Goal: Task Accomplishment & Management: Complete application form

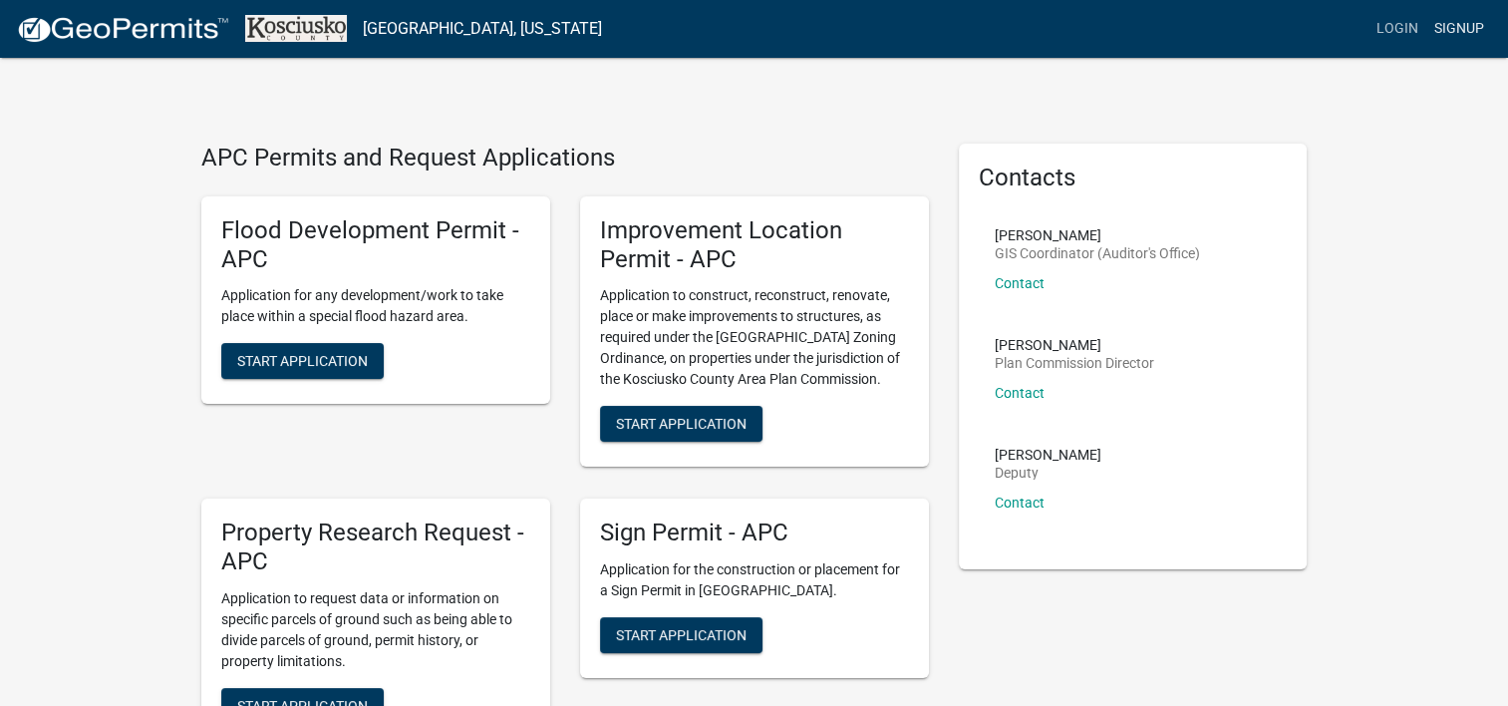
click at [1457, 22] on link "Signup" at bounding box center [1459, 29] width 66 height 38
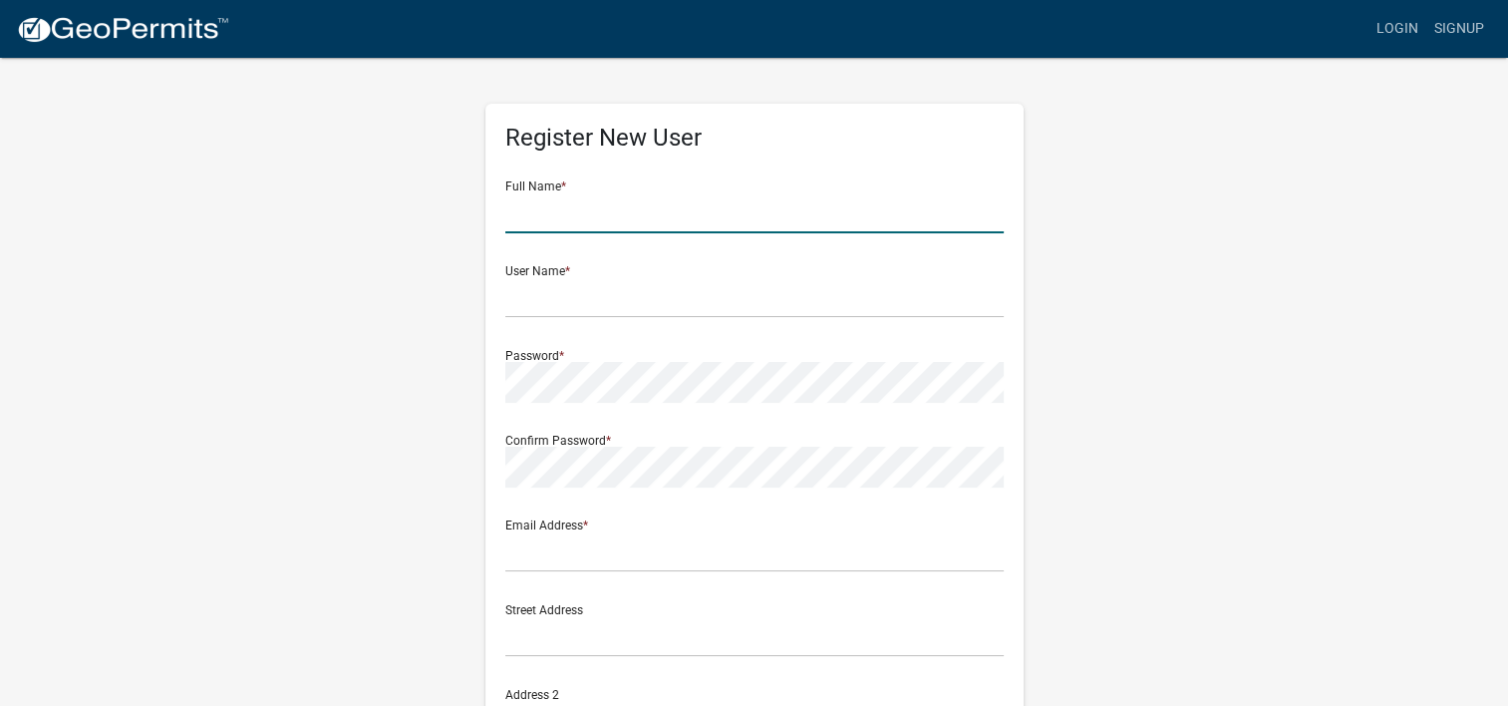
click at [637, 215] on input "text" at bounding box center [754, 212] width 498 height 41
type input "[PERSON_NAME]"
click at [571, 295] on input "text" at bounding box center [754, 297] width 498 height 41
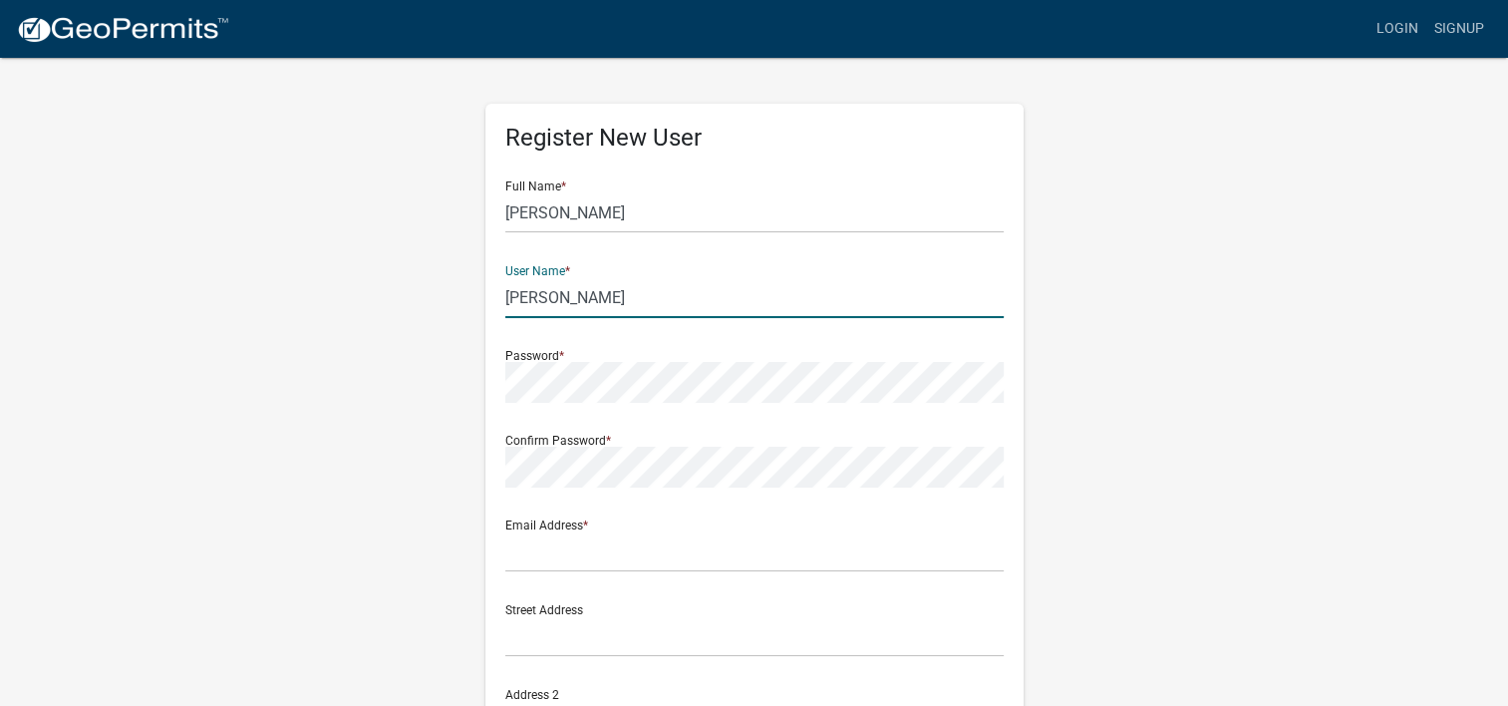
type input "[PERSON_NAME]"
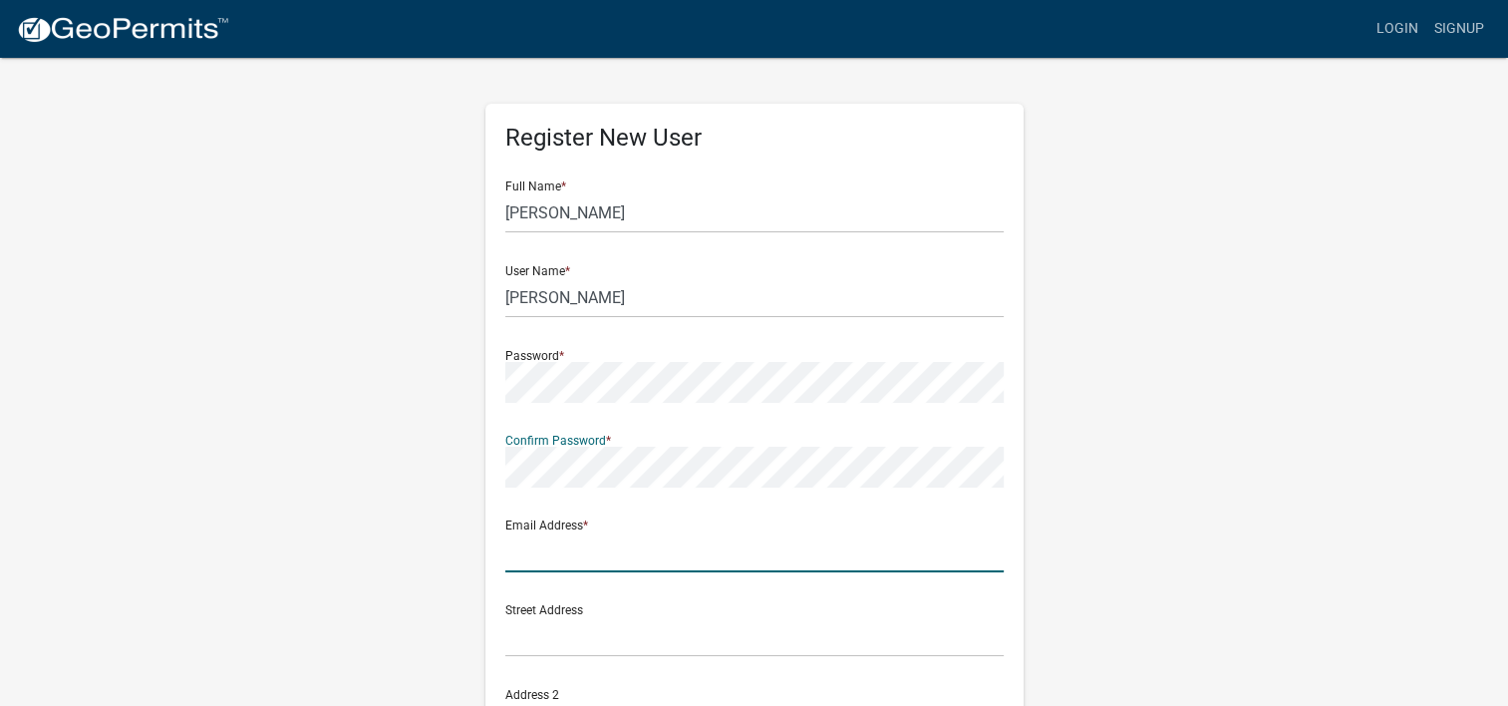
click at [650, 547] on input "text" at bounding box center [754, 551] width 498 height 41
type input "[EMAIL_ADDRESS][DOMAIN_NAME]"
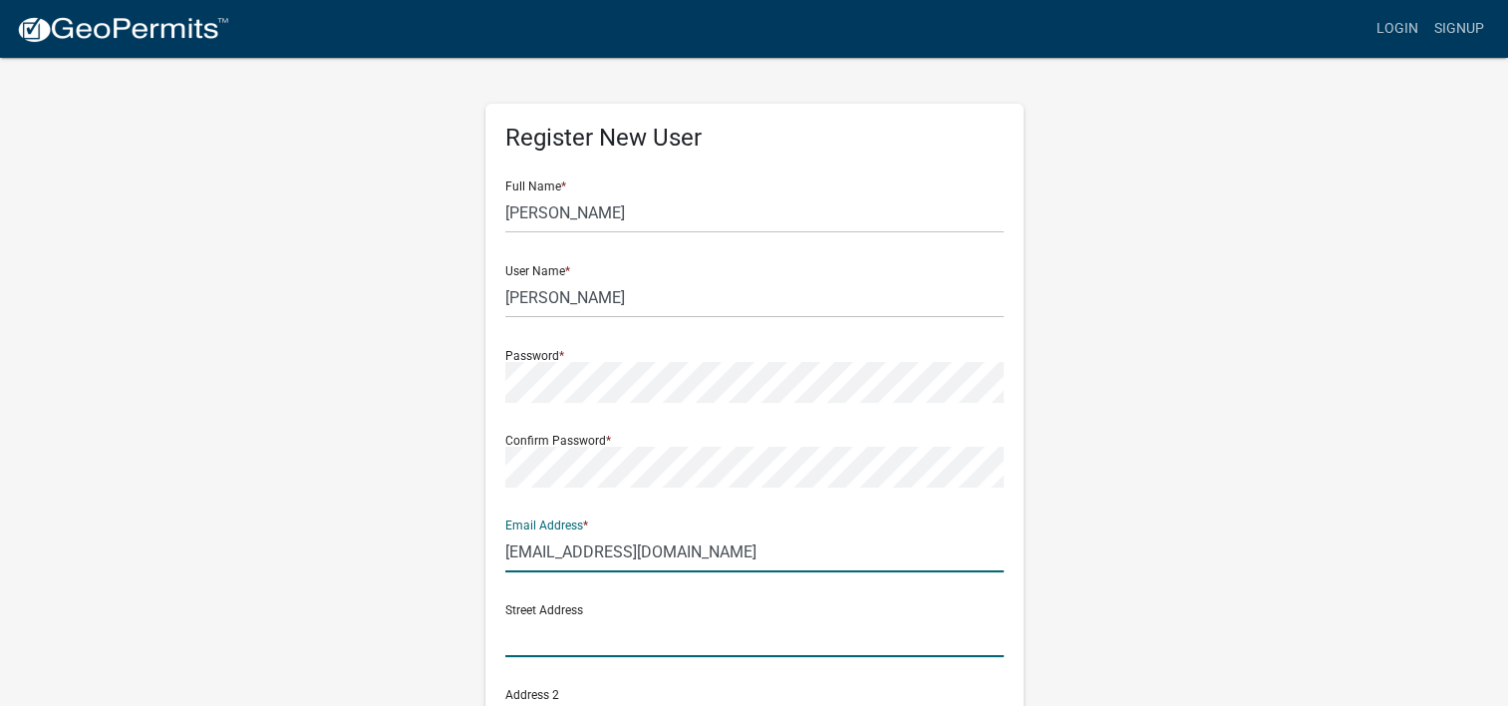
click at [633, 642] on input "text" at bounding box center [754, 636] width 498 height 41
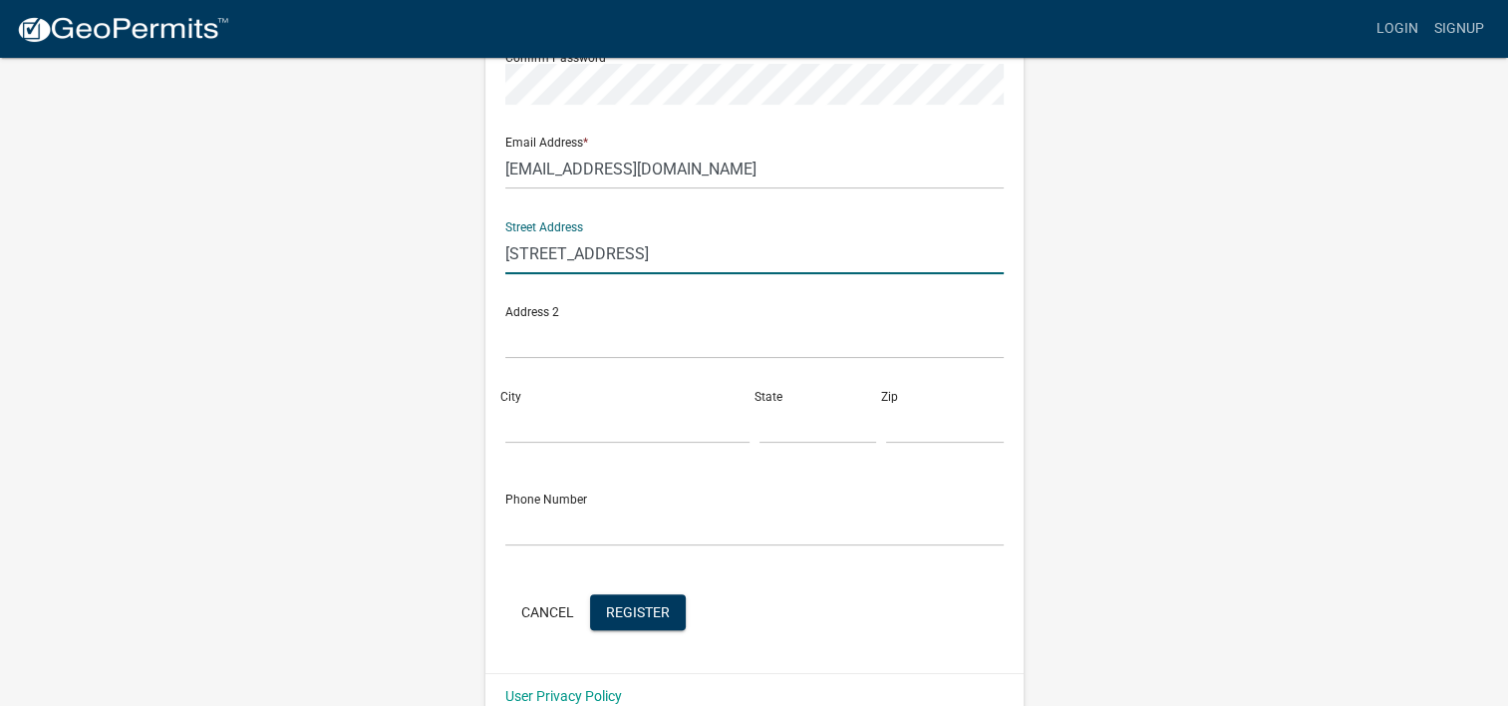
scroll to position [416, 0]
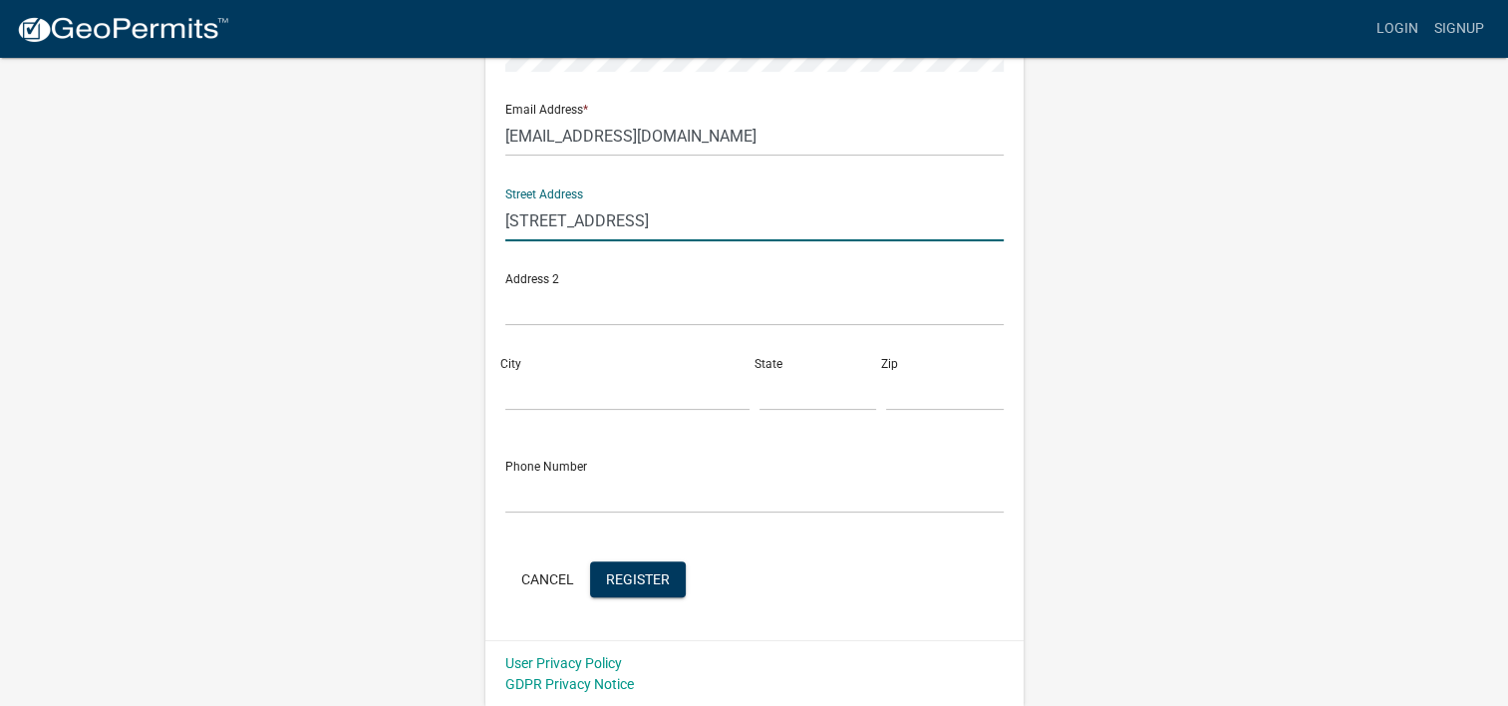
type input "[STREET_ADDRESS]"
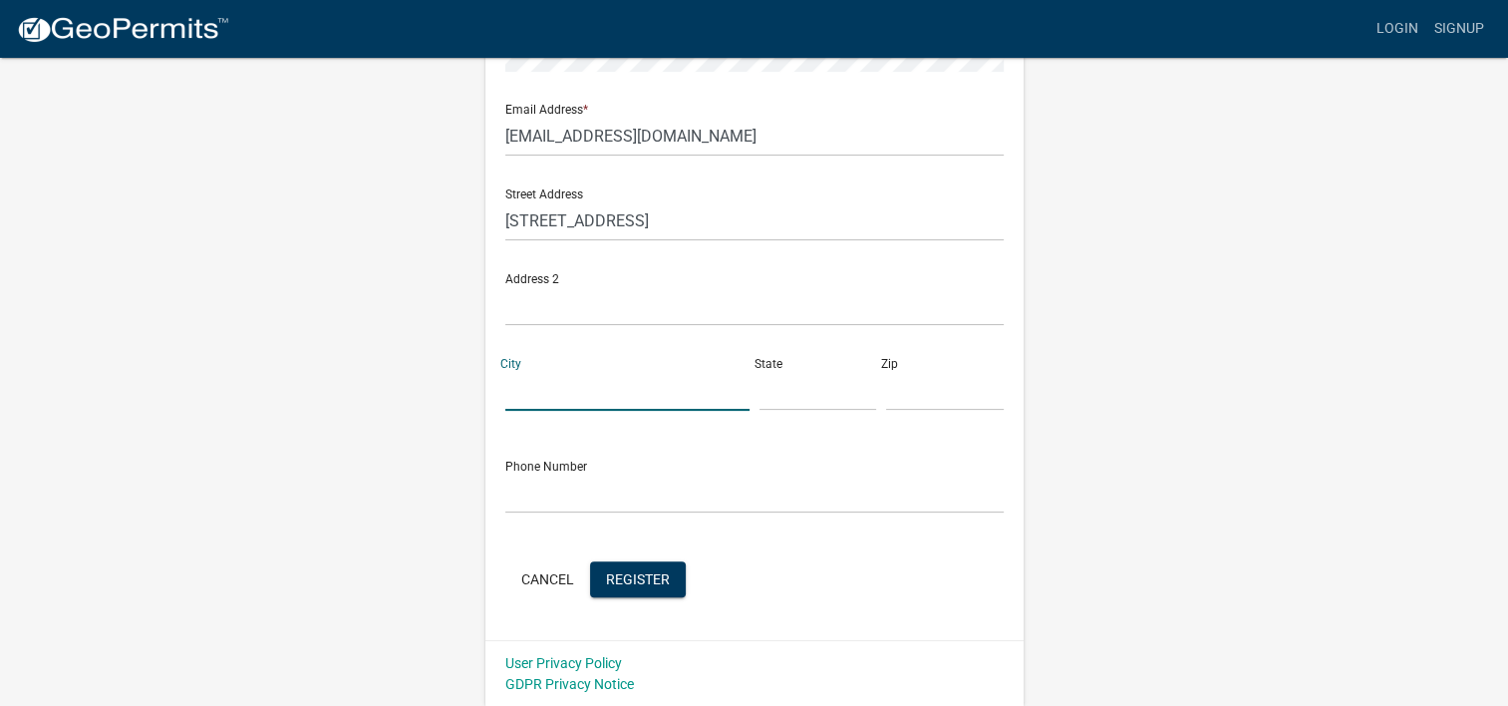
click at [614, 371] on input "City" at bounding box center [627, 390] width 244 height 41
type input "Syacuse"
click at [768, 399] on input "text" at bounding box center [818, 390] width 118 height 41
type input "in"
click at [909, 399] on input "text" at bounding box center [945, 390] width 118 height 41
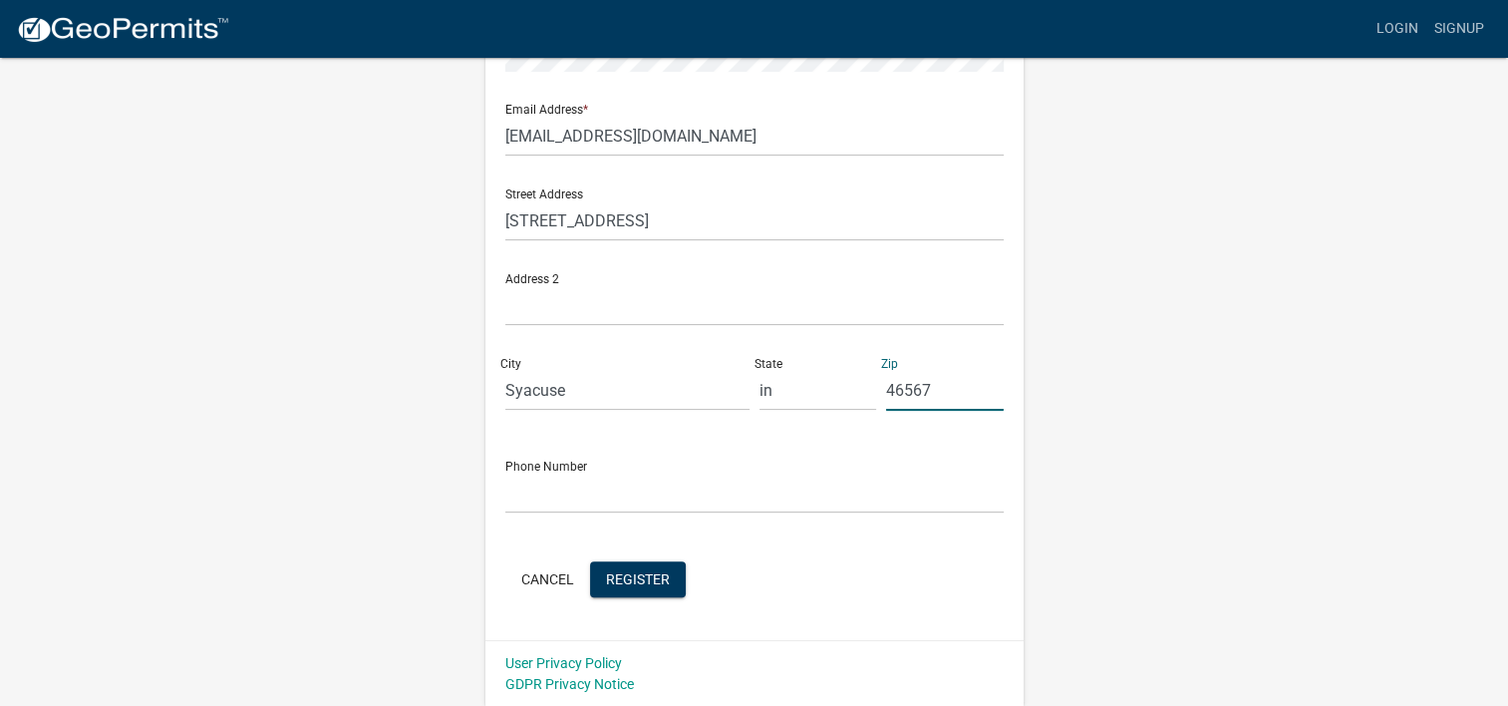
type input "46567"
click at [607, 488] on input "text" at bounding box center [754, 492] width 498 height 41
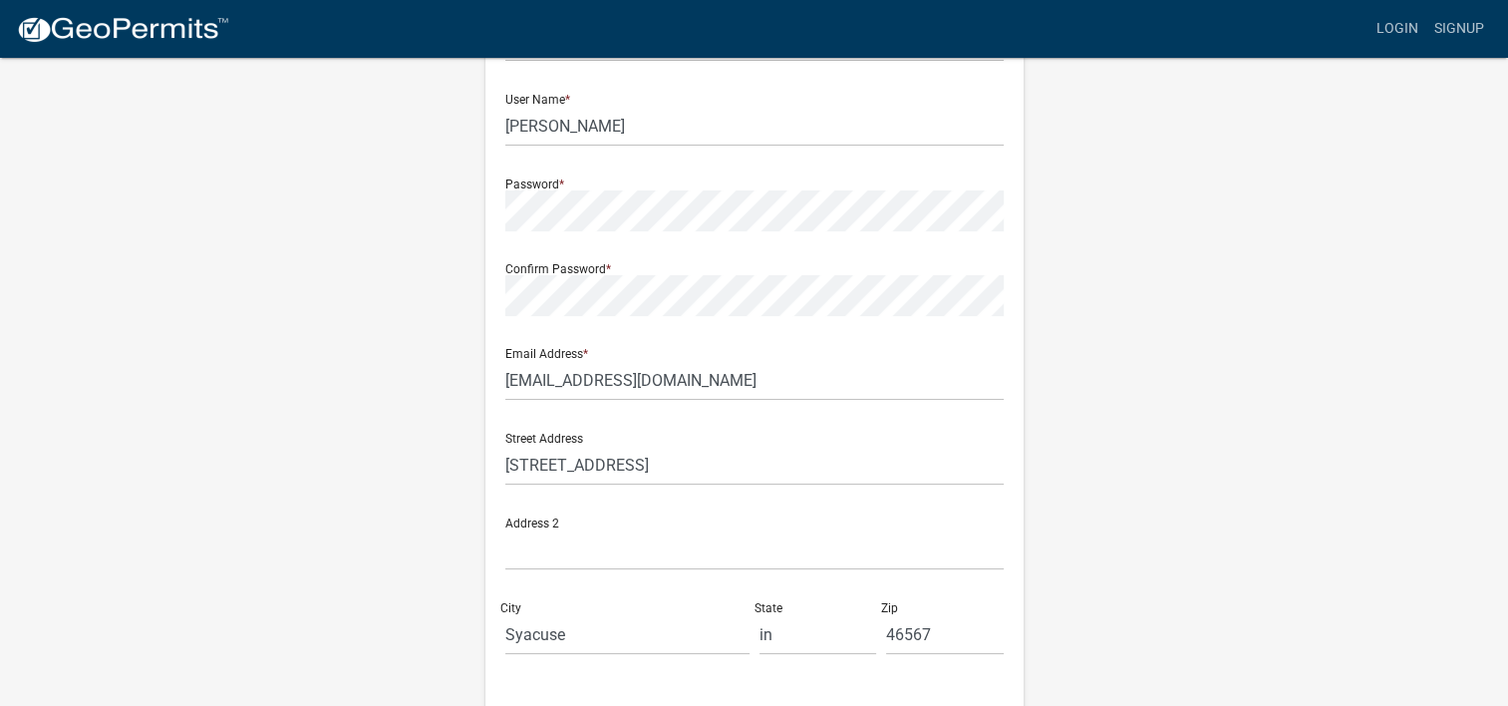
scroll to position [102, 0]
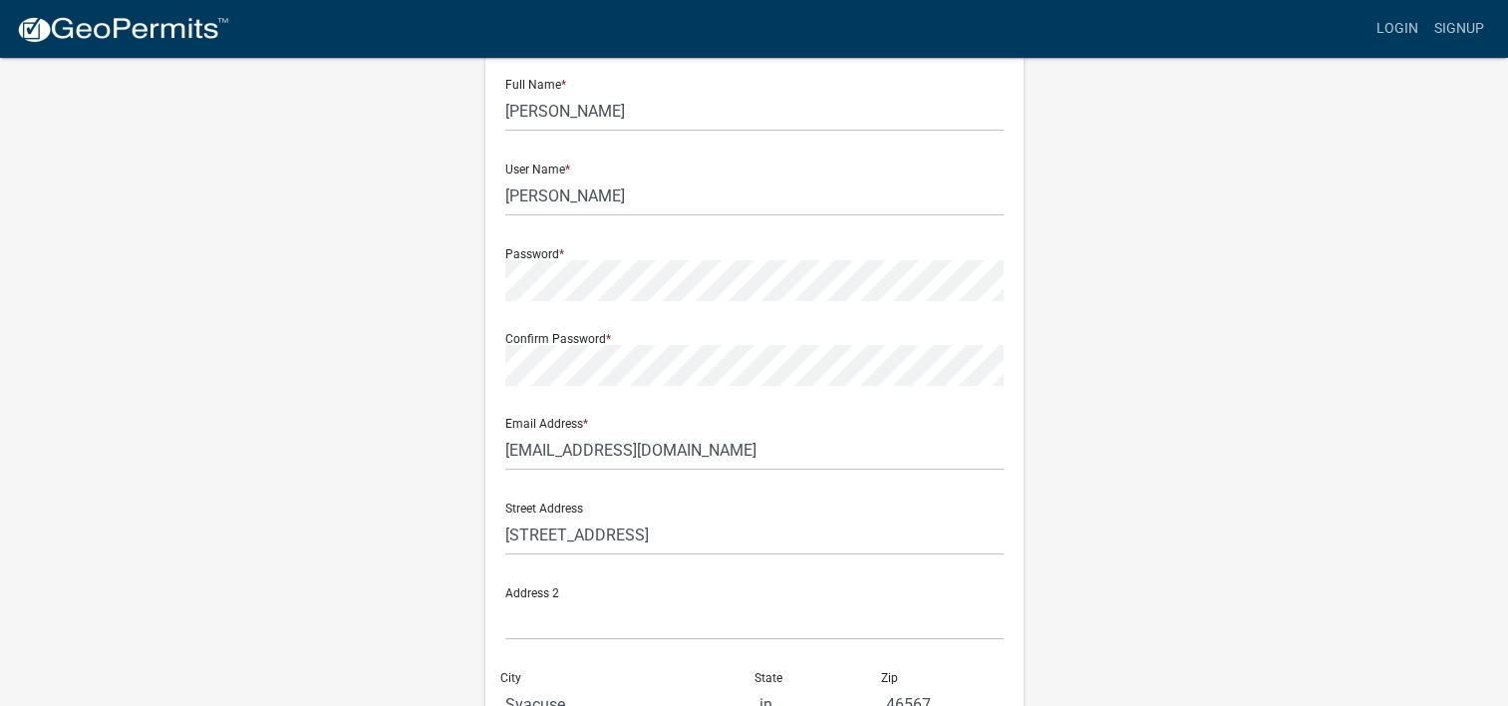
type input "5744572635"
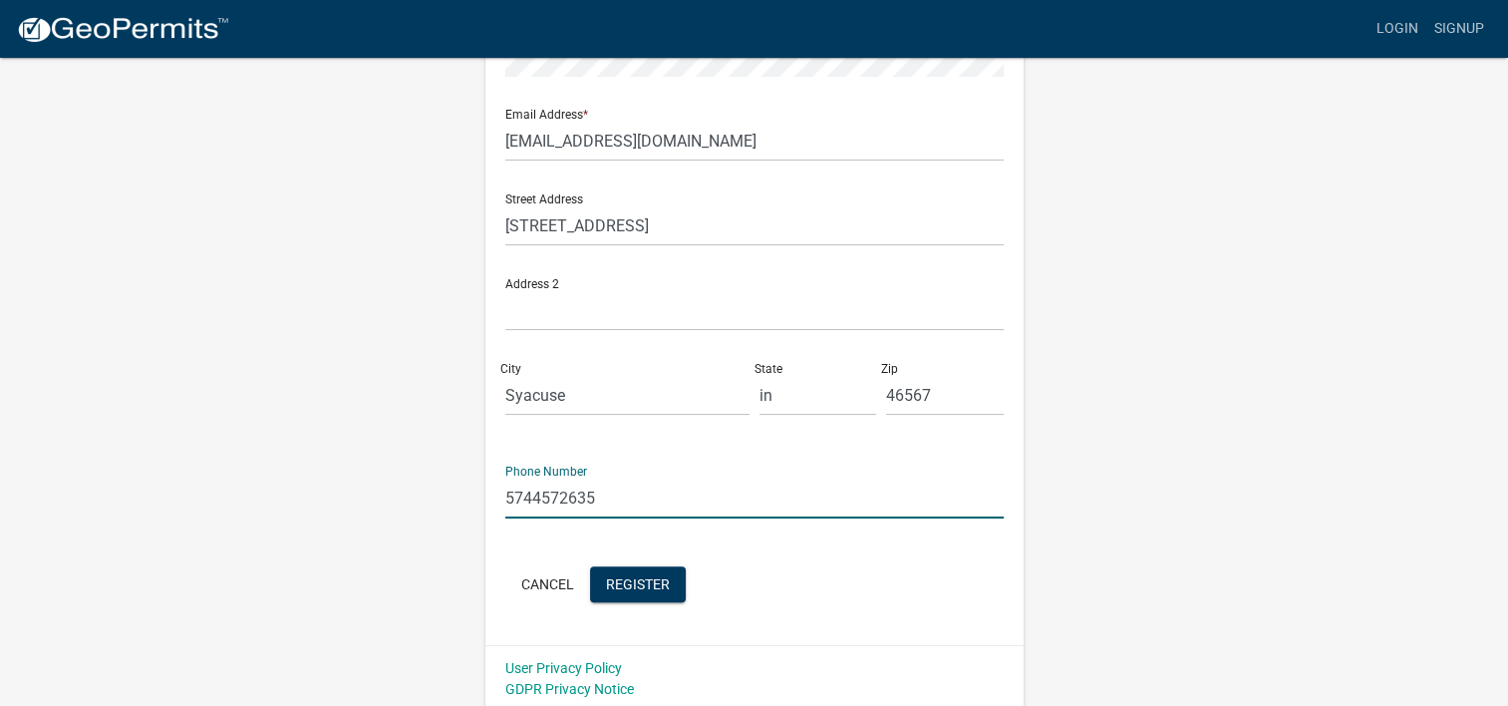
scroll to position [416, 0]
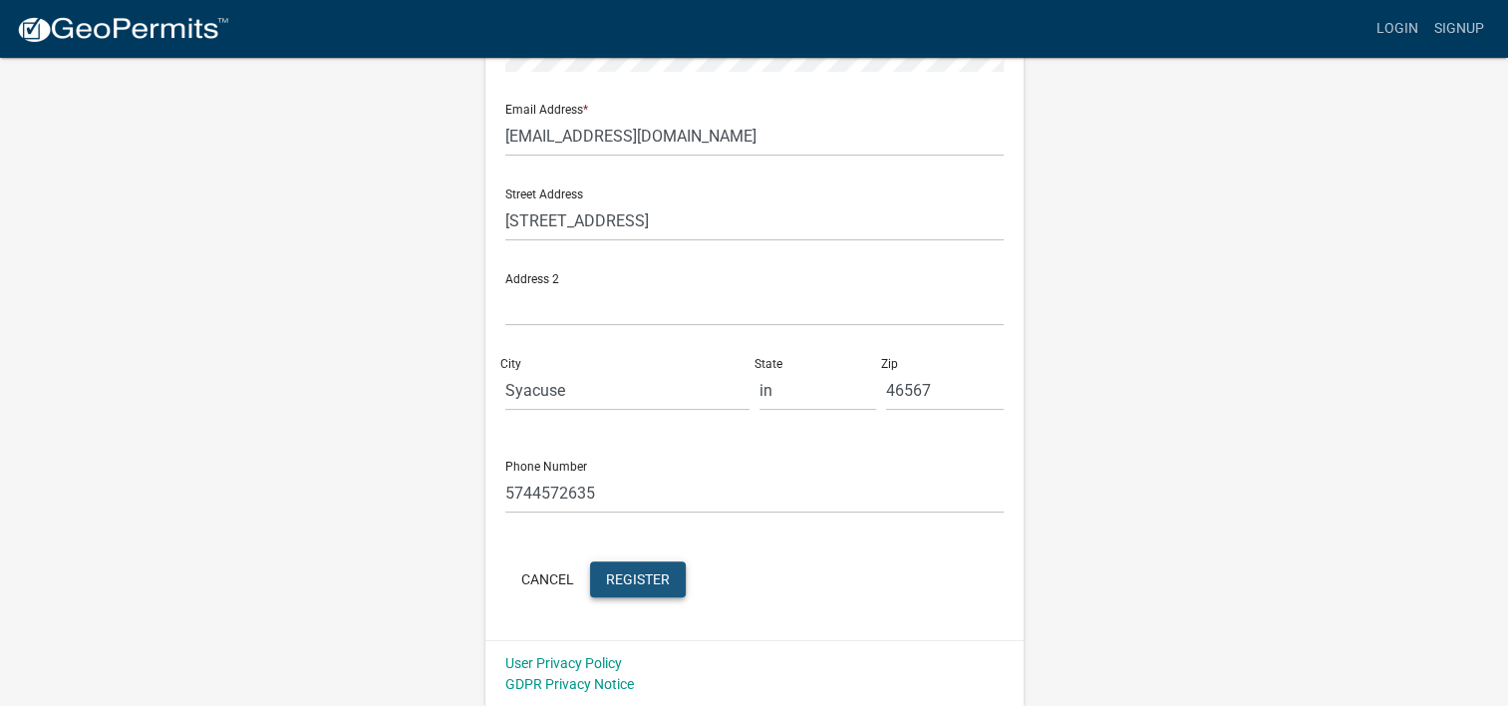
click at [653, 573] on span "Register" at bounding box center [638, 578] width 64 height 16
click at [629, 578] on span "Register" at bounding box center [638, 578] width 64 height 16
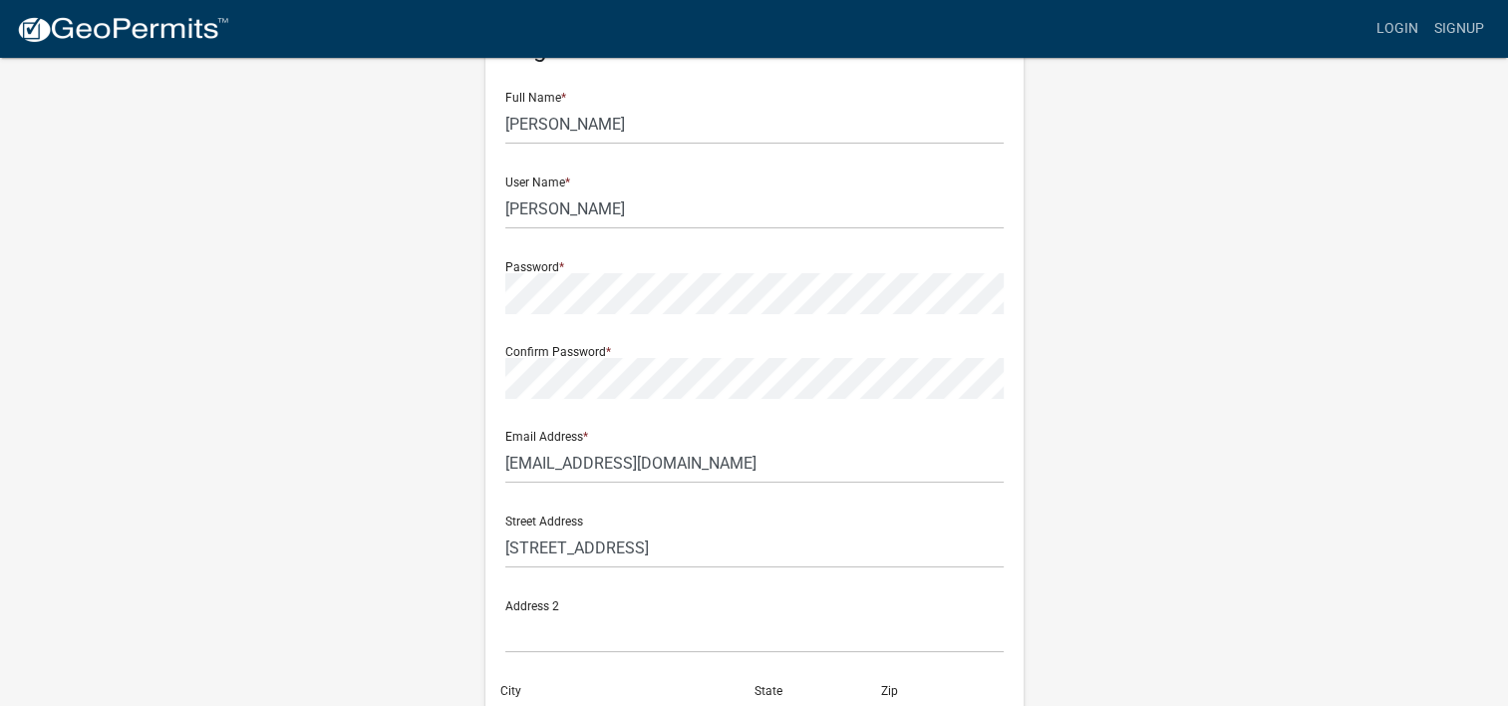
scroll to position [0, 0]
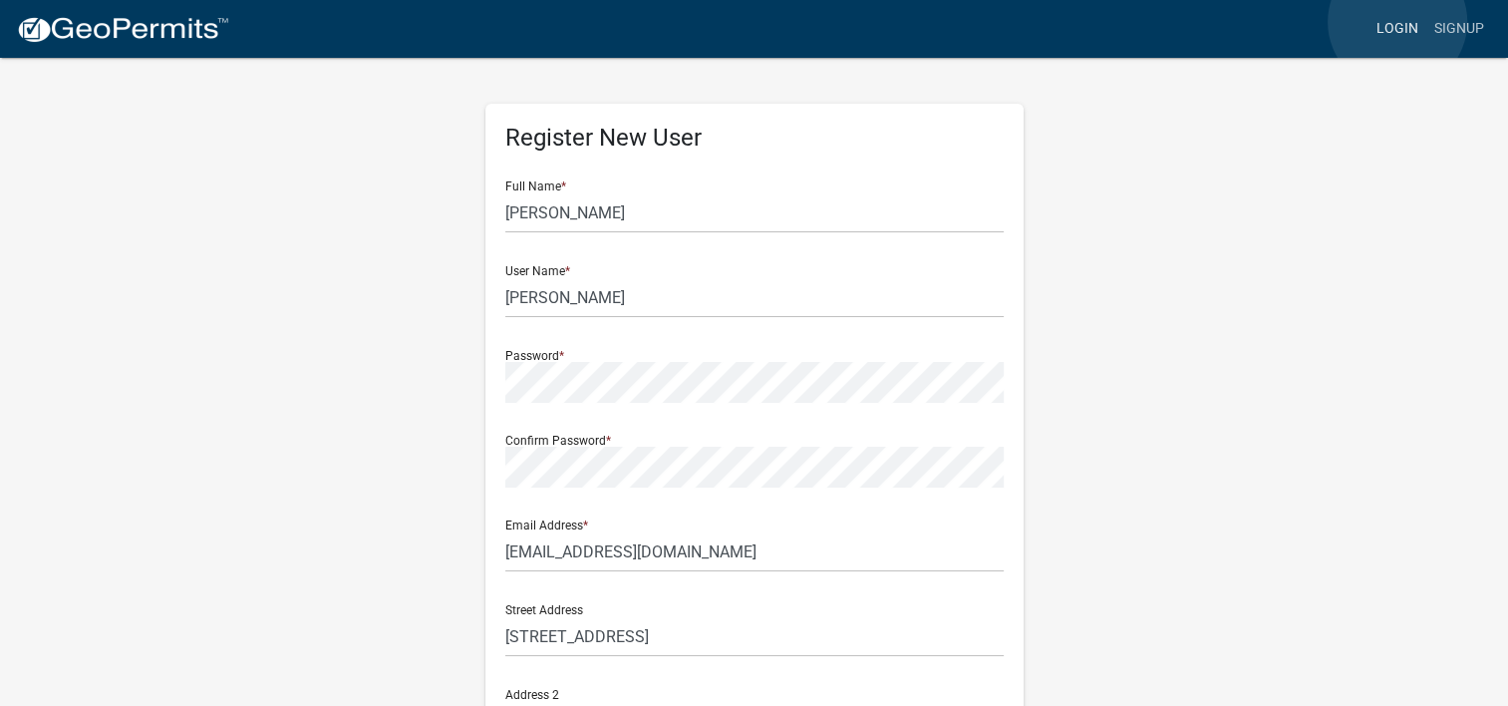
click at [1397, 22] on link "Login" at bounding box center [1397, 29] width 58 height 38
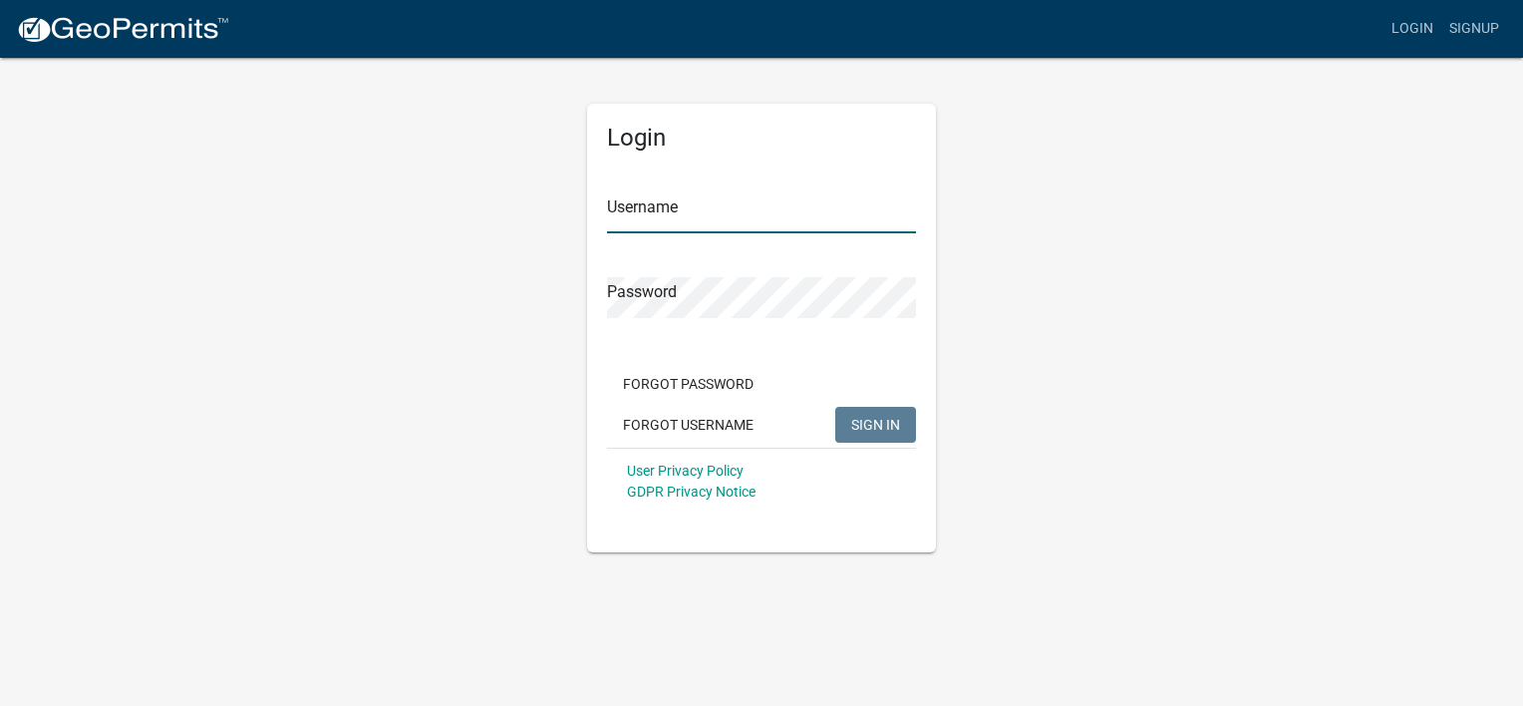
click at [691, 221] on input "Username" at bounding box center [761, 212] width 309 height 41
type input "[EMAIL_ADDRESS][DOMAIN_NAME]"
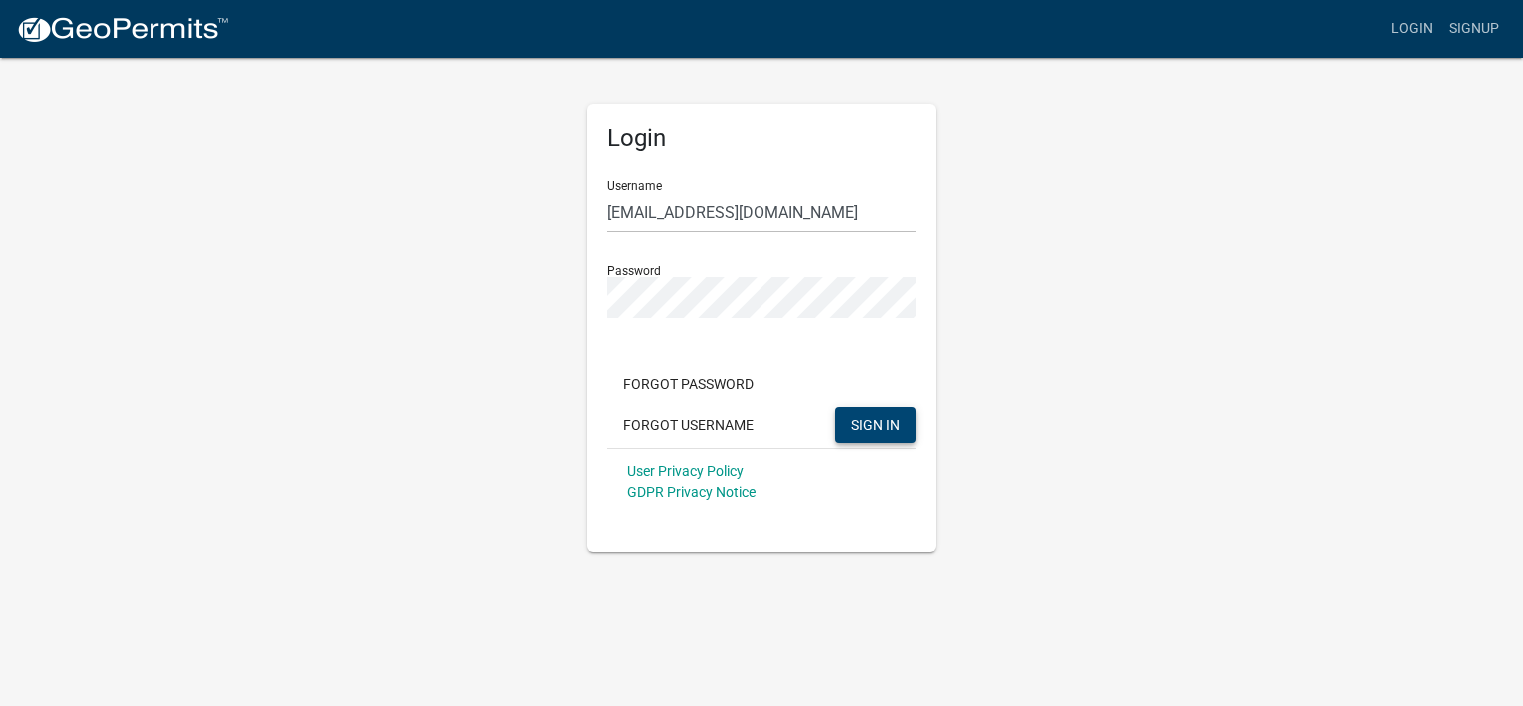
click at [872, 430] on span "SIGN IN" at bounding box center [875, 424] width 49 height 16
click at [871, 420] on span "SIGN IN" at bounding box center [875, 424] width 49 height 16
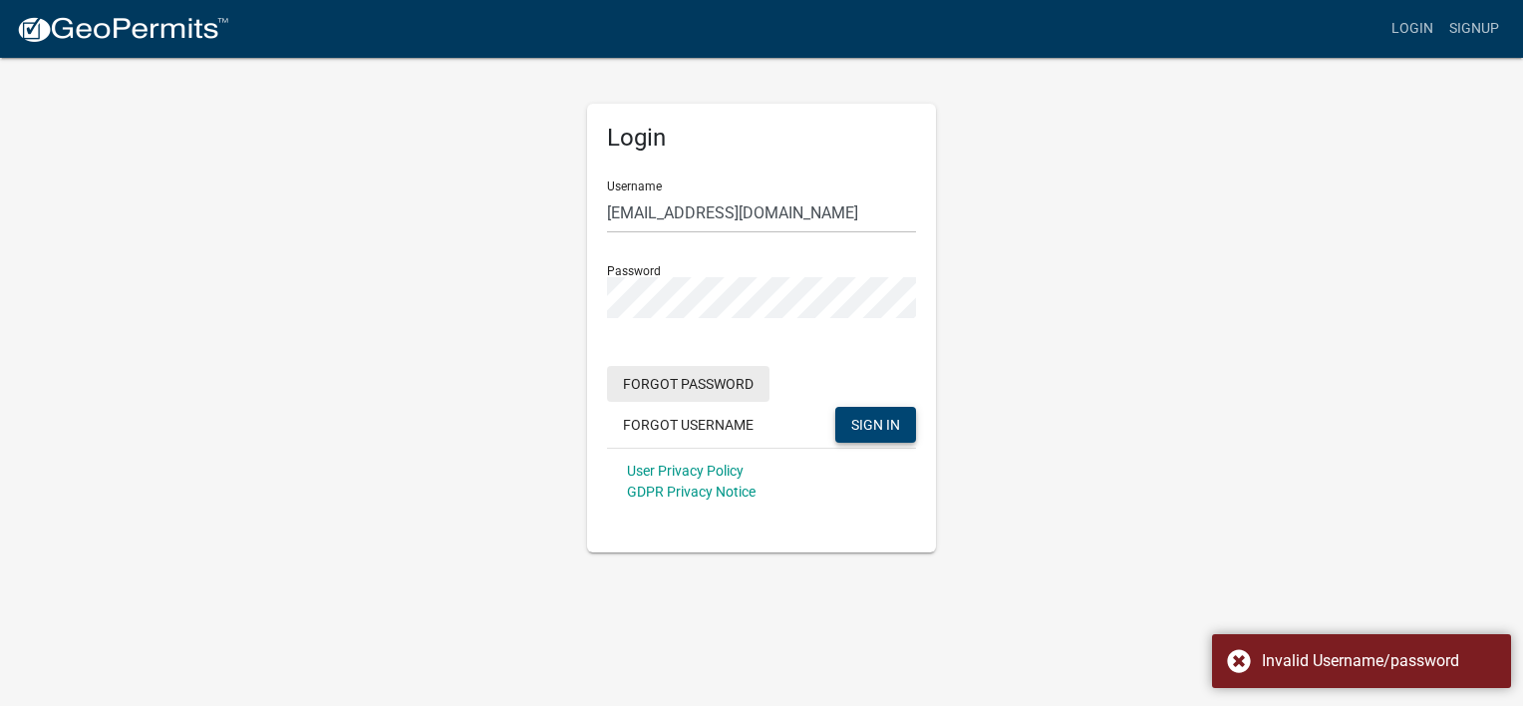
click at [684, 383] on button "Forgot Password" at bounding box center [688, 384] width 162 height 36
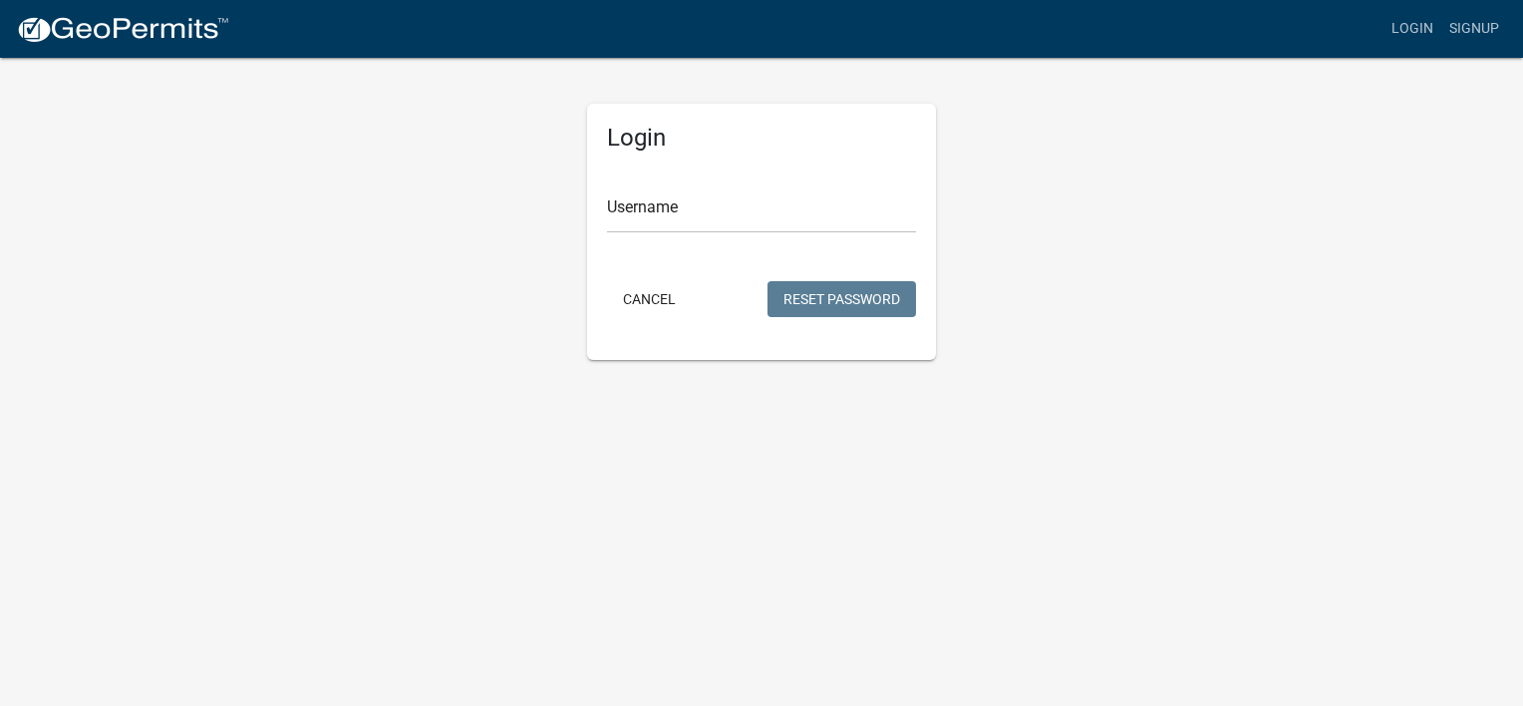
click at [753, 234] on form "Username Cancel Reset Password" at bounding box center [761, 242] width 309 height 157
click at [731, 199] on input "Username" at bounding box center [761, 212] width 309 height 41
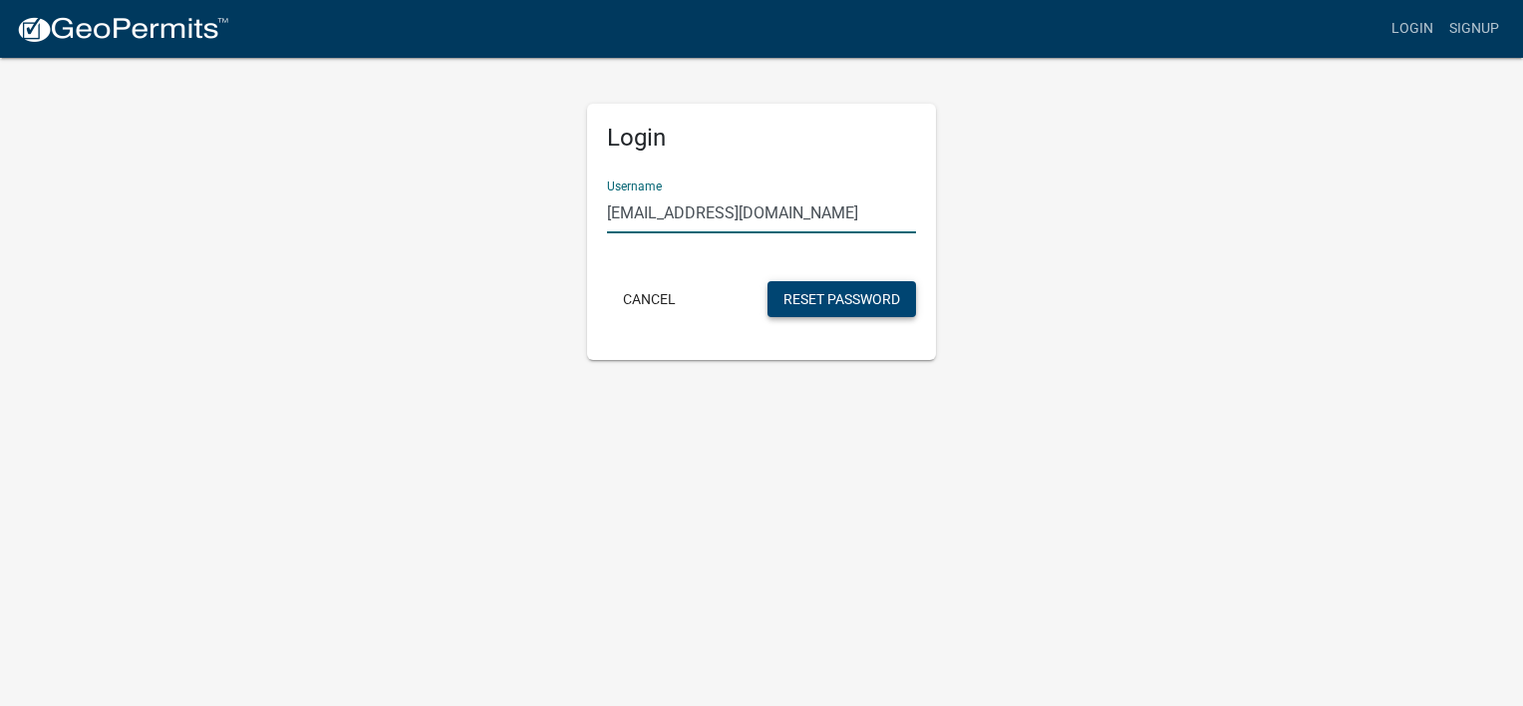
click at [845, 297] on button "Reset Password" at bounding box center [841, 299] width 149 height 36
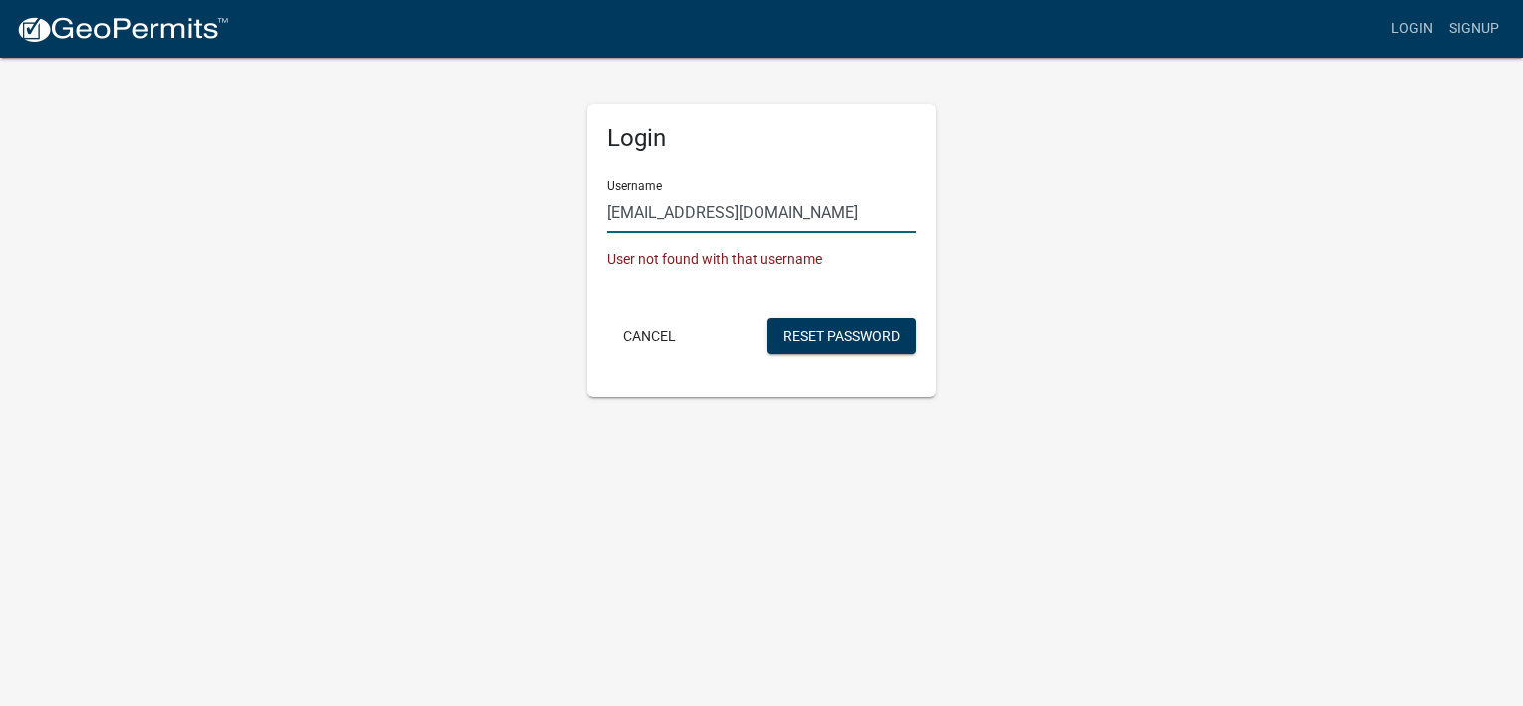
click at [748, 211] on input "[EMAIL_ADDRESS][DOMAIN_NAME]" at bounding box center [761, 212] width 309 height 41
type input "d"
type input "Davidj93"
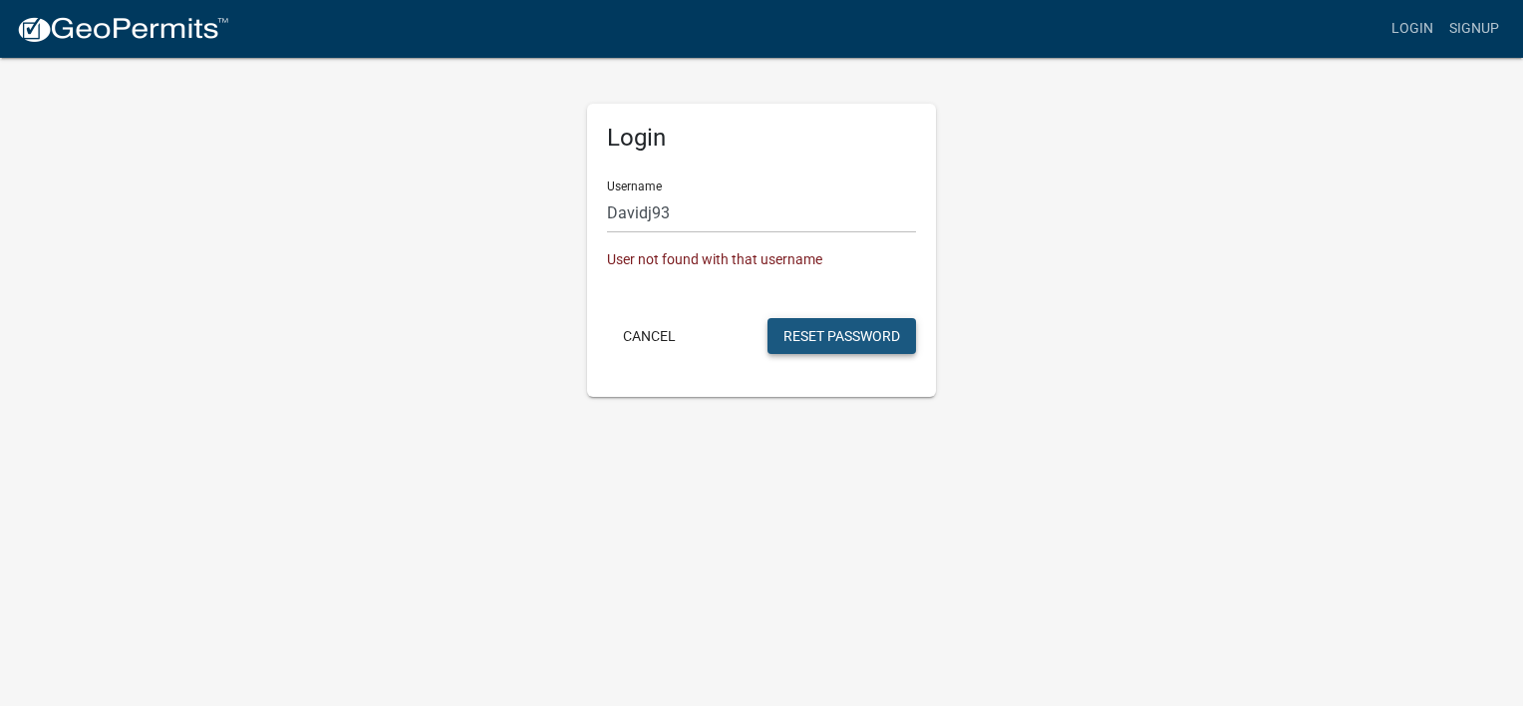
click at [824, 327] on button "Reset Password" at bounding box center [841, 336] width 149 height 36
click at [872, 335] on button "Reset Password" at bounding box center [841, 336] width 149 height 36
click at [849, 318] on button "Reset Password" at bounding box center [841, 336] width 149 height 36
click at [1196, 267] on div "Login Username Davidj93 User not found with that username Cancel Reset Password" at bounding box center [761, 226] width 1136 height 341
click at [1463, 26] on link "Signup" at bounding box center [1474, 29] width 66 height 38
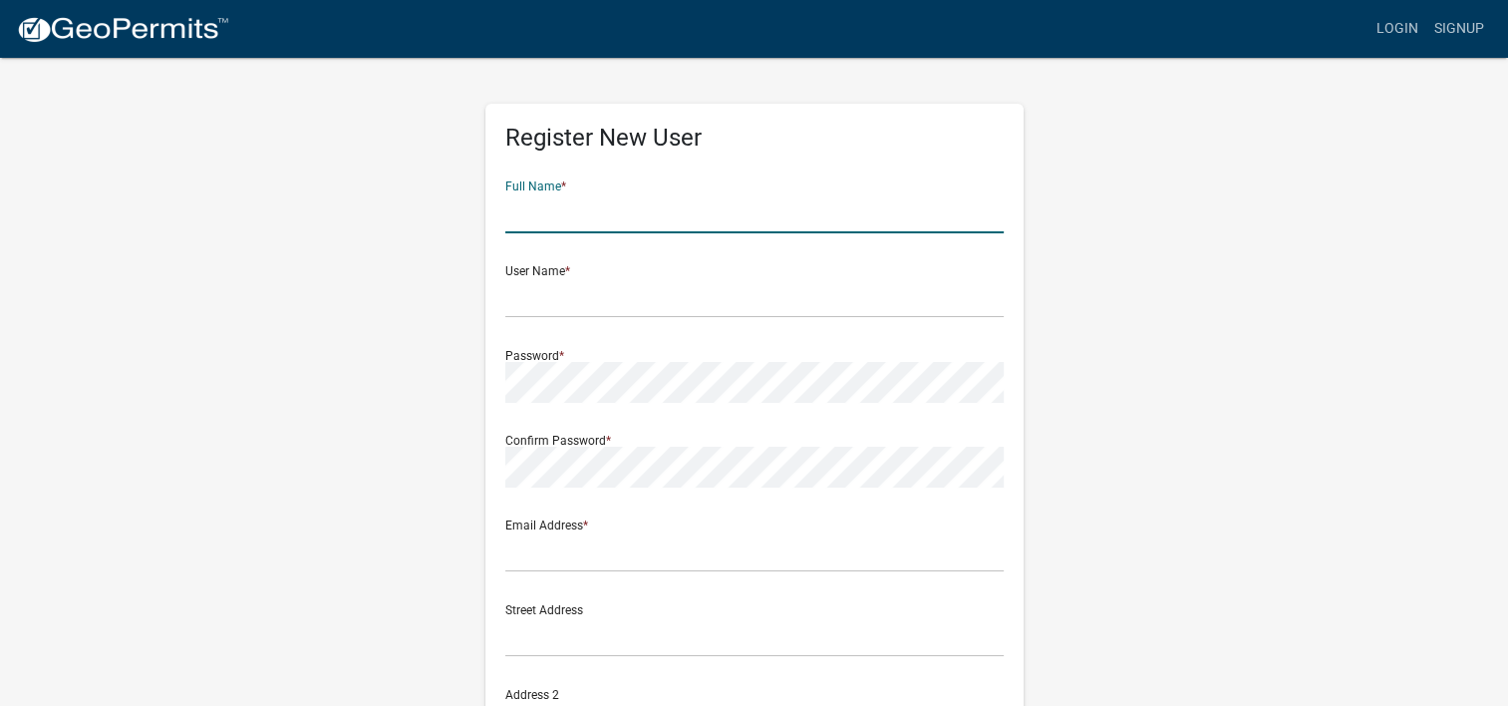
click at [702, 220] on input "text" at bounding box center [754, 212] width 498 height 41
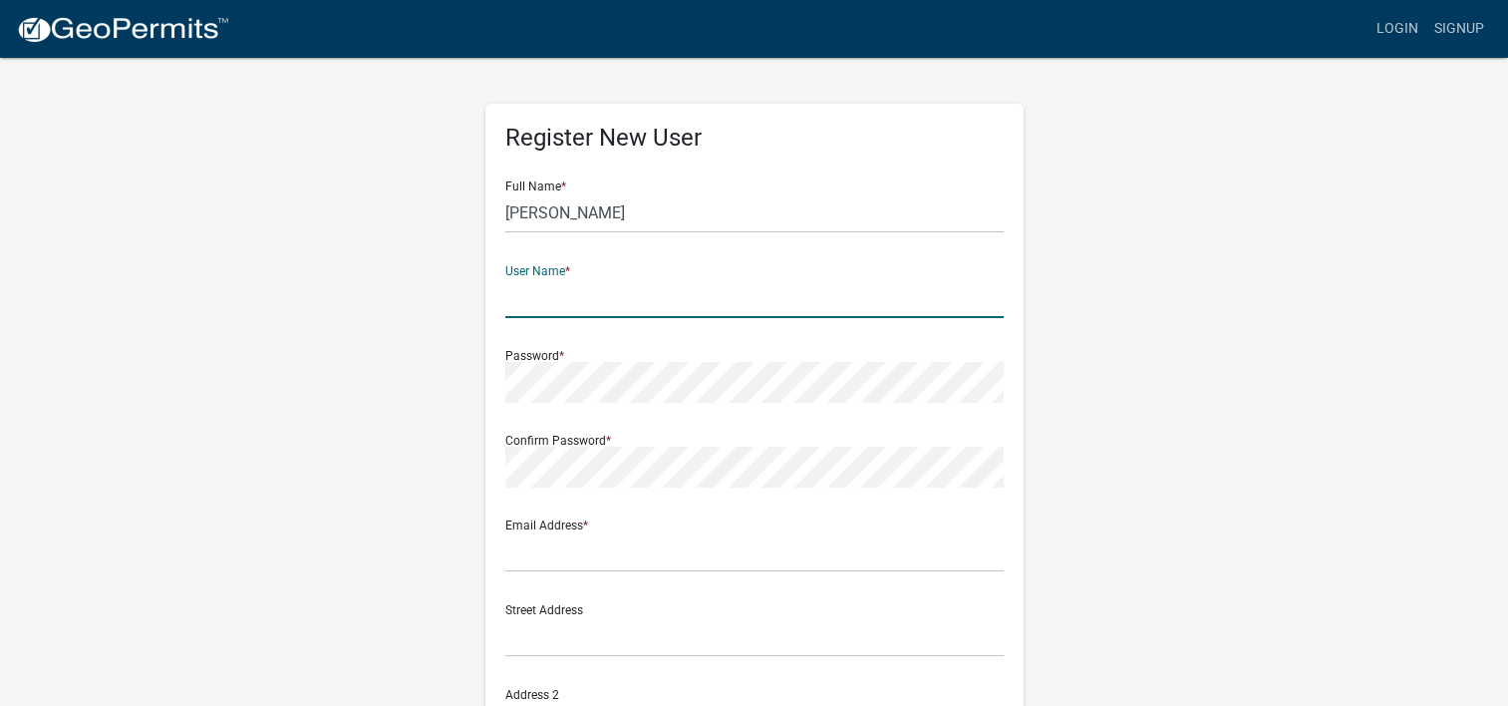
click at [602, 302] on input "text" at bounding box center [754, 297] width 498 height 41
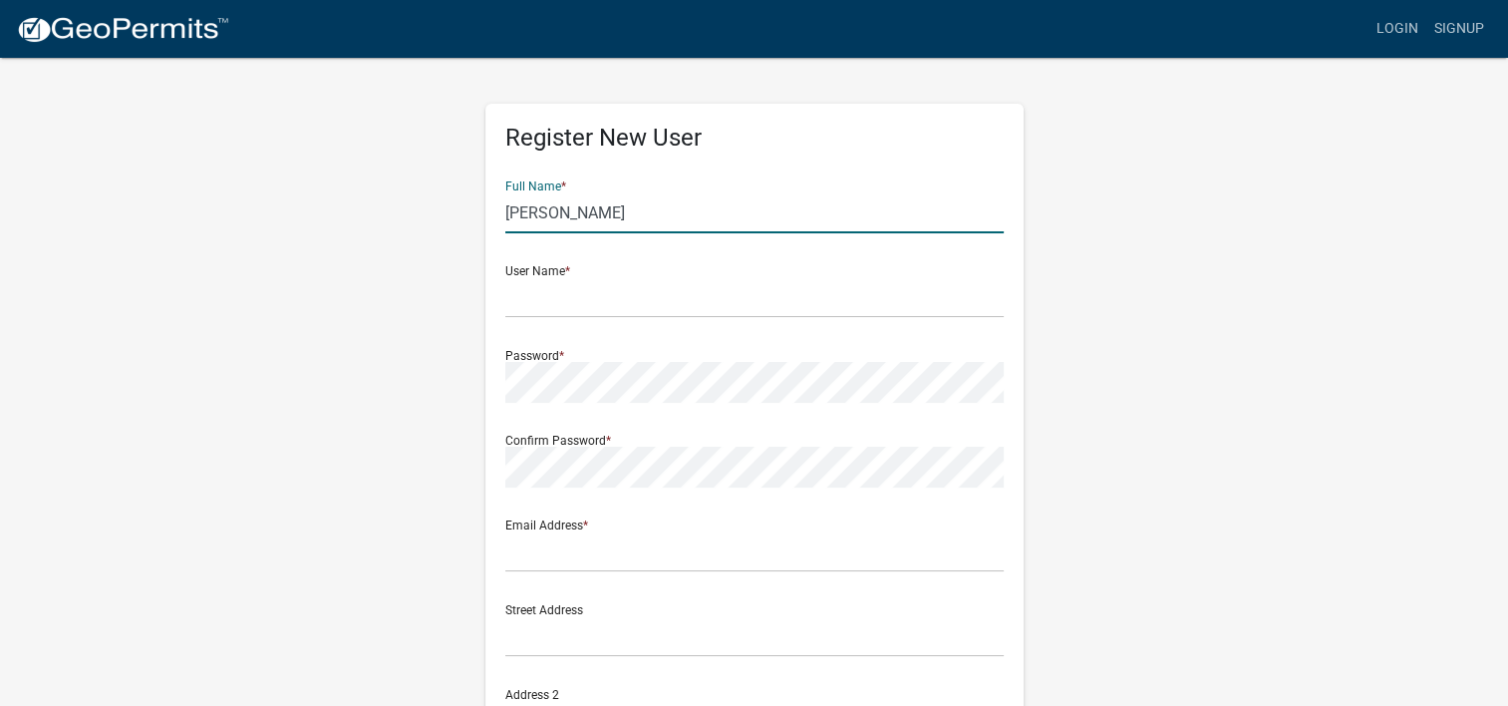
click at [621, 219] on input "[PERSON_NAME]" at bounding box center [754, 212] width 498 height 41
type input "[PERSON_NAME]"
click at [602, 305] on input "text" at bounding box center [754, 297] width 498 height 41
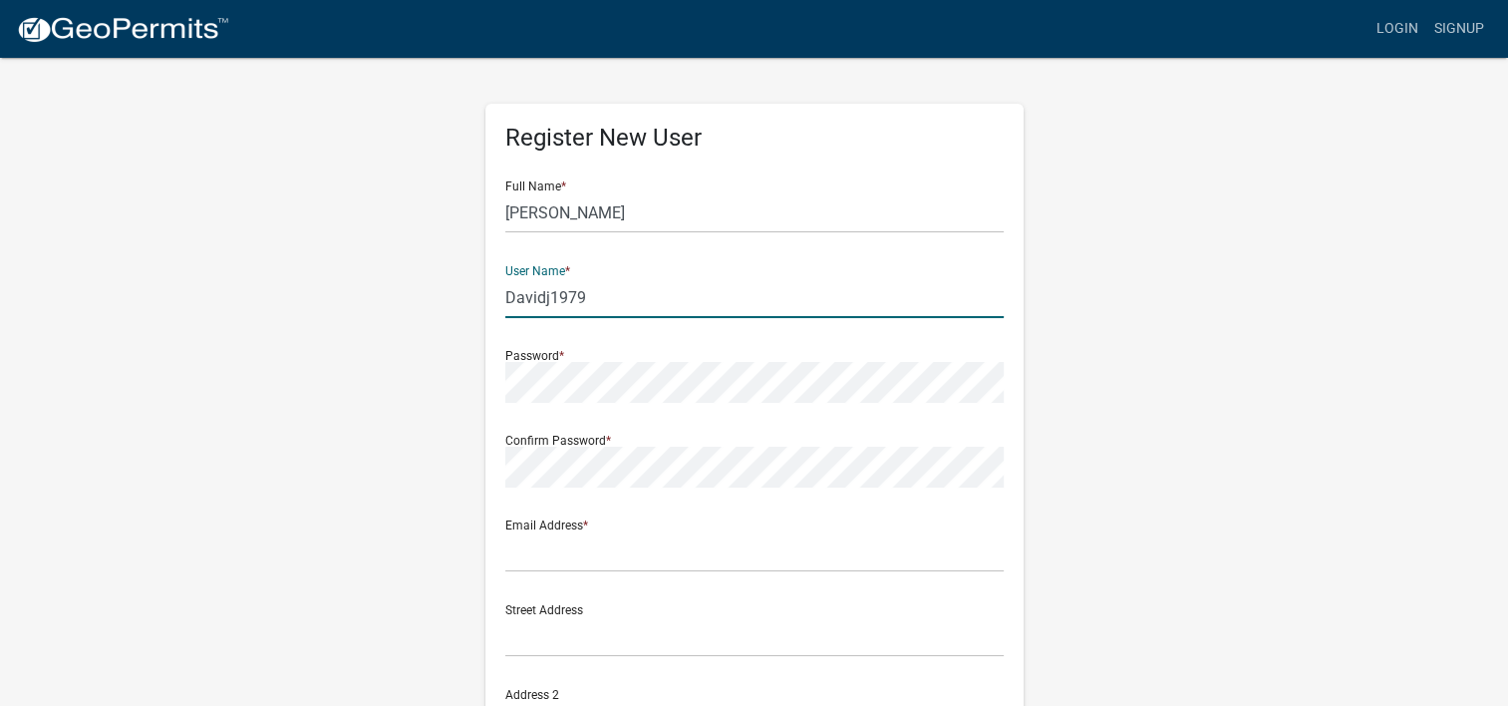
type input "Davidj1979"
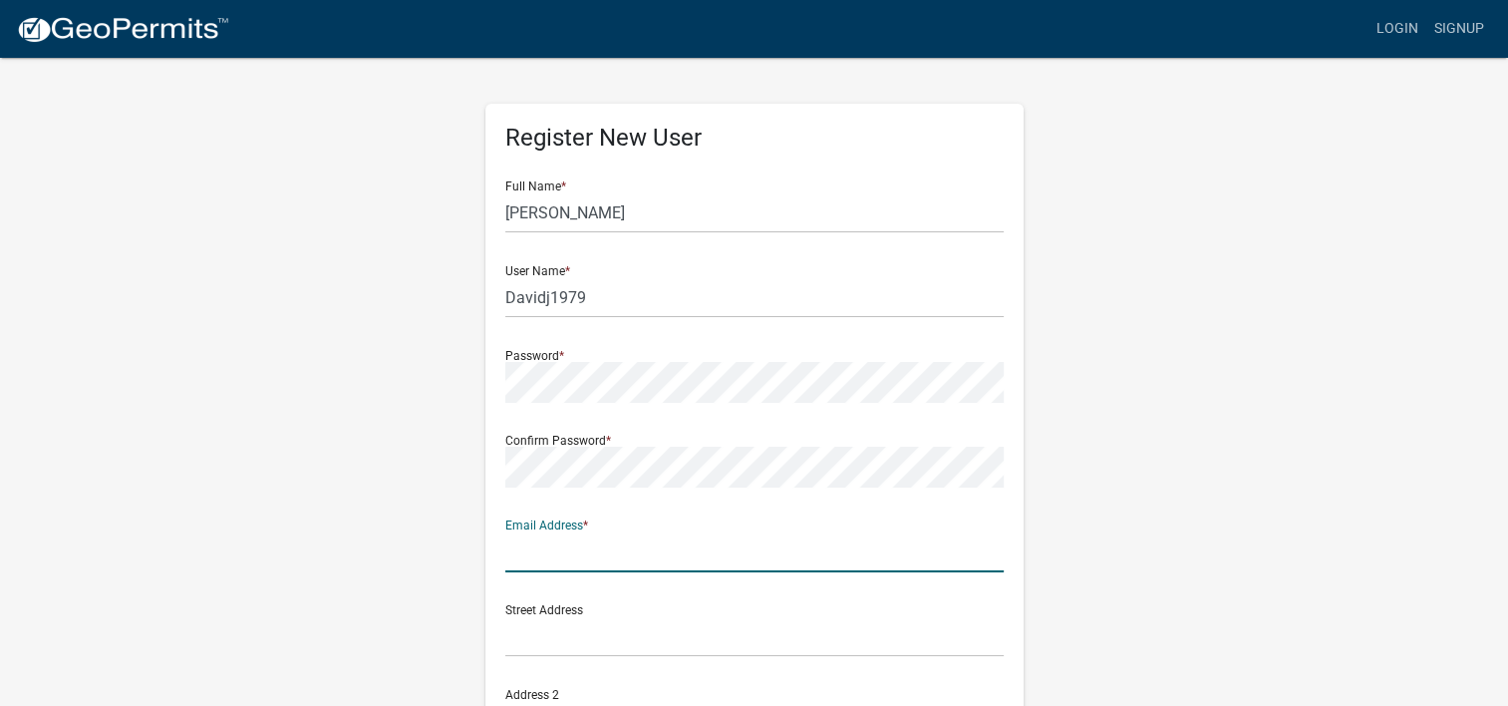
click at [684, 553] on input "text" at bounding box center [754, 551] width 498 height 41
type input "[EMAIL_ADDRESS][DOMAIN_NAME]"
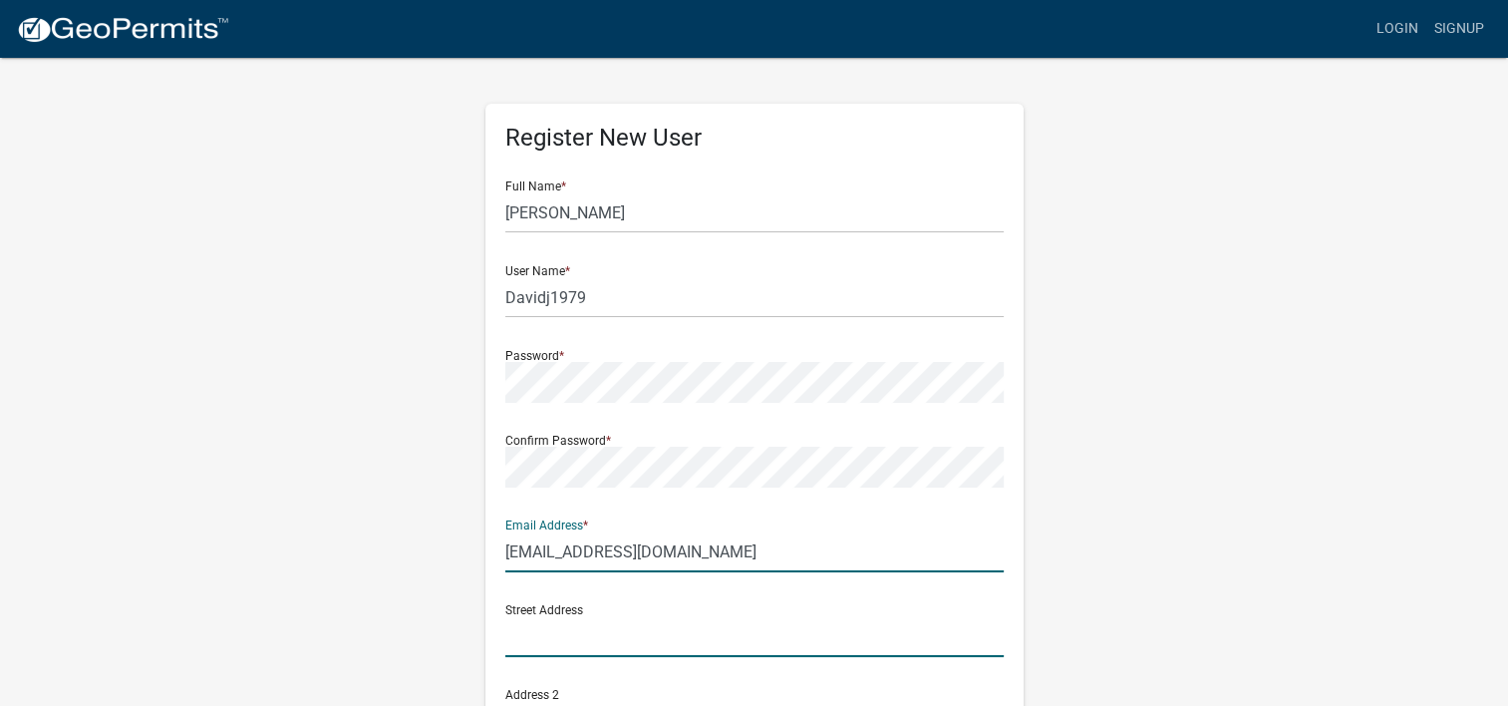
click at [637, 640] on input "text" at bounding box center [754, 636] width 498 height 41
type input "[STREET_ADDRESS]"
click at [1252, 457] on div "Register New User Full Name * David Johnson User Name * Davidj1979 Password * C…" at bounding box center [754, 589] width 1136 height 1066
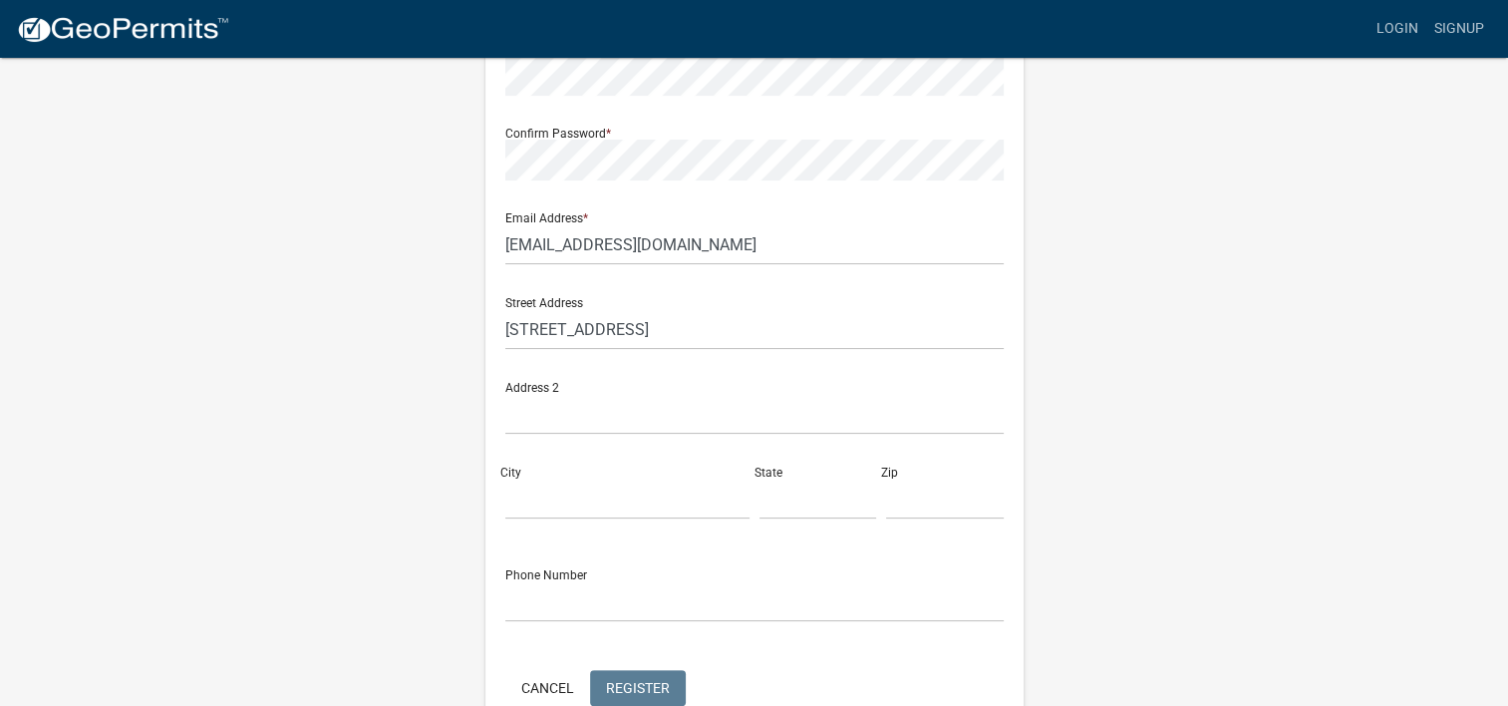
scroll to position [416, 0]
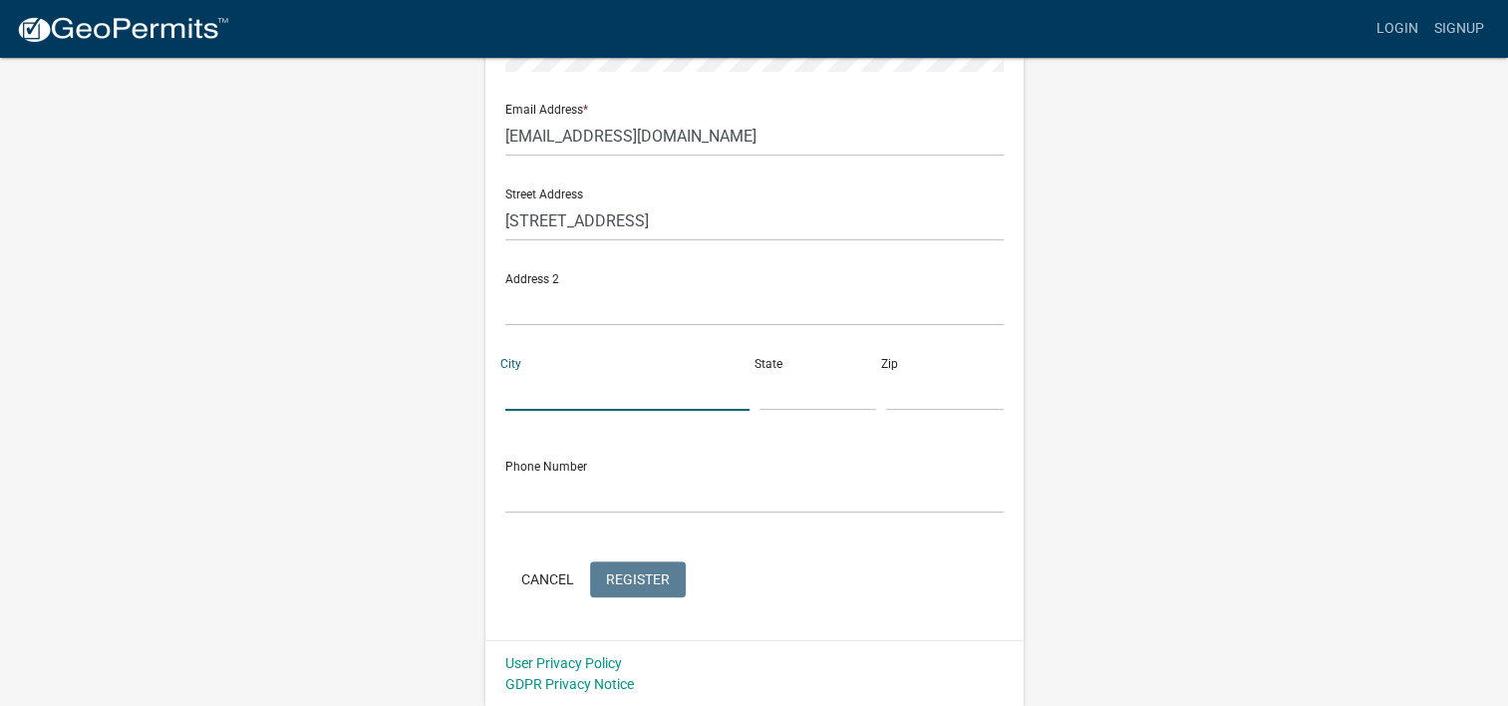
click at [579, 407] on input "City" at bounding box center [627, 390] width 244 height 41
type input "[GEOGRAPHIC_DATA]"
click at [804, 399] on input "text" at bounding box center [818, 390] width 118 height 41
type input "IN"
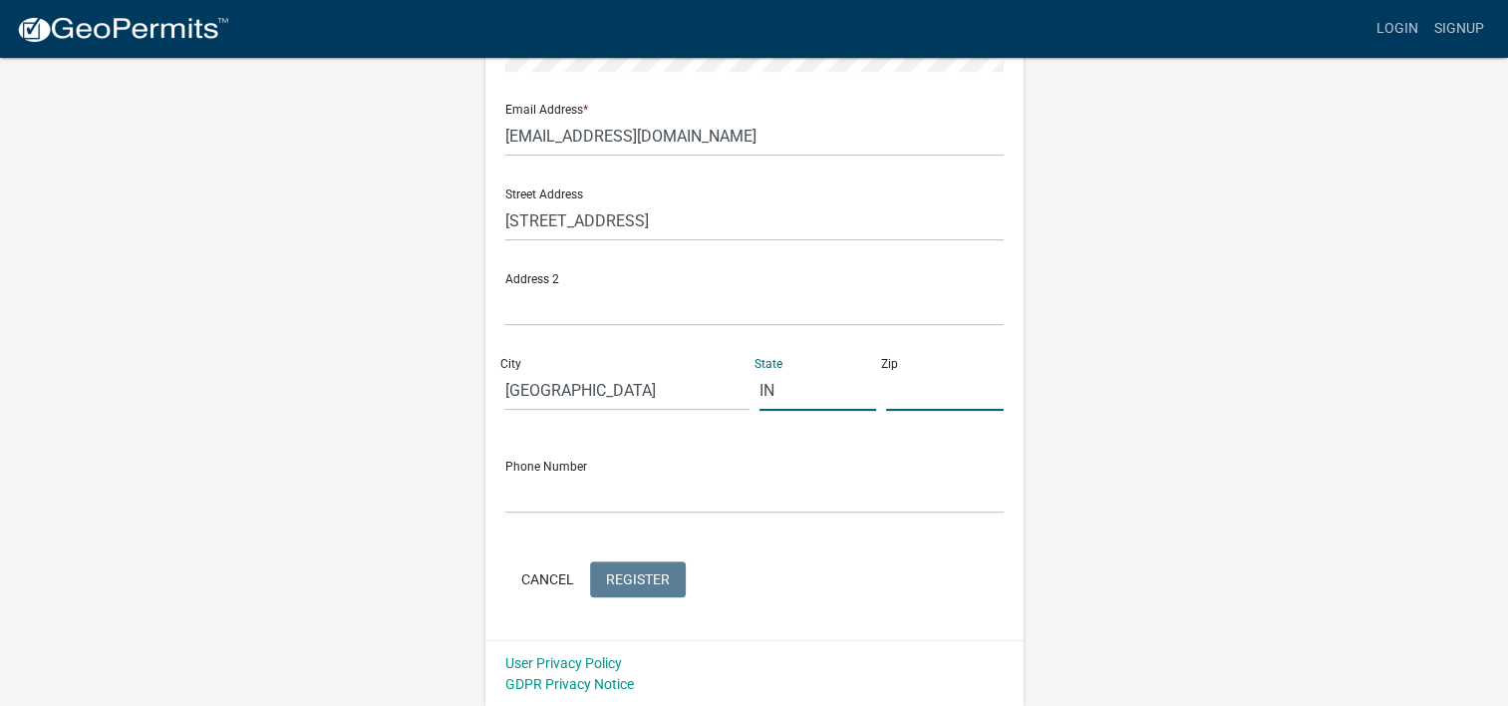
click at [952, 395] on input "text" at bounding box center [945, 390] width 118 height 41
type input "46567"
click at [563, 498] on input "text" at bounding box center [754, 492] width 498 height 41
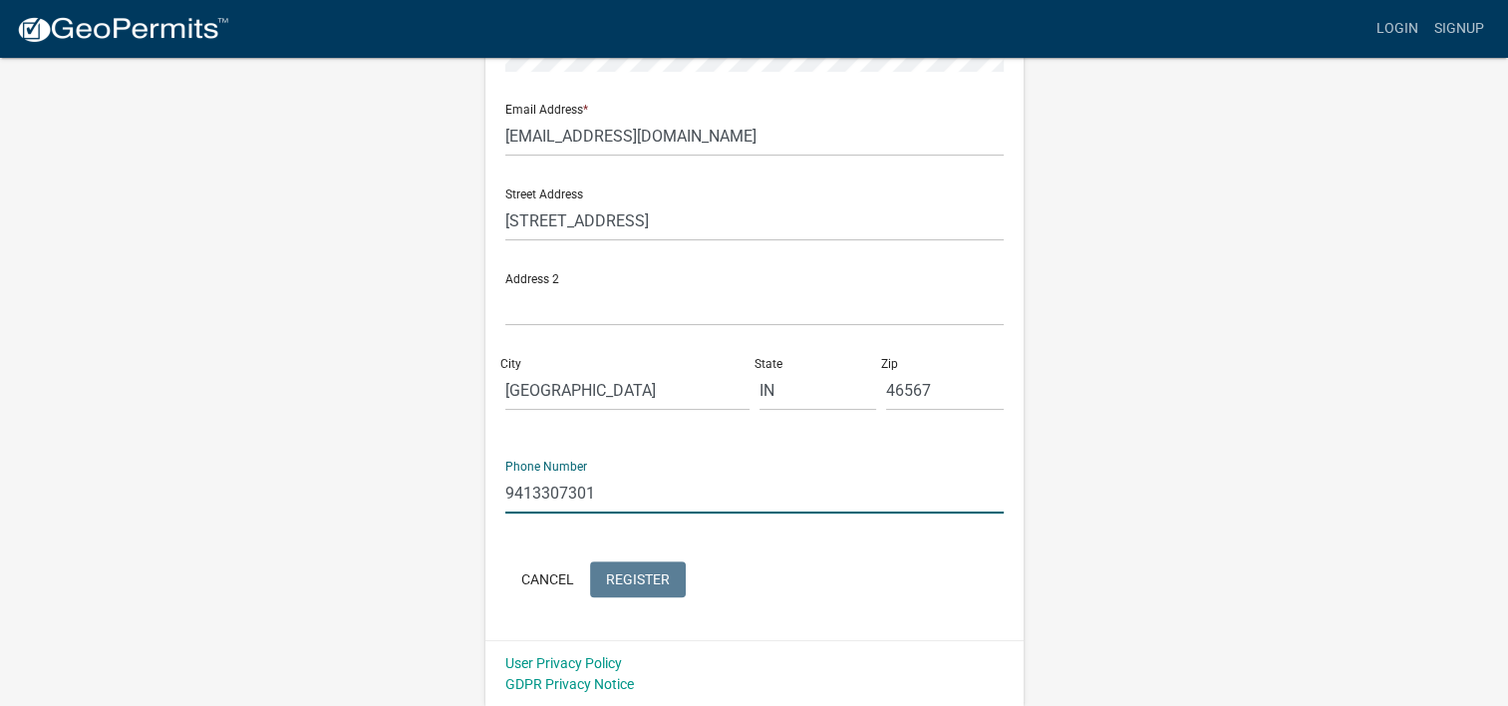
type input "9413307301"
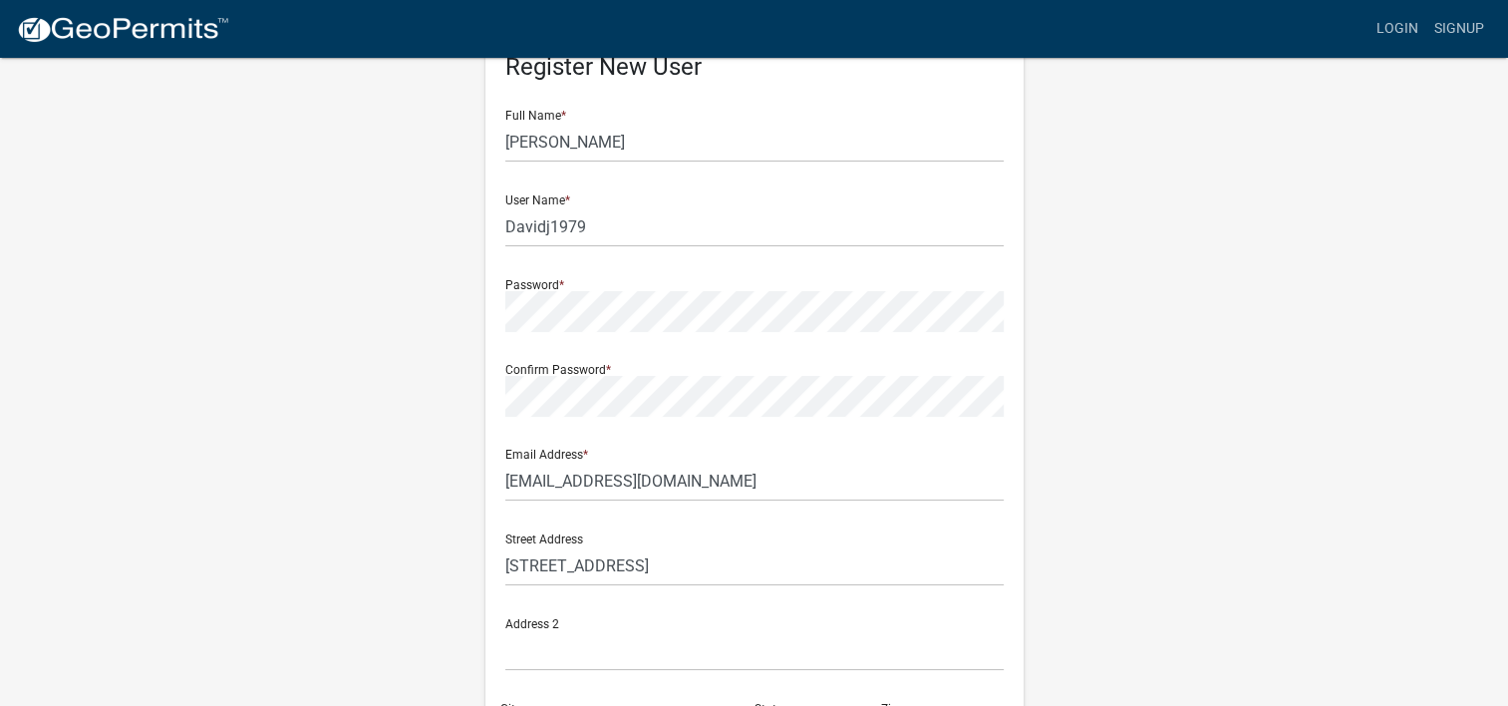
scroll to position [0, 0]
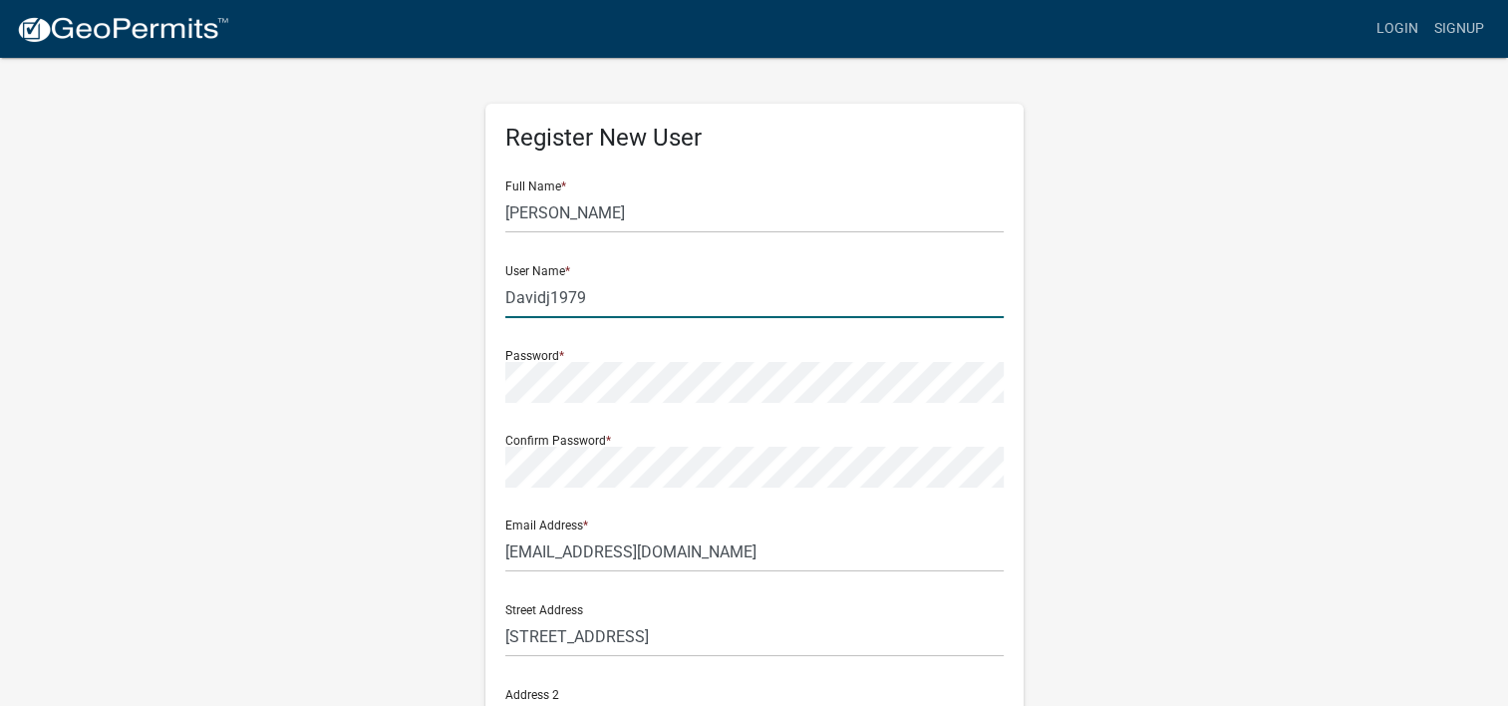
click at [905, 313] on input "Davidj1979" at bounding box center [754, 297] width 498 height 41
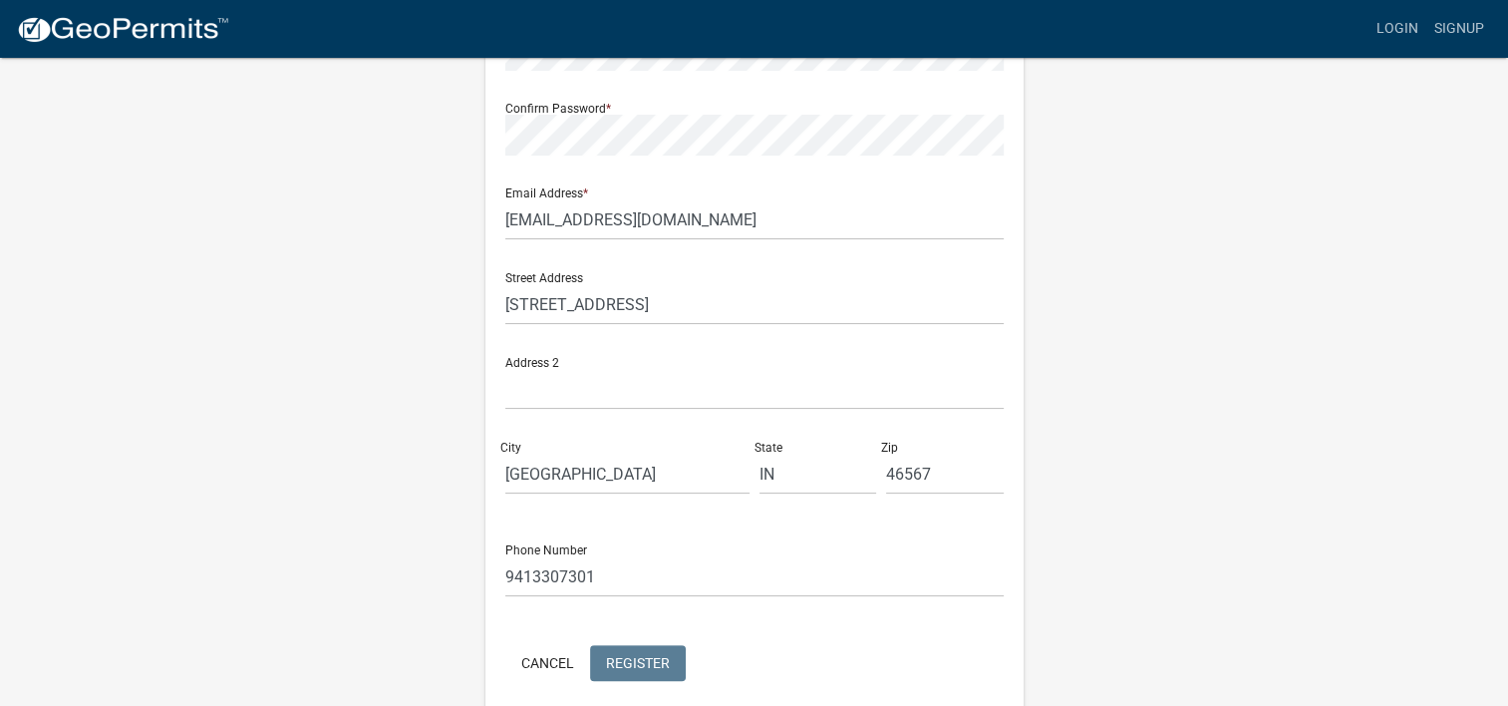
scroll to position [416, 0]
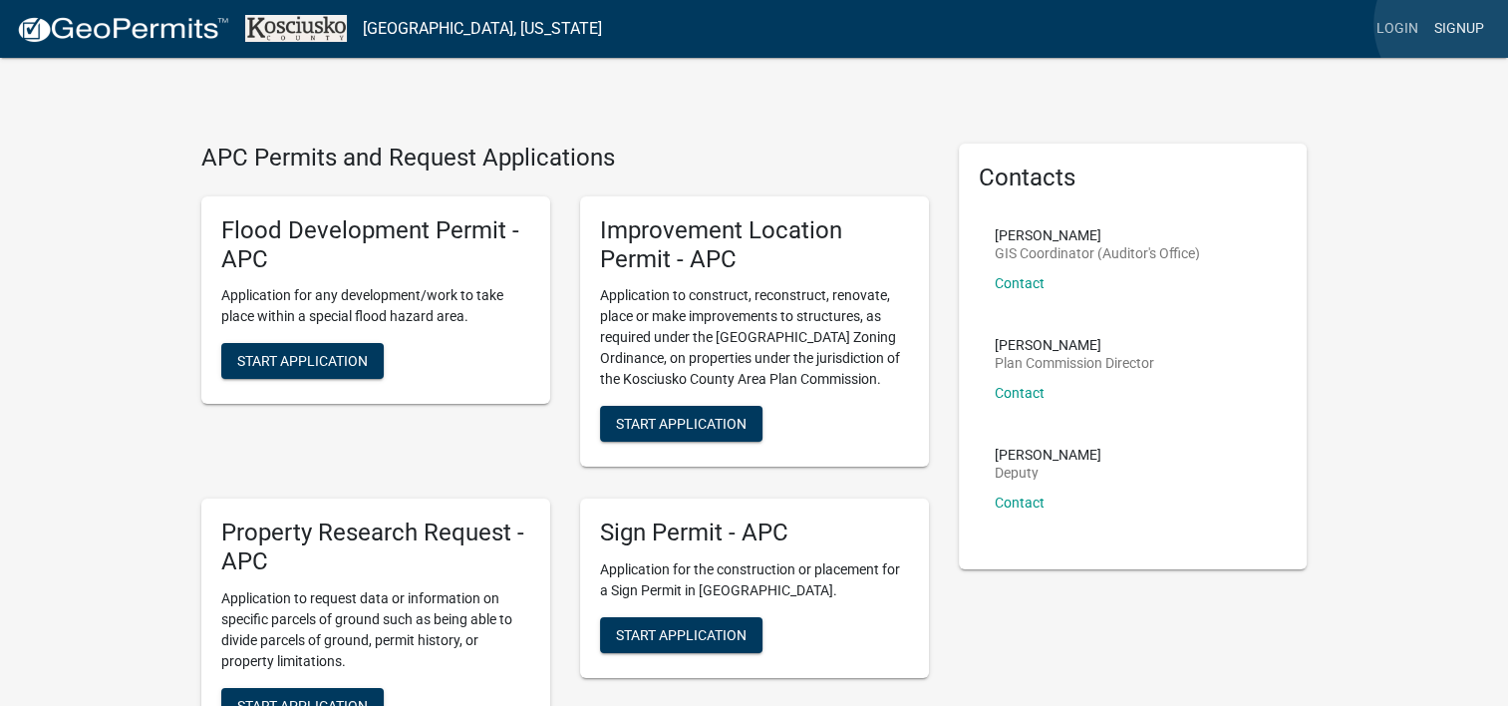
click at [1455, 24] on link "Signup" at bounding box center [1459, 29] width 66 height 38
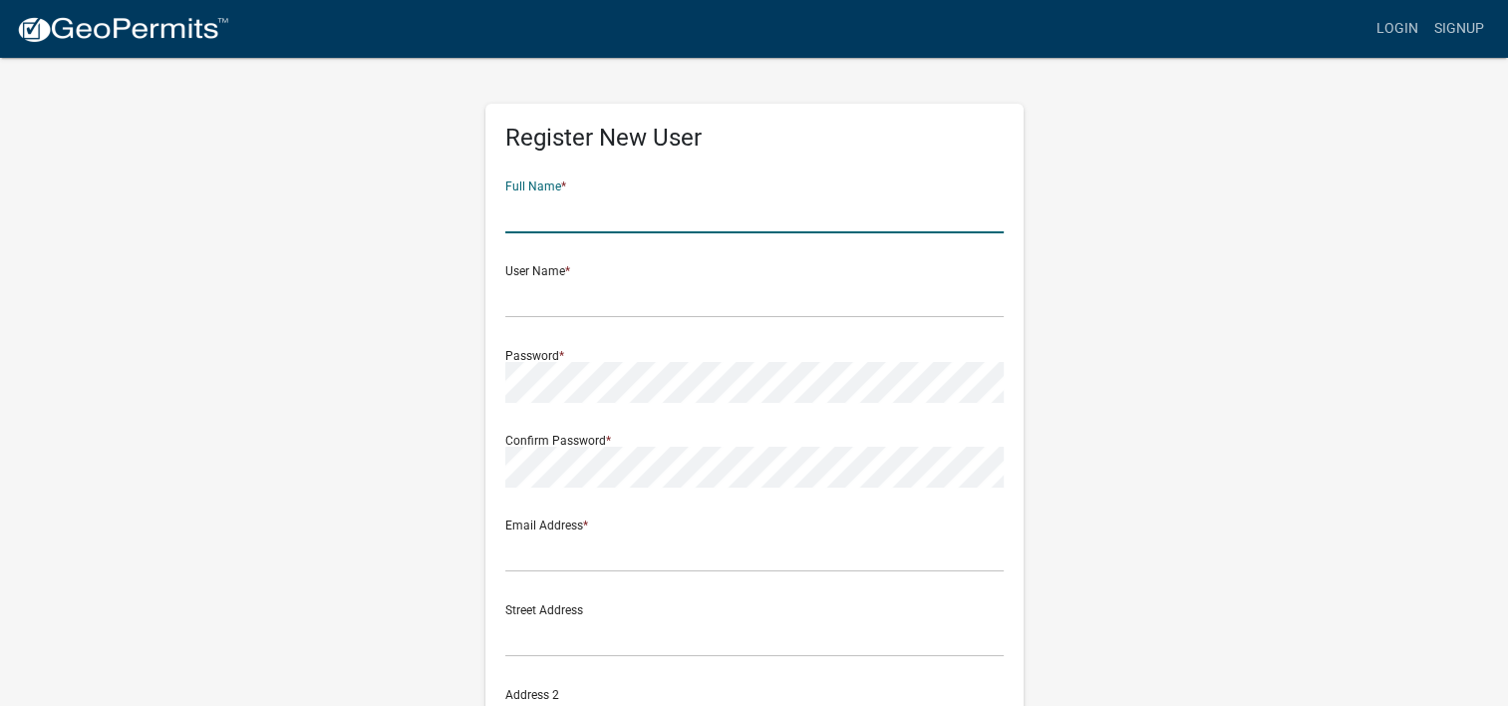
click at [752, 207] on input "text" at bounding box center [754, 212] width 498 height 41
type input "[PERSON_NAME]"
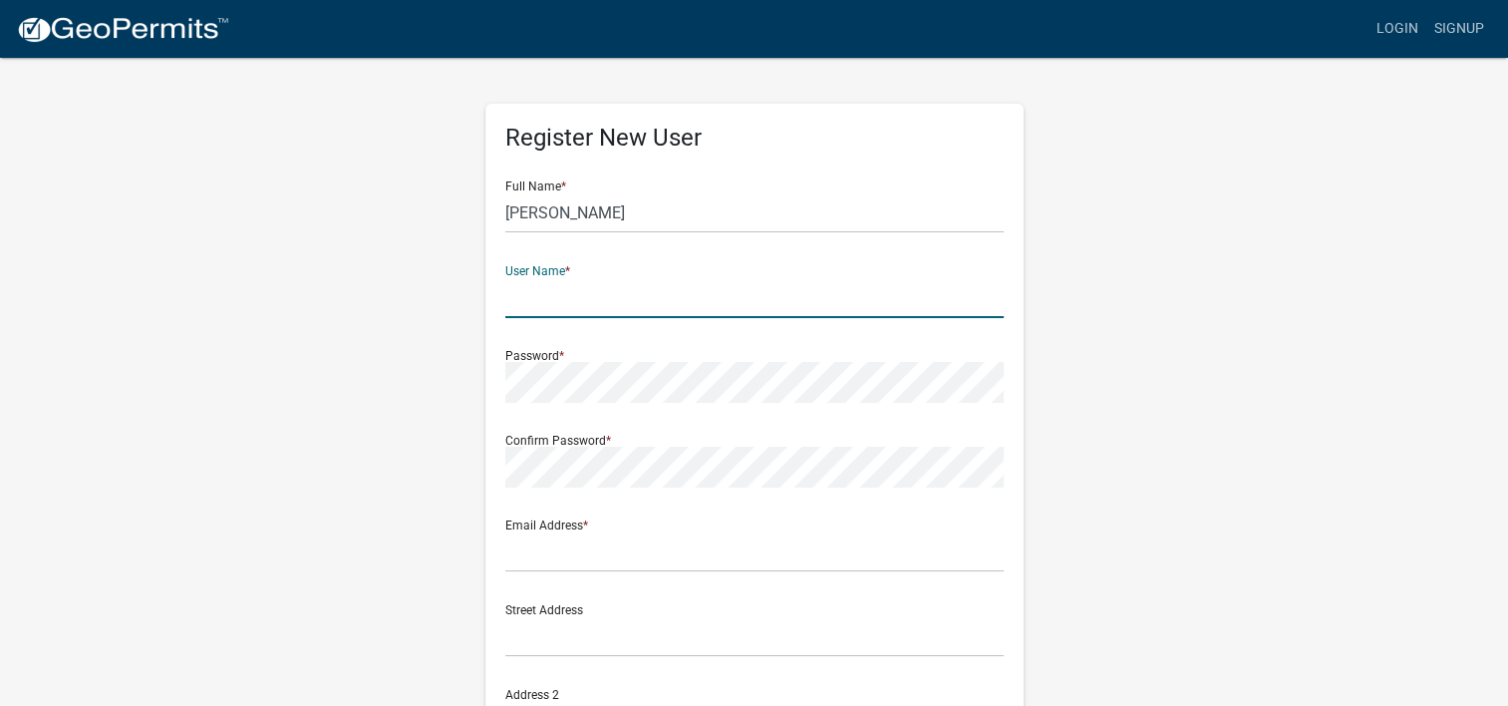
click at [581, 294] on input "text" at bounding box center [754, 297] width 498 height 41
type input "Davidj93"
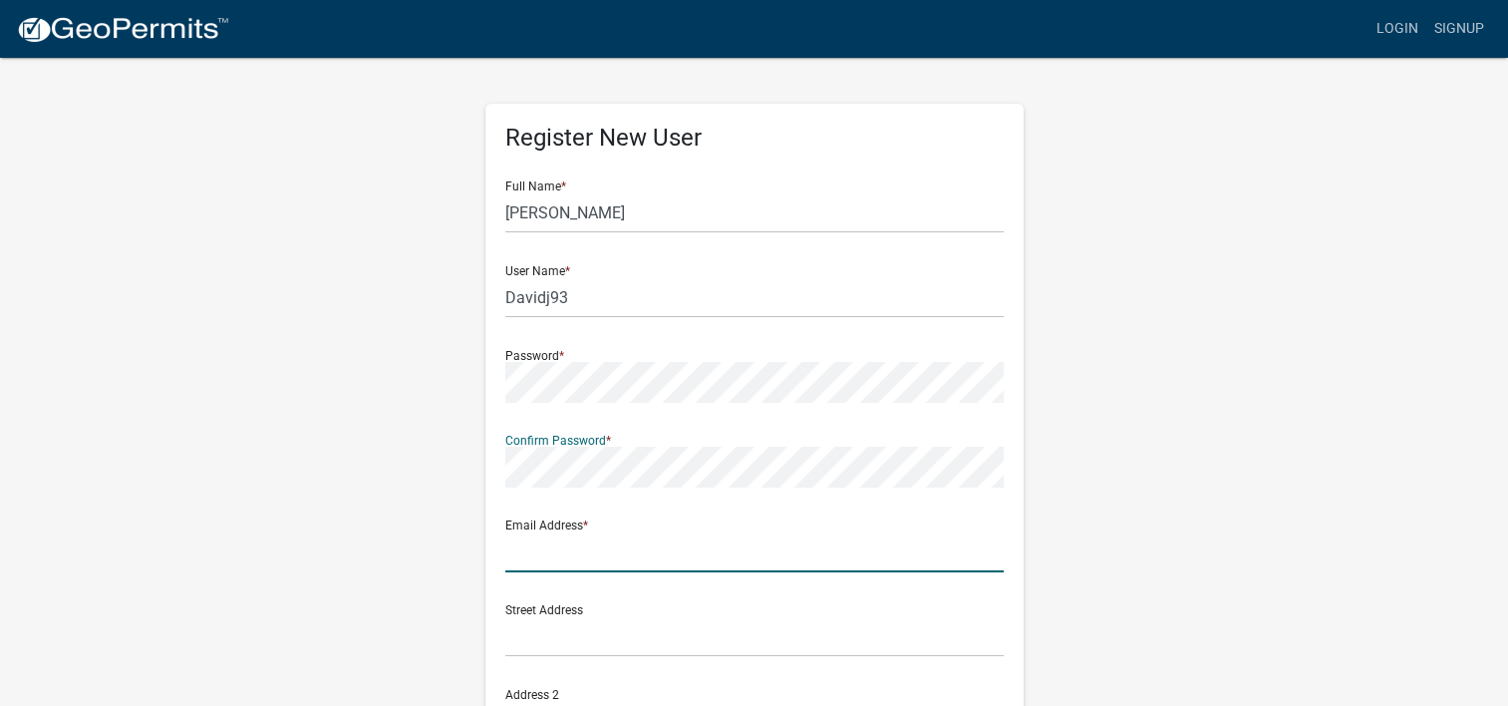
click at [688, 550] on input "text" at bounding box center [754, 551] width 498 height 41
type input "dj929rr@msn.com"
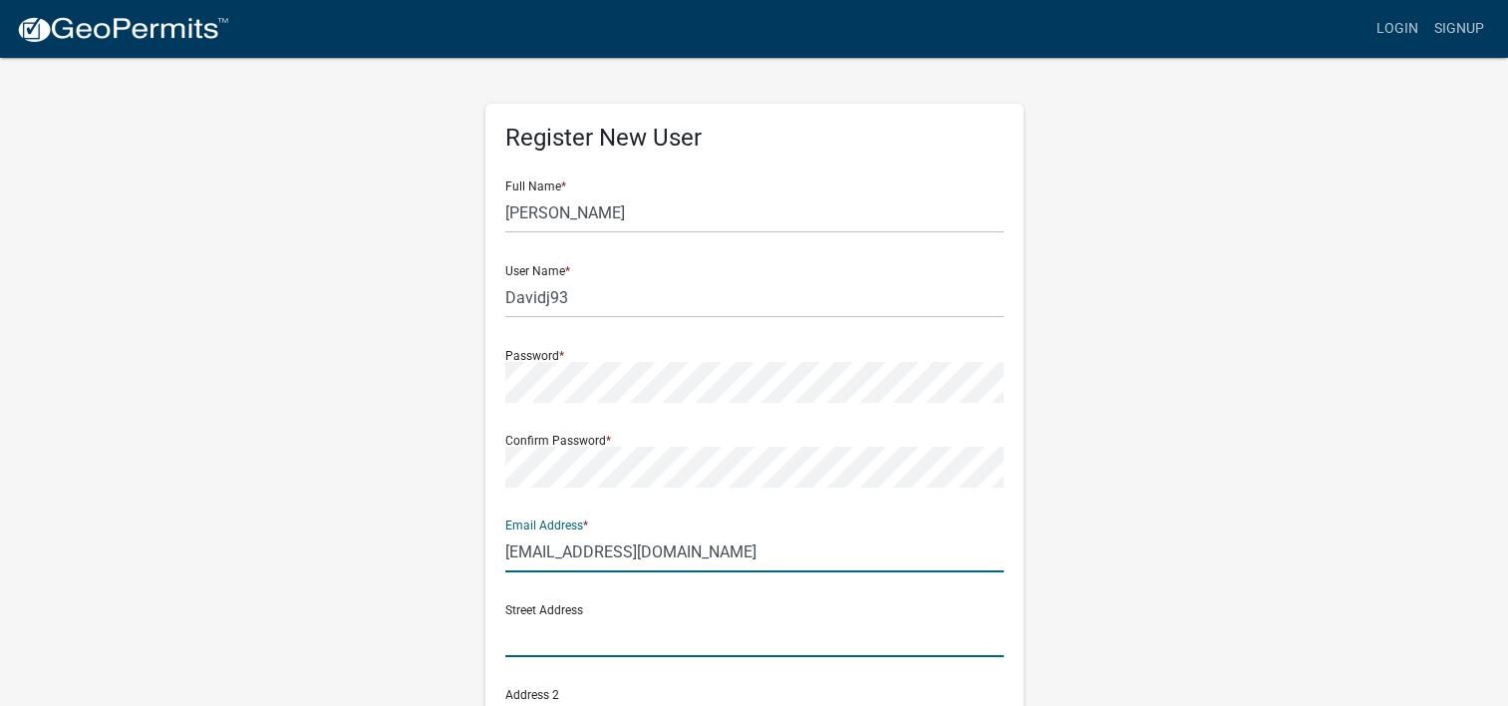
click at [642, 642] on input "text" at bounding box center [754, 636] width 498 height 41
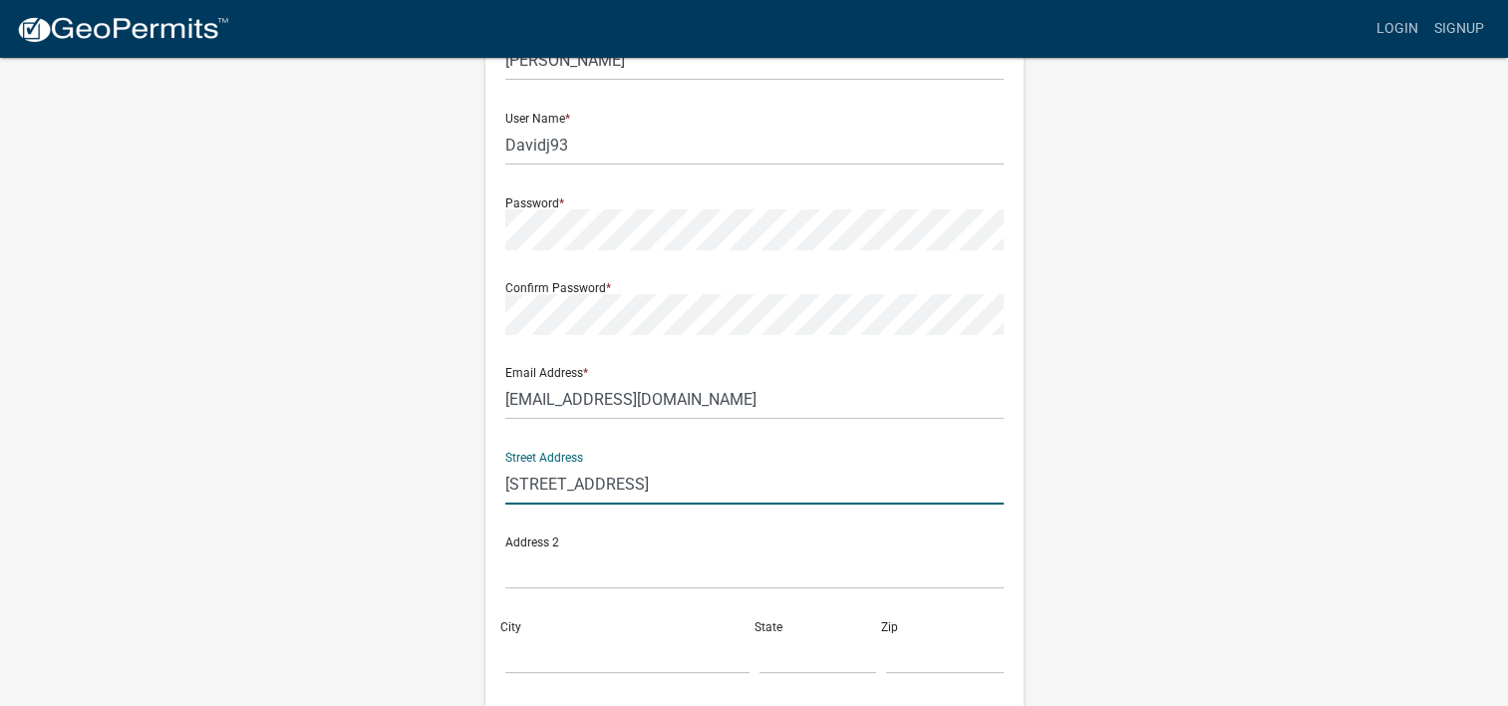
scroll to position [172, 0]
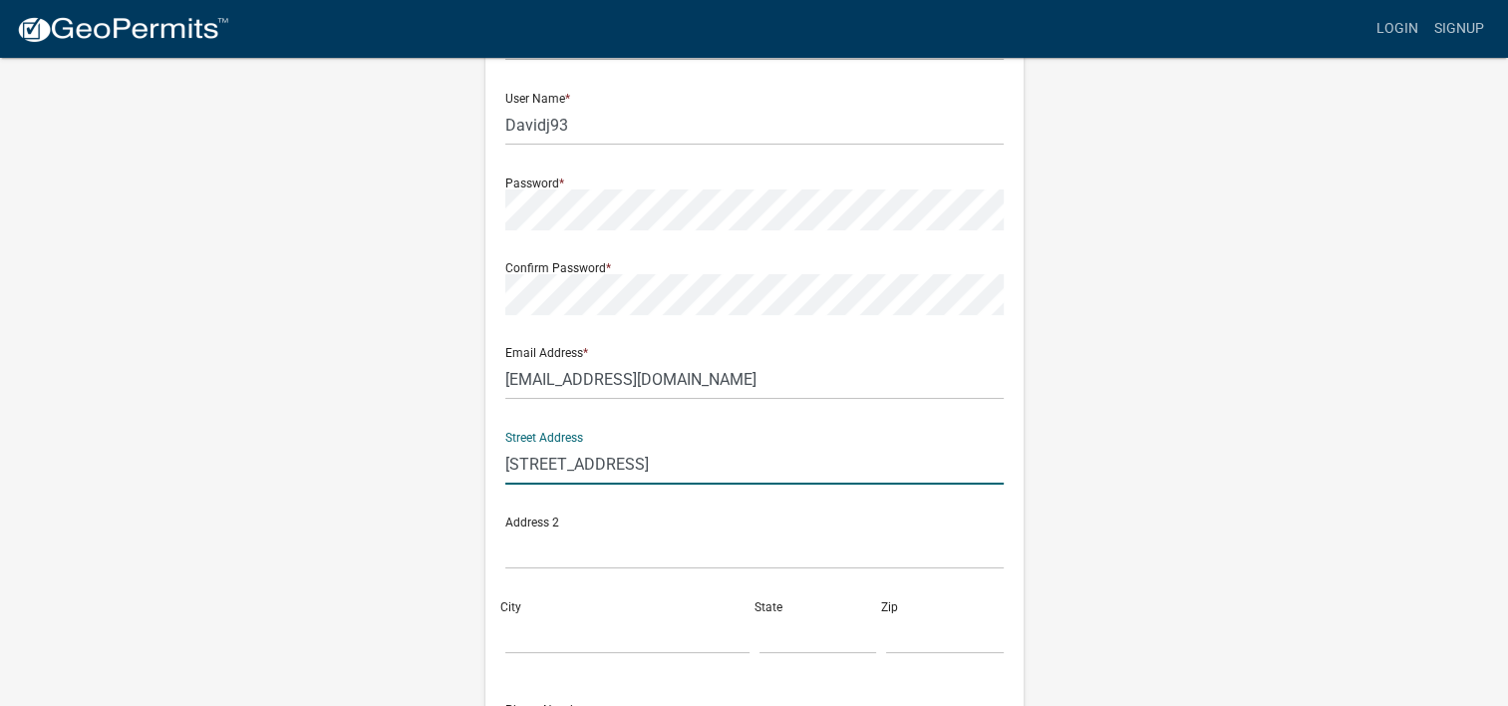
type input "[STREET_ADDRESS]"
click at [617, 644] on input "City" at bounding box center [627, 633] width 244 height 41
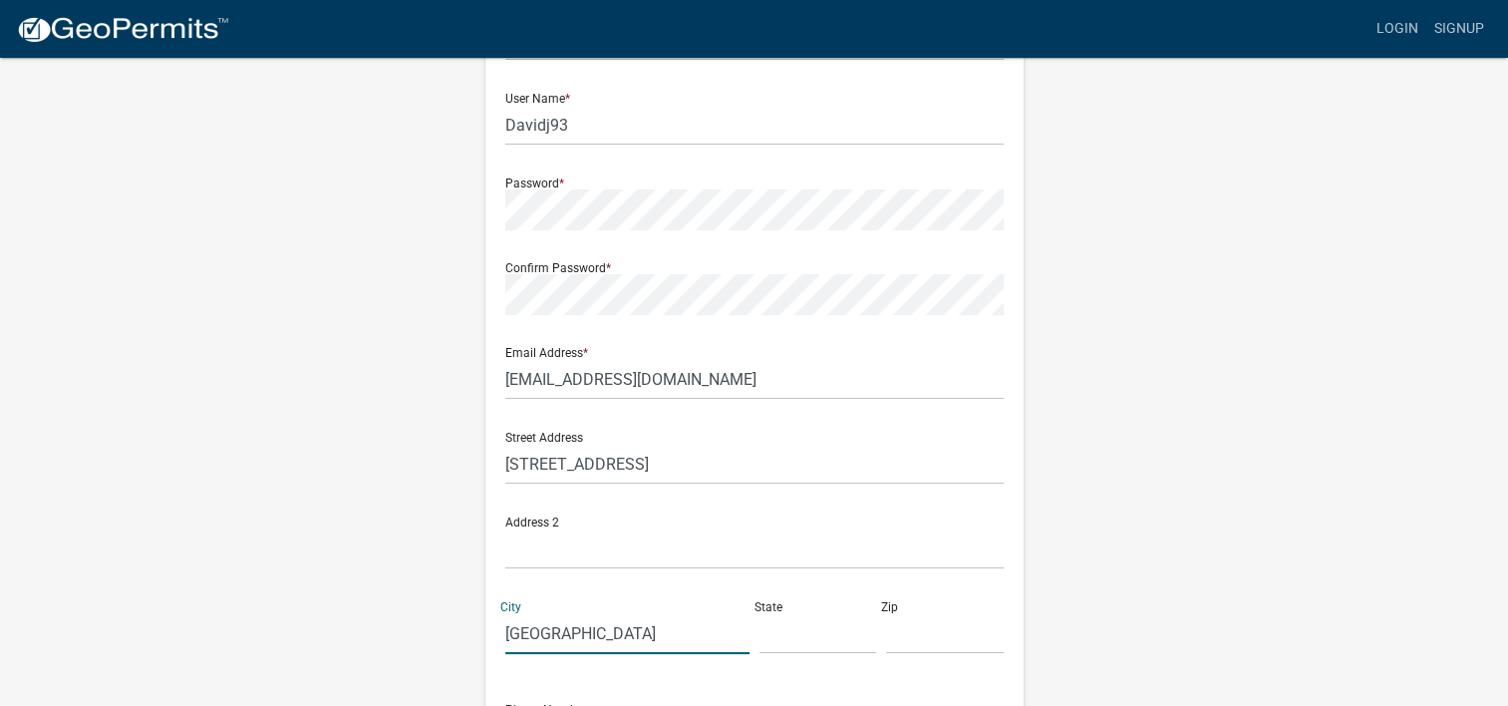
type input "[GEOGRAPHIC_DATA]"
click at [801, 642] on input "text" at bounding box center [818, 633] width 118 height 41
click at [940, 651] on input "text" at bounding box center [945, 633] width 118 height 41
click at [795, 631] on input "IN" at bounding box center [818, 633] width 118 height 41
type input "Indiana"
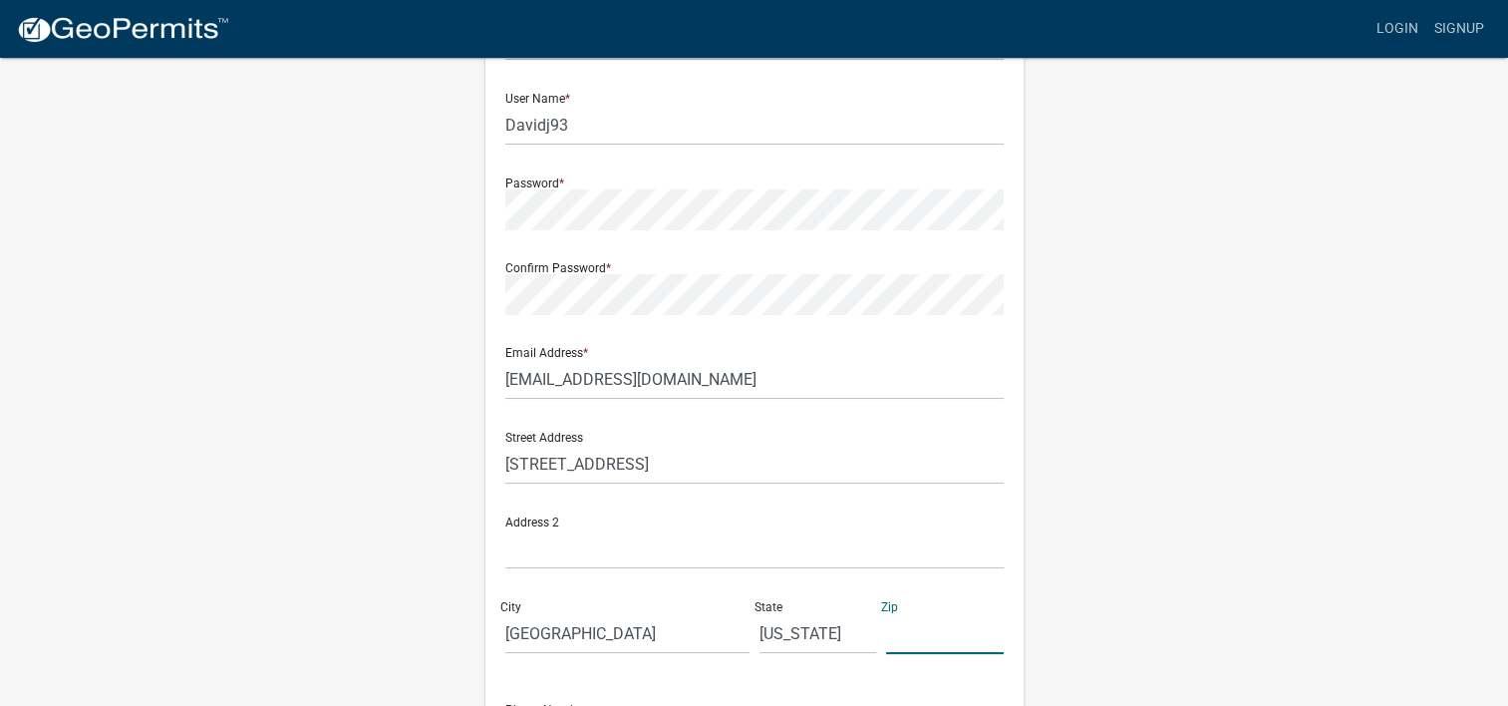
click at [899, 641] on input "text" at bounding box center [945, 633] width 118 height 41
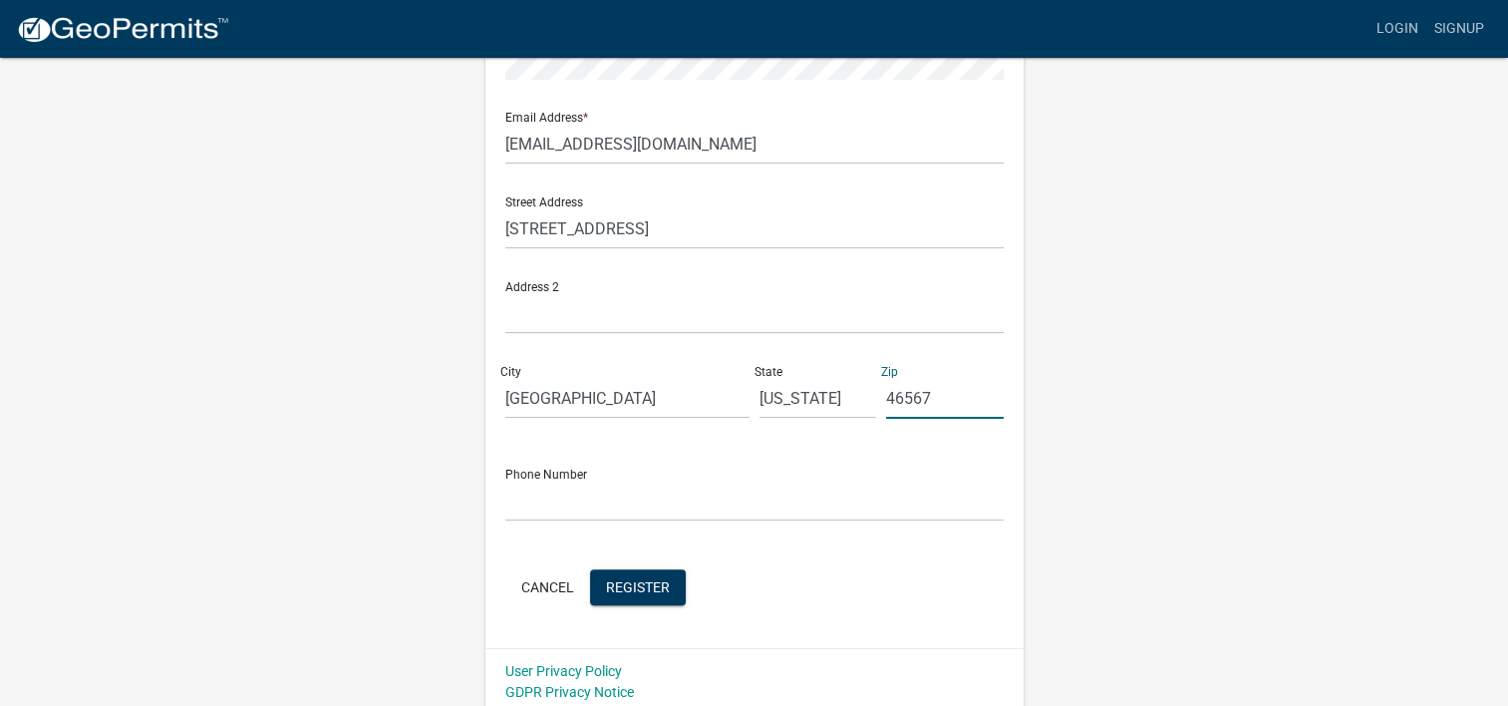
scroll to position [416, 0]
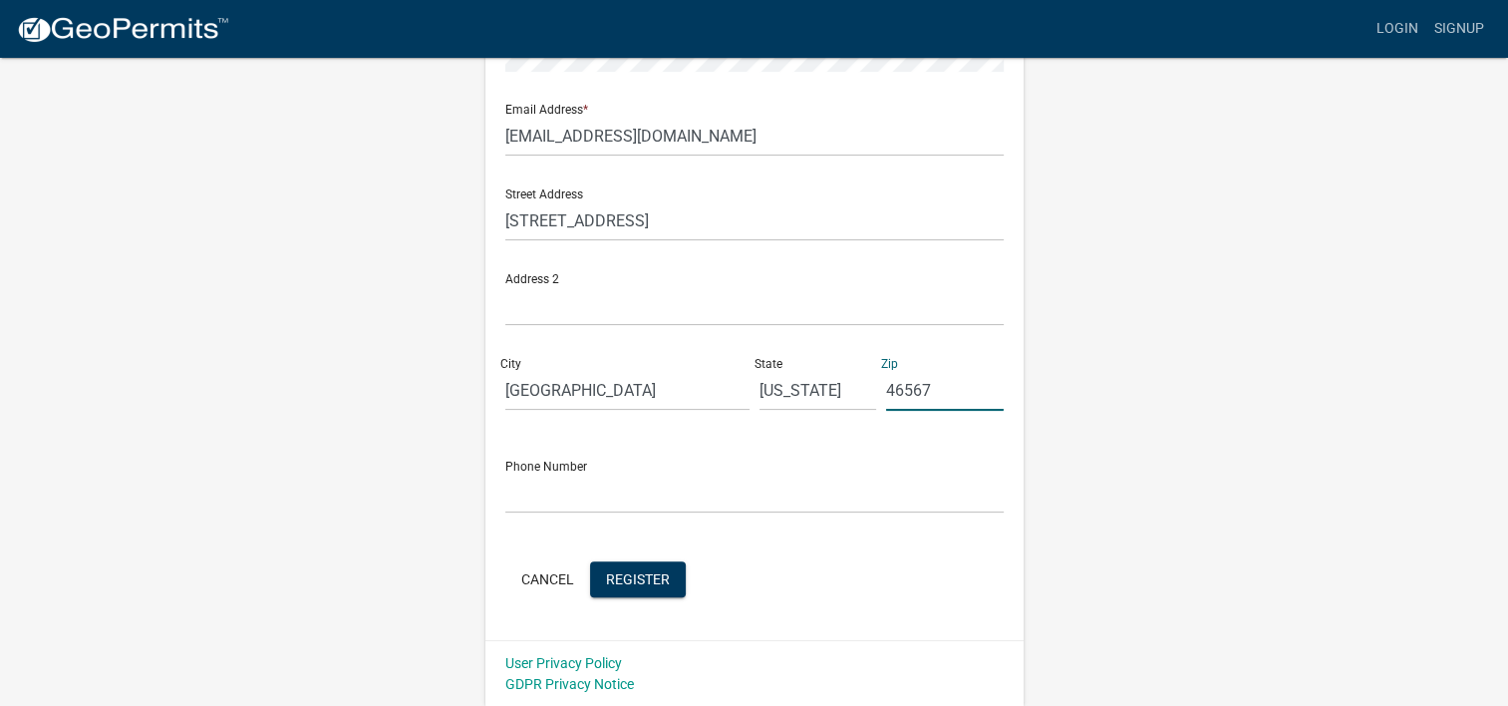
type input "46567"
click at [744, 493] on input "text" at bounding box center [754, 492] width 498 height 41
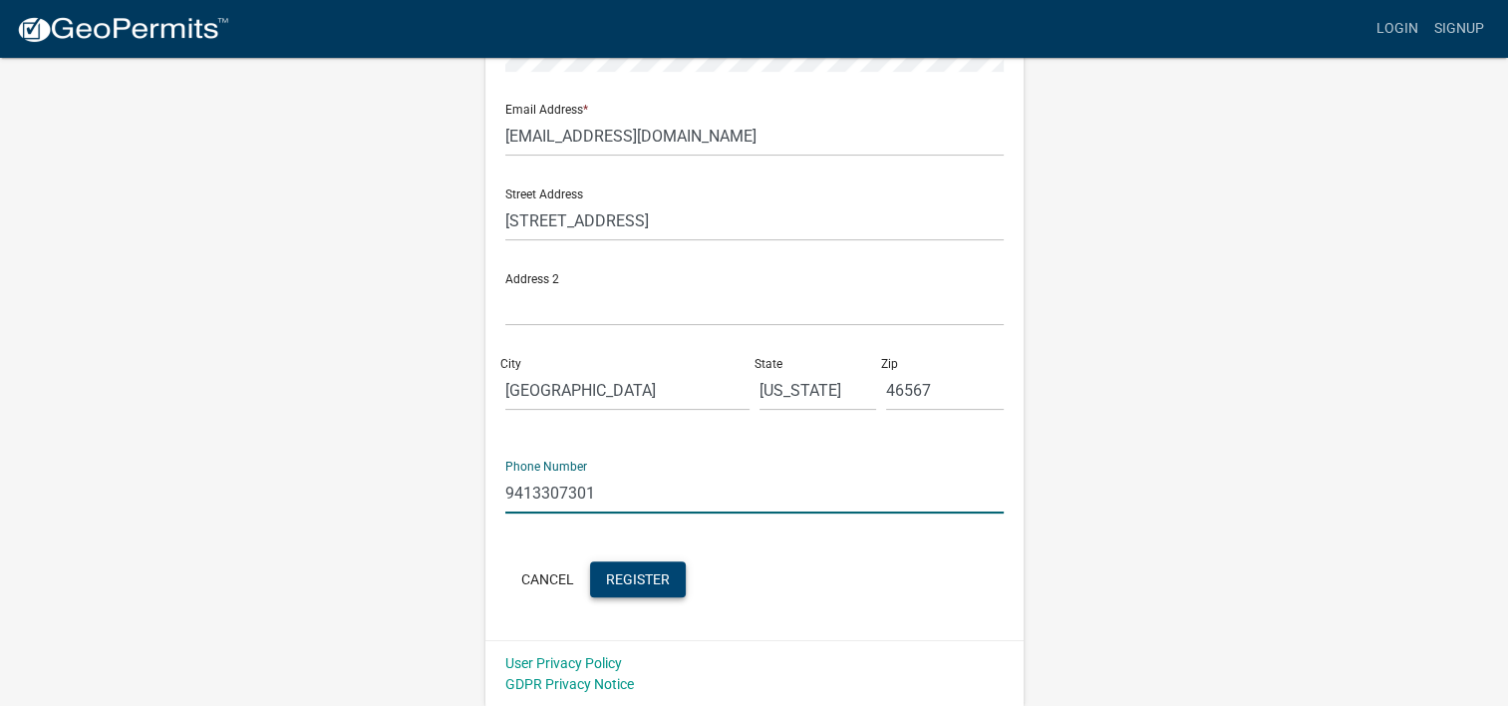
type input "9413307301"
click at [652, 576] on span "Register" at bounding box center [638, 578] width 64 height 16
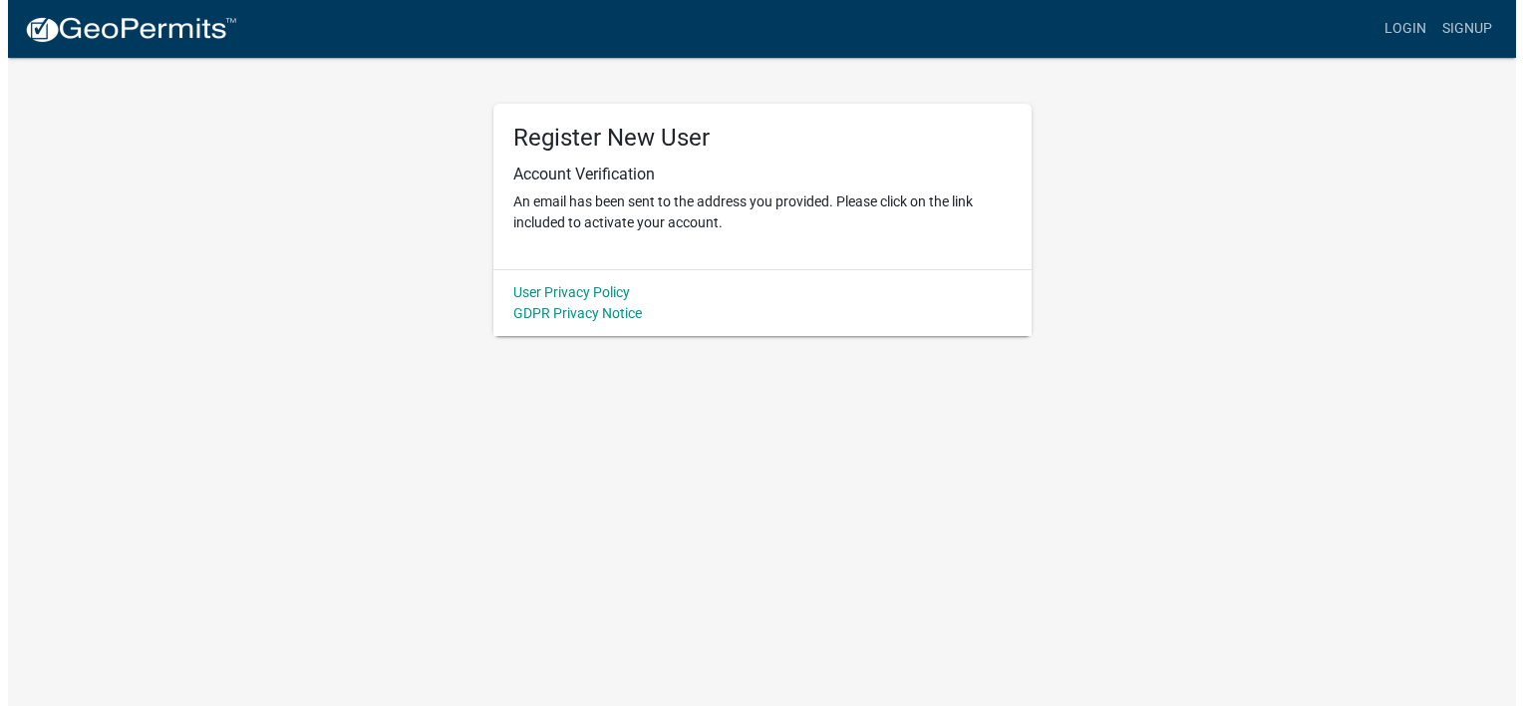
scroll to position [0, 0]
click at [689, 201] on p "An email has been sent to the address you provided. Please click on the link in…" at bounding box center [761, 212] width 498 height 42
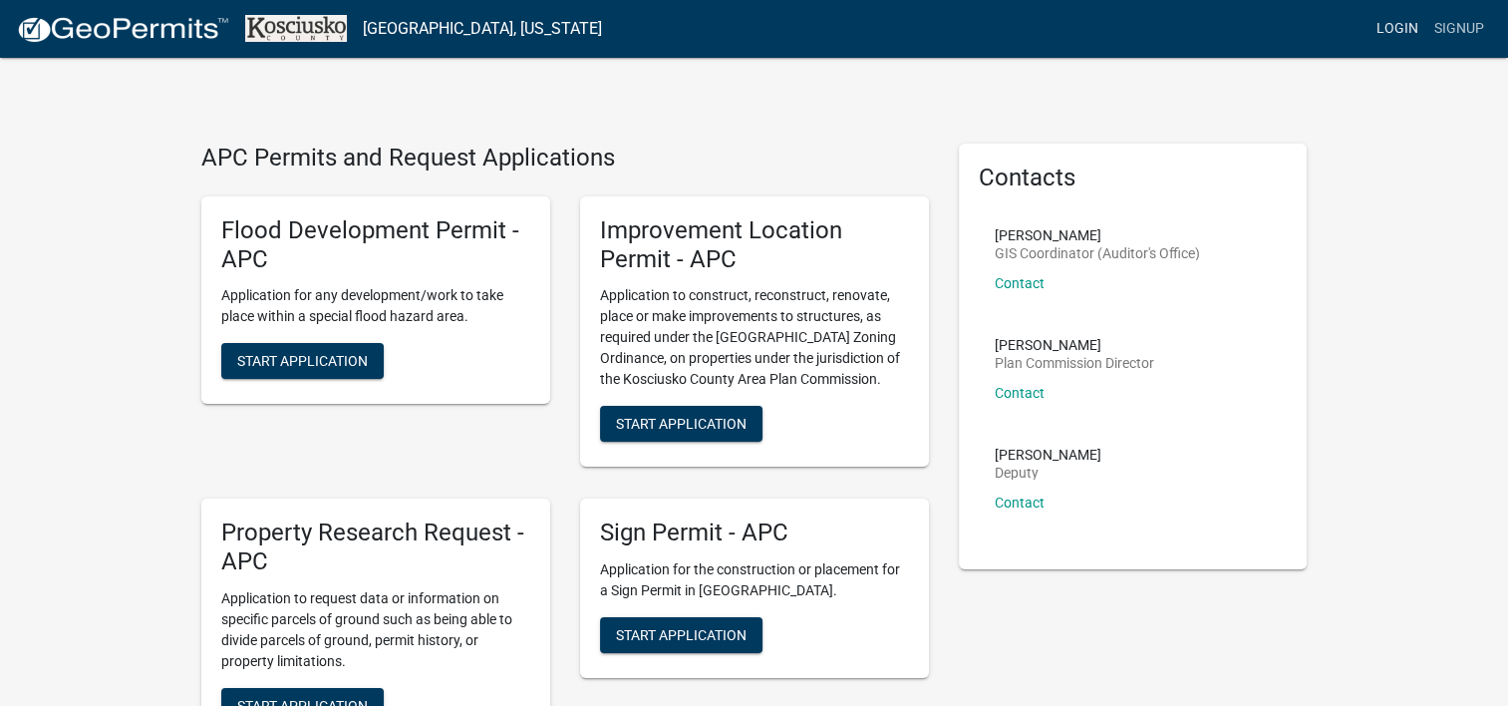
click at [1403, 24] on link "Login" at bounding box center [1397, 29] width 58 height 38
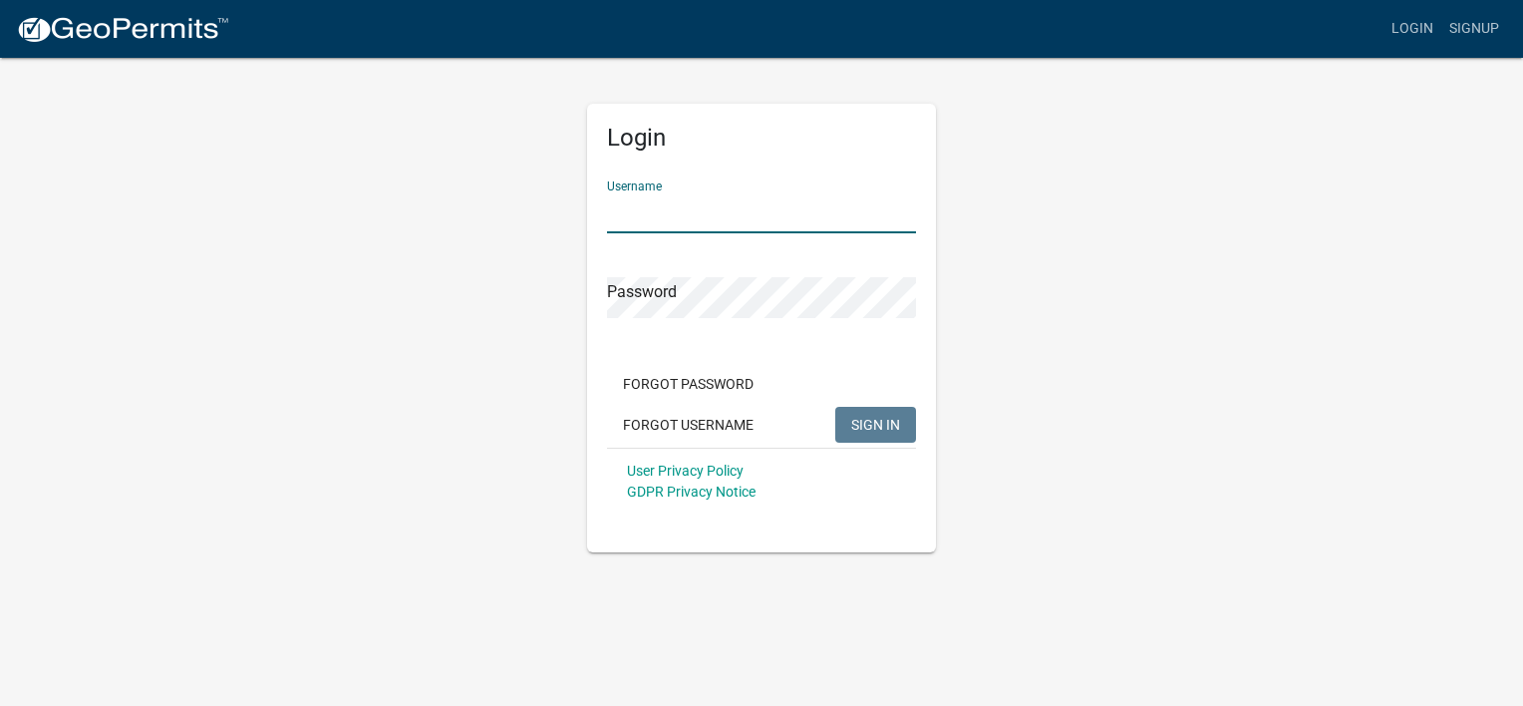
click at [827, 227] on input "Username" at bounding box center [761, 212] width 309 height 41
type input "Davidj93"
click at [874, 420] on span "SIGN IN" at bounding box center [875, 424] width 49 height 16
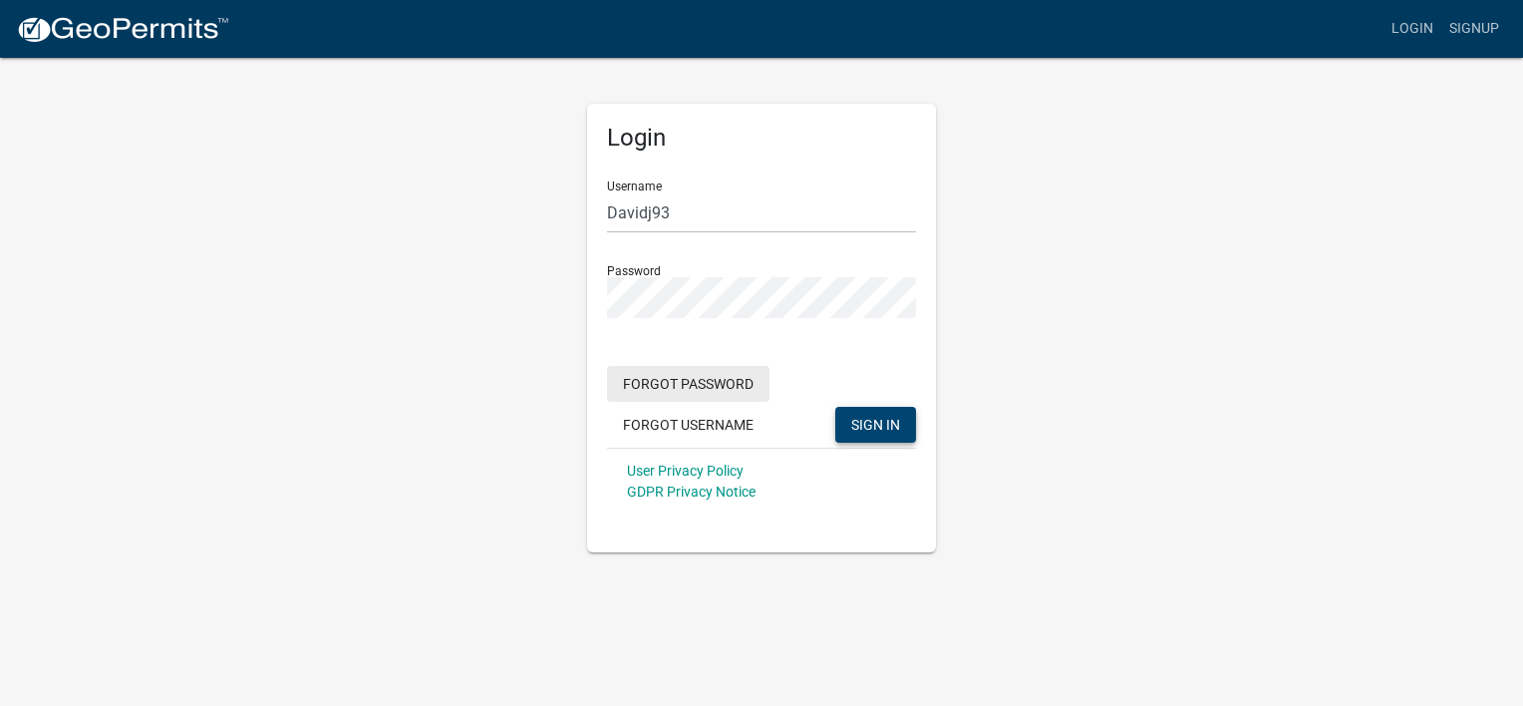
click at [684, 384] on button "Forgot Password" at bounding box center [688, 384] width 162 height 36
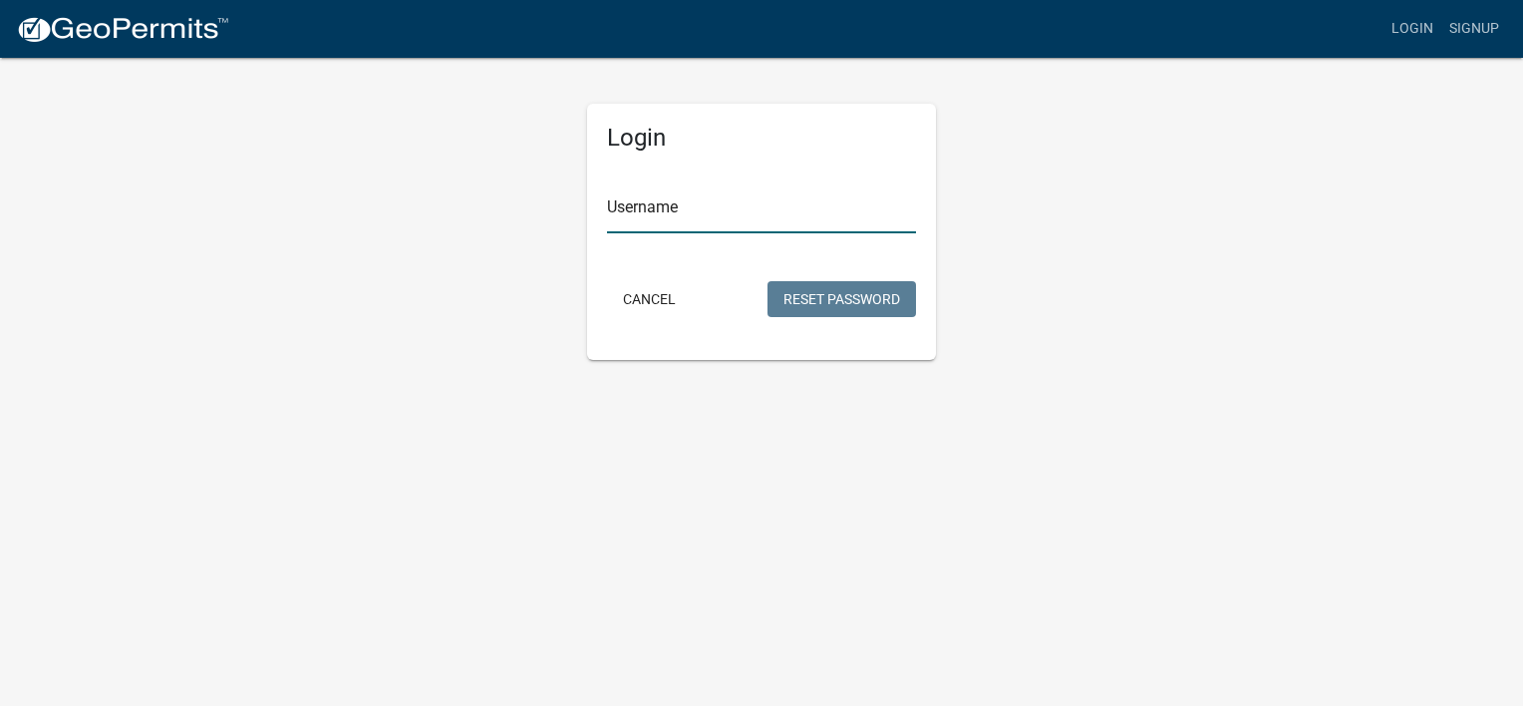
click at [739, 218] on input "Username" at bounding box center [761, 212] width 309 height 41
type input "Davidj93"
click at [807, 291] on button "Reset Password" at bounding box center [841, 299] width 149 height 36
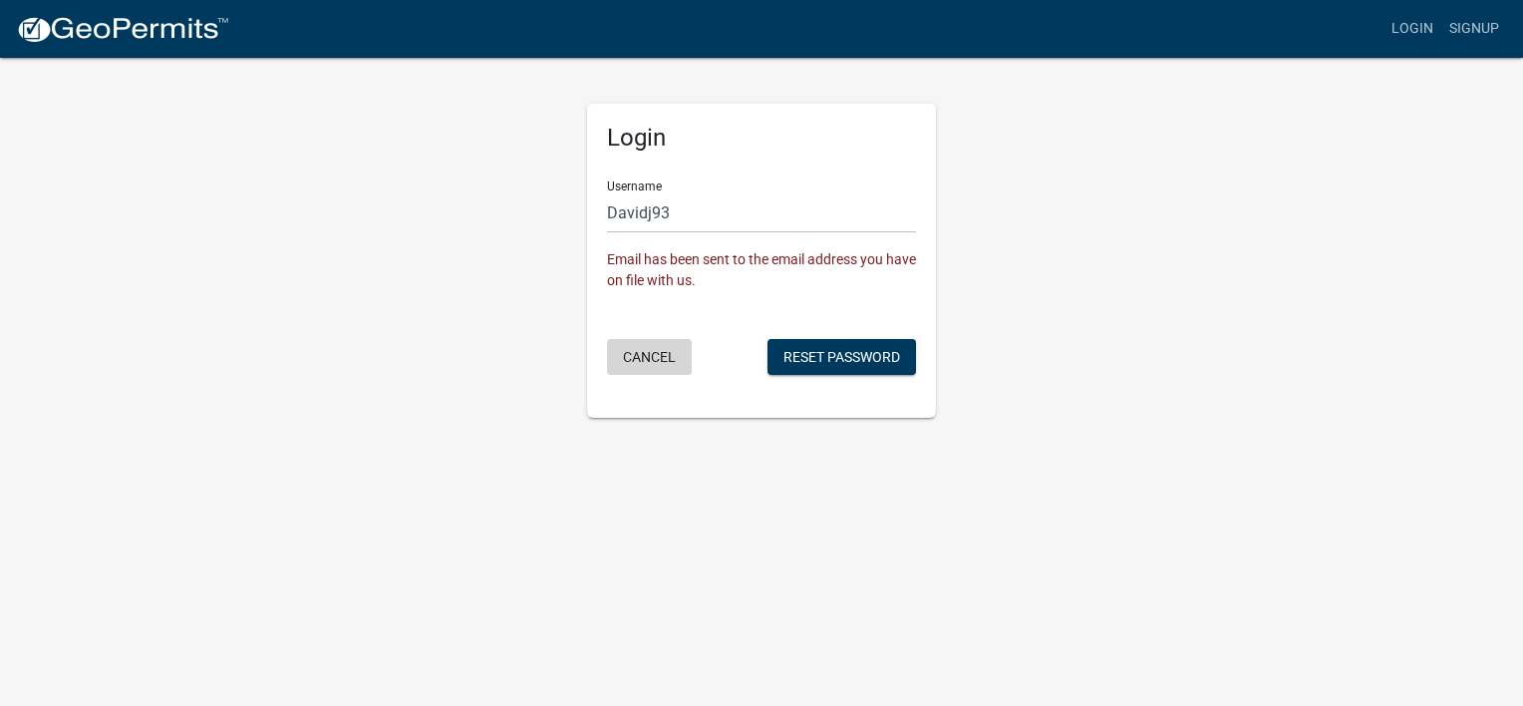
click at [654, 356] on button "Cancel" at bounding box center [649, 357] width 85 height 36
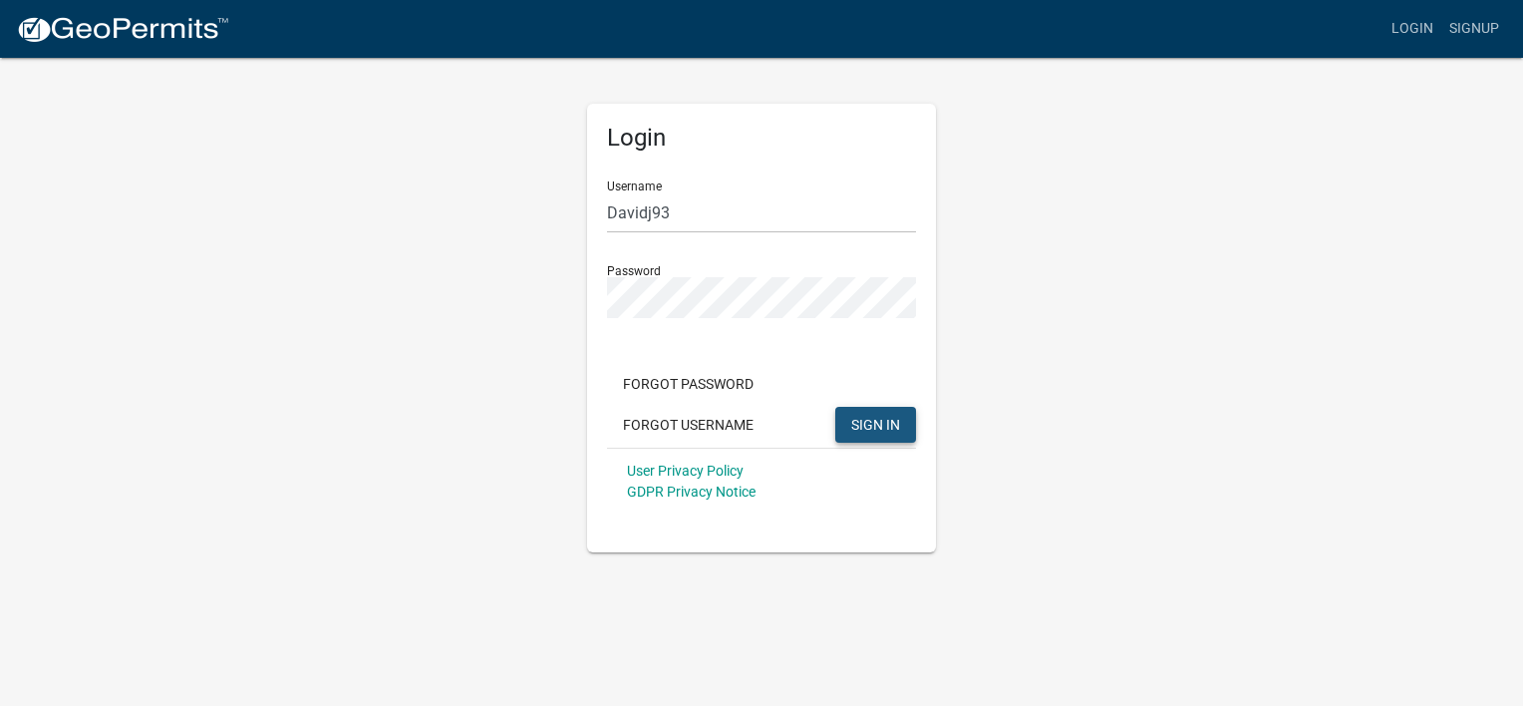
click at [875, 419] on span "SIGN IN" at bounding box center [875, 424] width 49 height 16
click at [873, 418] on span "SIGN IN" at bounding box center [875, 424] width 49 height 16
click at [1476, 24] on link "Signup" at bounding box center [1474, 29] width 66 height 38
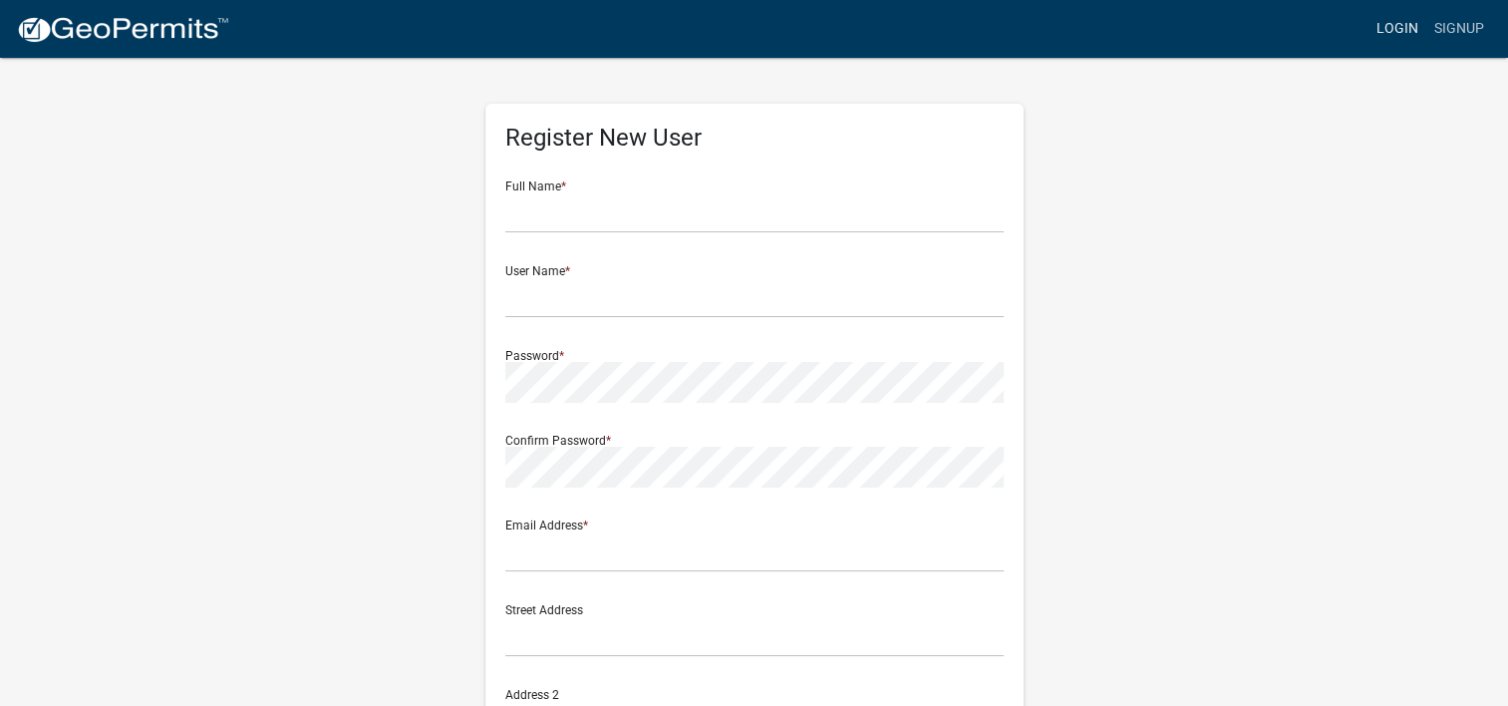
click at [1401, 20] on link "Login" at bounding box center [1397, 29] width 58 height 38
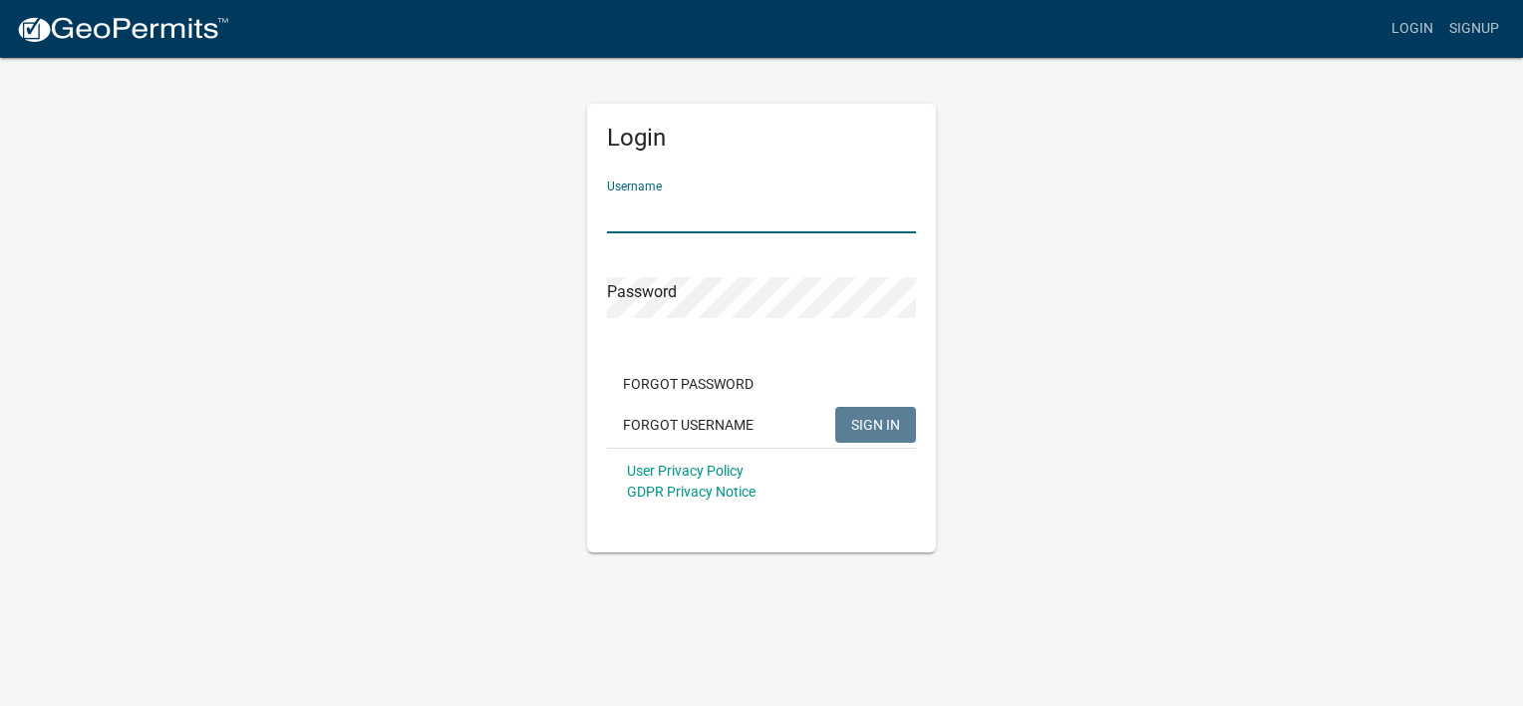
click at [724, 219] on input "Username" at bounding box center [761, 212] width 309 height 41
type input "Davidj93"
click at [871, 430] on span "SIGN IN" at bounding box center [875, 424] width 49 height 16
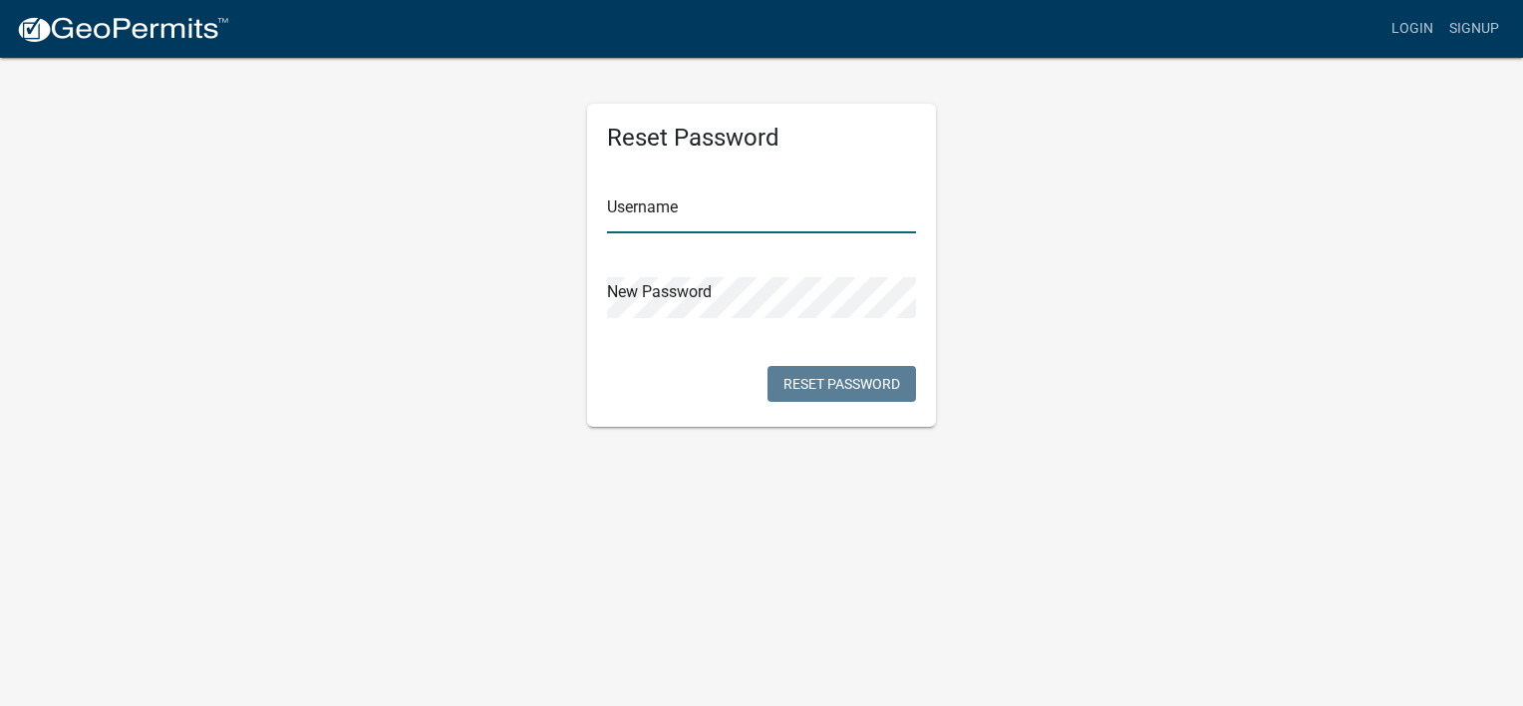
click at [740, 216] on input "text" at bounding box center [761, 212] width 309 height 41
type input "Davidj93"
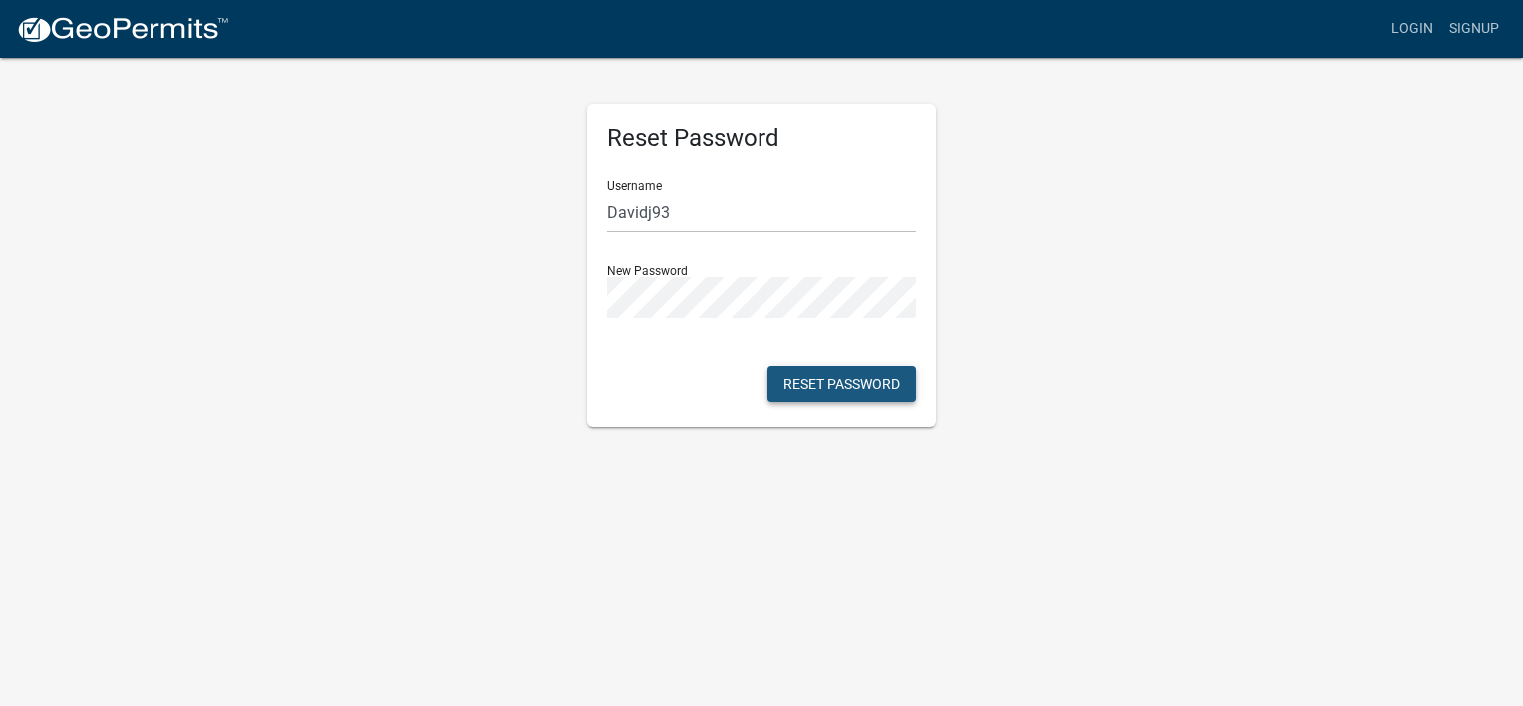
click at [835, 385] on button "Reset Password" at bounding box center [841, 384] width 149 height 36
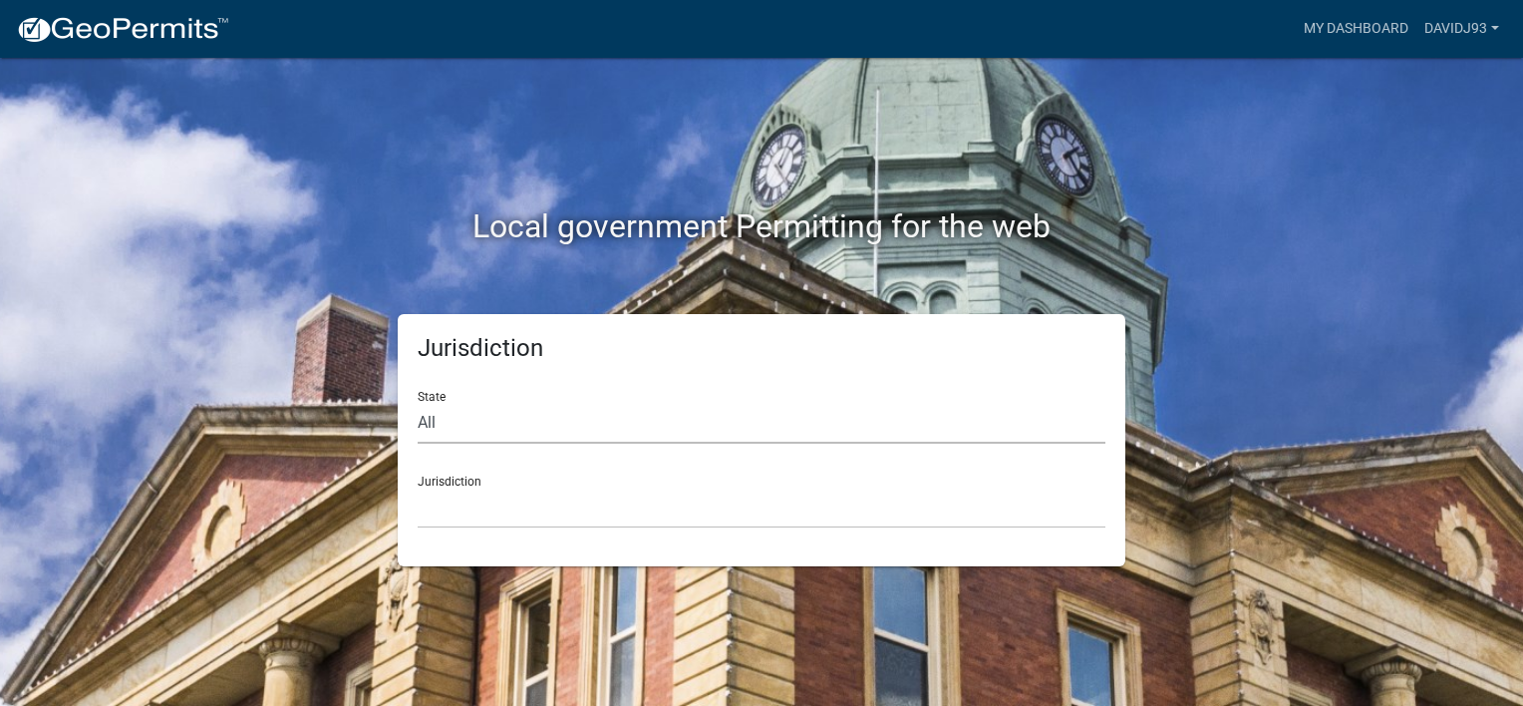
click at [705, 417] on select "All Colorado Georgia Indiana Iowa Kansas Minnesota Ohio South Carolina Wisconsin" at bounding box center [762, 423] width 688 height 41
select select "Indiana"
click at [418, 403] on select "All Colorado Georgia Indiana Iowa Kansas Minnesota Ohio South Carolina Wisconsin" at bounding box center [762, 423] width 688 height 41
click at [698, 496] on select "City of Charlestown, Indiana City of Jeffersonville, Indiana City of Logansport…" at bounding box center [762, 507] width 688 height 41
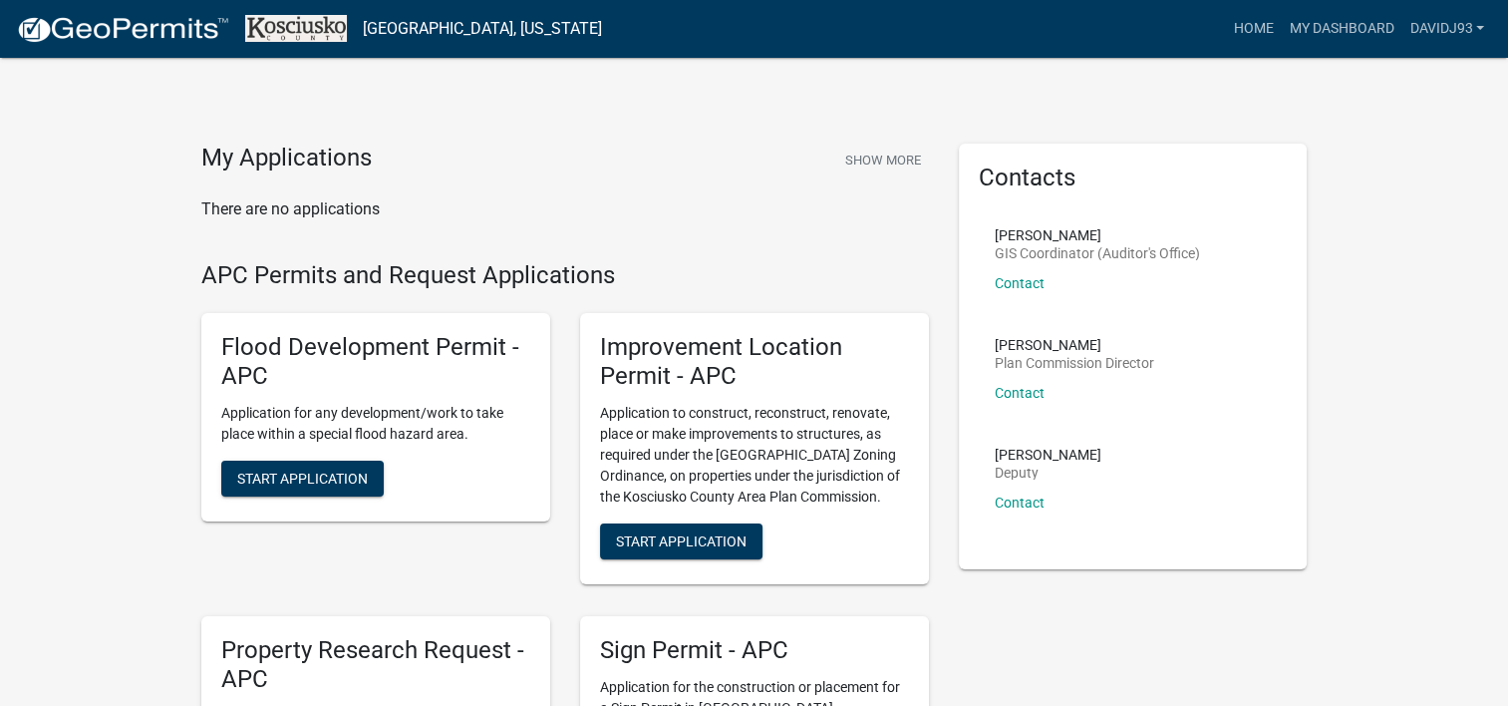
scroll to position [165, 0]
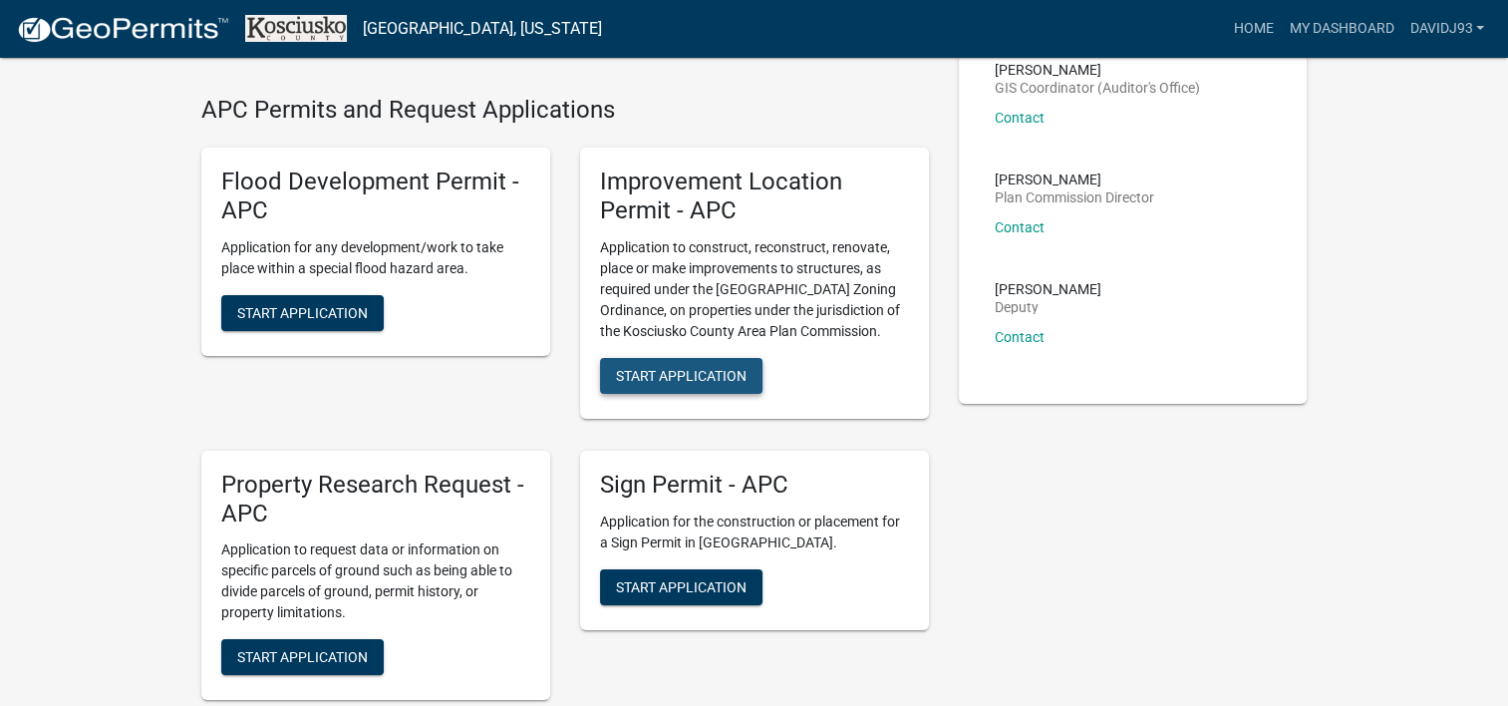
click at [714, 368] on span "Start Application" at bounding box center [681, 375] width 131 height 16
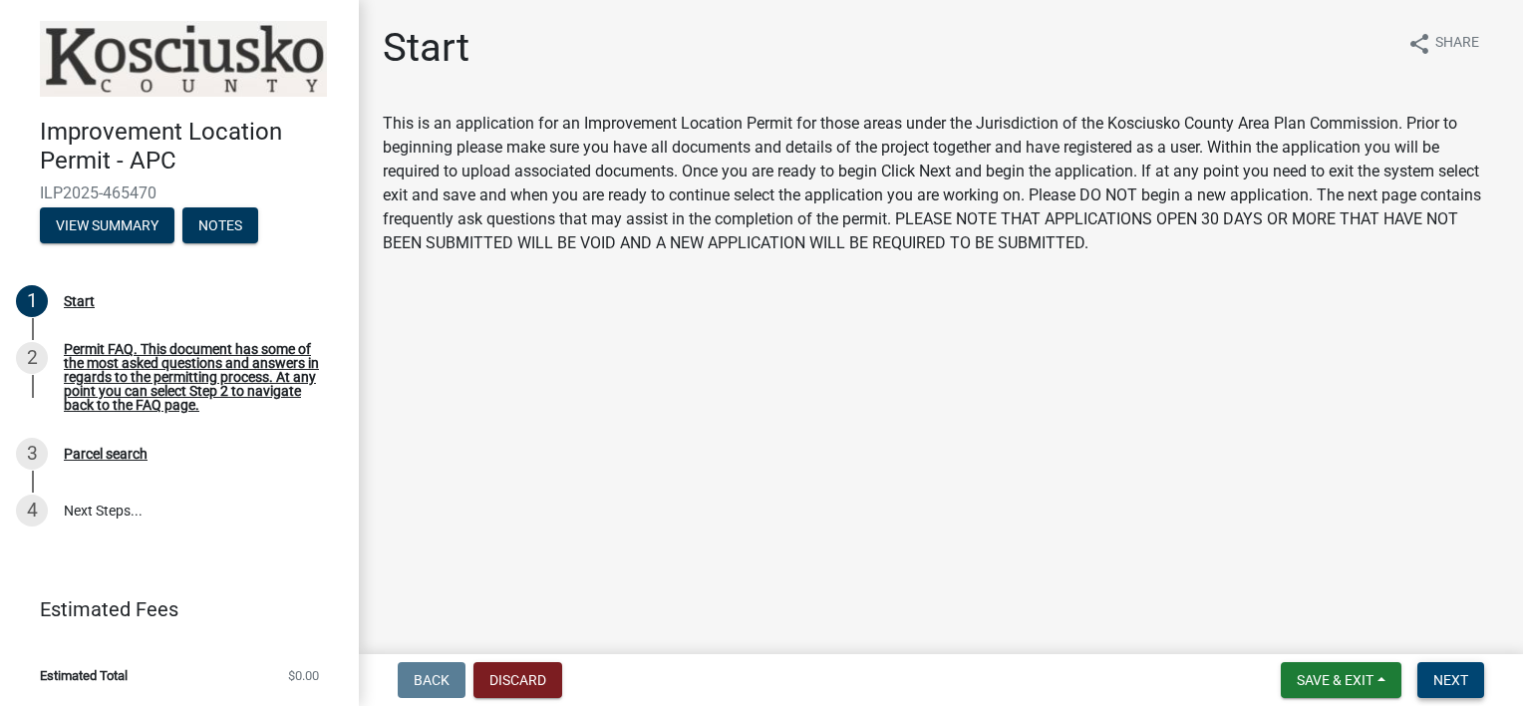
click at [1463, 679] on span "Next" at bounding box center [1450, 680] width 35 height 16
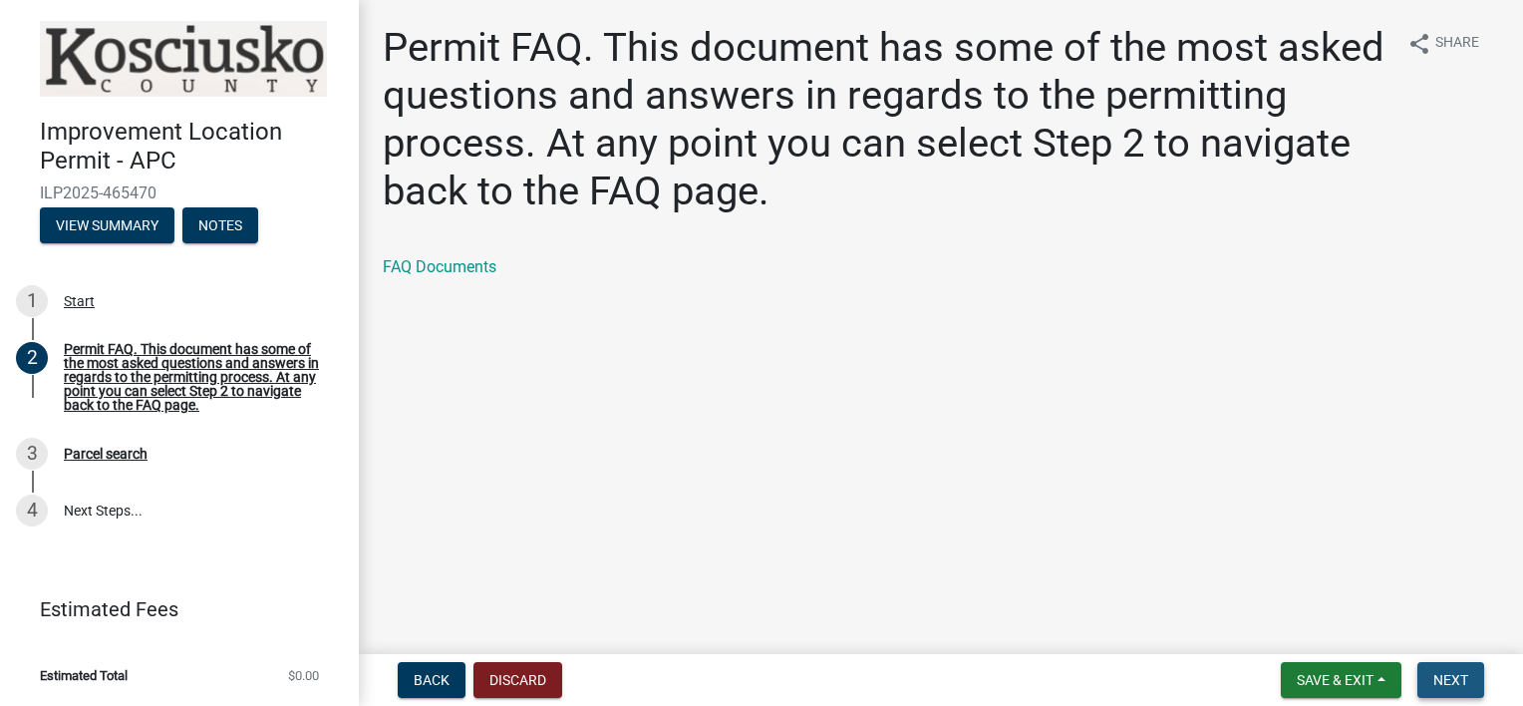
click at [1464, 666] on button "Next" at bounding box center [1450, 680] width 67 height 36
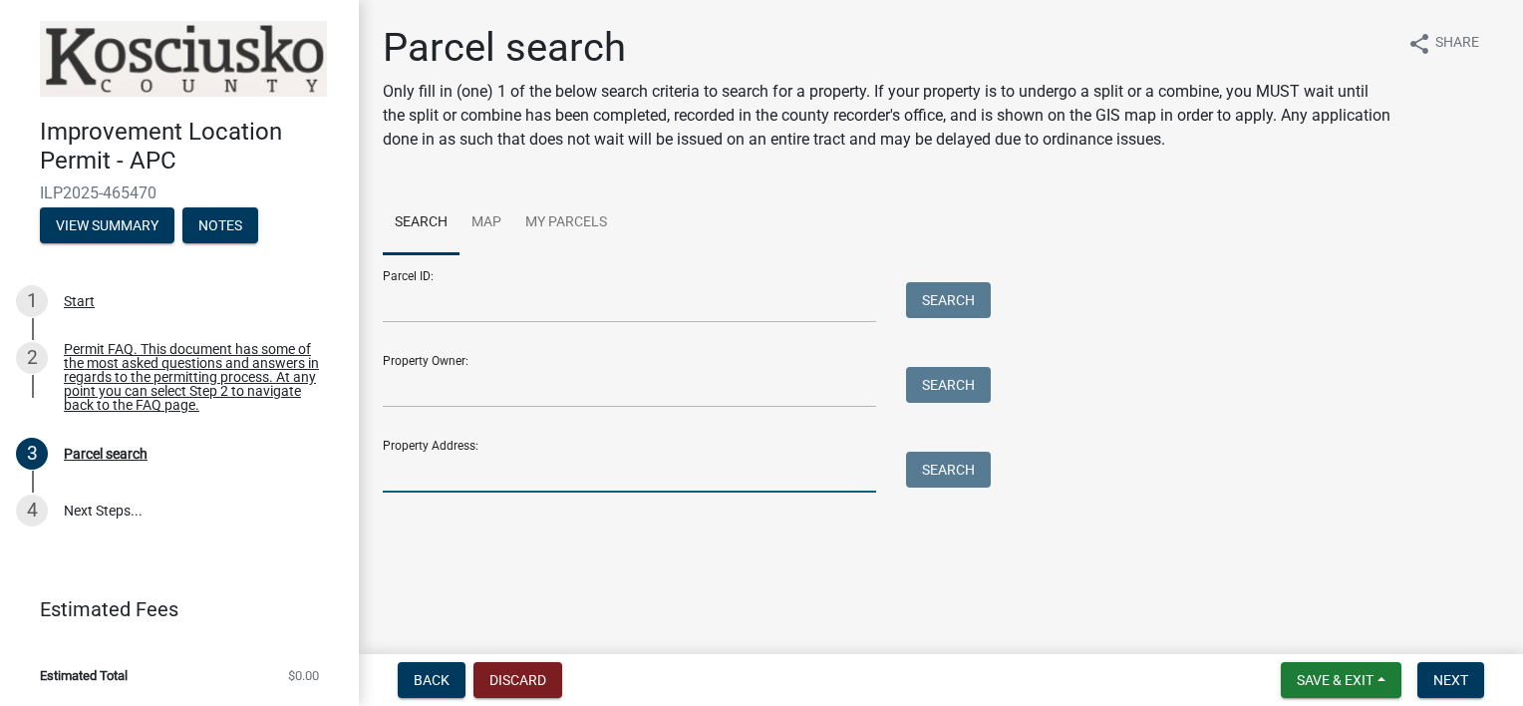
click at [503, 470] on input "Property Address:" at bounding box center [629, 472] width 493 height 41
click at [947, 474] on button "Search" at bounding box center [948, 470] width 85 height 36
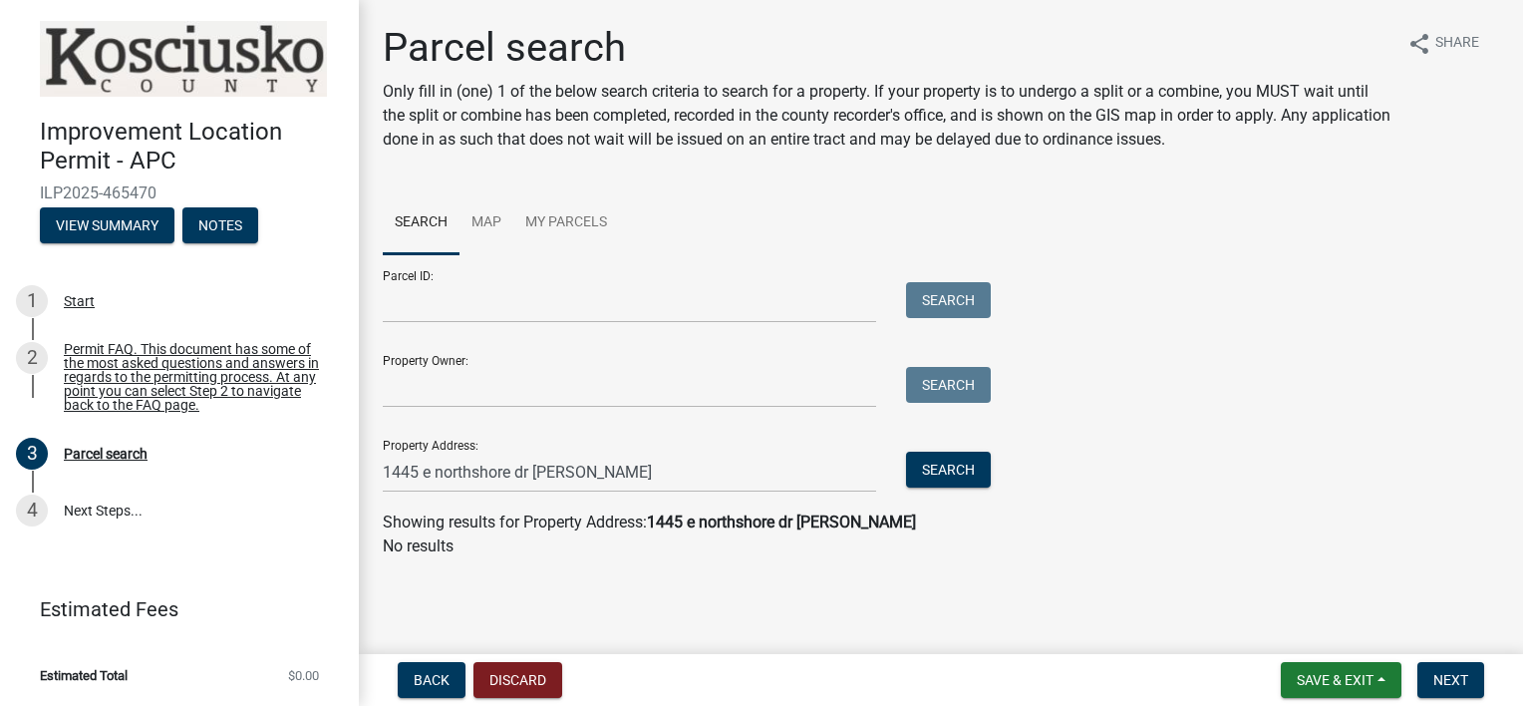
click at [1141, 415] on div "Parcel ID: Search Property Owner: Search Property Address: 1445 e northshore dr…" at bounding box center [941, 373] width 1116 height 238
click at [1150, 482] on div "Parcel ID: Search Property Owner: Search Property Address: 1445 e northshore dr…" at bounding box center [941, 373] width 1116 height 238
click at [614, 471] on input "1445 e northshore dr syracuse" at bounding box center [629, 472] width 493 height 41
type input "1445 e northshore dr syracuse in 46567"
click at [946, 478] on button "Search" at bounding box center [948, 470] width 85 height 36
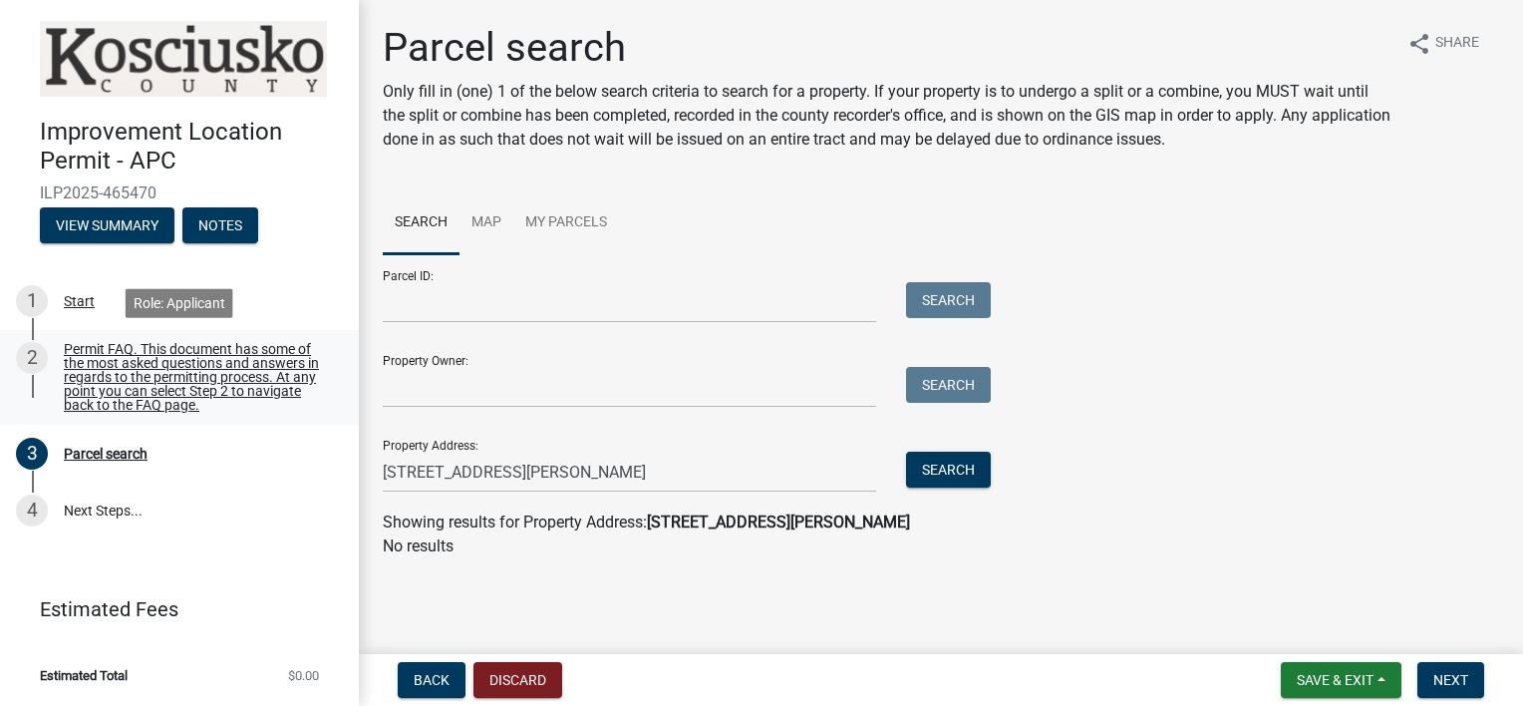
click at [195, 371] on div "Permit FAQ. This document has some of the most asked questions and answers in r…" at bounding box center [195, 377] width 263 height 70
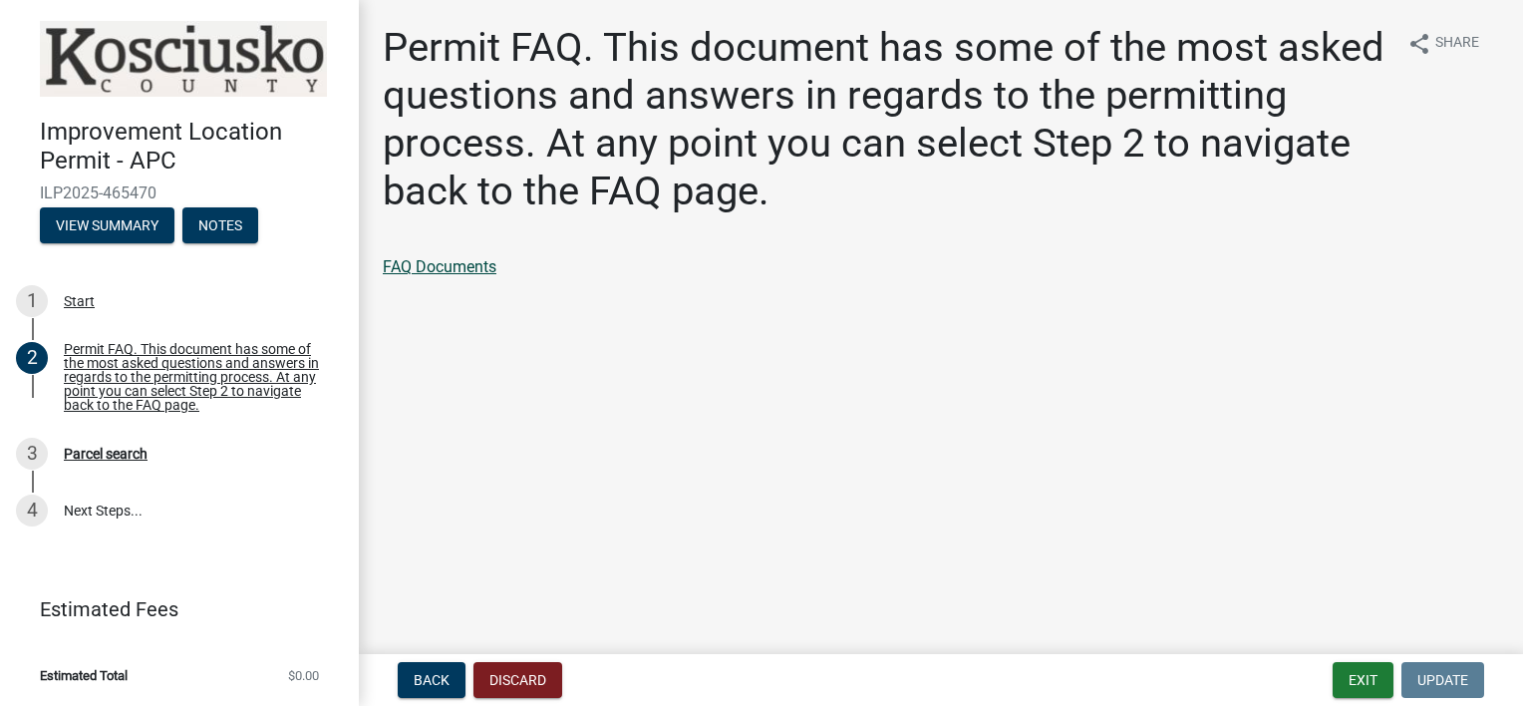
click at [484, 263] on link "FAQ Documents" at bounding box center [440, 266] width 114 height 19
click at [99, 451] on div "Parcel search" at bounding box center [106, 454] width 84 height 14
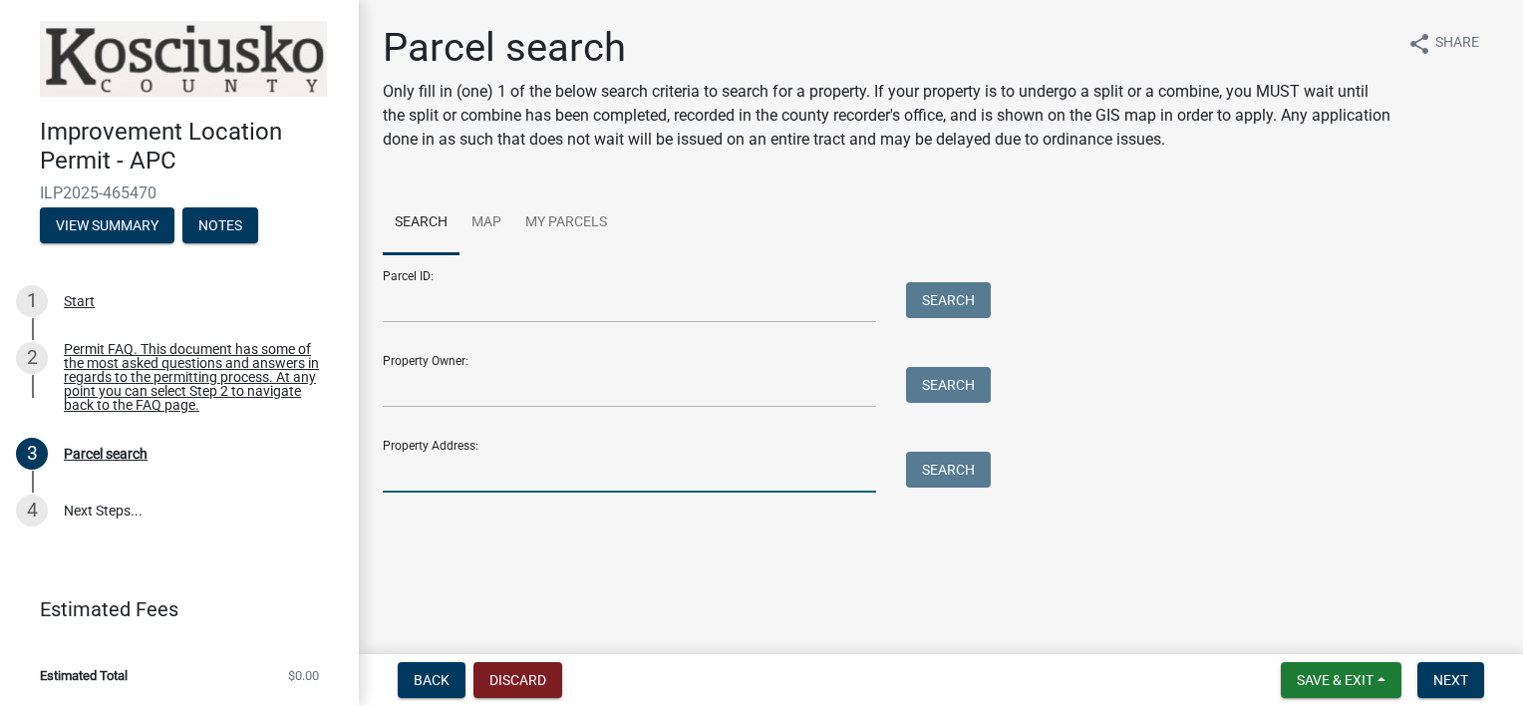
click at [534, 474] on input "Property Address:" at bounding box center [629, 472] width 493 height 41
type input "1445 E Northshore Dr Syracuse IN 46567"
click at [947, 465] on button "Search" at bounding box center [948, 470] width 85 height 36
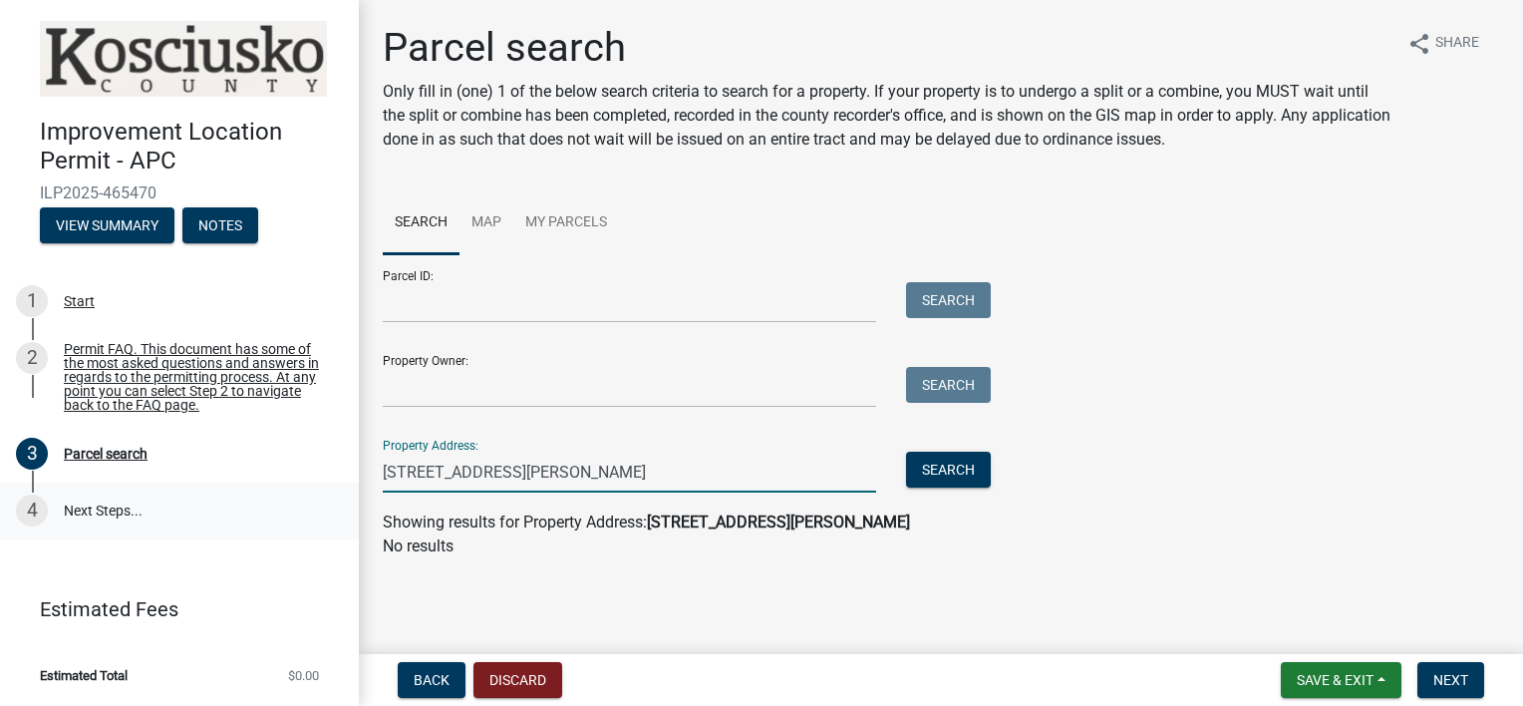
drag, startPoint x: 675, startPoint y: 470, endPoint x: 163, endPoint y: 486, distance: 511.6
click at [163, 486] on div "Improvement Location Permit - APC ILP2025-465470 View Summary Notes 1 Start 2 P…" at bounding box center [761, 353] width 1523 height 706
click at [481, 221] on link "Map" at bounding box center [486, 223] width 54 height 64
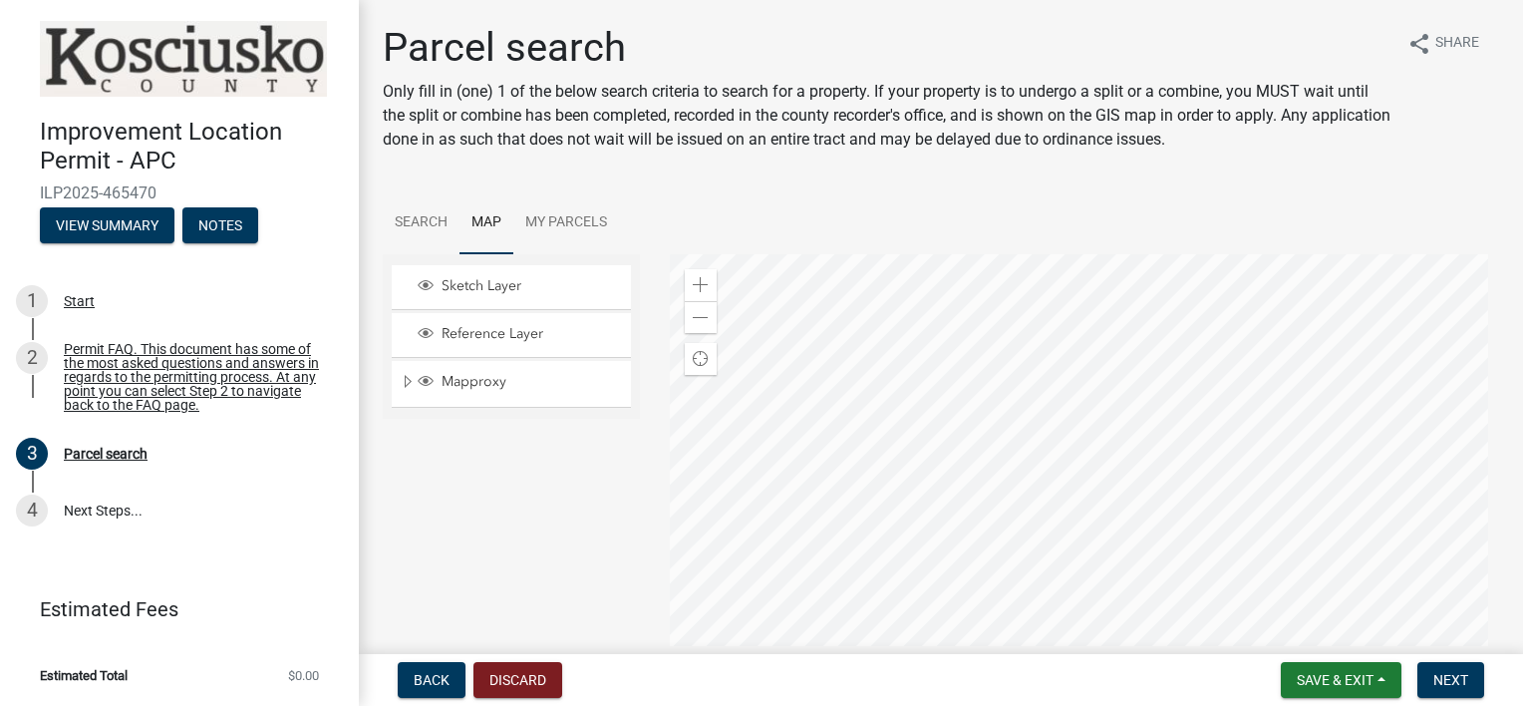
click at [1072, 437] on div at bounding box center [1085, 503] width 830 height 498
click at [822, 586] on div at bounding box center [1085, 503] width 830 height 498
click at [1300, 474] on div at bounding box center [1085, 503] width 830 height 498
click at [1121, 570] on div at bounding box center [1085, 503] width 830 height 498
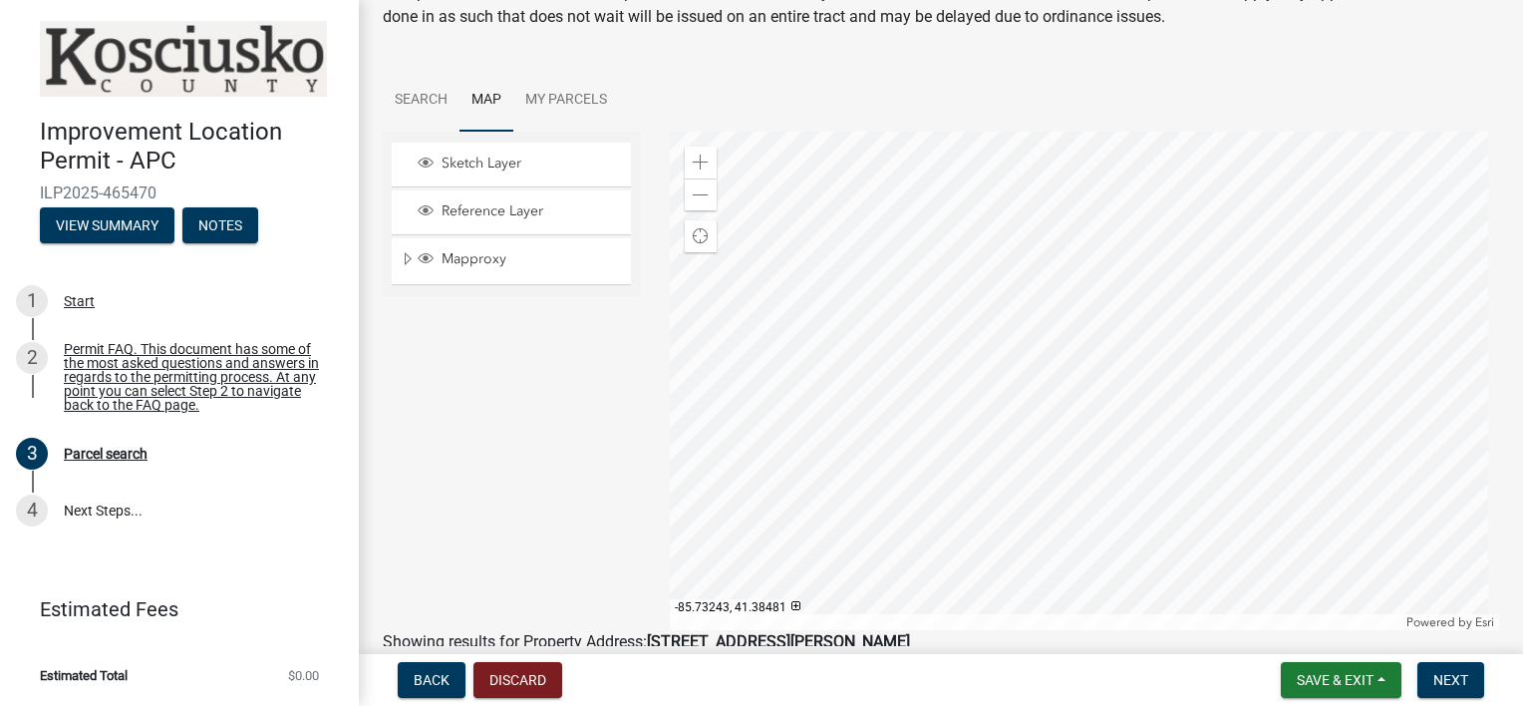
scroll to position [67, 0]
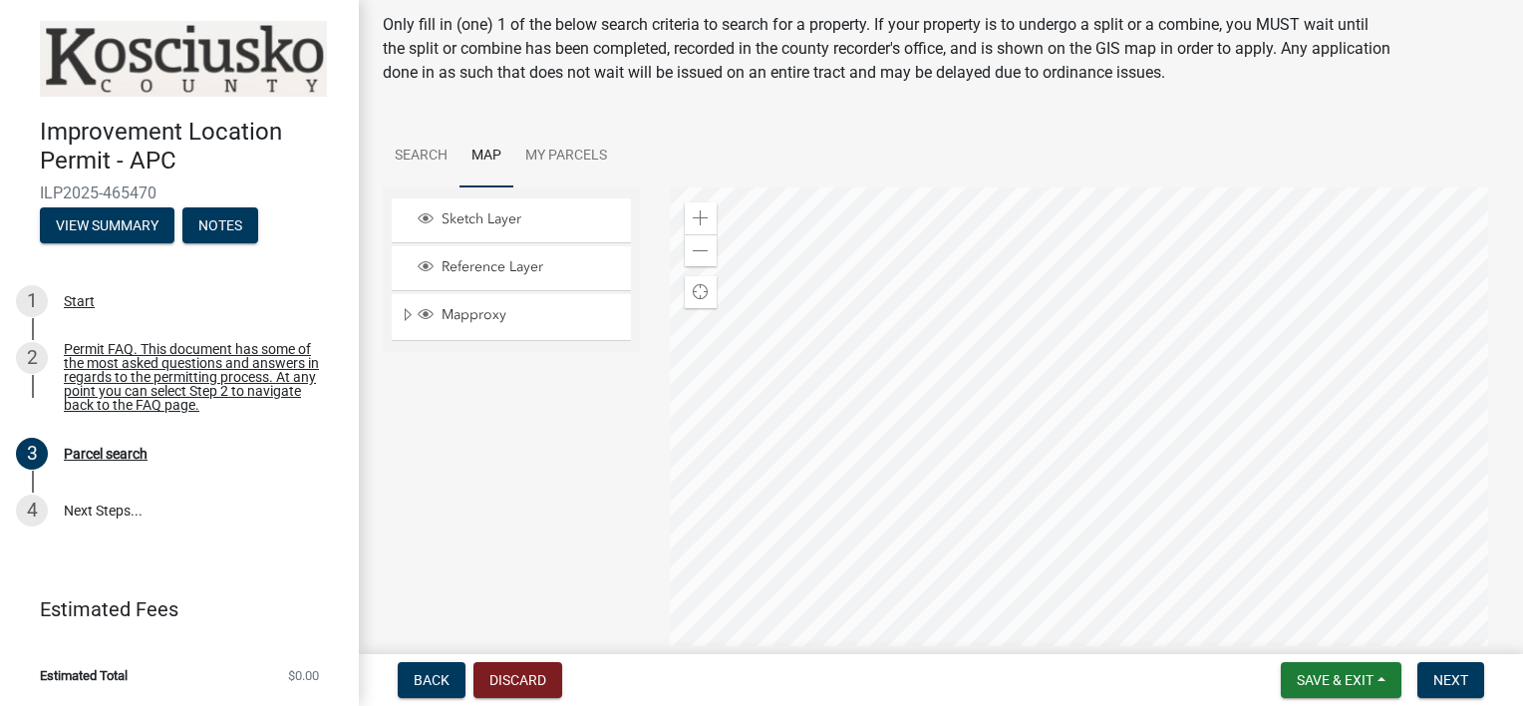
click at [1320, 292] on div at bounding box center [1085, 436] width 830 height 498
click at [1099, 529] on div at bounding box center [1085, 436] width 830 height 498
click at [1218, 505] on div at bounding box center [1085, 436] width 830 height 498
click at [1180, 461] on div at bounding box center [1085, 436] width 830 height 498
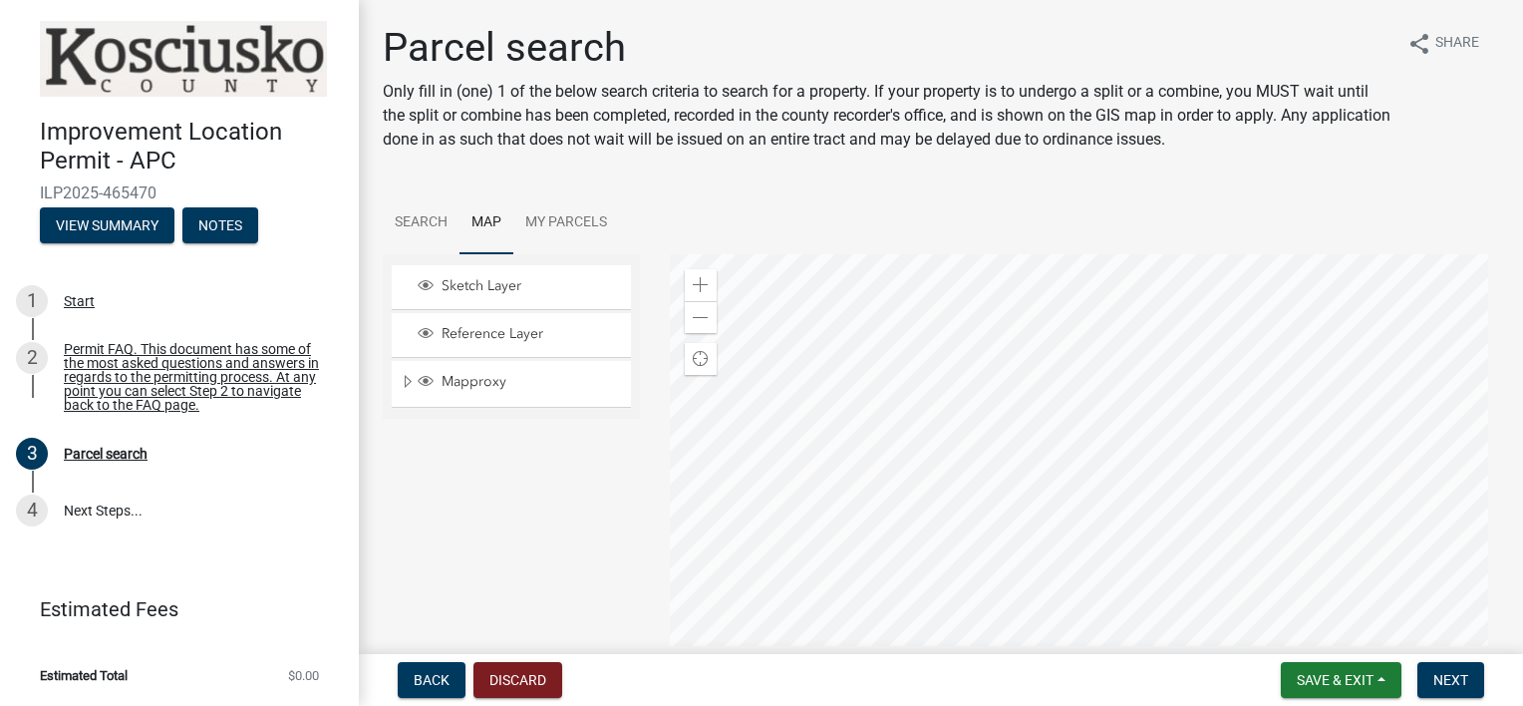
scroll to position [165, 0]
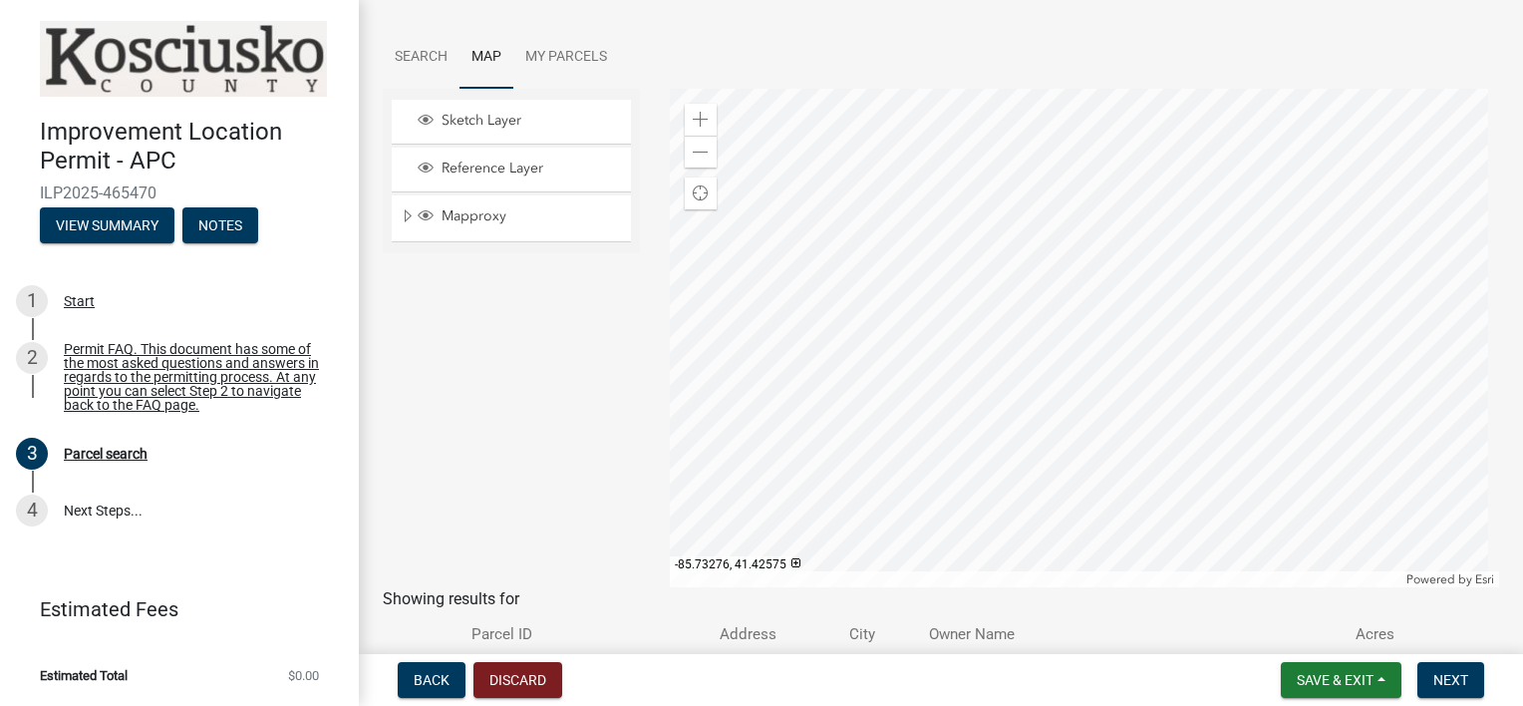
click at [1140, 385] on div at bounding box center [1085, 338] width 830 height 498
click at [1038, 351] on div at bounding box center [1085, 338] width 830 height 498
click at [1161, 363] on div at bounding box center [1085, 338] width 830 height 498
click at [1116, 459] on div at bounding box center [1085, 338] width 830 height 498
click at [1219, 368] on div at bounding box center [1085, 338] width 830 height 498
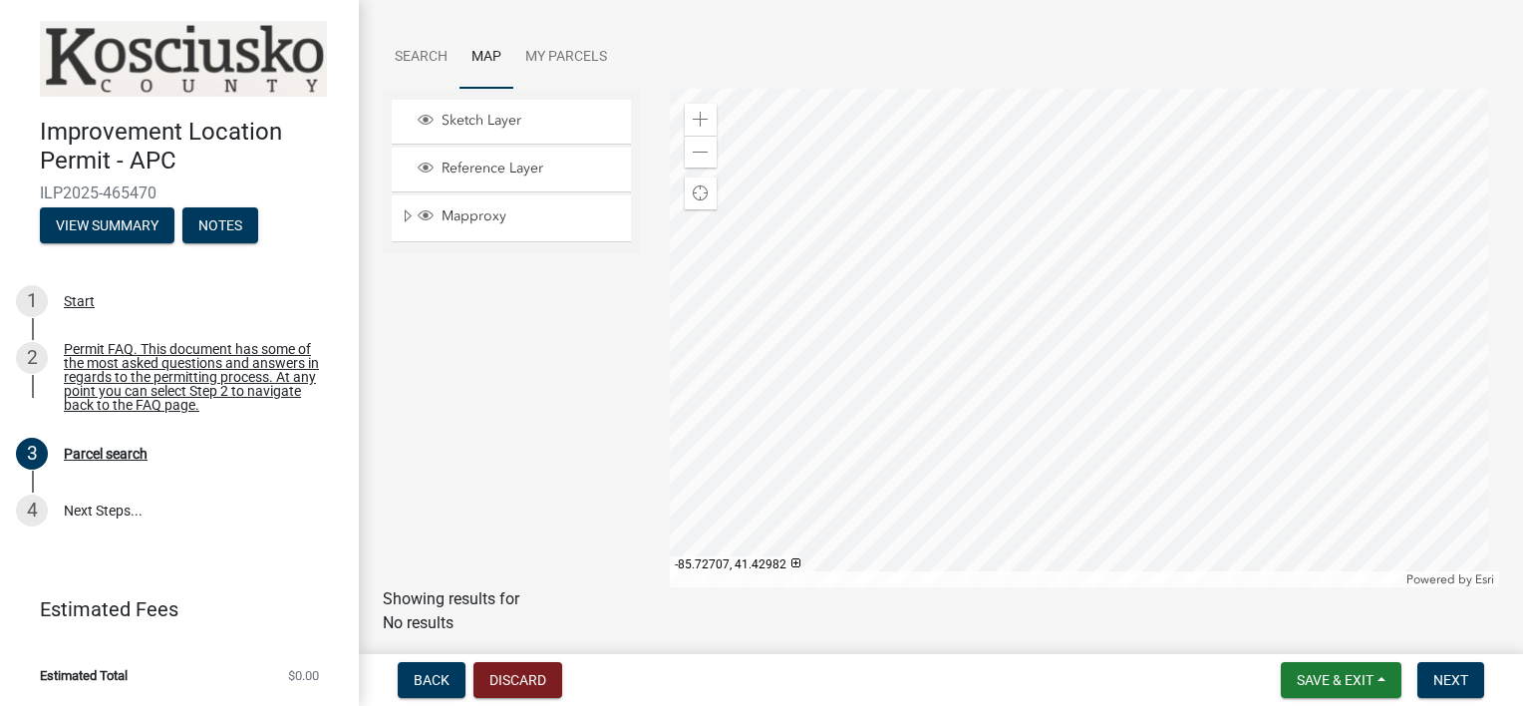
click at [1176, 367] on div at bounding box center [1085, 338] width 830 height 498
click at [1127, 366] on div at bounding box center [1085, 338] width 830 height 498
click at [1243, 371] on div at bounding box center [1085, 338] width 830 height 498
click at [1084, 221] on div at bounding box center [1085, 338] width 830 height 498
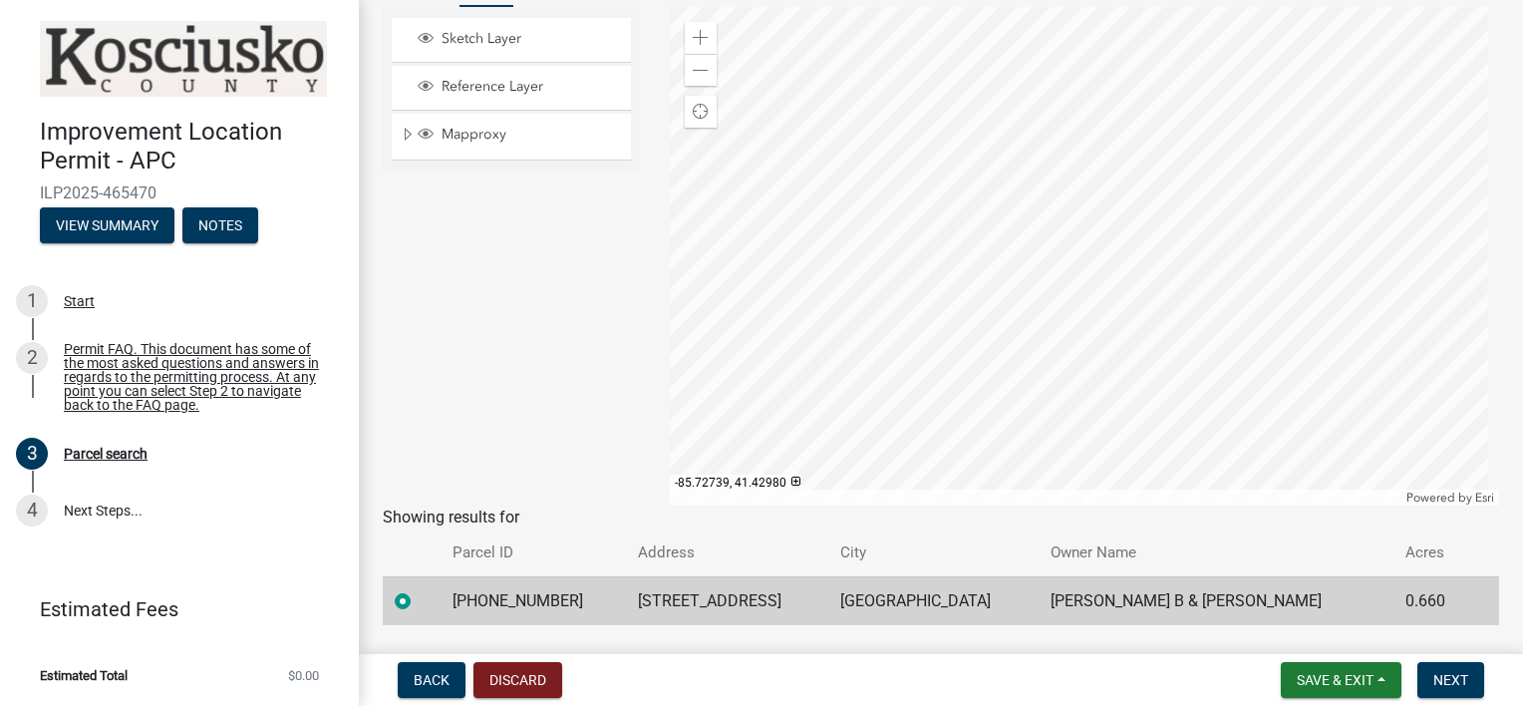
scroll to position [303, 0]
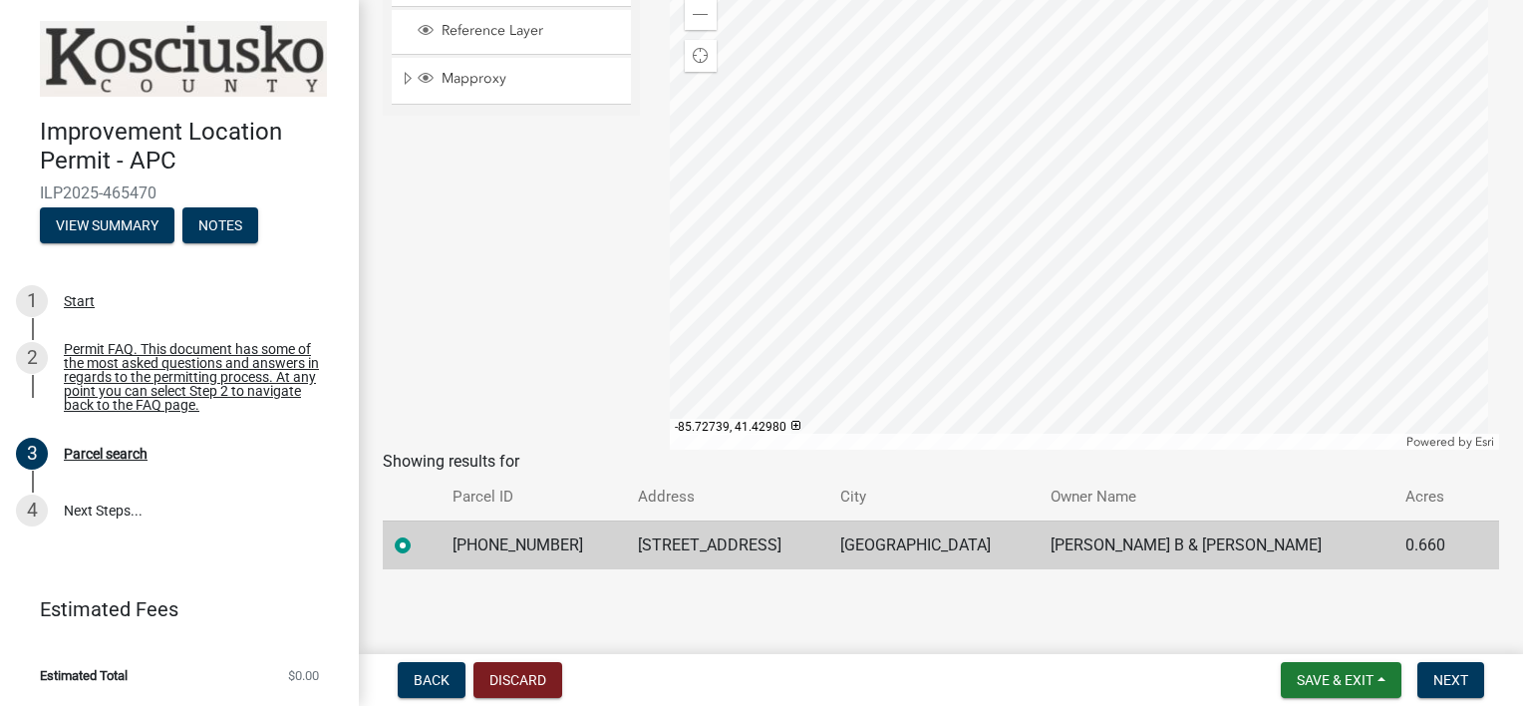
click at [1102, 264] on div at bounding box center [1085, 200] width 830 height 498
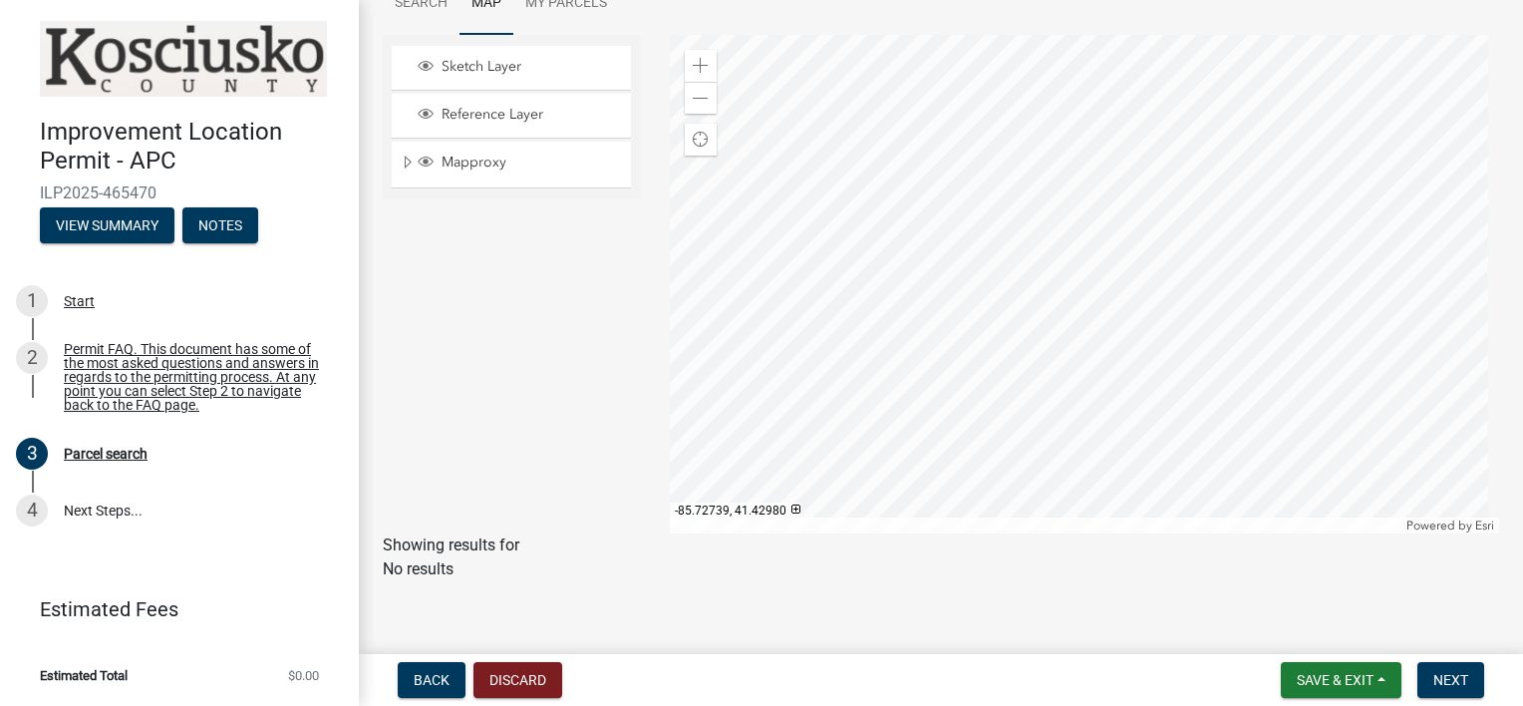
scroll to position [232, 0]
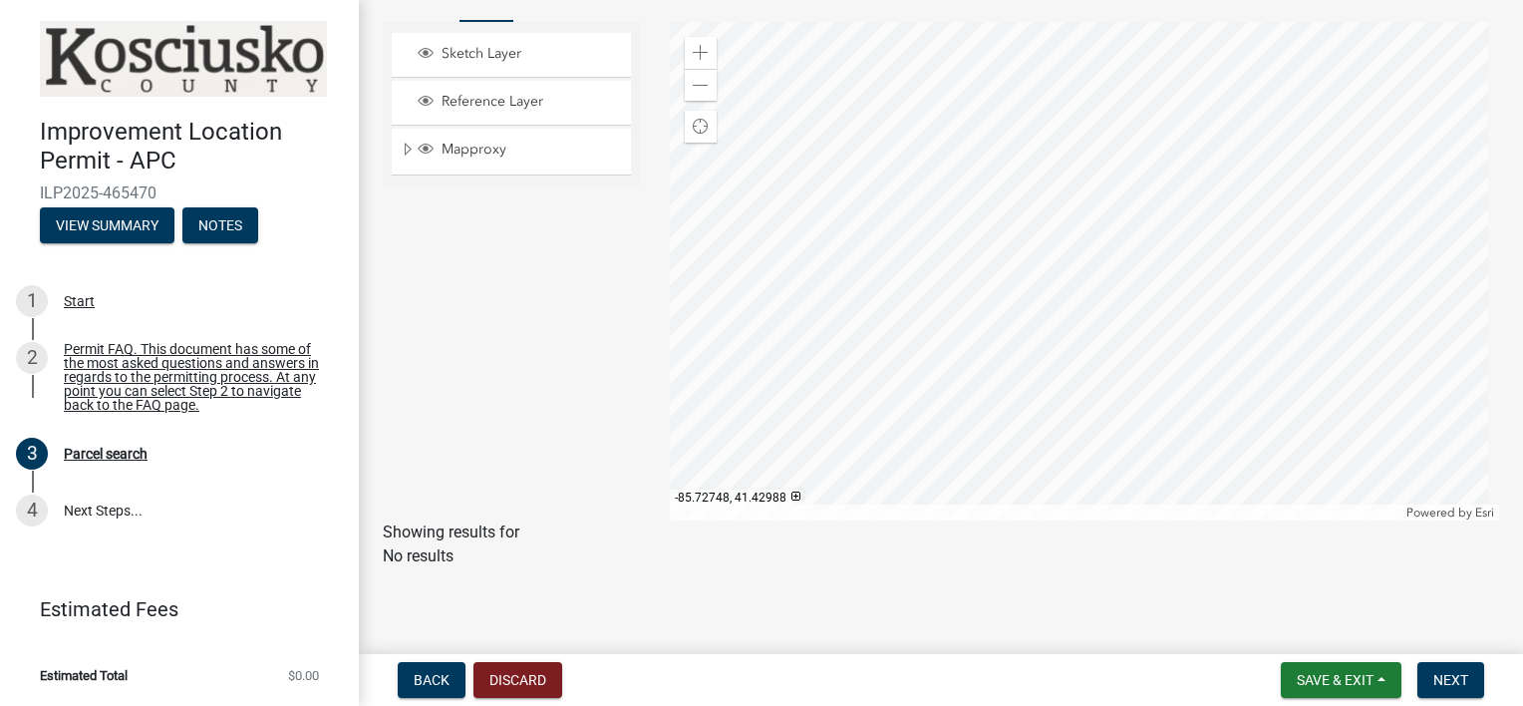
click at [1039, 311] on div at bounding box center [1085, 271] width 830 height 498
click at [1076, 165] on div at bounding box center [1085, 271] width 830 height 498
click at [977, 386] on div at bounding box center [1085, 271] width 830 height 498
click at [1020, 319] on div at bounding box center [1085, 271] width 830 height 498
click at [1024, 315] on div at bounding box center [1085, 271] width 830 height 498
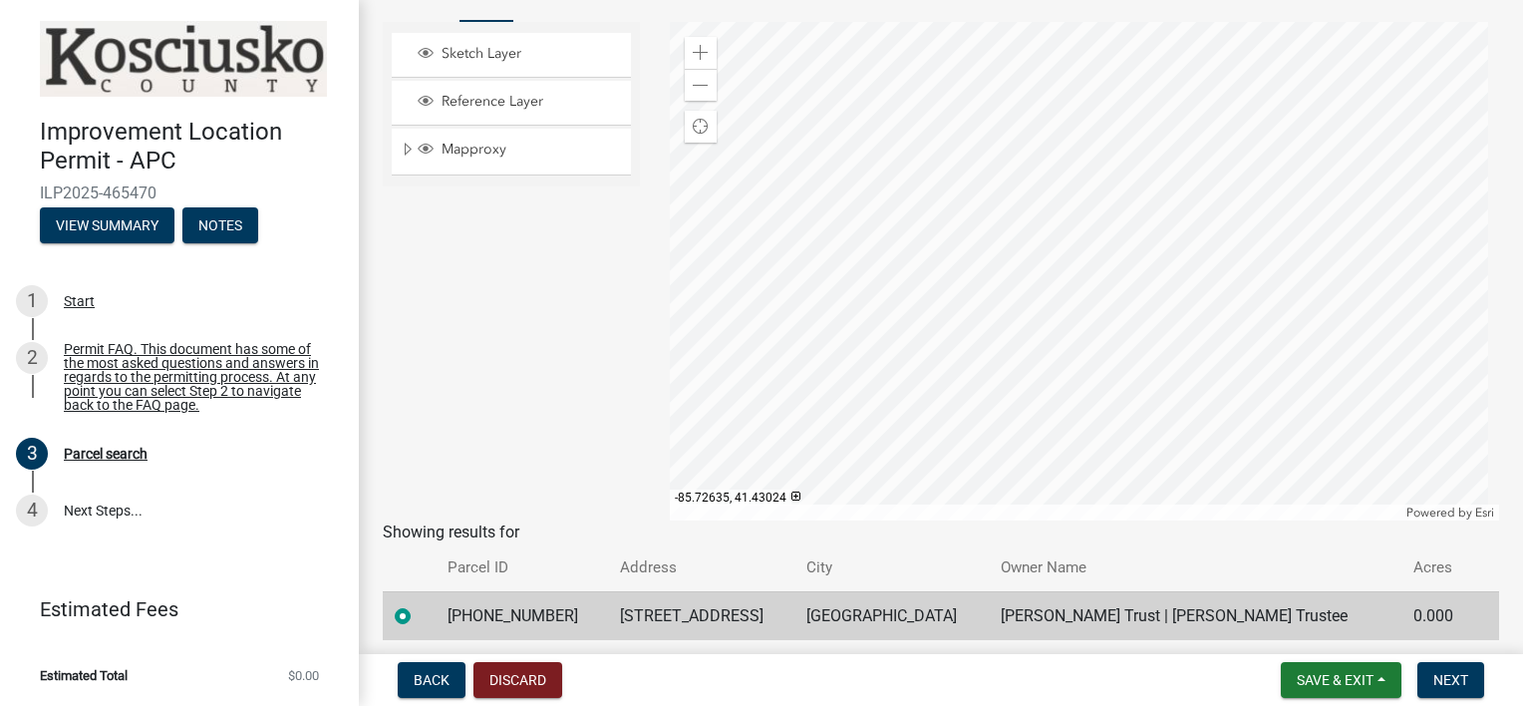
click at [1198, 228] on div at bounding box center [1085, 271] width 830 height 498
click at [1083, 189] on div at bounding box center [1085, 271] width 830 height 498
click at [1203, 219] on div at bounding box center [1085, 271] width 830 height 498
click at [1362, 681] on span "Save & Exit" at bounding box center [1335, 680] width 77 height 16
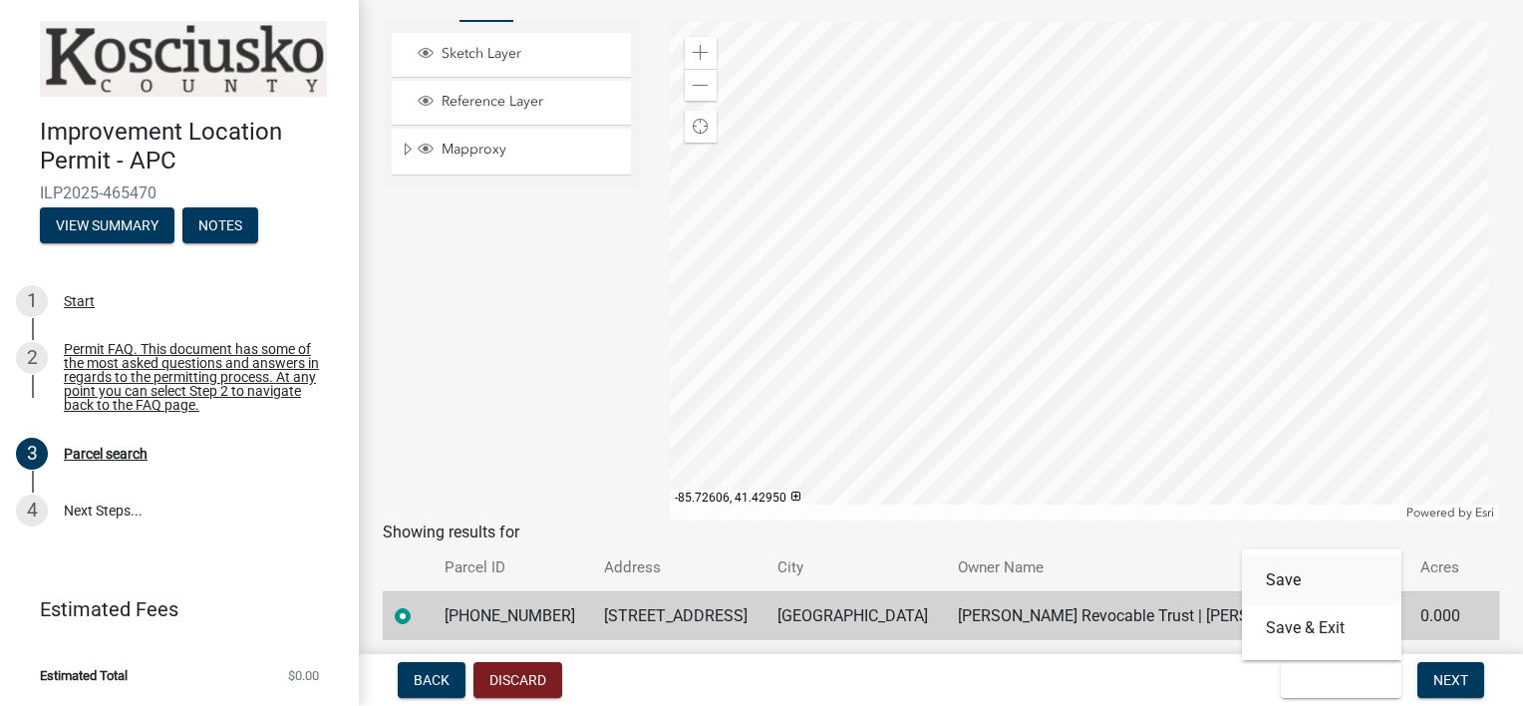
click at [1293, 580] on button "Save" at bounding box center [1321, 580] width 159 height 48
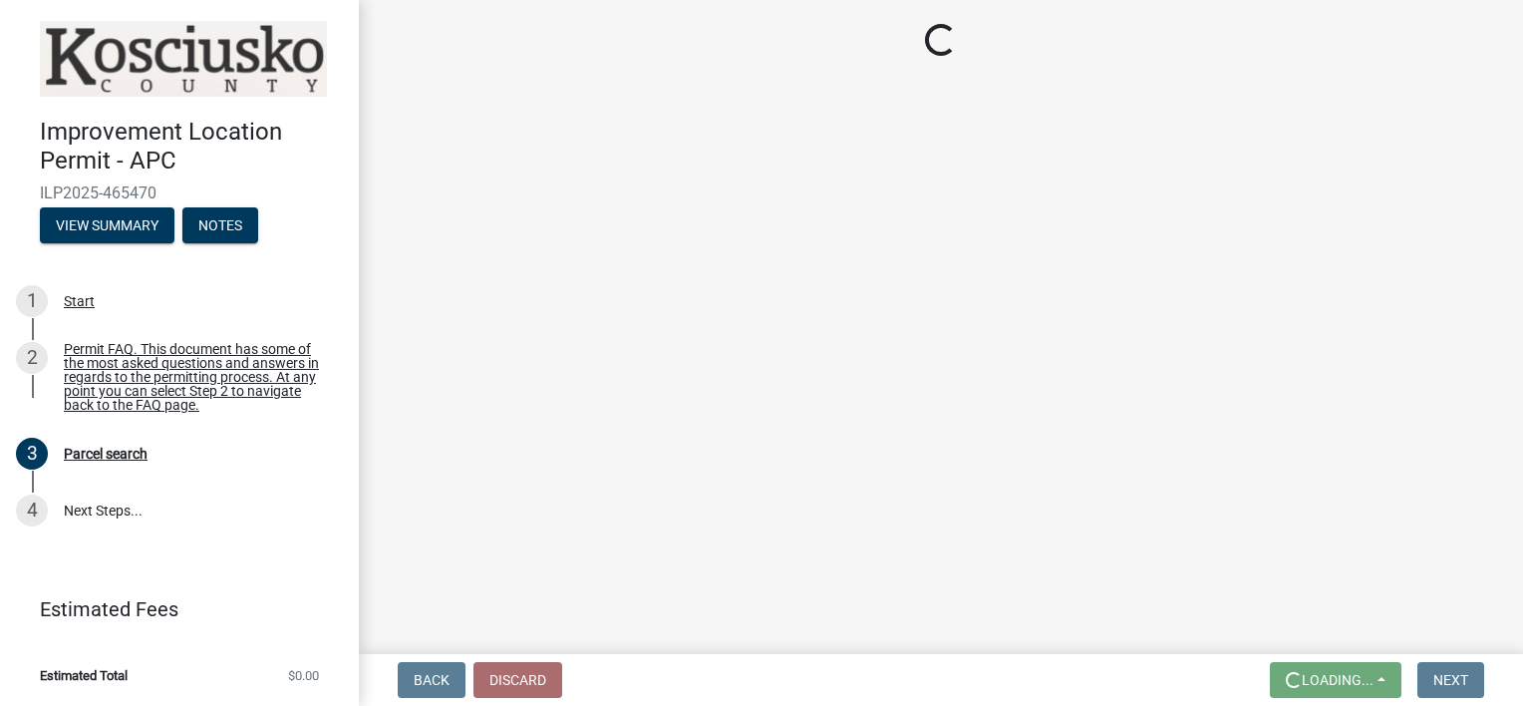
scroll to position [0, 0]
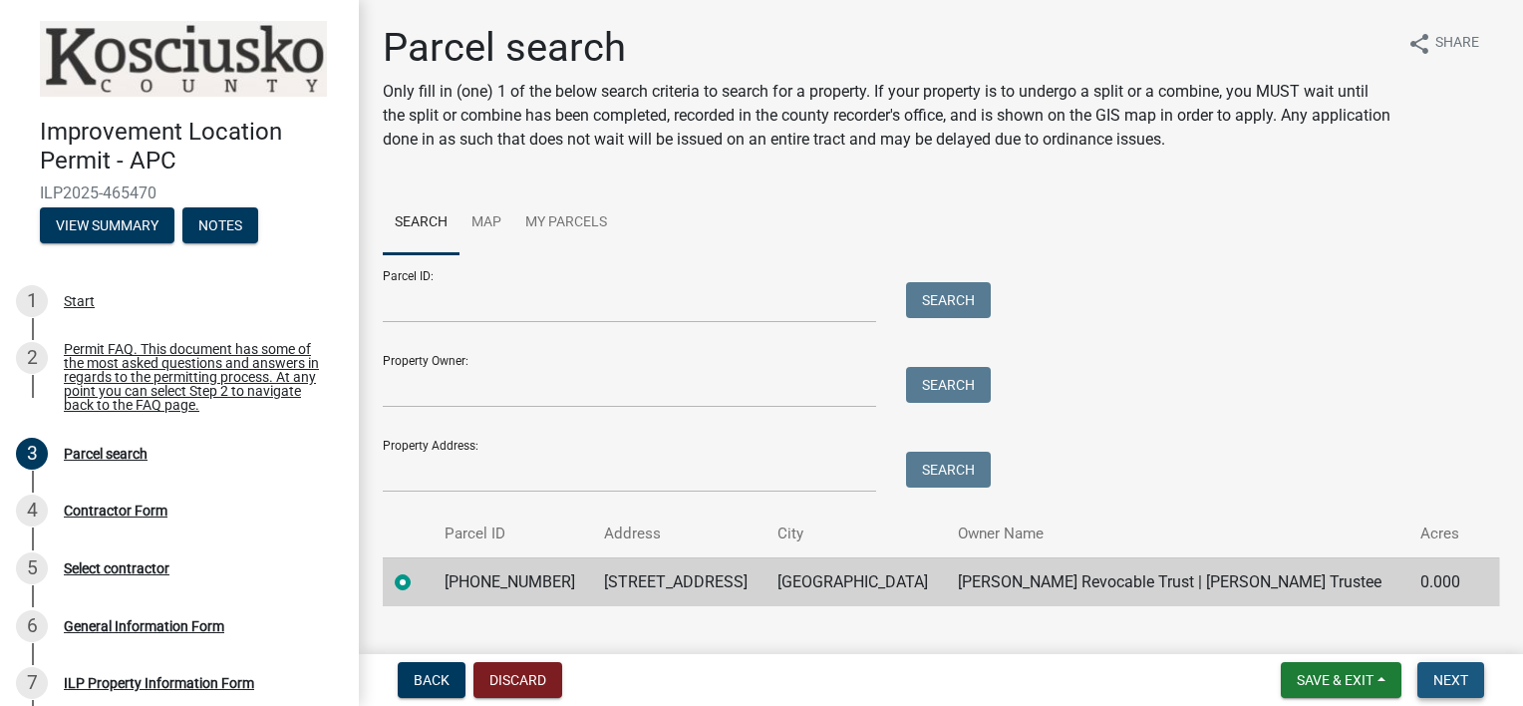
click at [1448, 679] on span "Next" at bounding box center [1450, 680] width 35 height 16
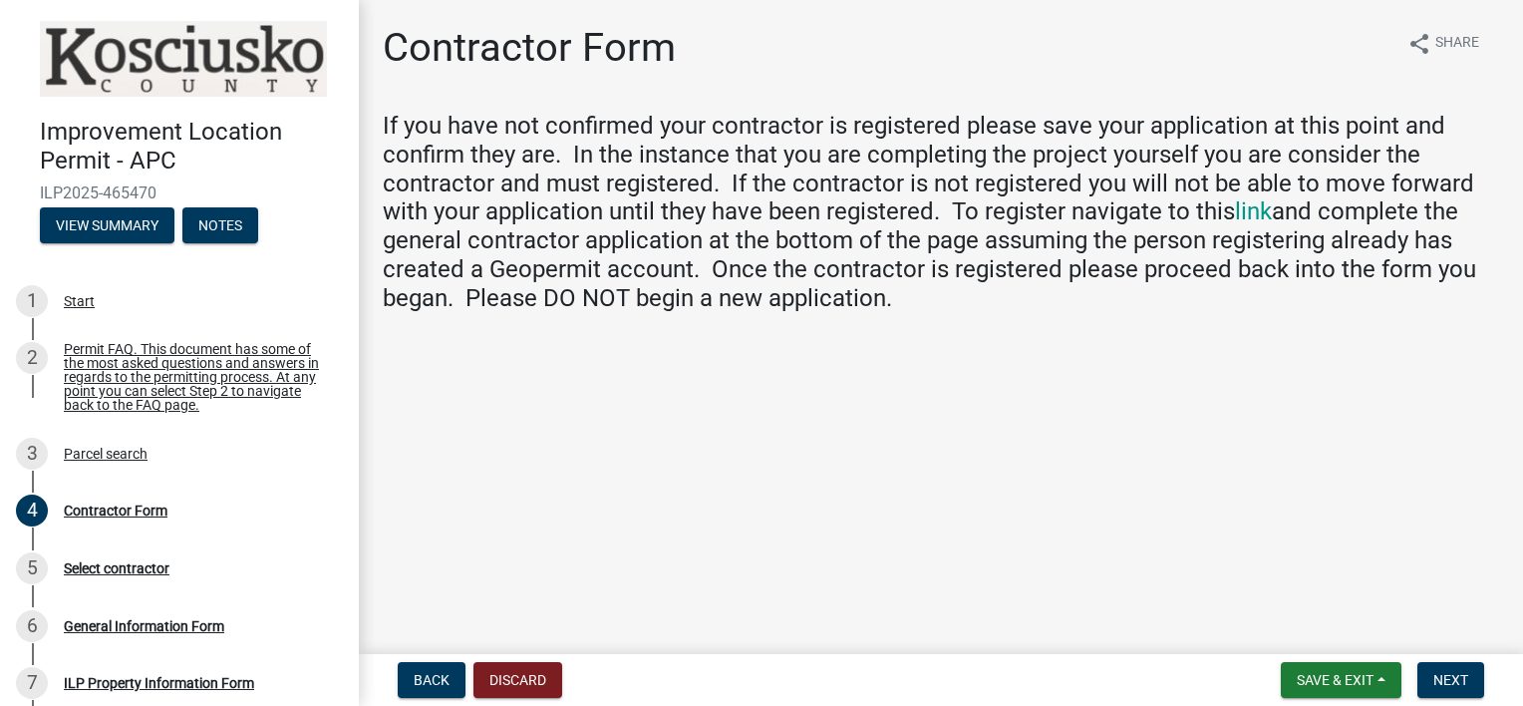
click at [1183, 428] on main "Contractor Form share Share If you have not confirmed your contractor is regist…" at bounding box center [941, 323] width 1164 height 646
click at [1444, 672] on span "Next" at bounding box center [1450, 680] width 35 height 16
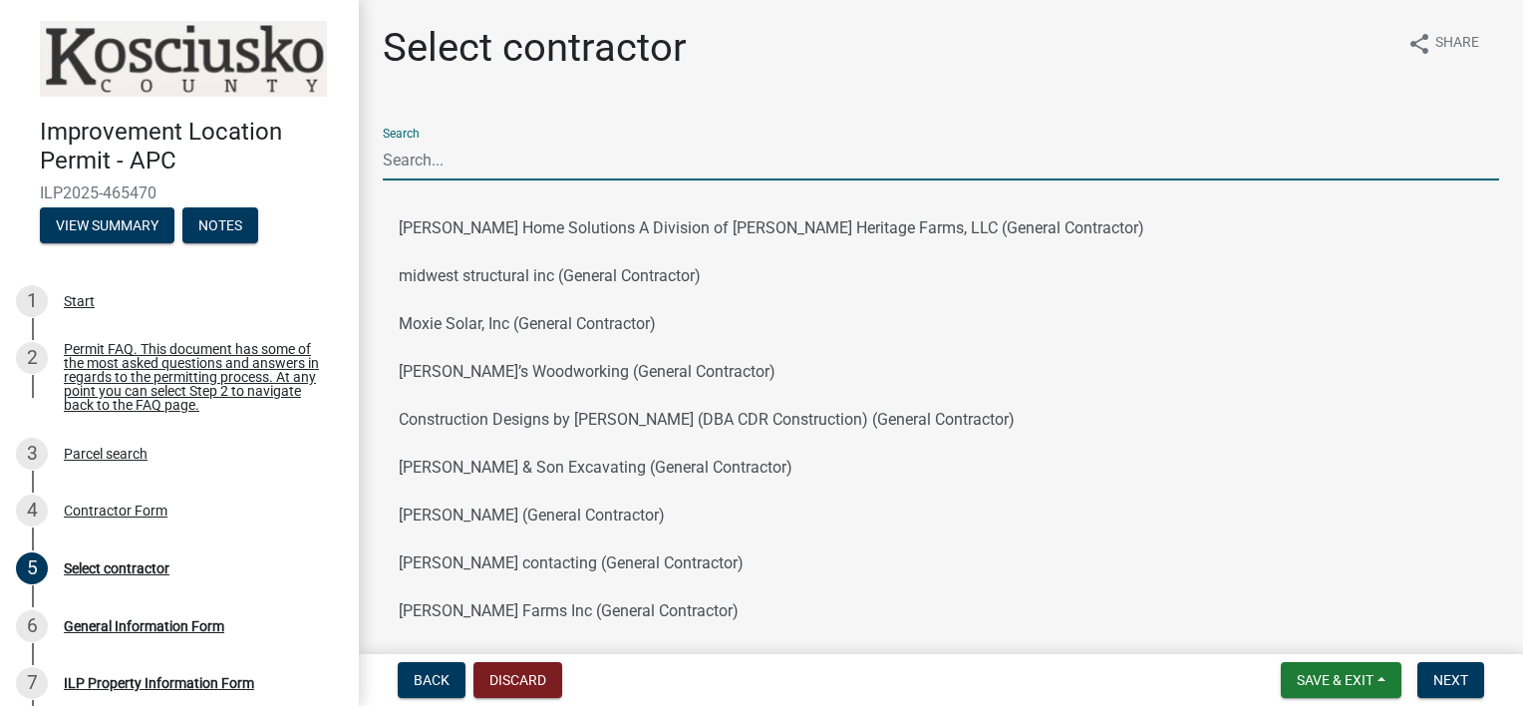
click at [599, 154] on input "Search" at bounding box center [941, 160] width 1116 height 41
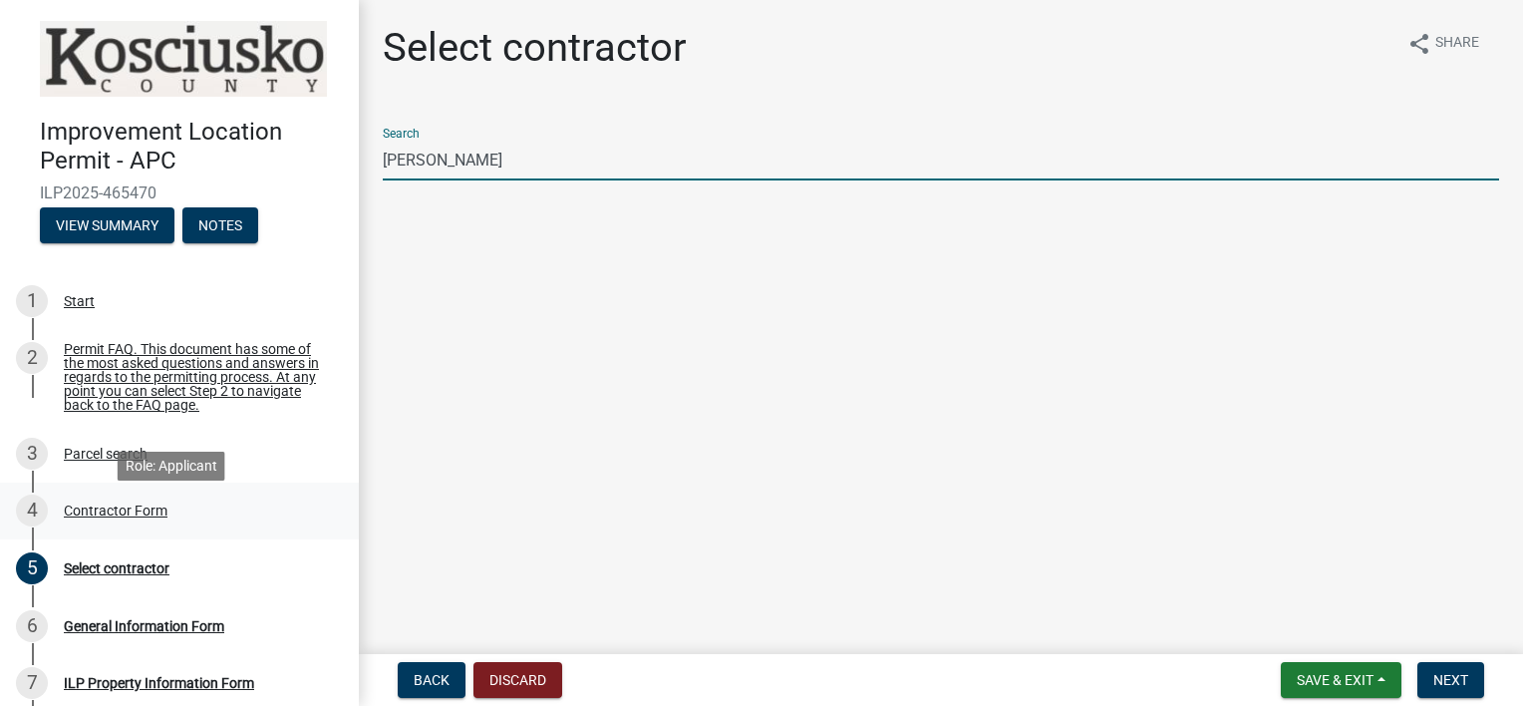
type input "[PERSON_NAME]"
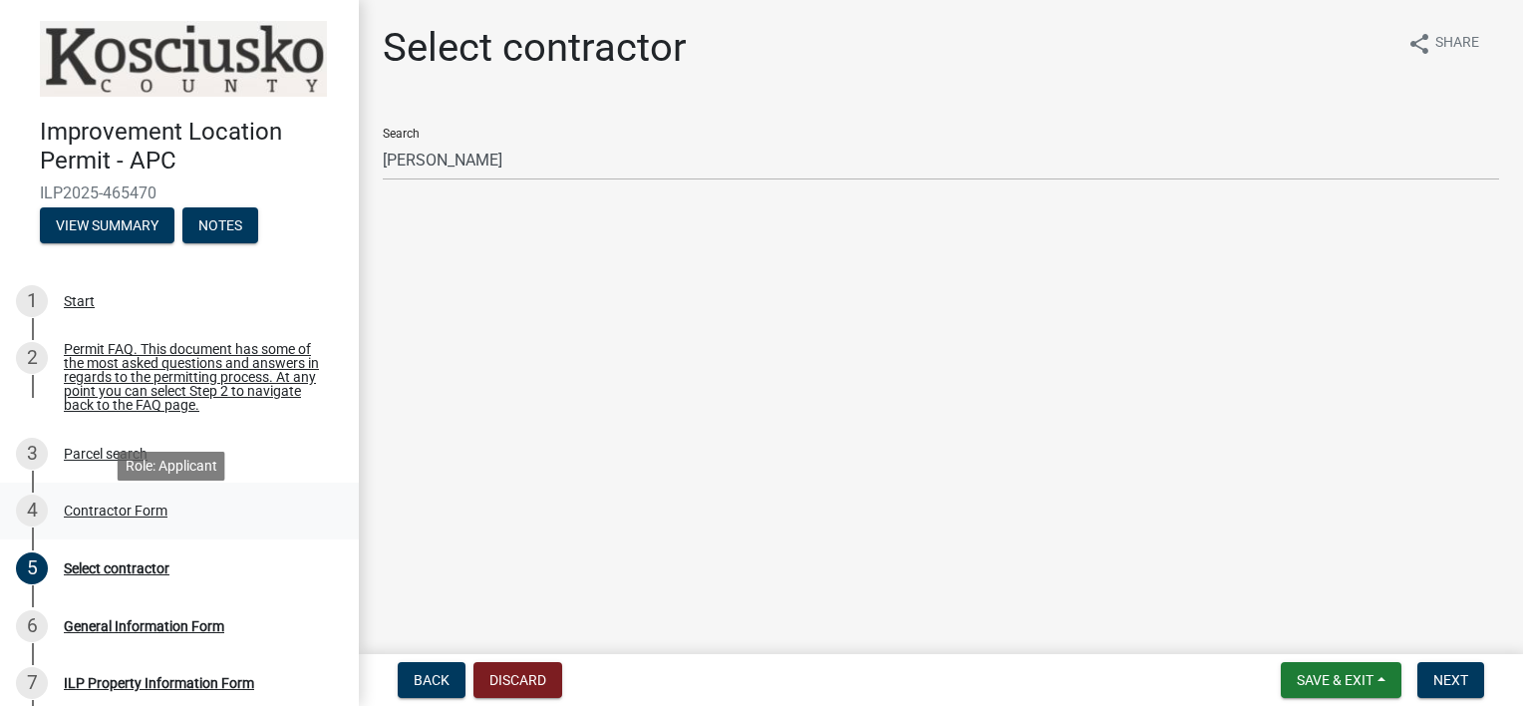
click at [136, 517] on div "Contractor Form" at bounding box center [116, 510] width 104 height 14
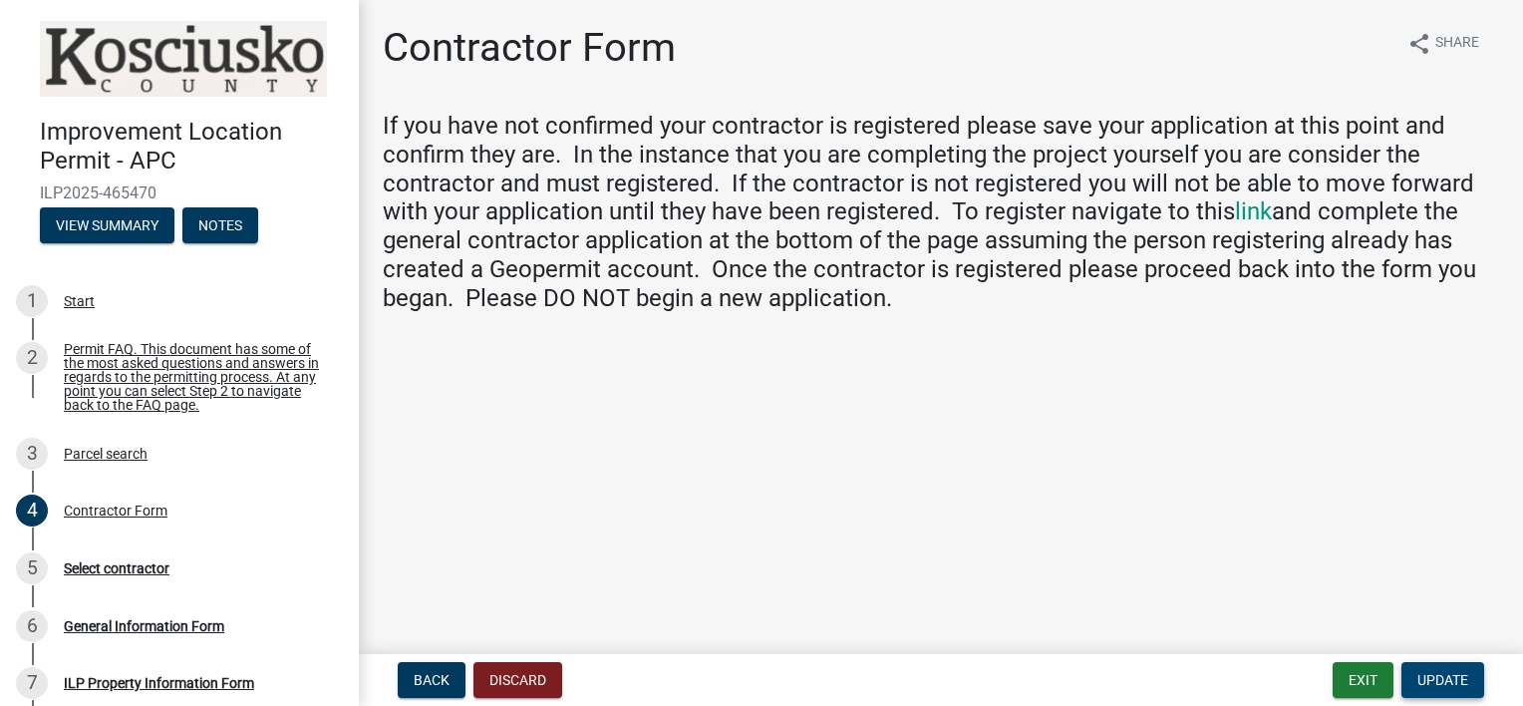
click at [1431, 675] on span "Update" at bounding box center [1442, 680] width 51 height 16
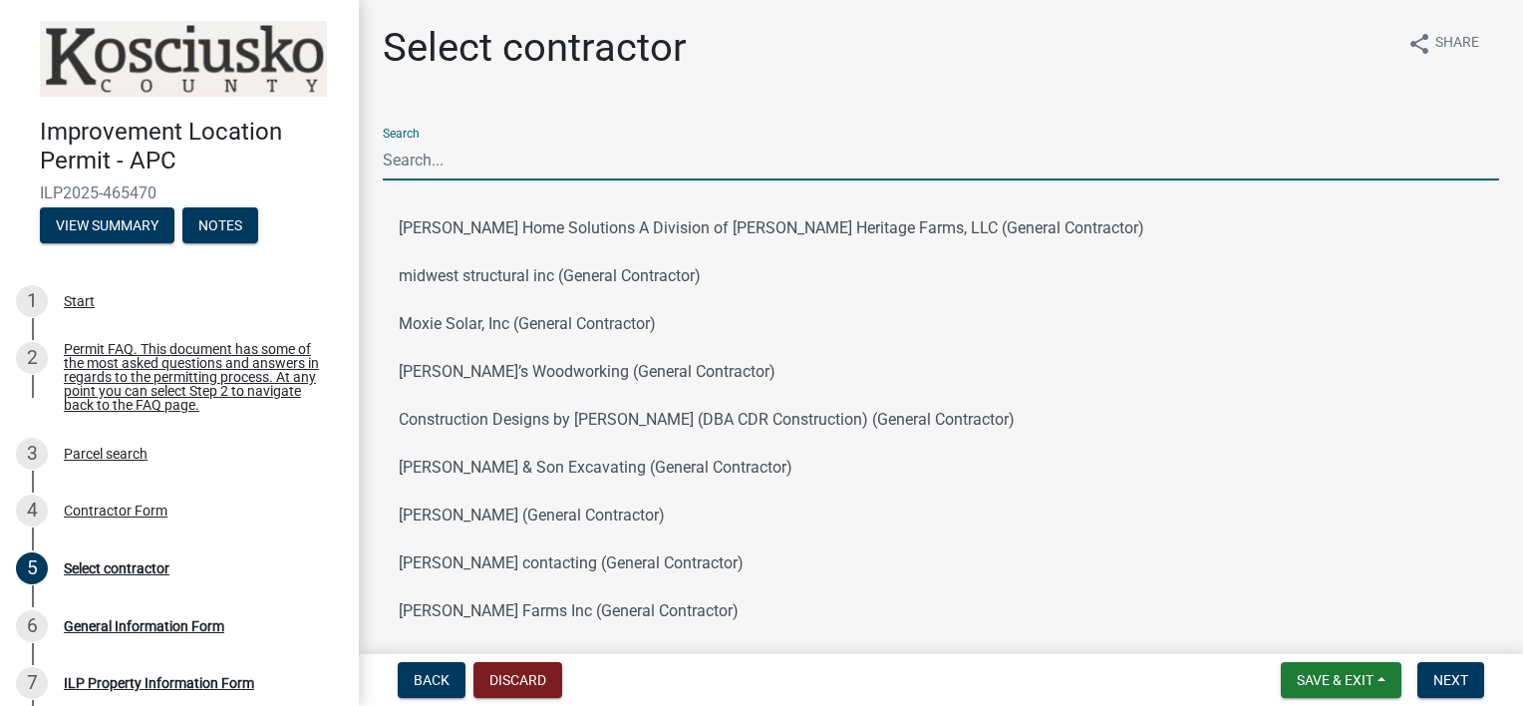
click at [526, 143] on input "Search" at bounding box center [941, 160] width 1116 height 41
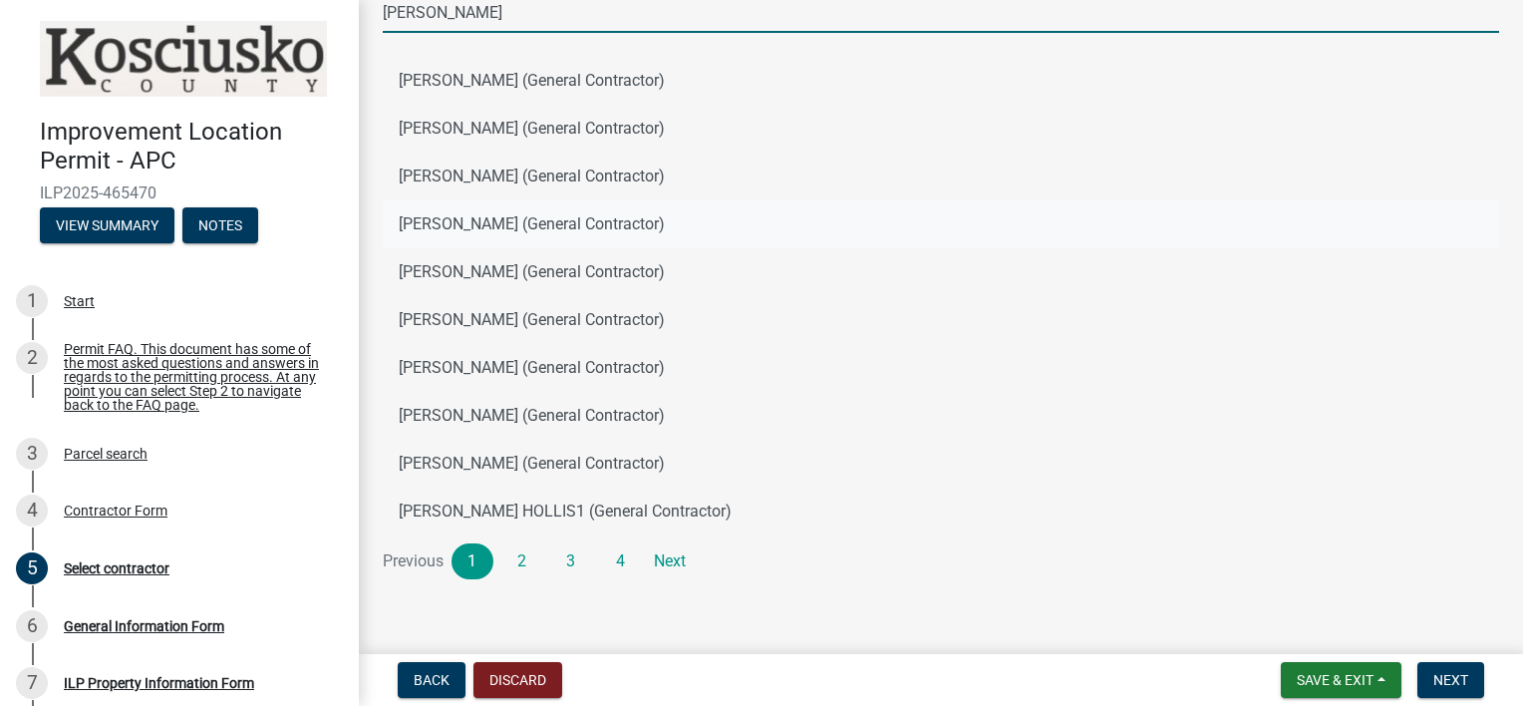
scroll to position [158, 0]
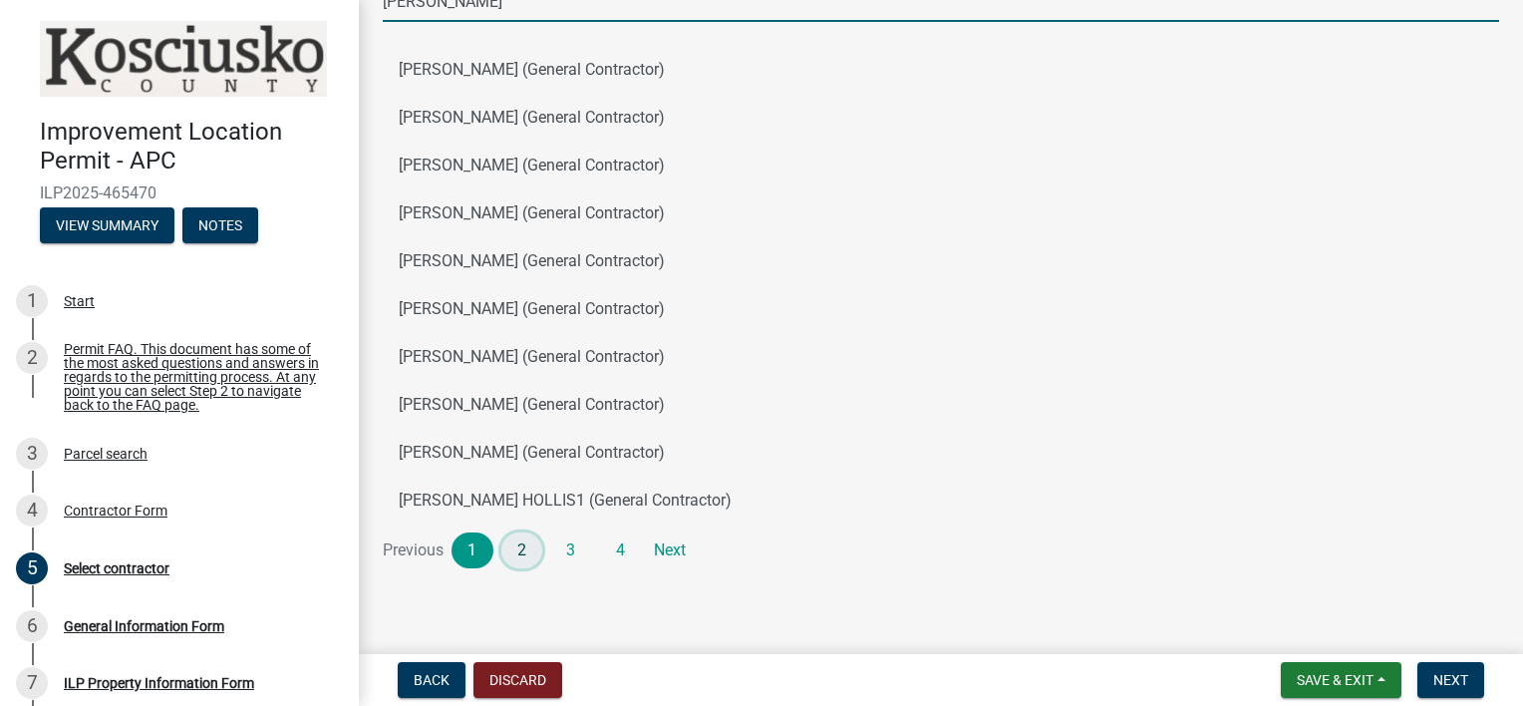
click at [526, 550] on link "2" at bounding box center [522, 550] width 42 height 36
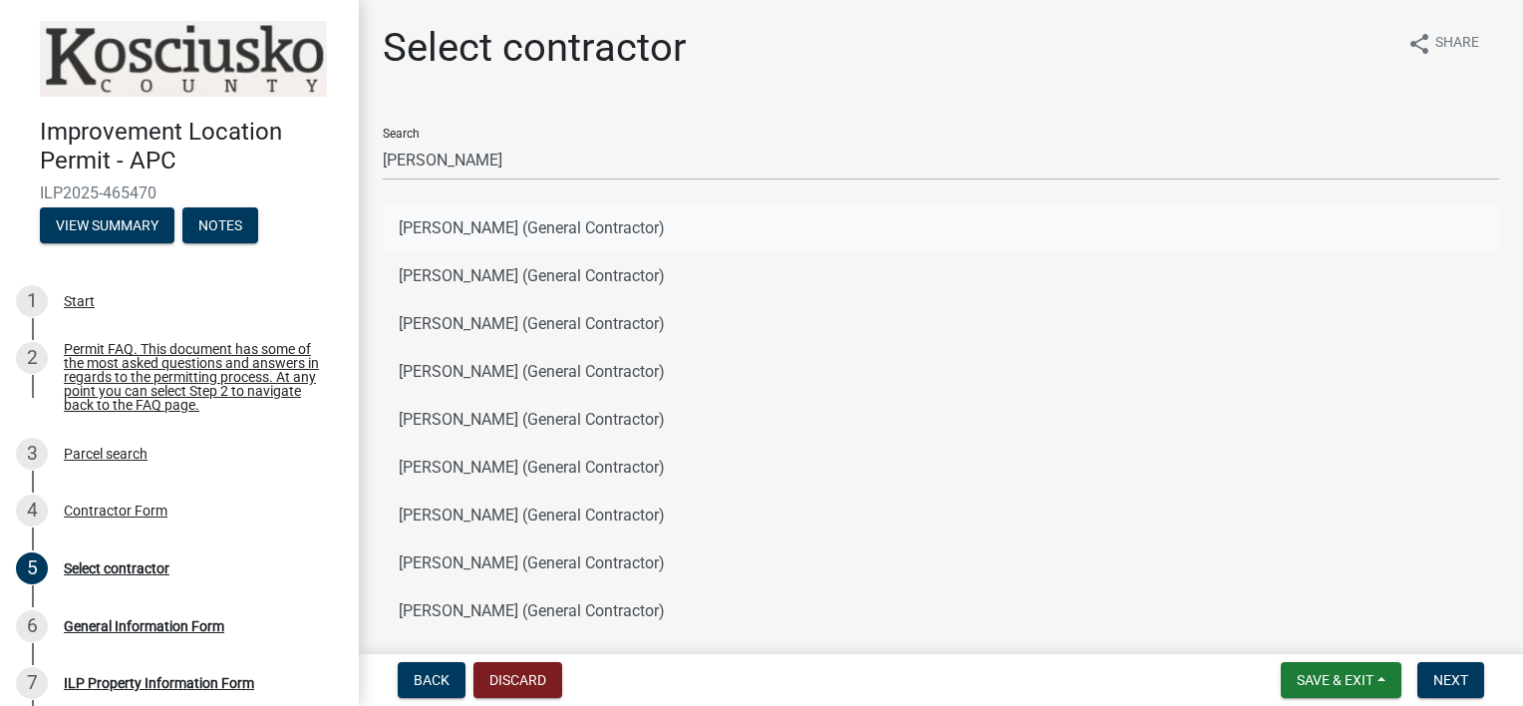
scroll to position [0, 0]
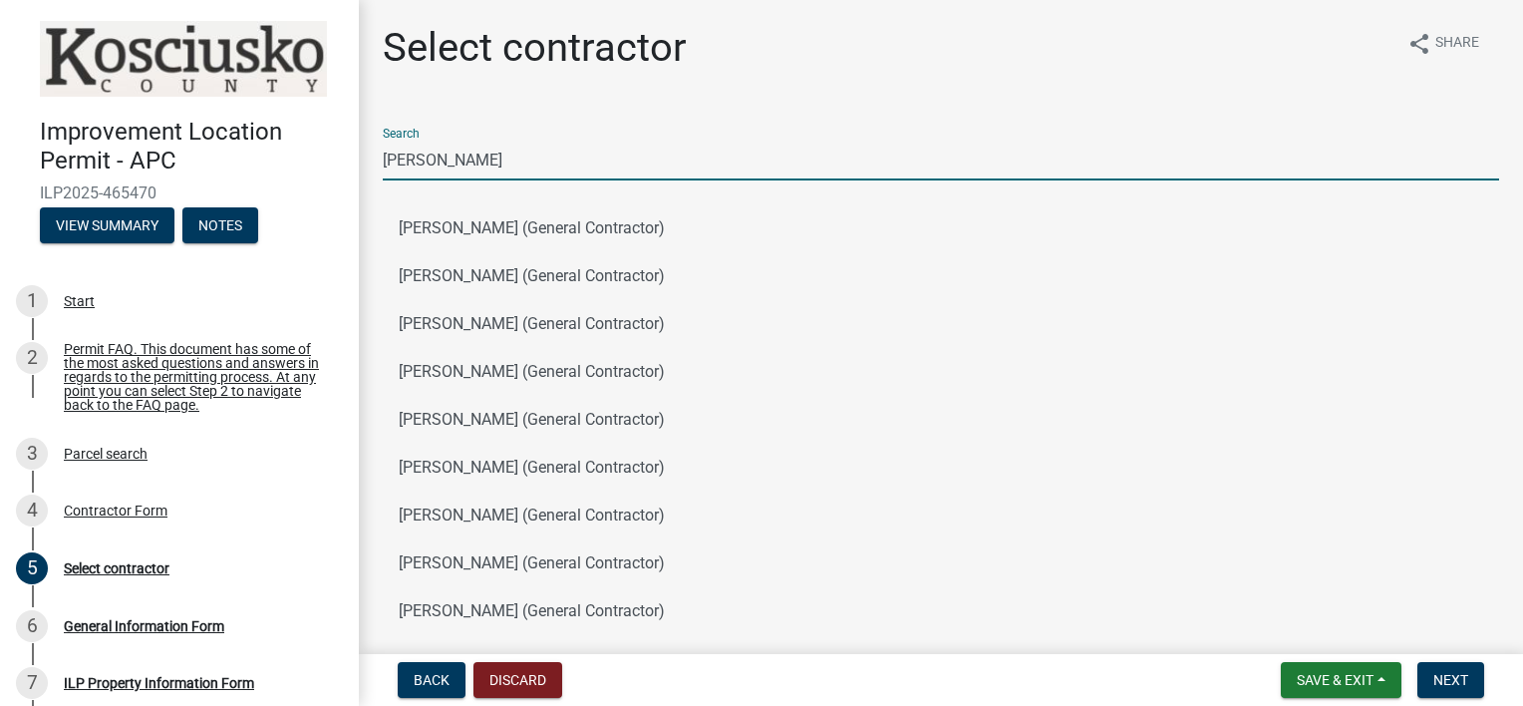
click at [498, 155] on input "[PERSON_NAME]" at bounding box center [941, 160] width 1116 height 41
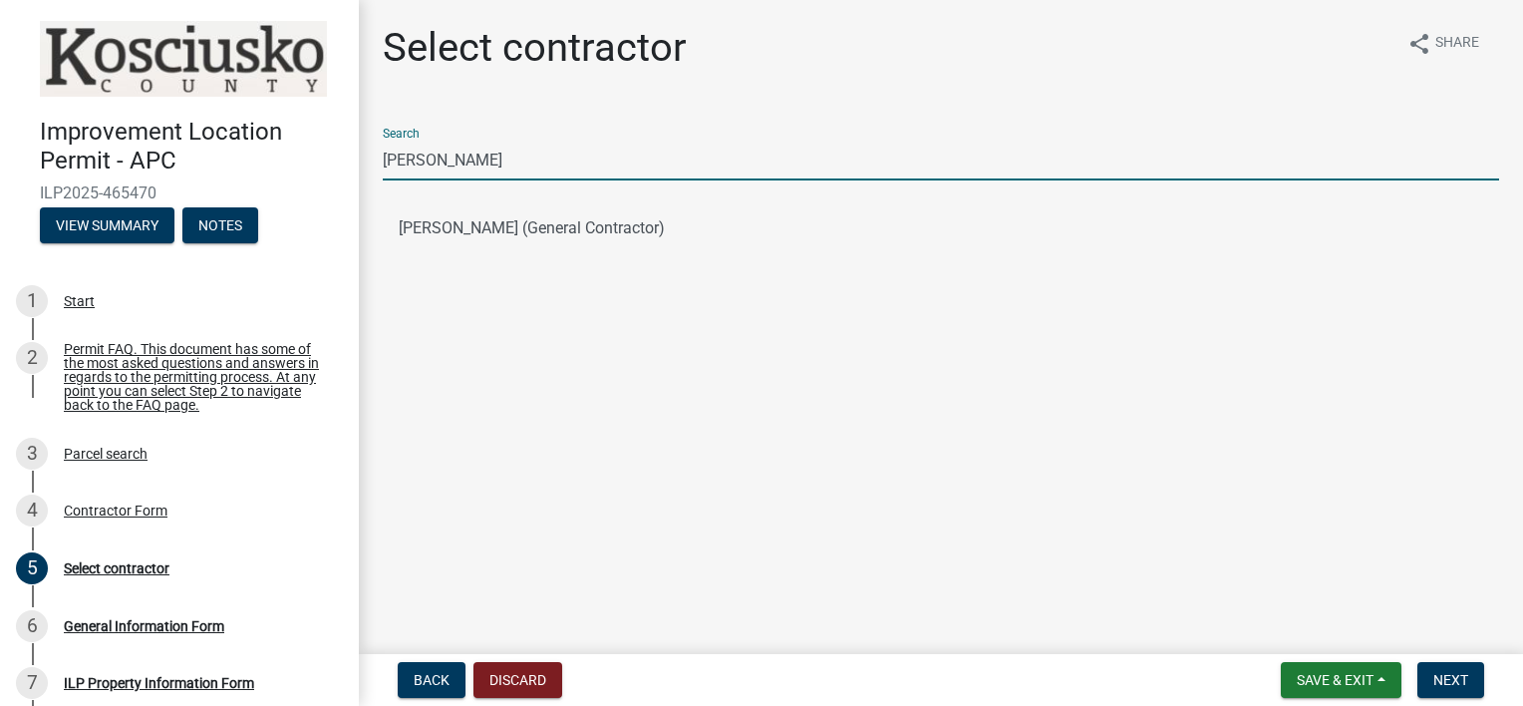
type input "[PERSON_NAME]"
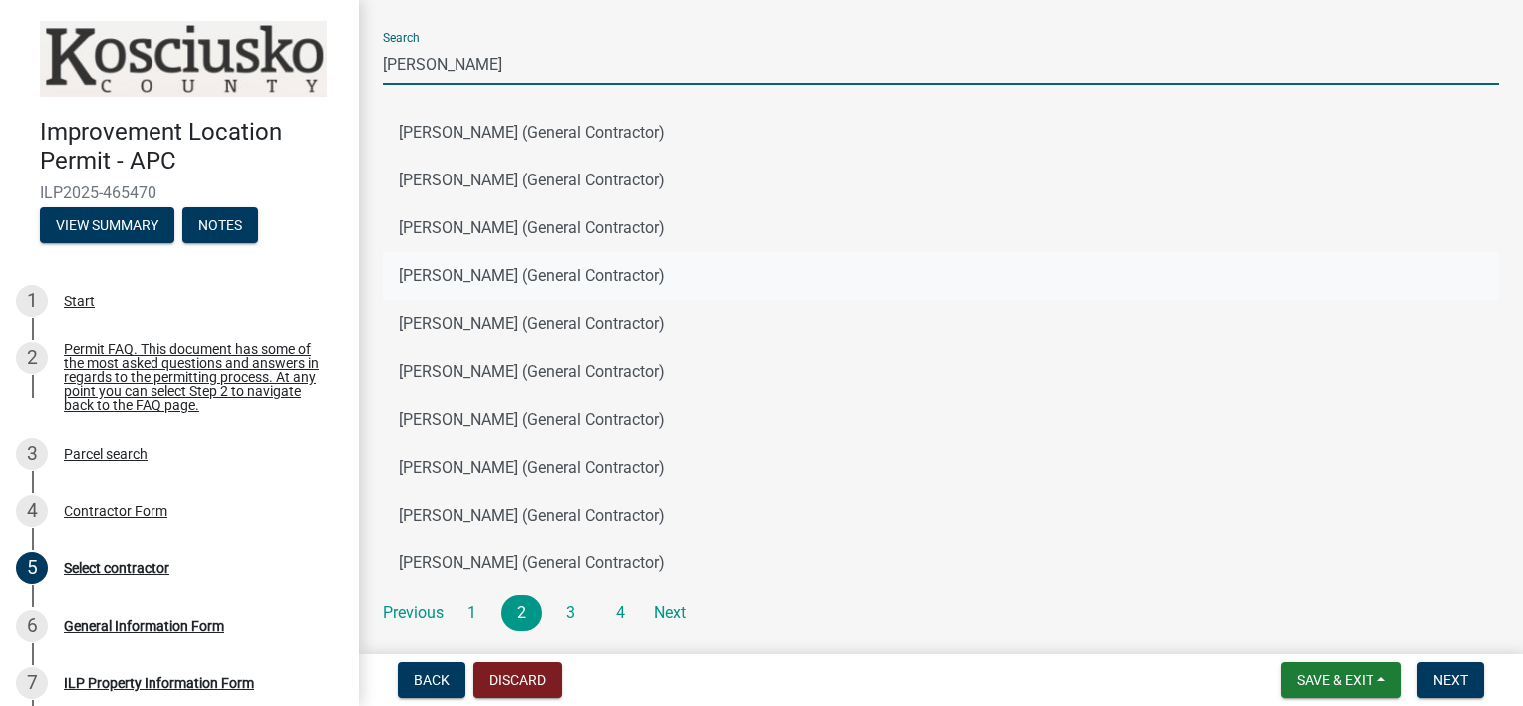
scroll to position [63, 0]
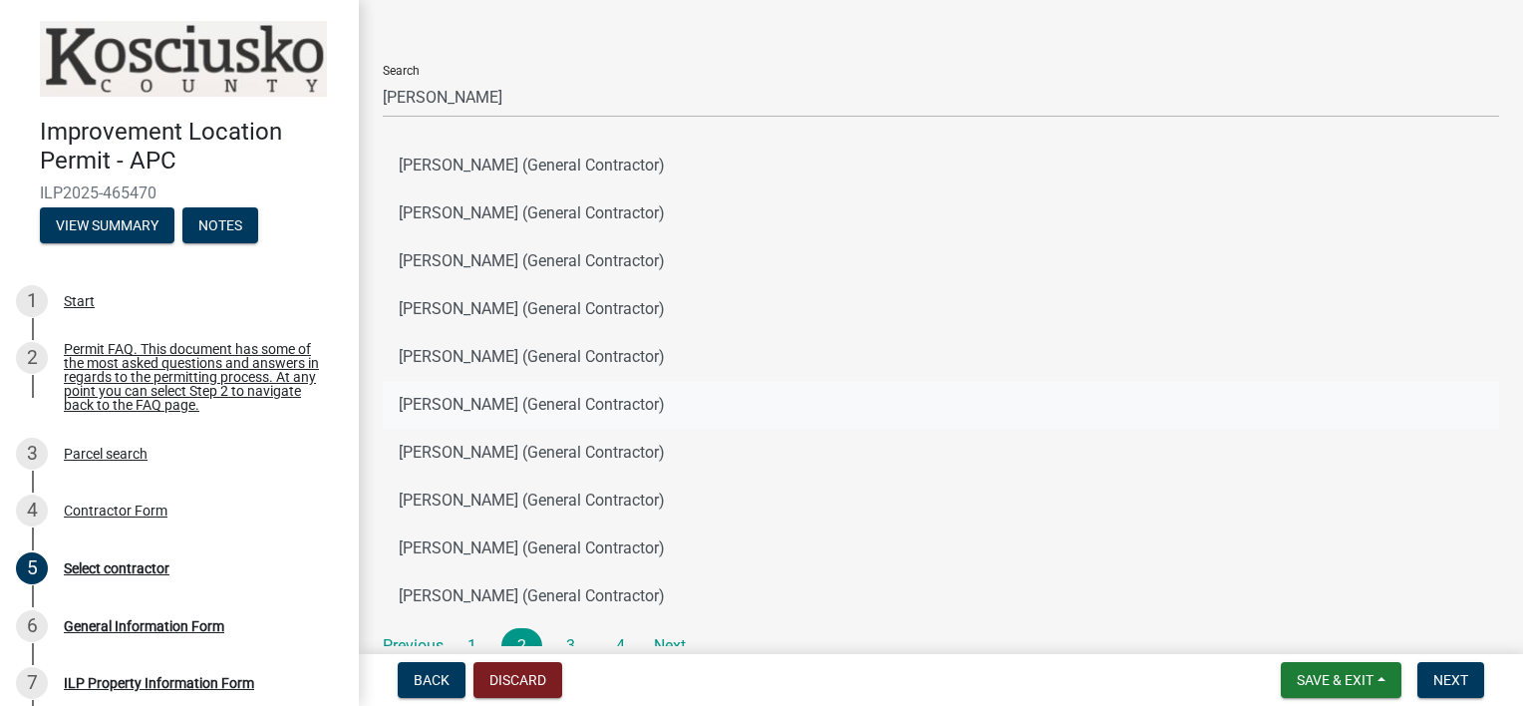
click at [944, 410] on button "DAVID JONES (General Contractor)" at bounding box center [941, 405] width 1116 height 48
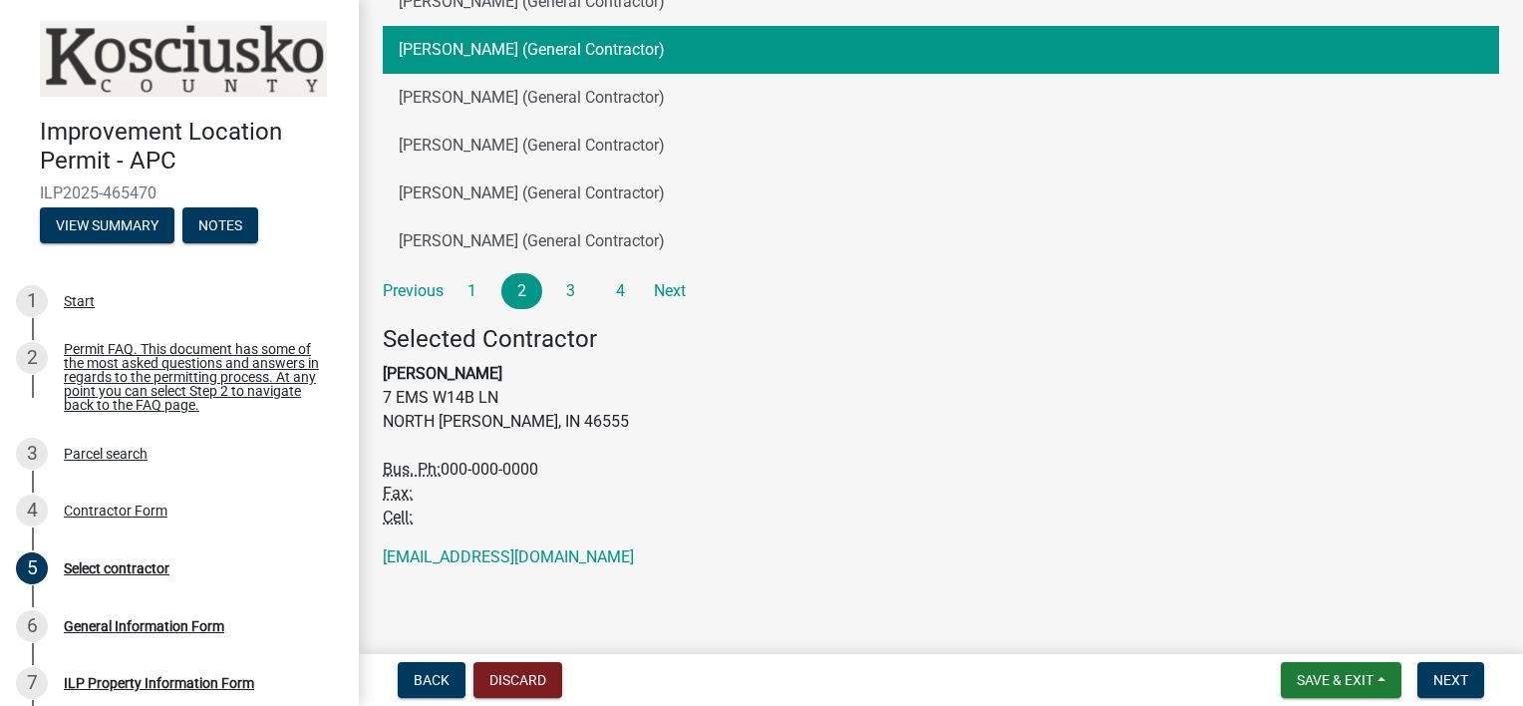
scroll to position [419, 0]
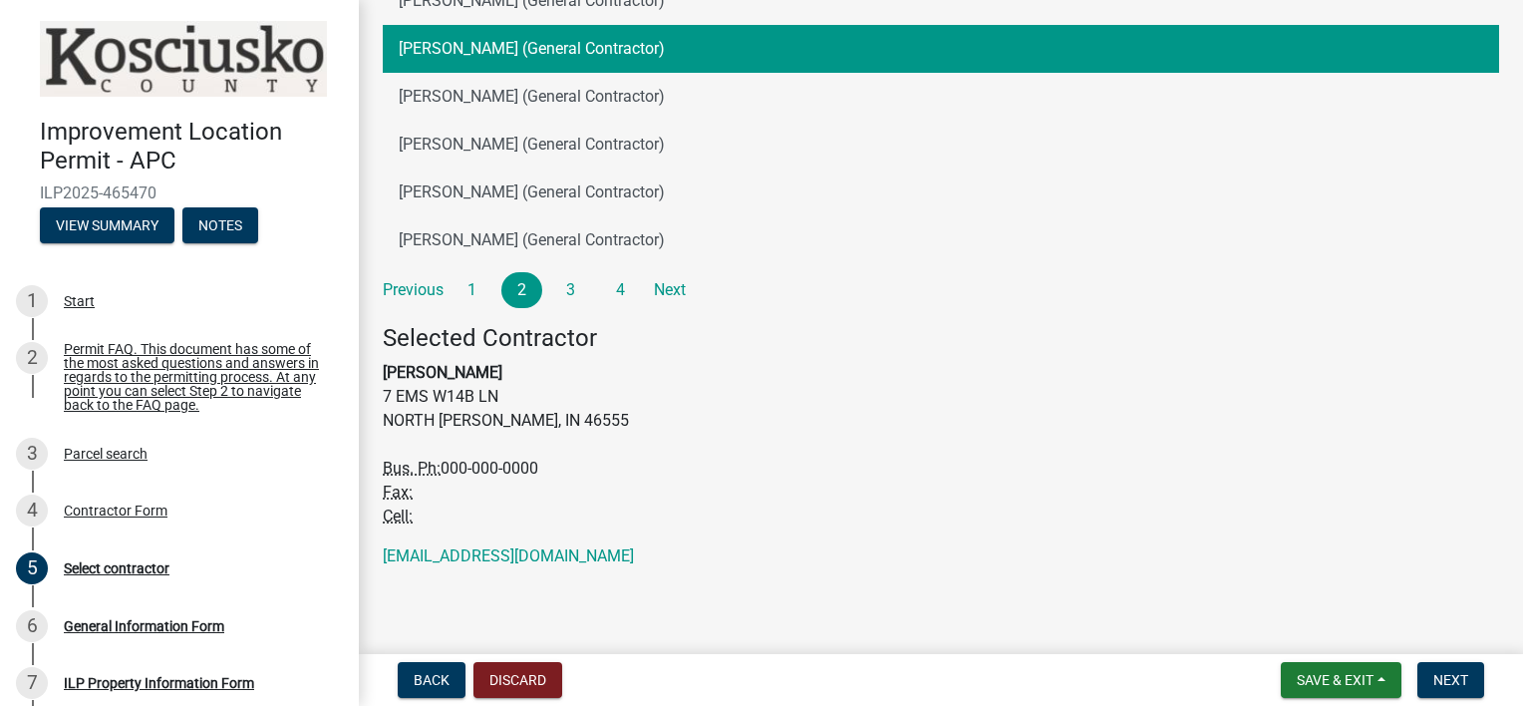
click at [944, 410] on address "Selected Contractor DAVID JONES 7 EMS W14B LN NORTH WEBSTER, IN 46555 Bus. Ph: …" at bounding box center [941, 426] width 1116 height 204
click at [424, 679] on span "Back" at bounding box center [432, 680] width 36 height 16
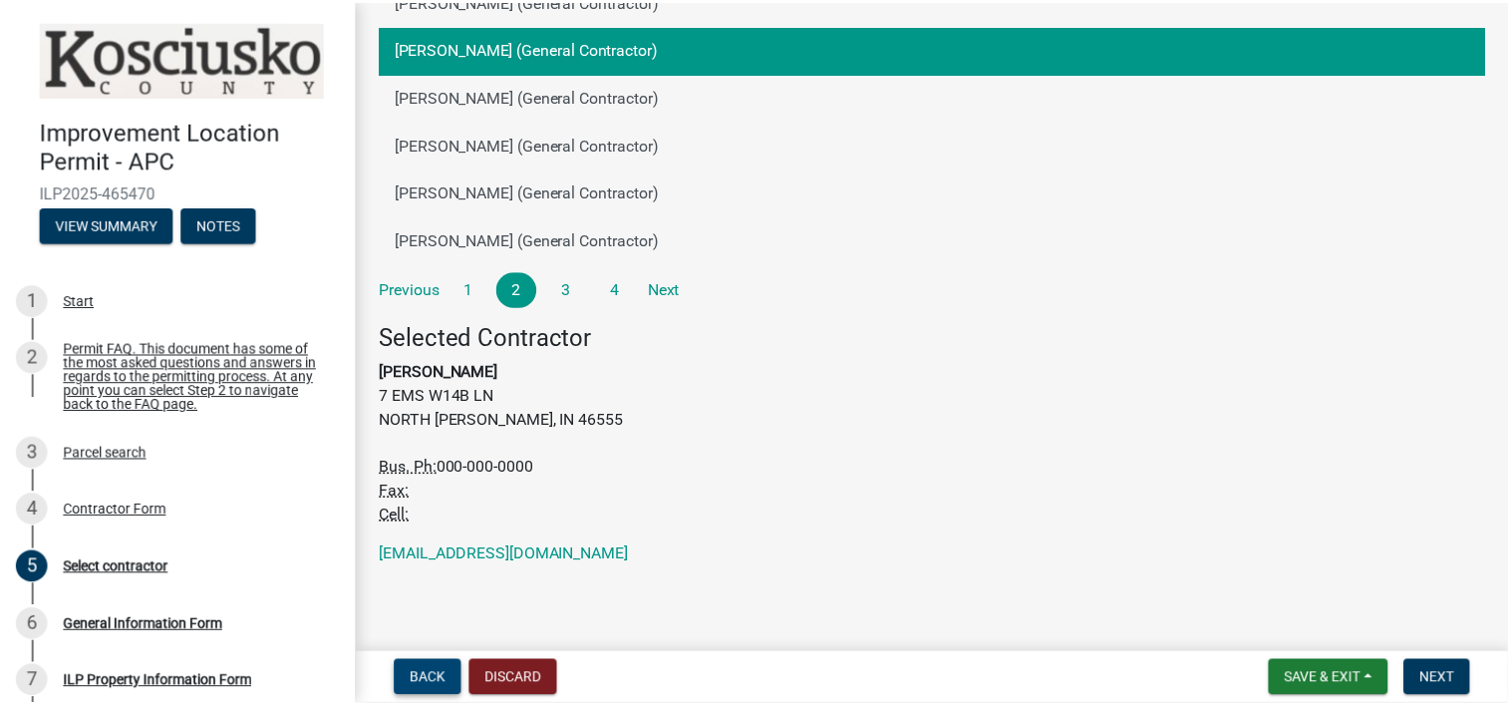
scroll to position [0, 0]
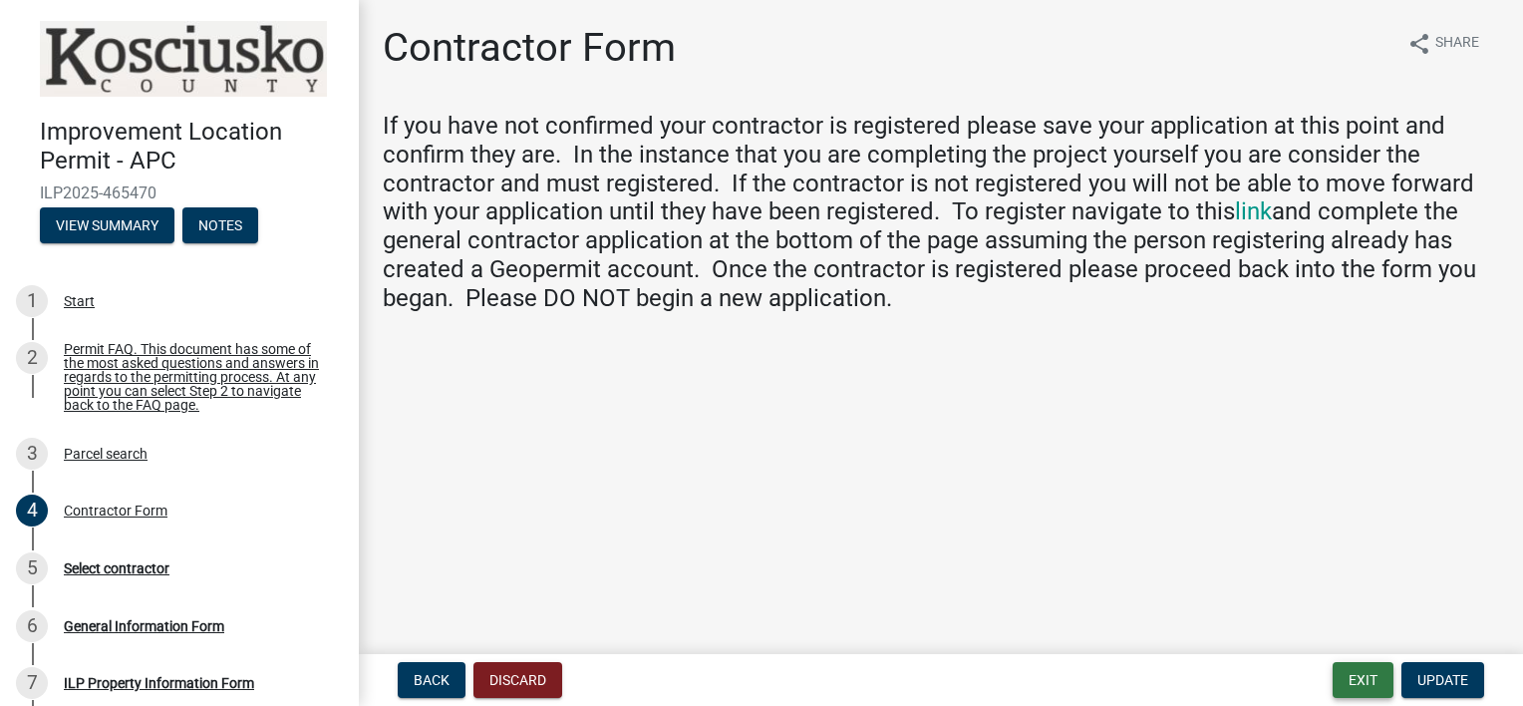
click at [1356, 679] on button "Exit" at bounding box center [1363, 680] width 61 height 36
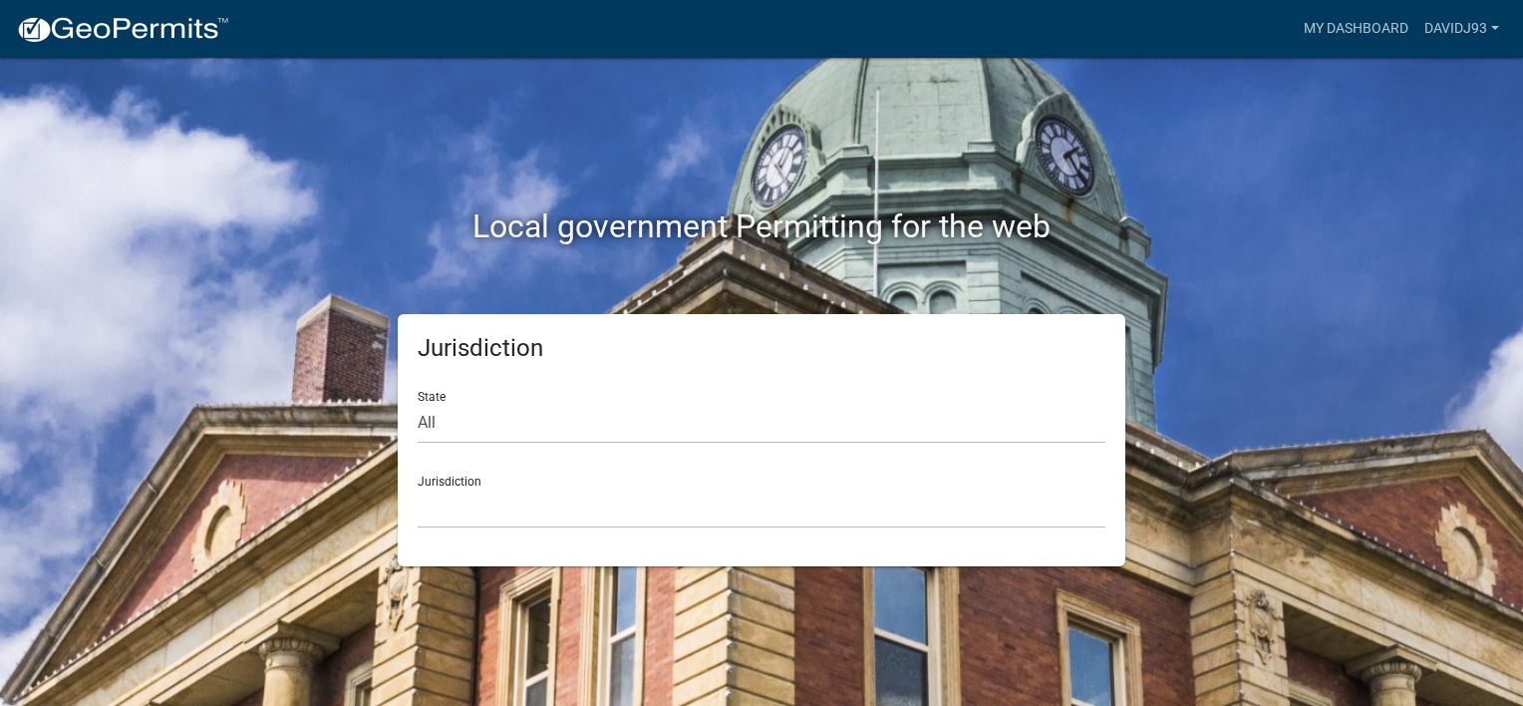
click at [757, 152] on div "Local government Permitting for the web" at bounding box center [761, 185] width 1136 height 255
click at [1348, 22] on link "My Dashboard" at bounding box center [1356, 29] width 121 height 38
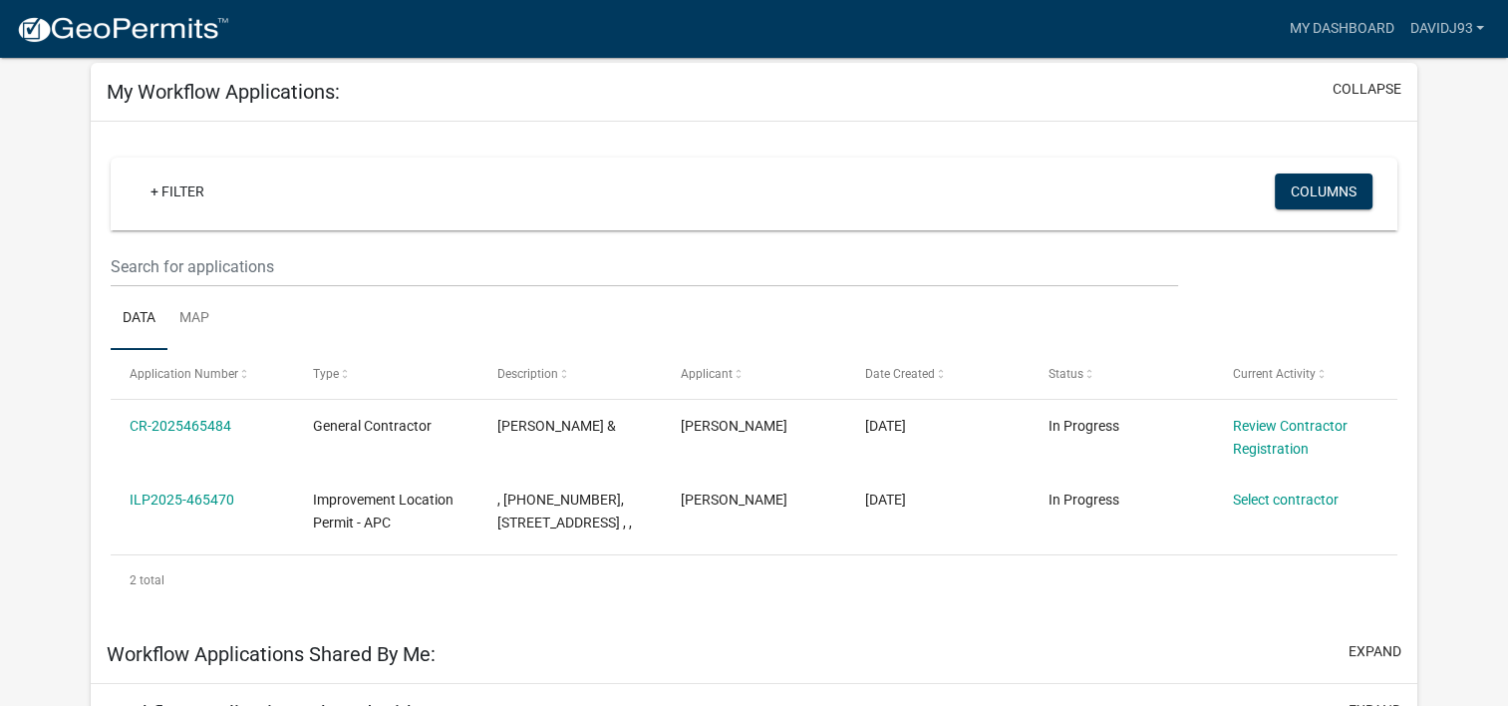
scroll to position [165, 0]
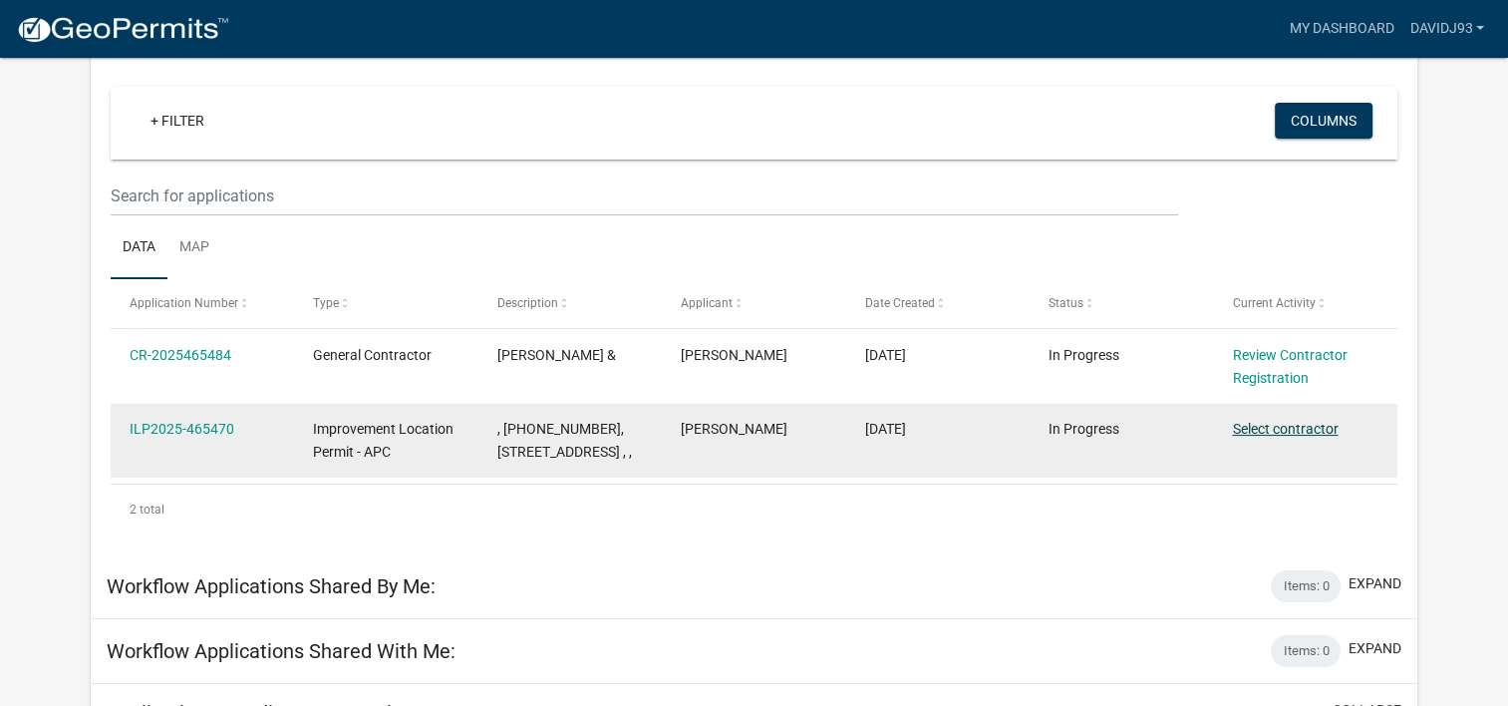
click at [1284, 427] on link "Select contractor" at bounding box center [1285, 429] width 106 height 16
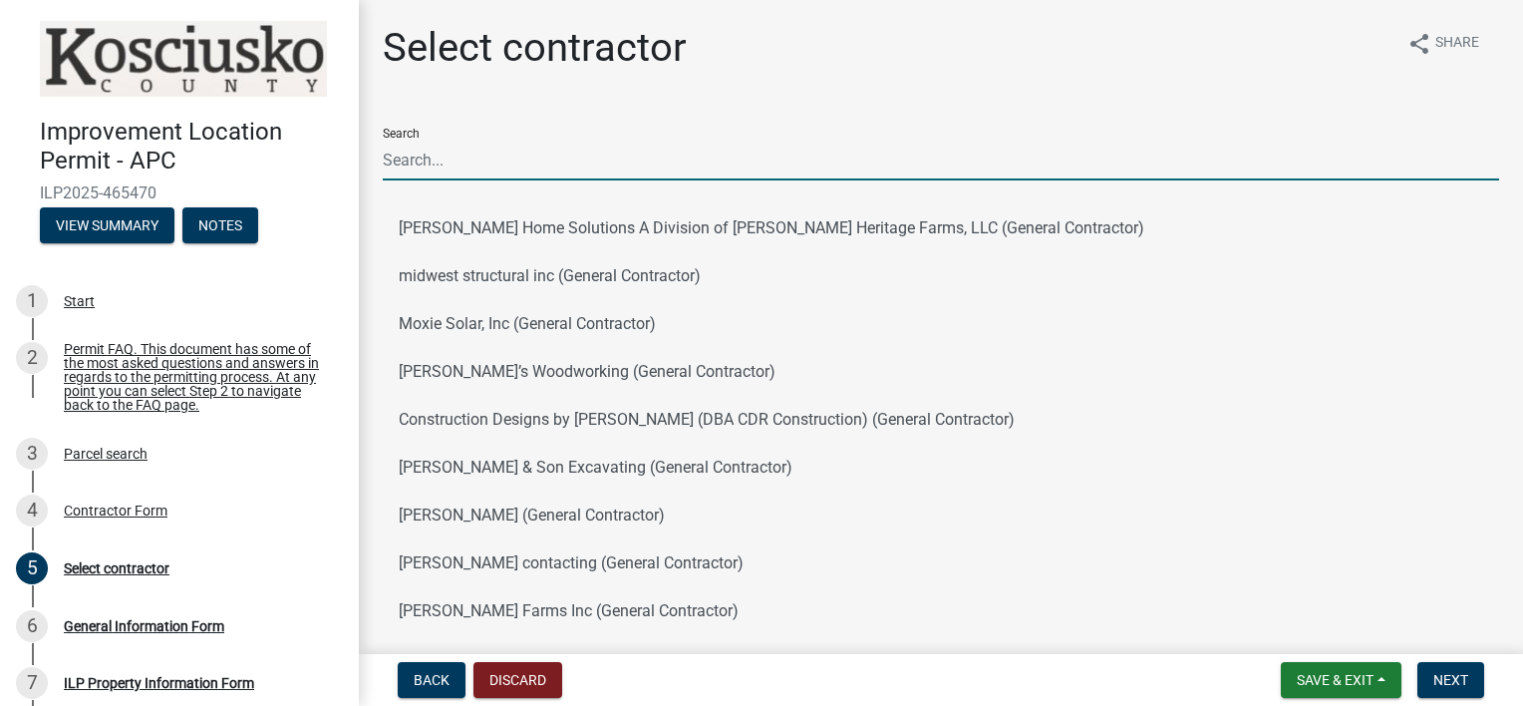
click at [562, 159] on input "Search" at bounding box center [941, 160] width 1116 height 41
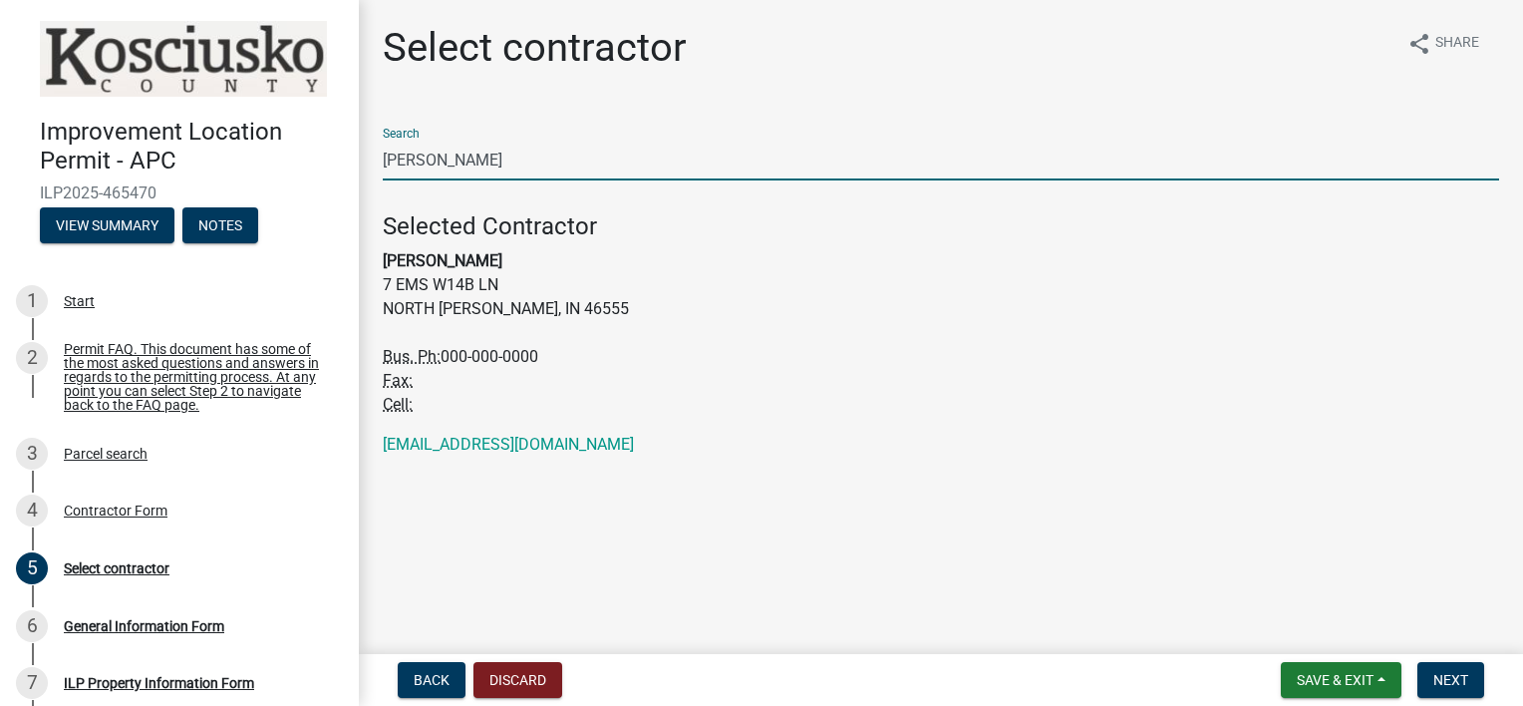
type input "david john"
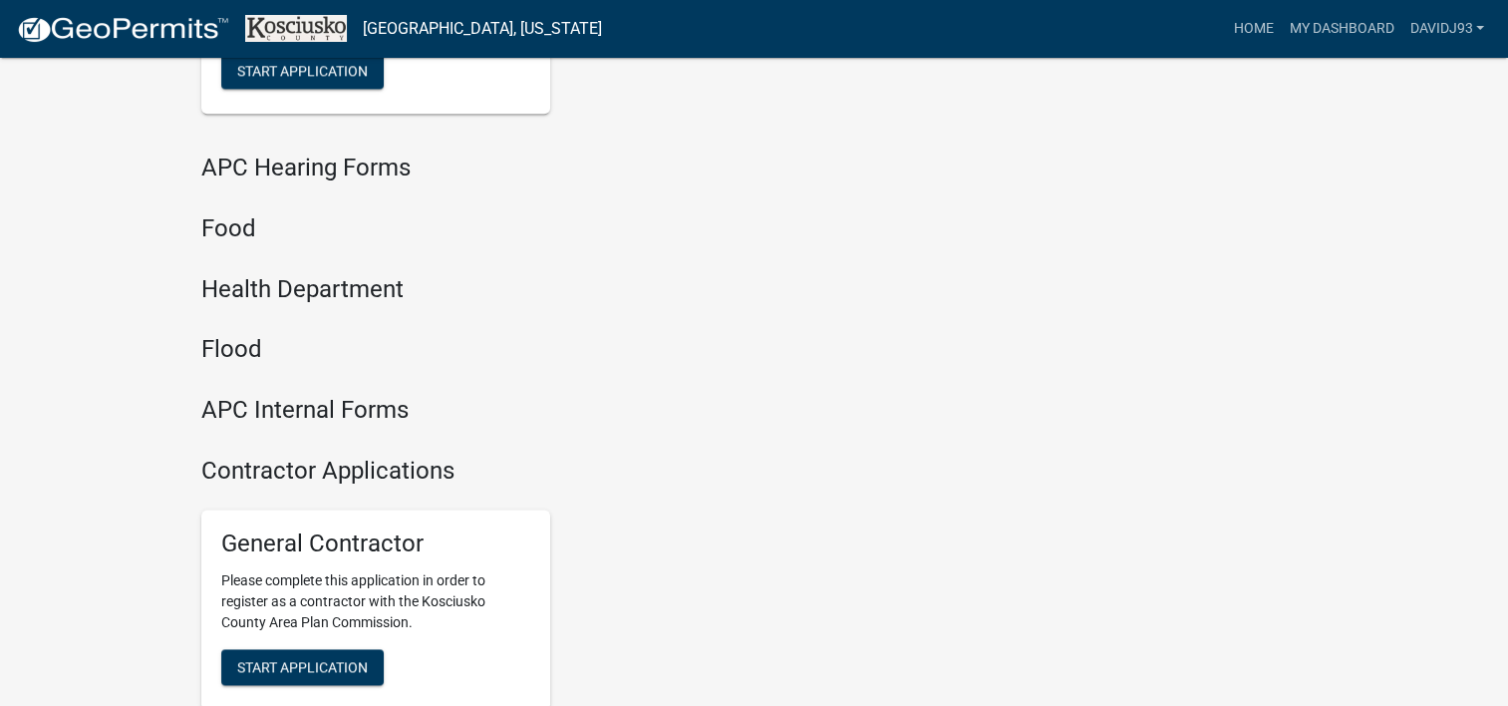
scroll to position [2657, 0]
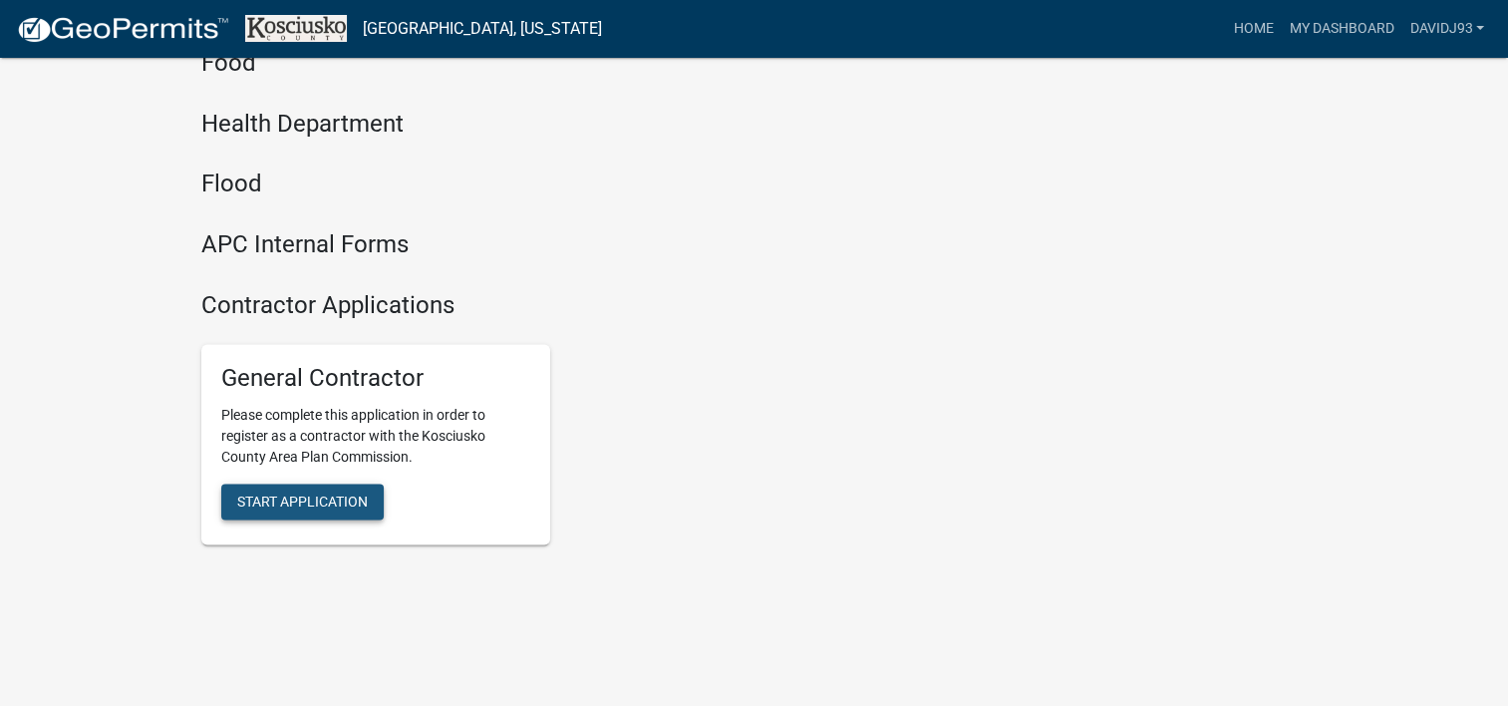
click at [351, 498] on span "Start Application" at bounding box center [302, 500] width 131 height 16
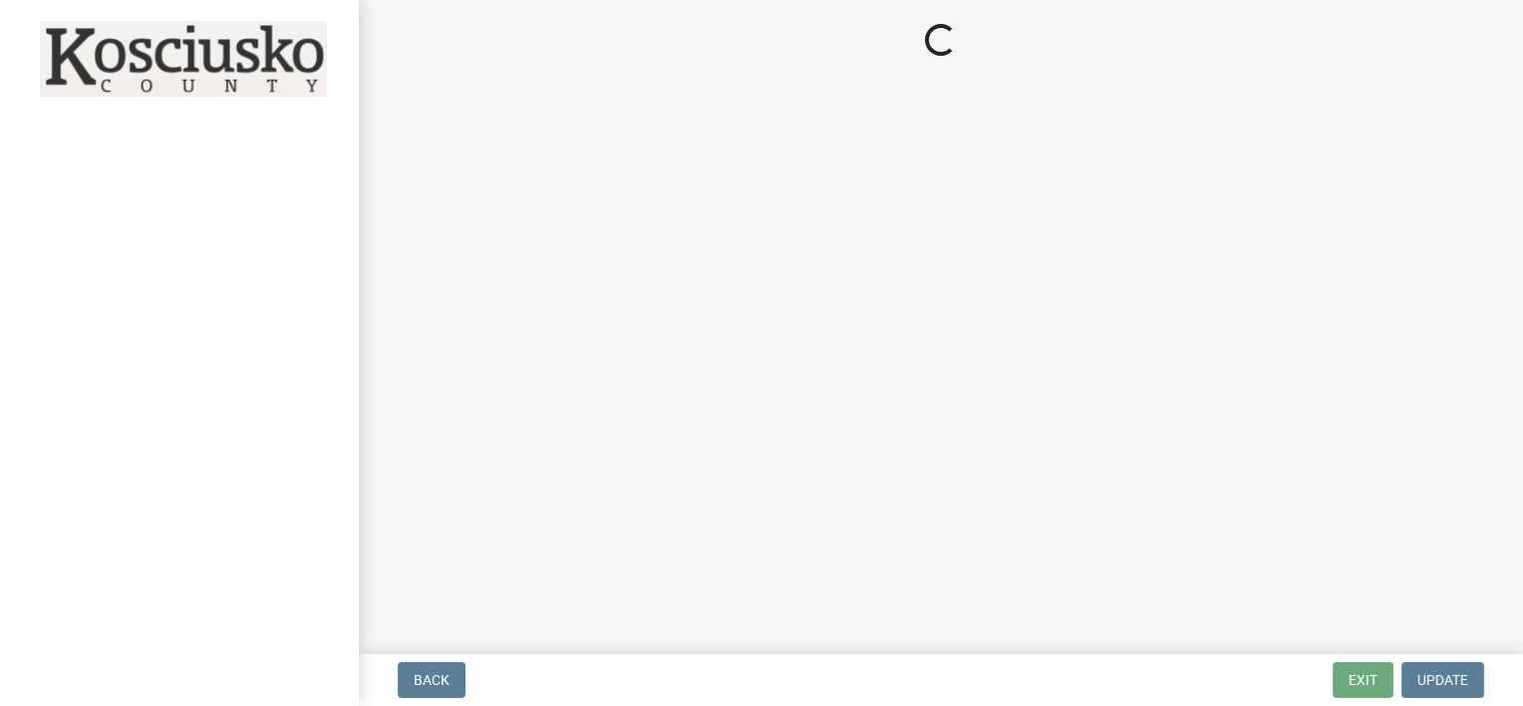
select select "[US_STATE]"
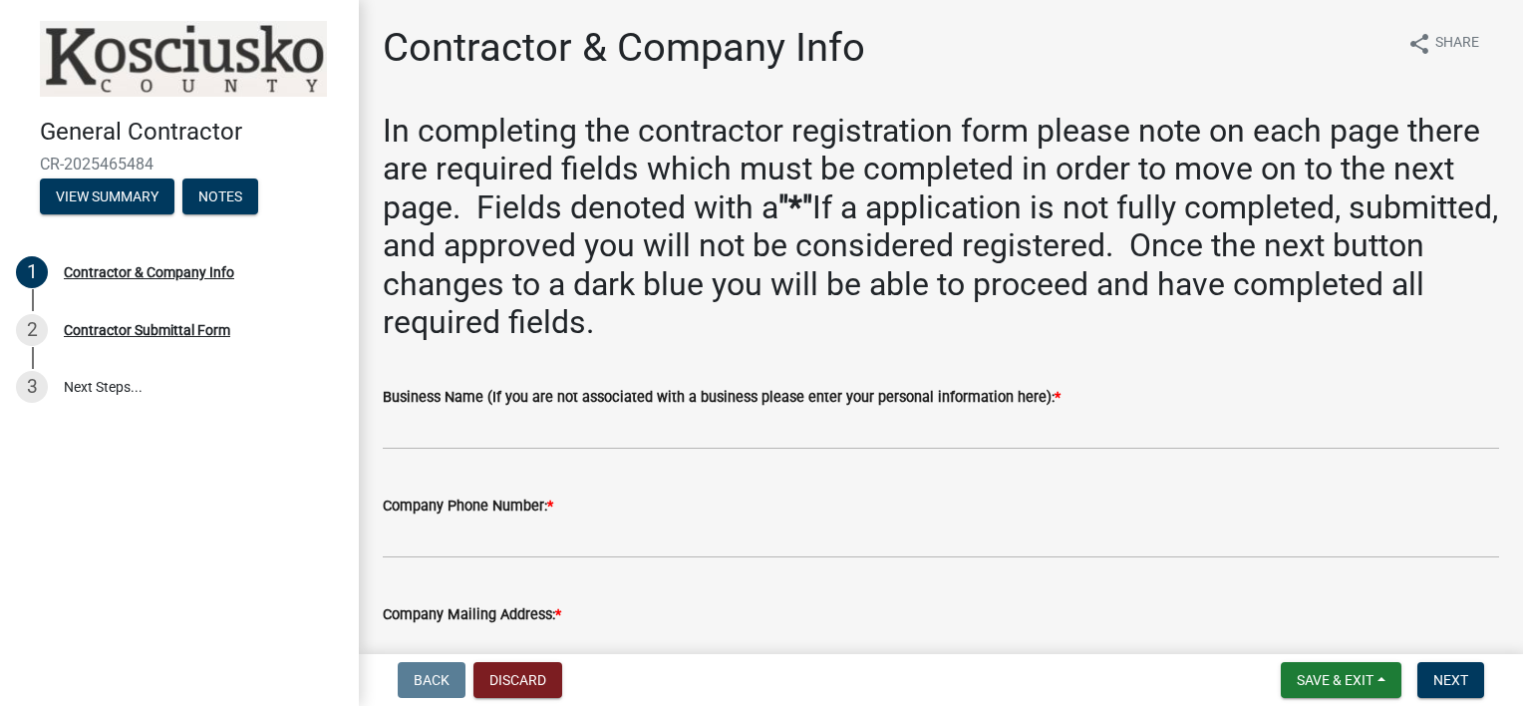
click at [825, 474] on div "Company Phone Number: *" at bounding box center [941, 511] width 1116 height 93
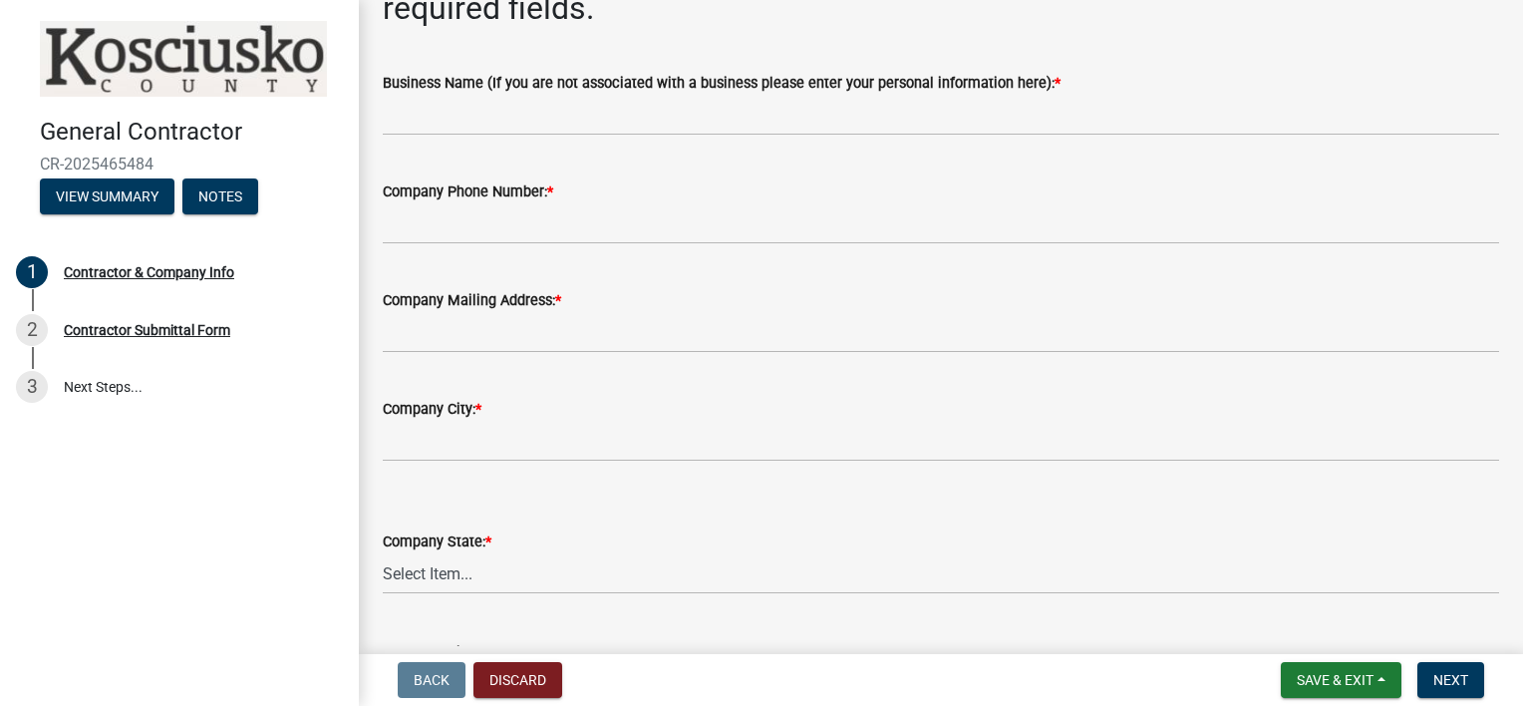
scroll to position [332, 0]
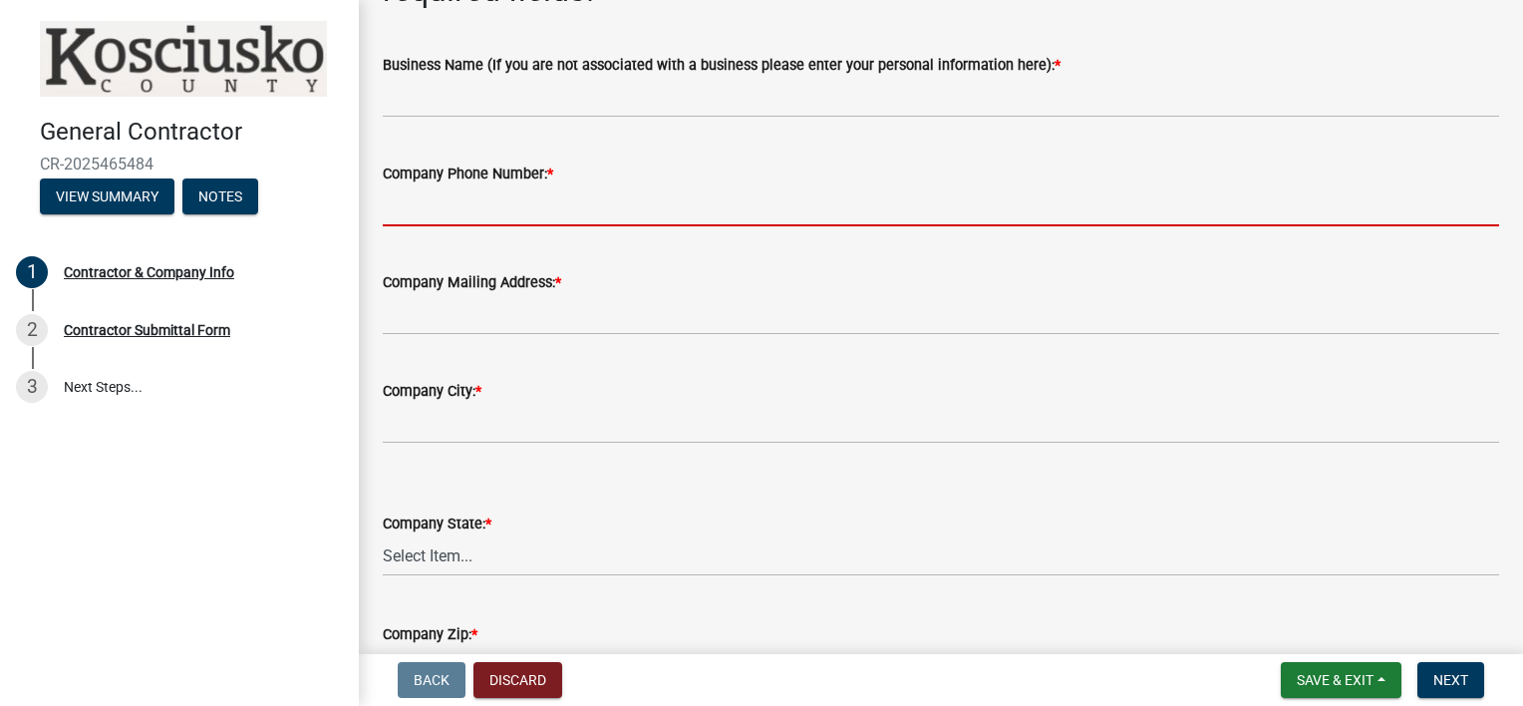
click at [660, 190] on input "Company Phone Number: *" at bounding box center [941, 205] width 1116 height 41
type input "5744572635"
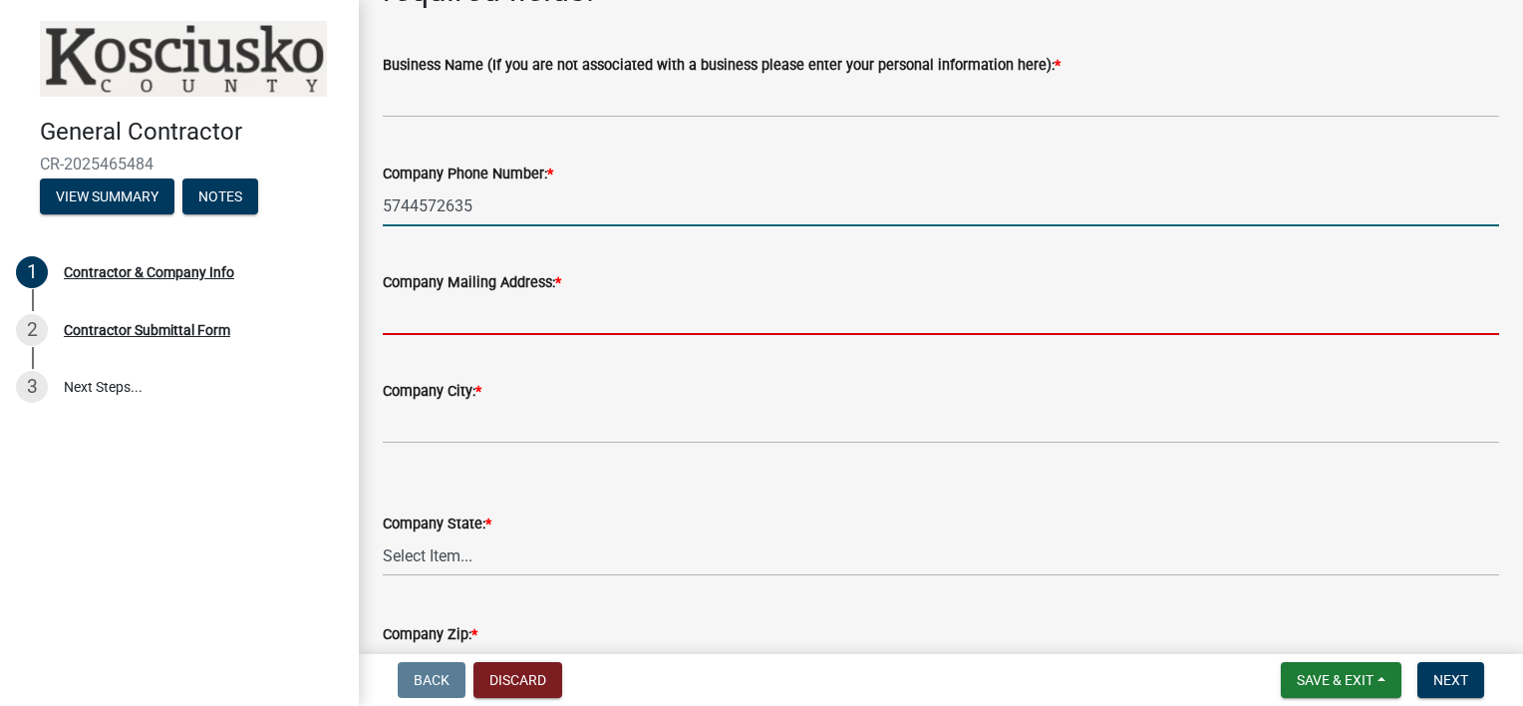
type input "[EMAIL_ADDRESS][DOMAIN_NAME]"
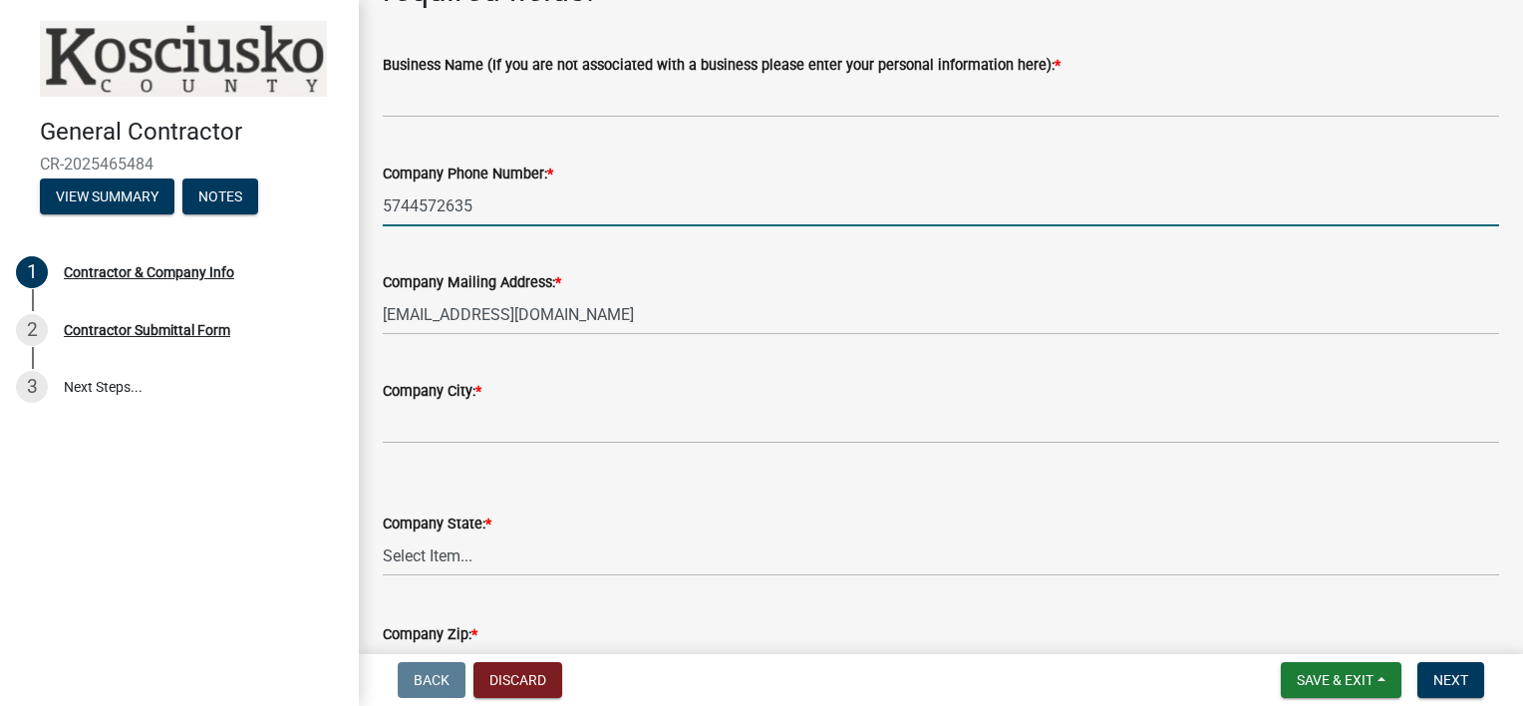
type input "[STREET_ADDRESS]"
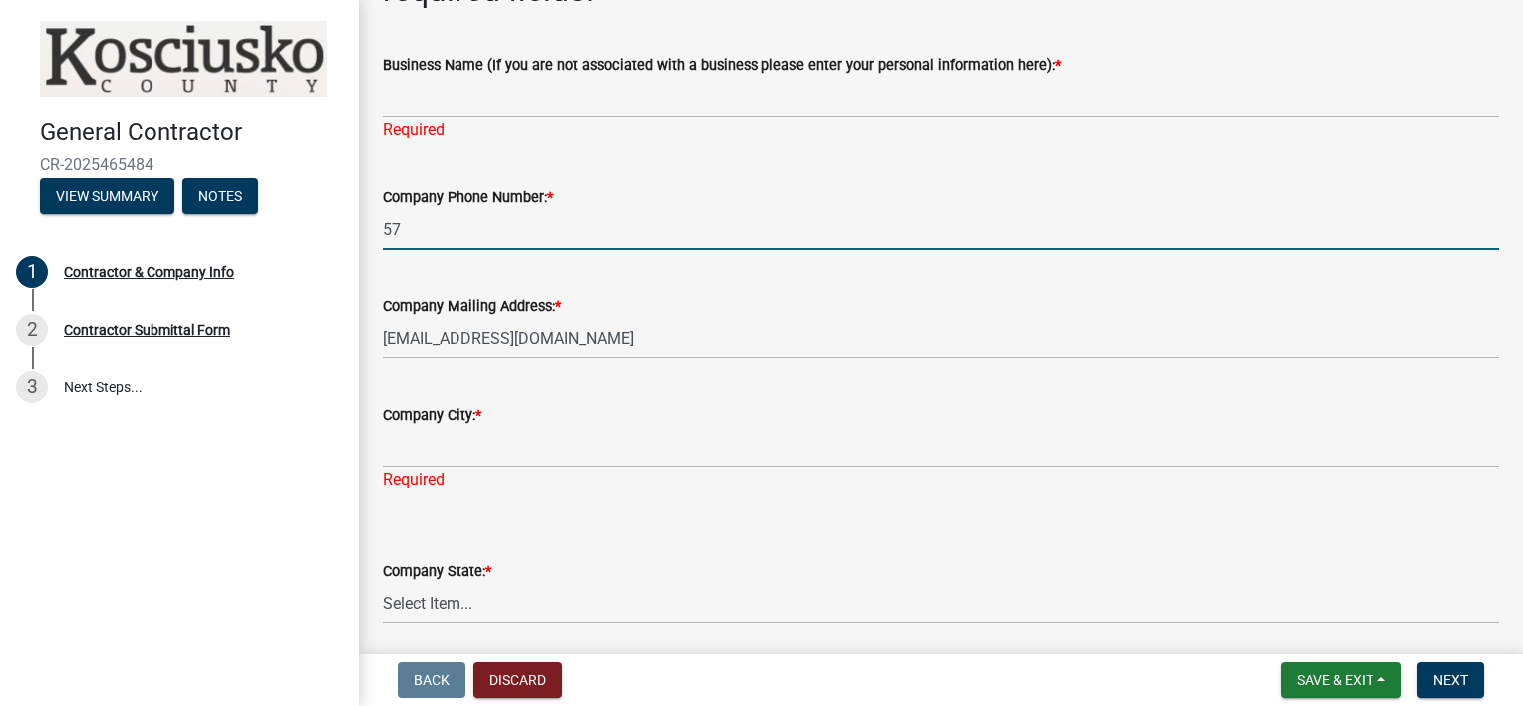
type input "5"
type input "9413307301"
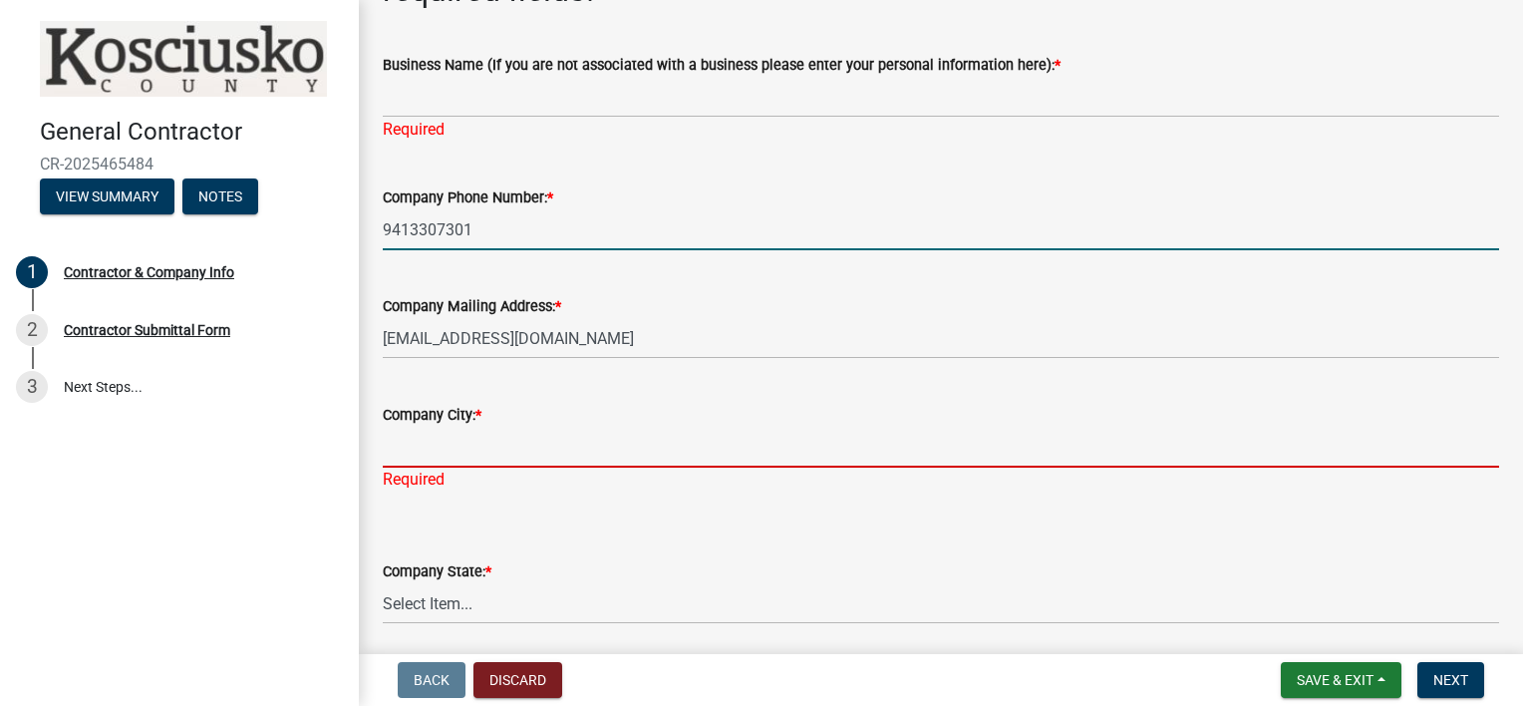
click at [586, 447] on input "Company City: *" at bounding box center [941, 447] width 1116 height 41
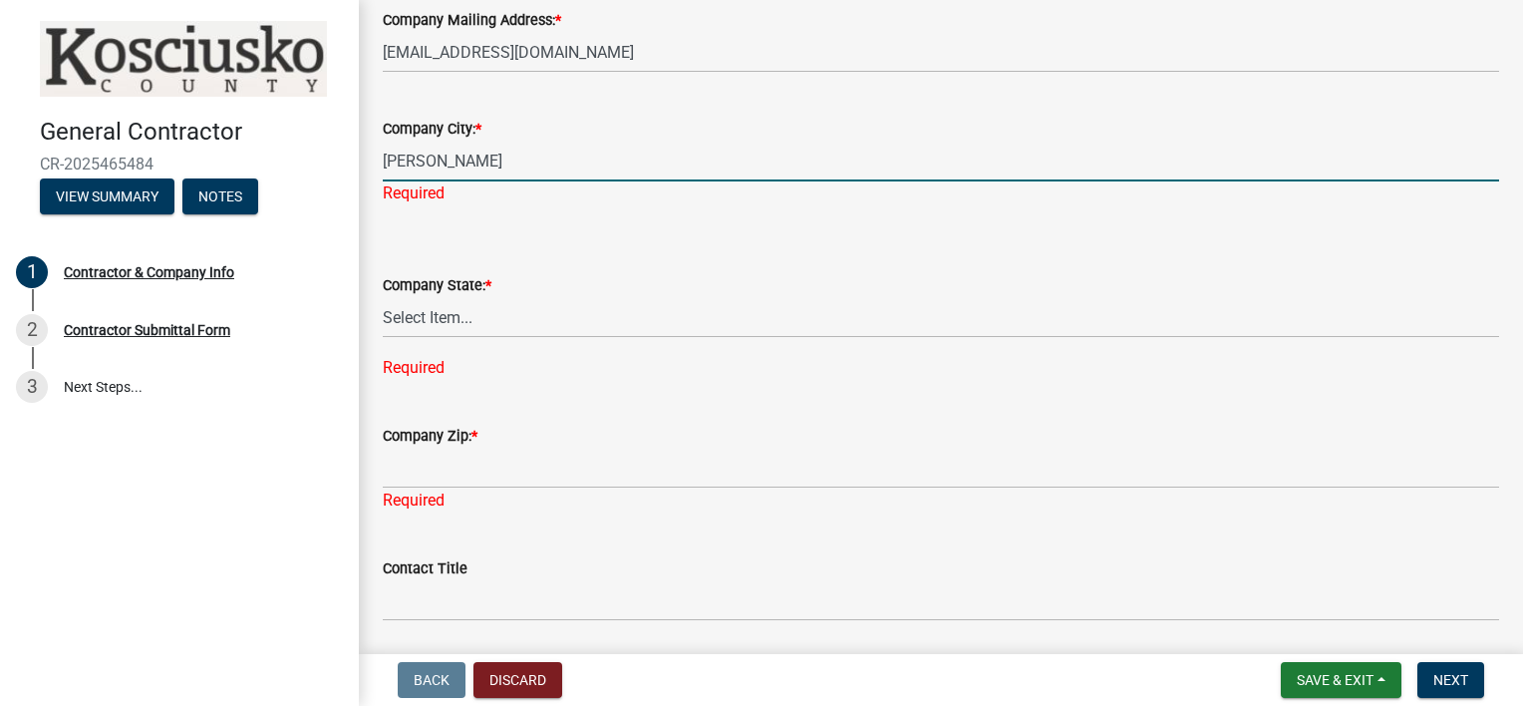
scroll to position [654, 0]
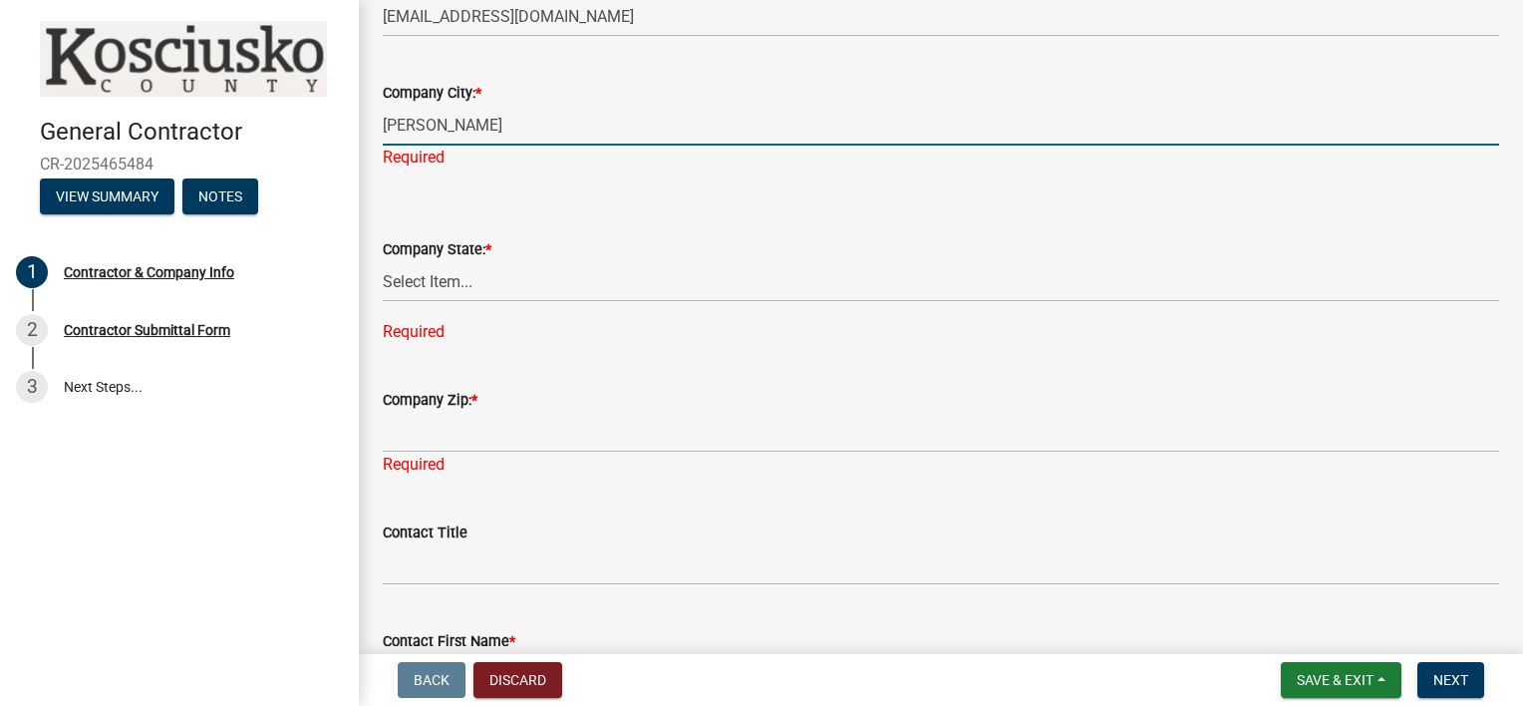
type input "[PERSON_NAME]"
click at [487, 288] on div "Company State: * Select Item... [US_STATE] [US_STATE] [US_STATE] [US_STATE] [US…" at bounding box center [941, 264] width 1116 height 158
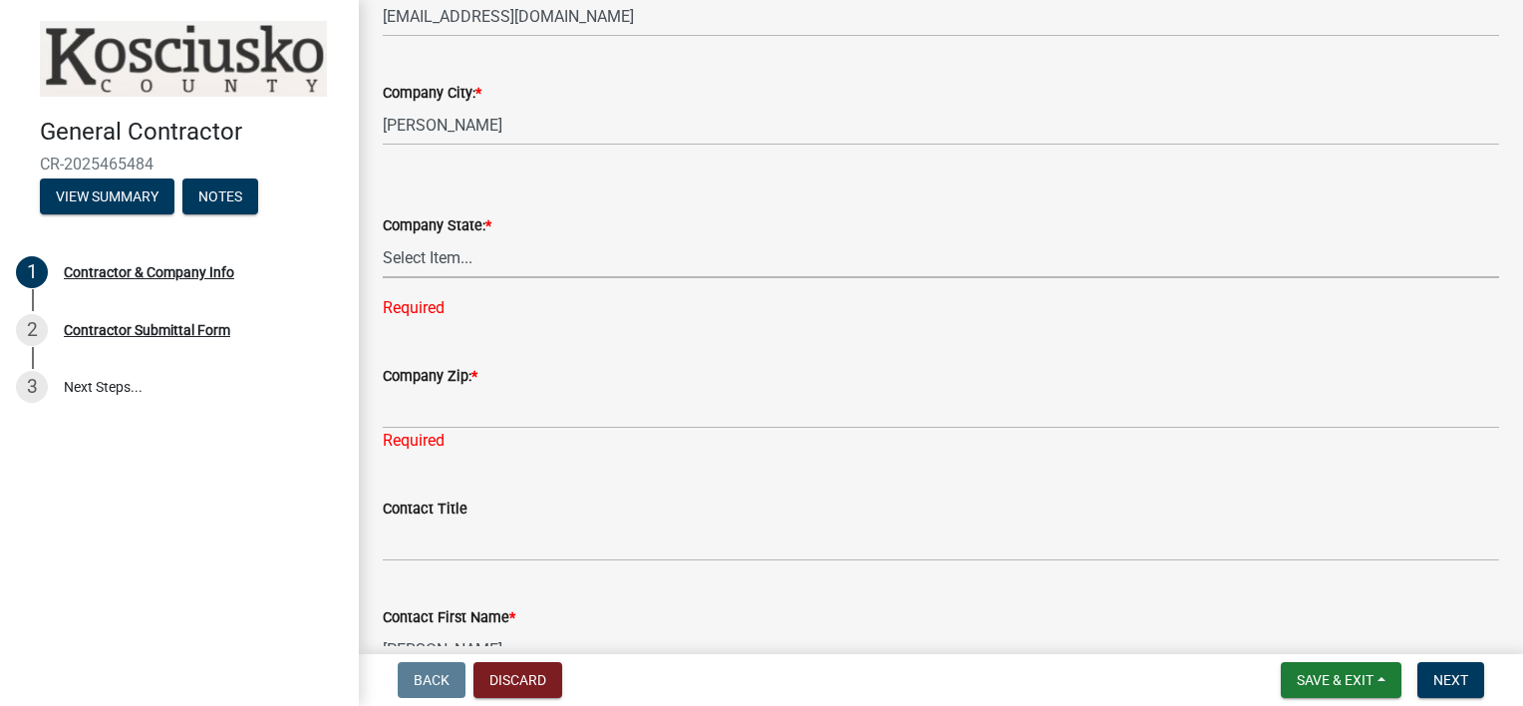
select select "IN"
click at [383, 237] on select "Select Item... [US_STATE] [US_STATE] [US_STATE] [US_STATE] [US_STATE] [US_STATE…" at bounding box center [941, 257] width 1116 height 41
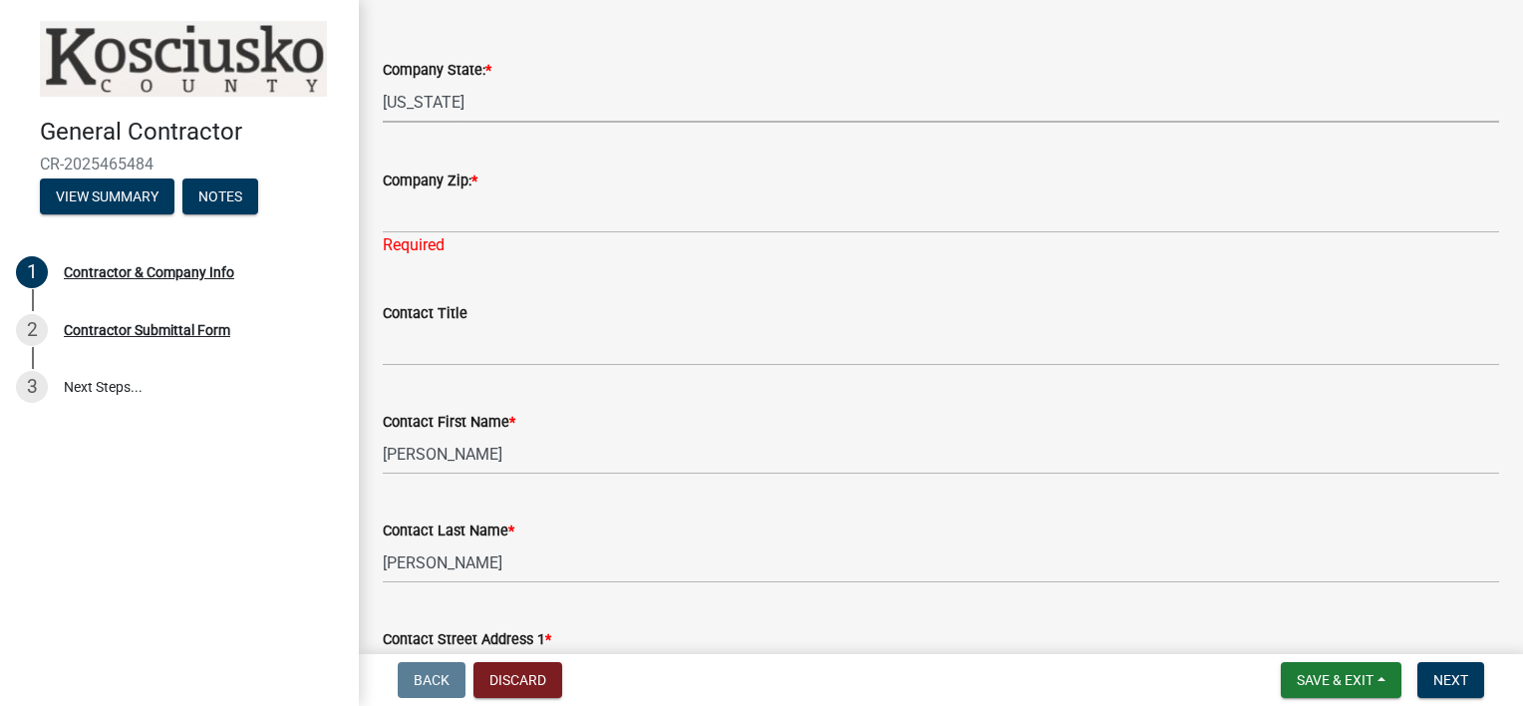
scroll to position [813, 0]
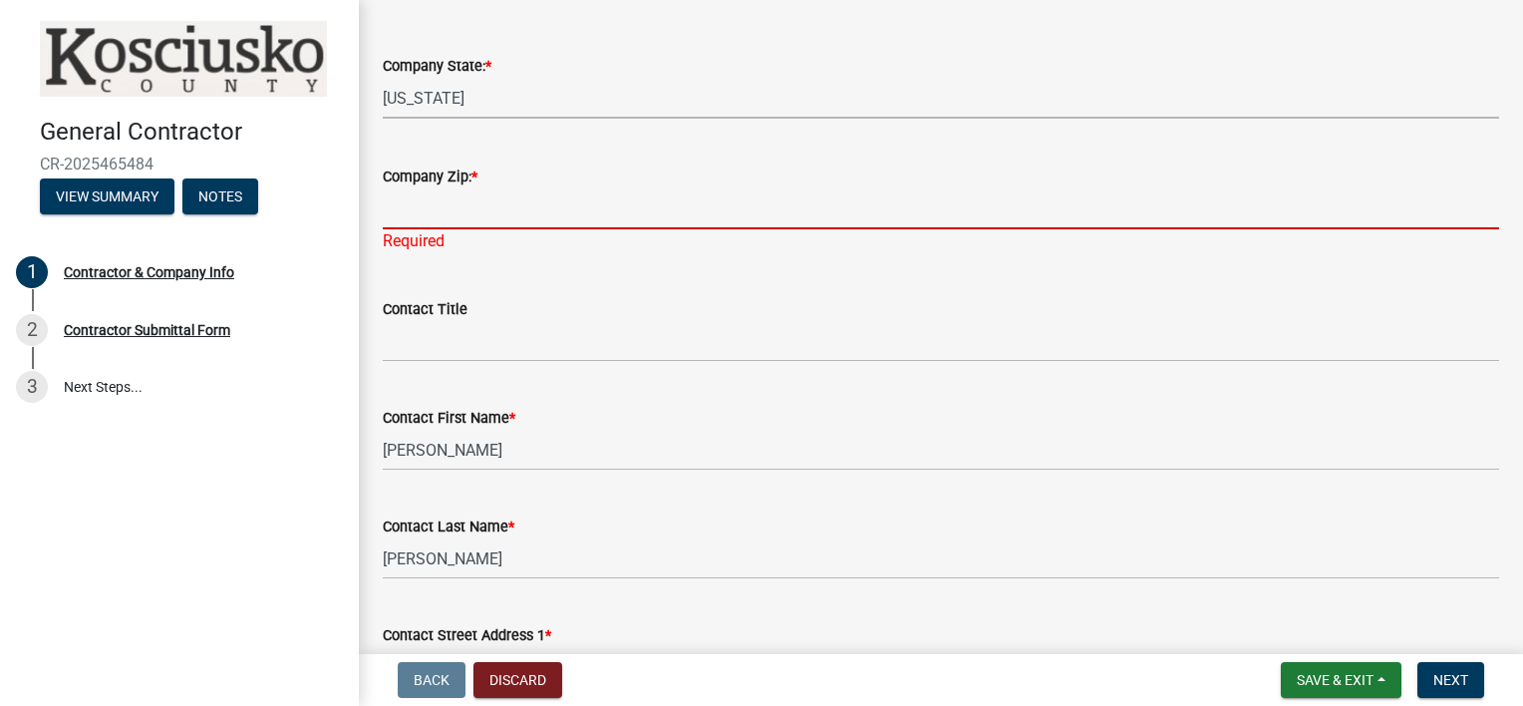
click at [538, 220] on input "Company Zip: *" at bounding box center [941, 208] width 1116 height 41
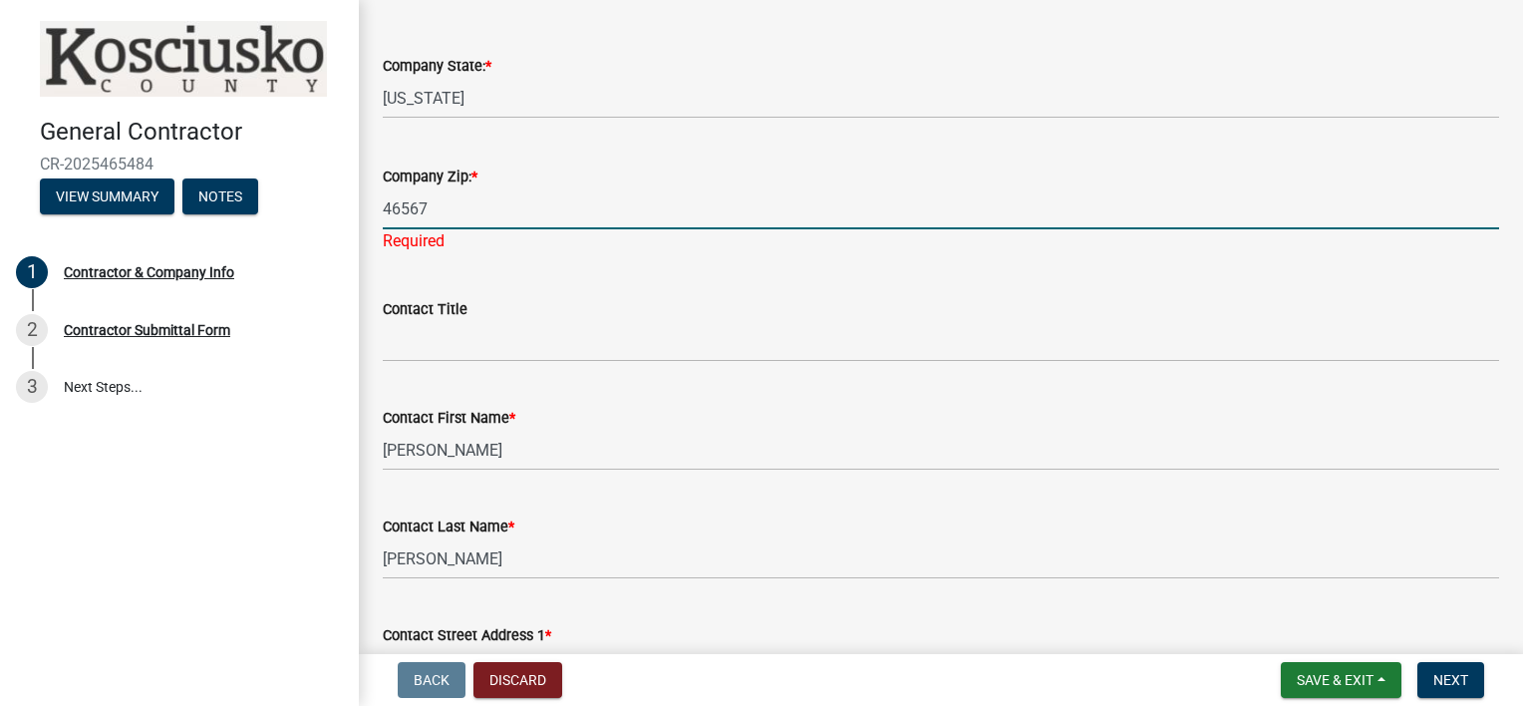
type input "46567"
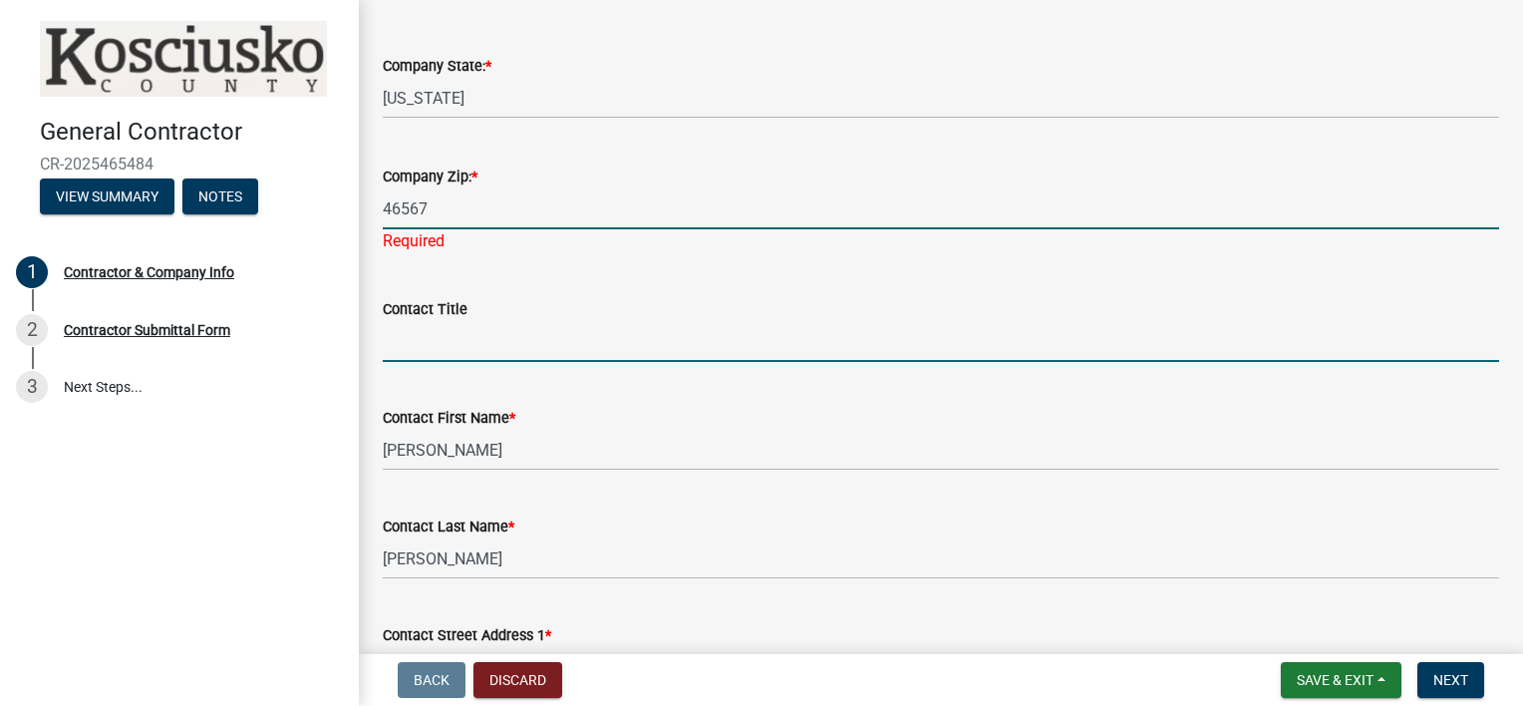
click at [626, 354] on wm-data-entity-input-list "In completing the contractor registration form please note on each page there a…" at bounding box center [941, 502] width 1116 height 2409
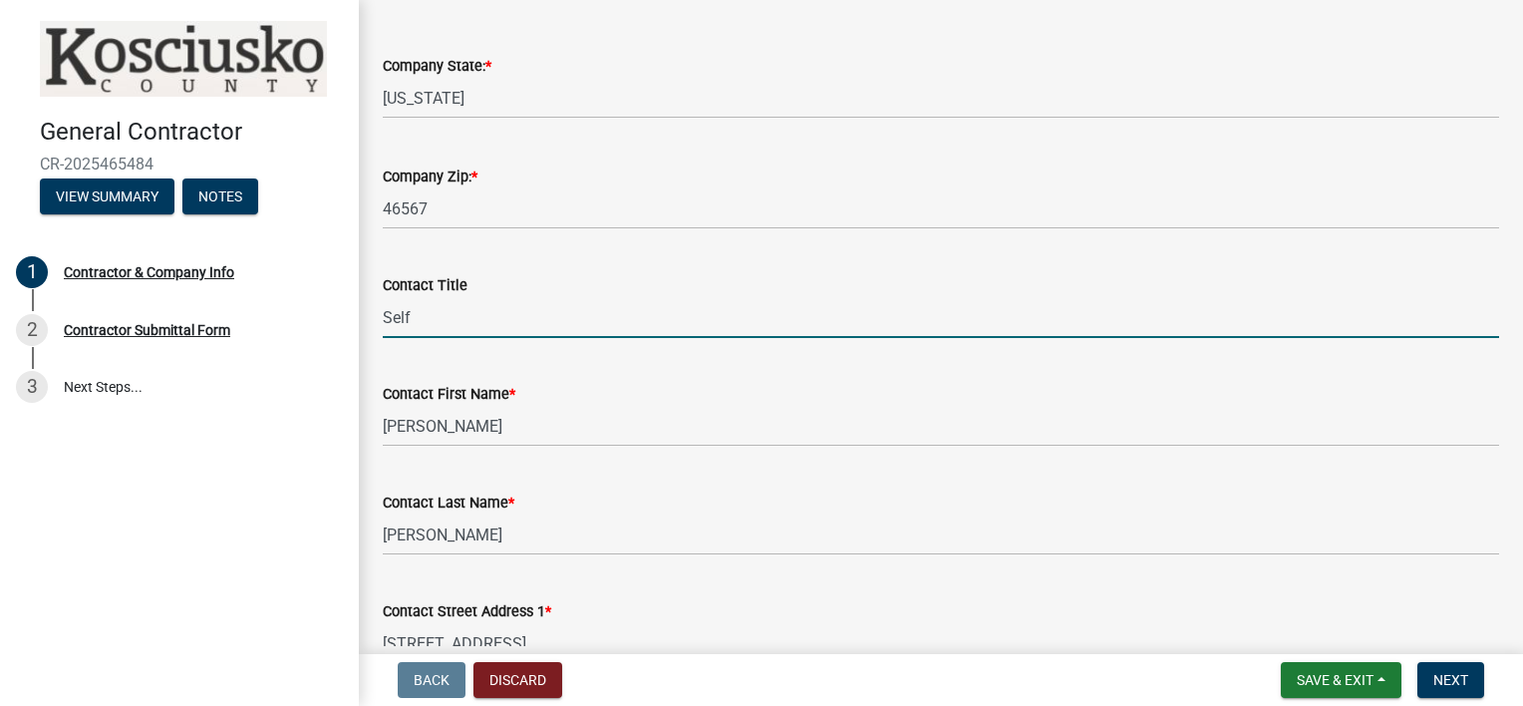
type input "Self"
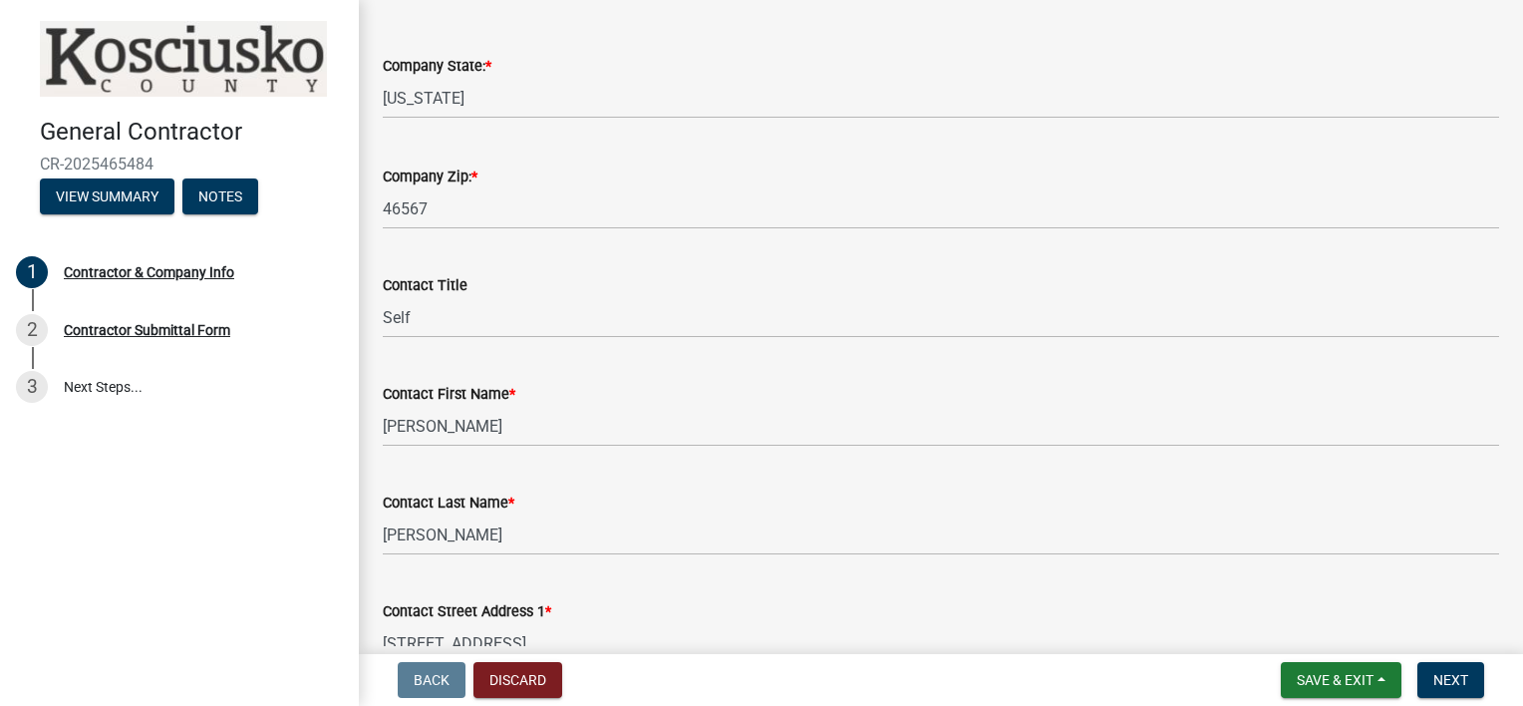
click at [621, 387] on div "Contact First Name *" at bounding box center [941, 394] width 1116 height 24
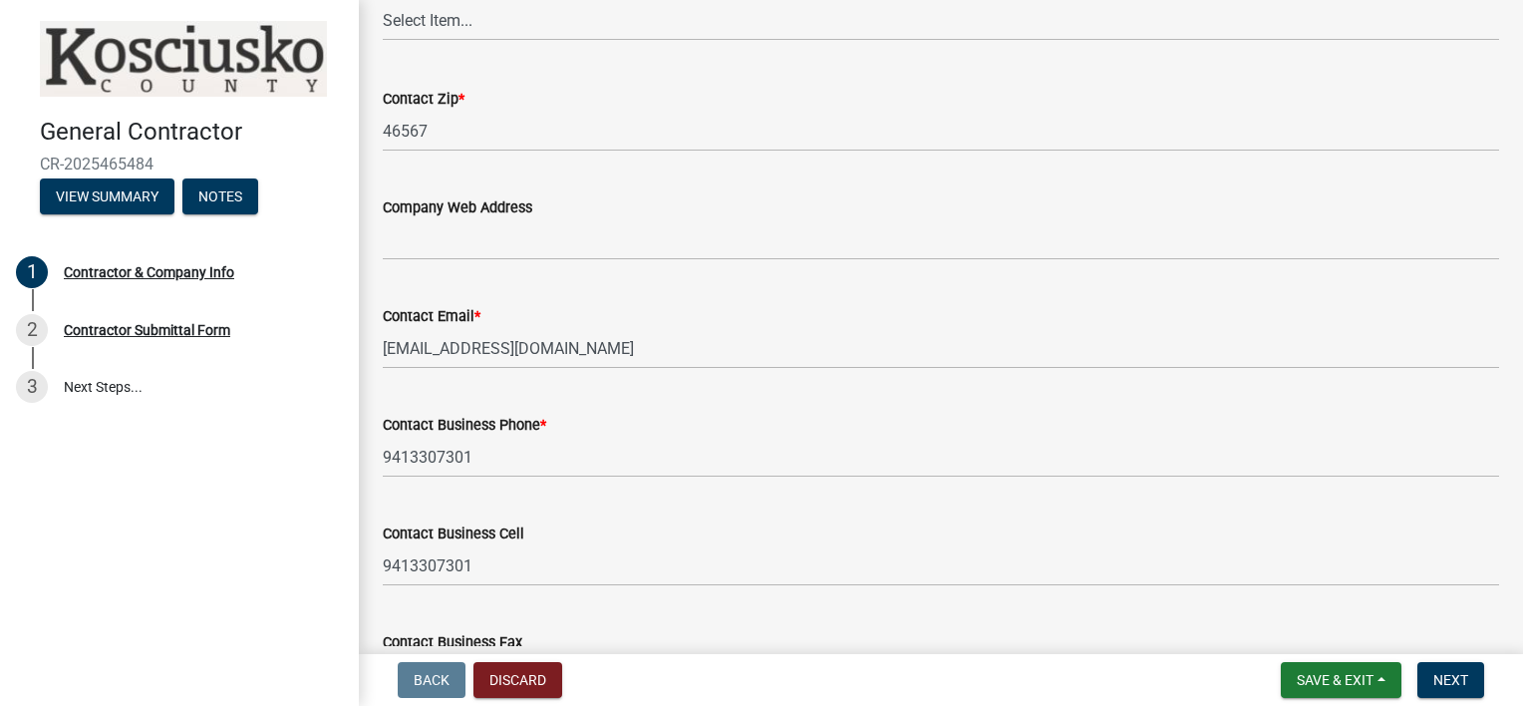
scroll to position [1929, 0]
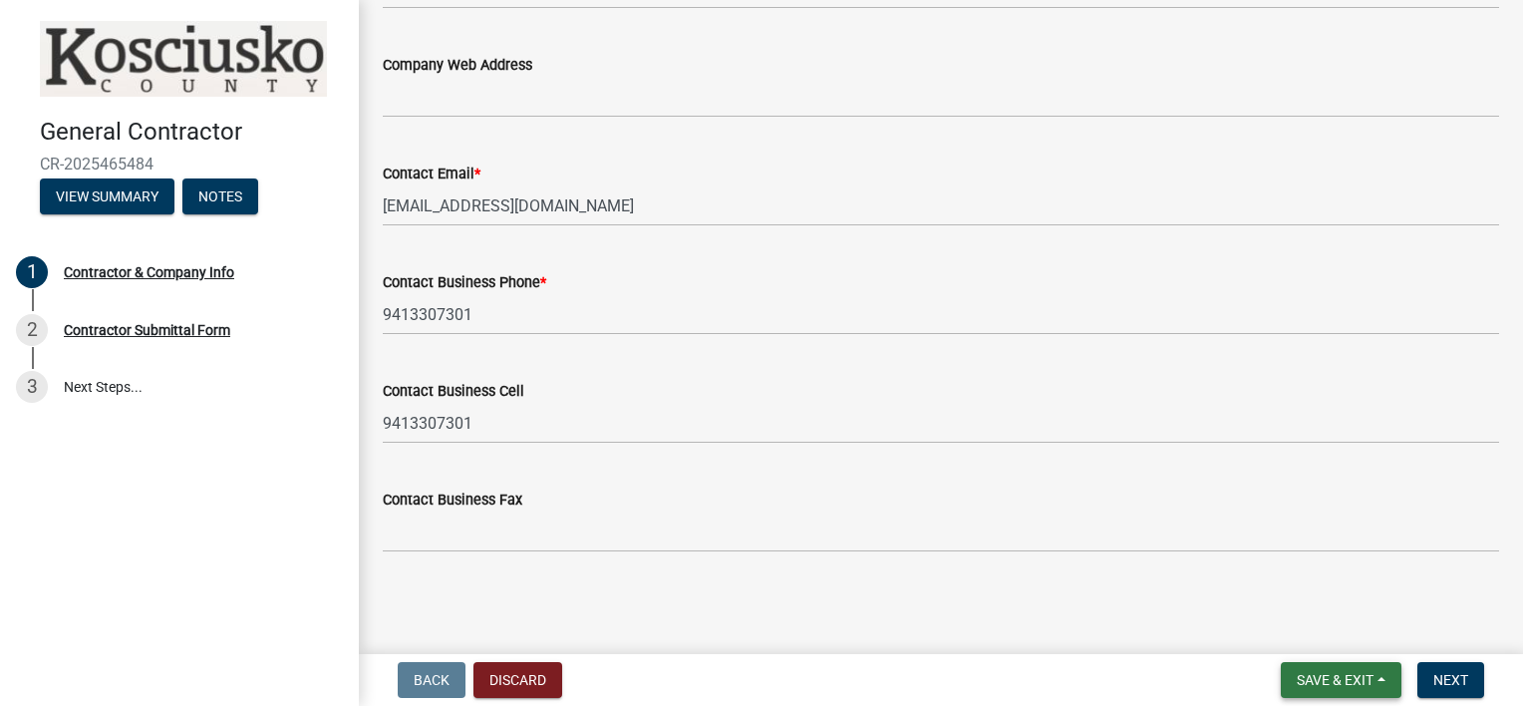
click at [1354, 678] on span "Save & Exit" at bounding box center [1335, 680] width 77 height 16
click at [1304, 582] on button "Save" at bounding box center [1321, 580] width 159 height 48
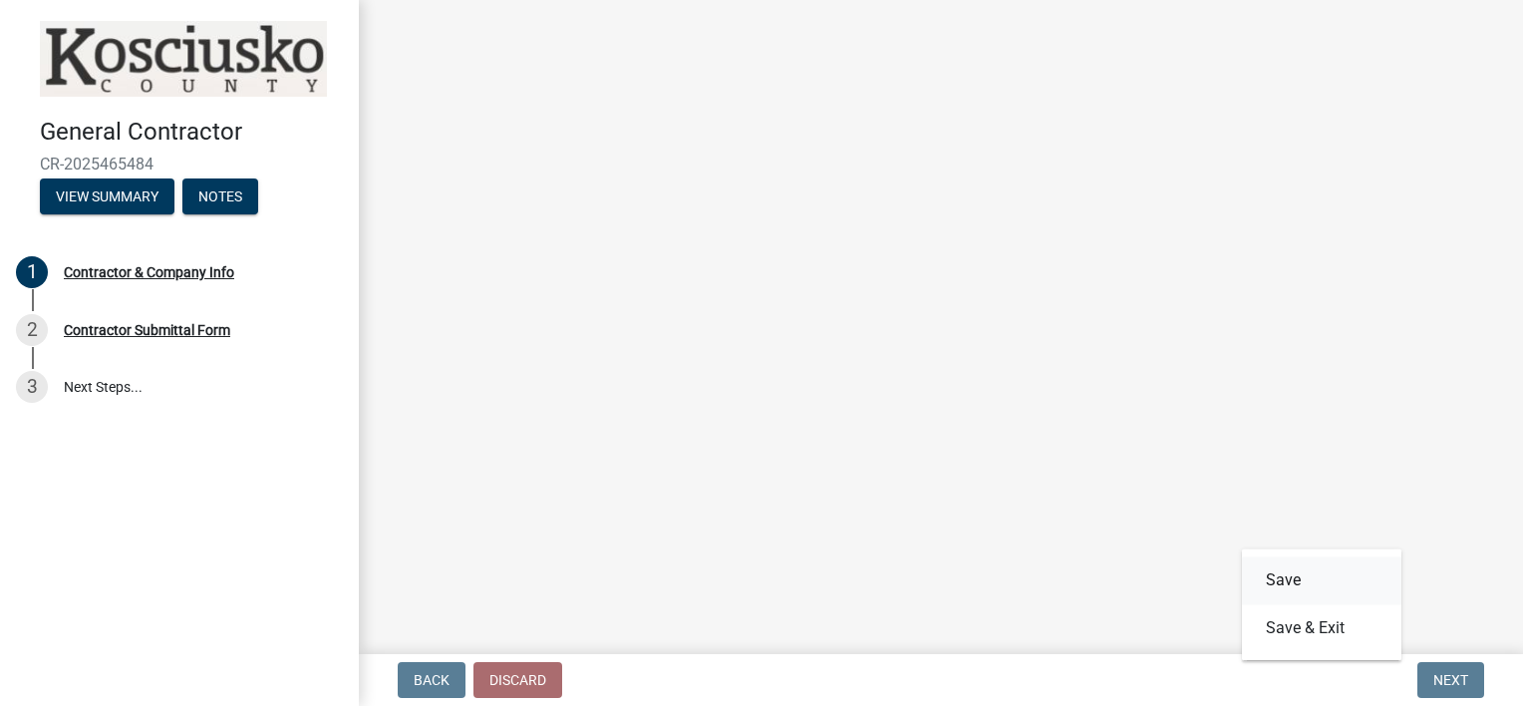
scroll to position [0, 0]
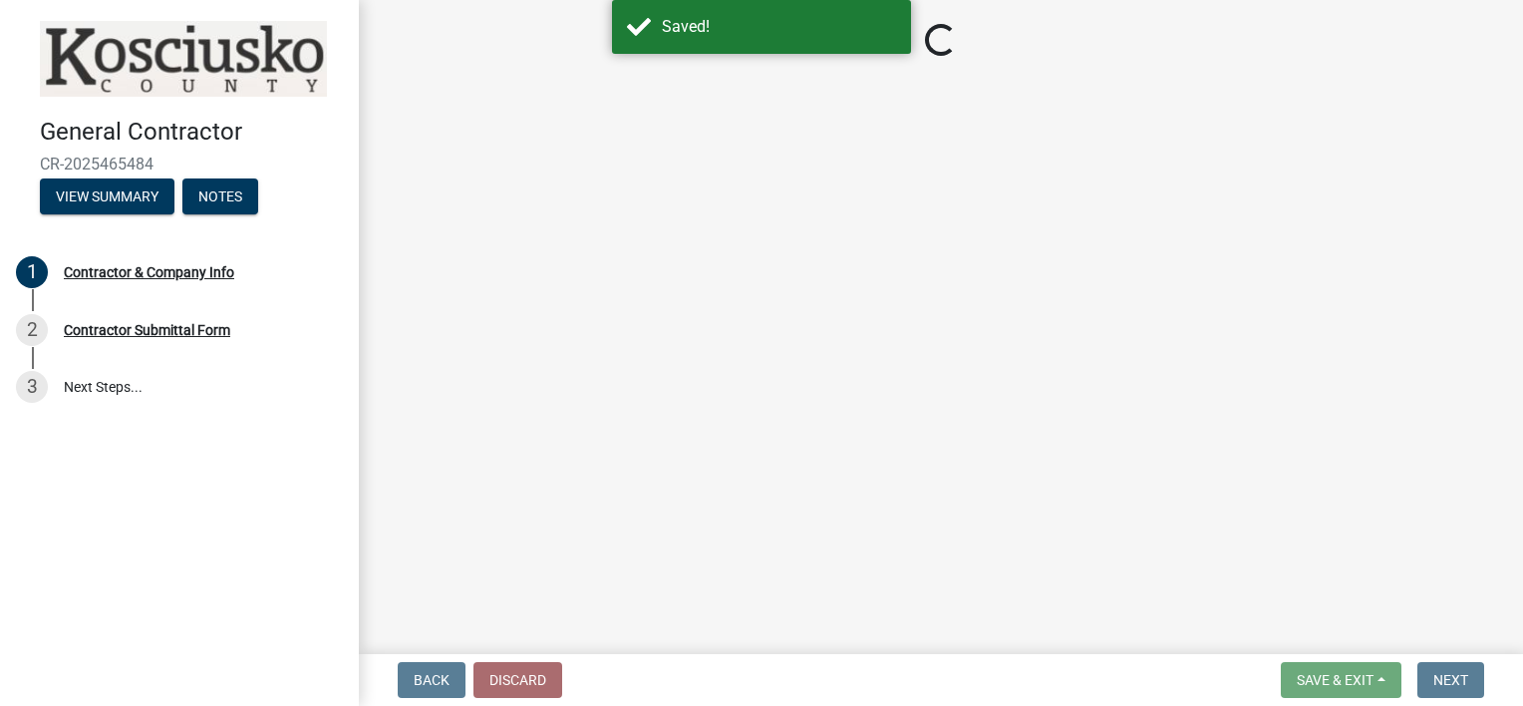
select select "IN"
select select "[US_STATE]"
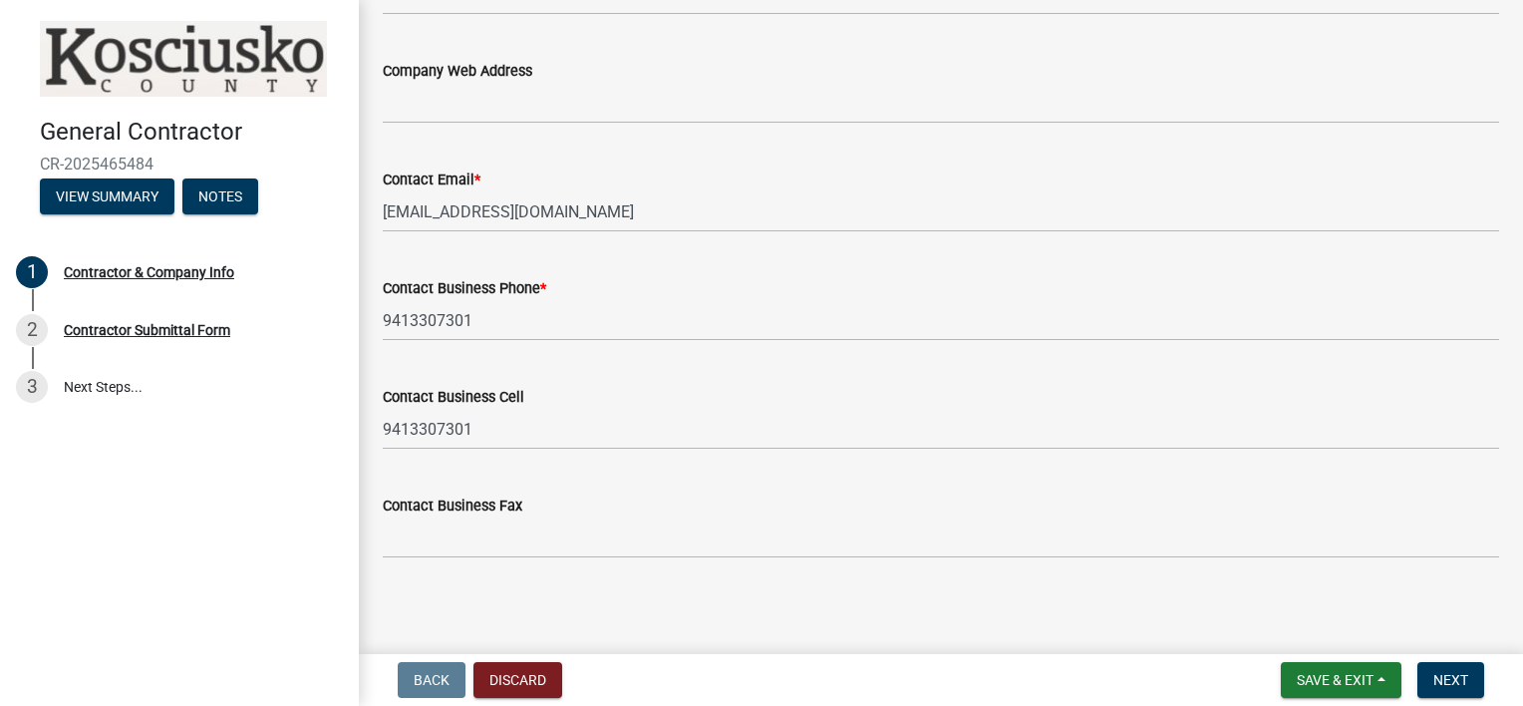
scroll to position [1905, 0]
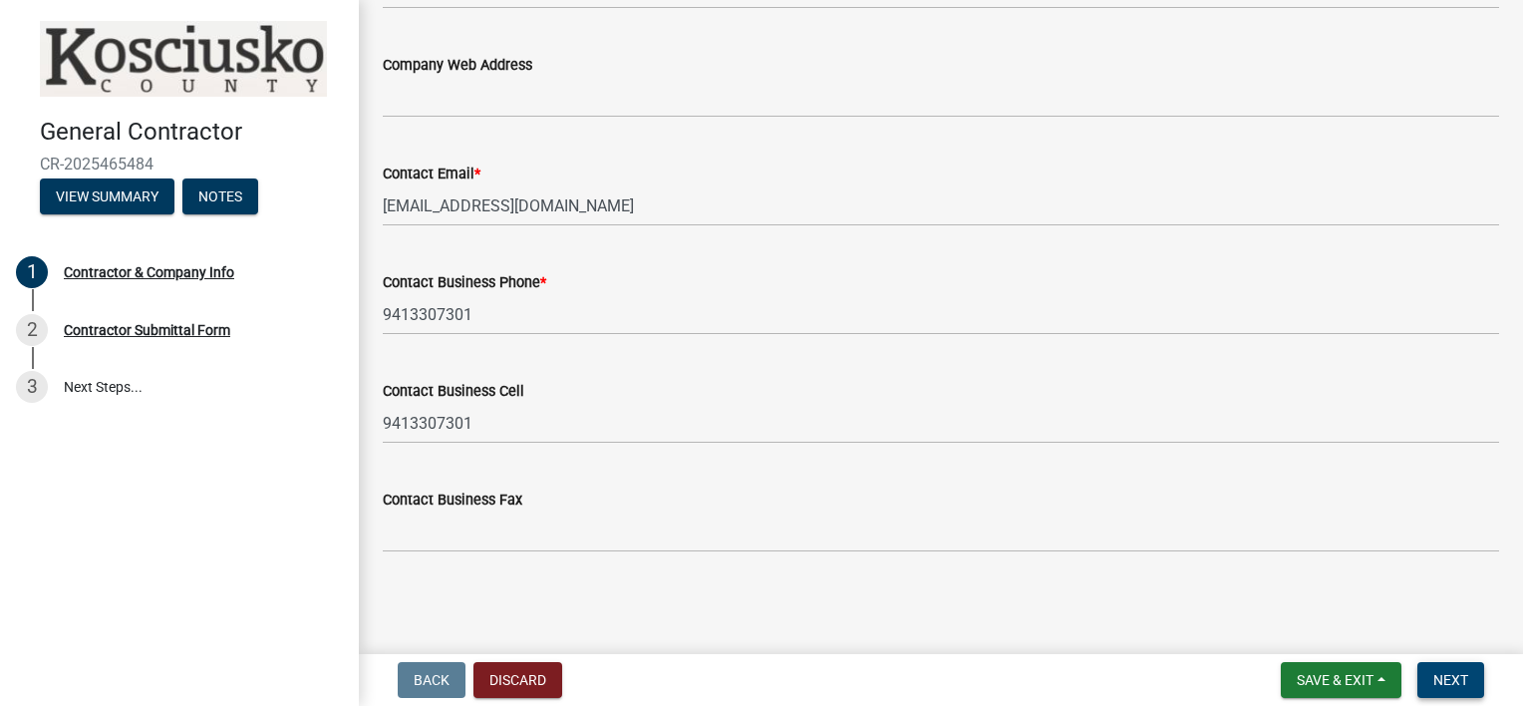
click at [1448, 679] on span "Next" at bounding box center [1450, 680] width 35 height 16
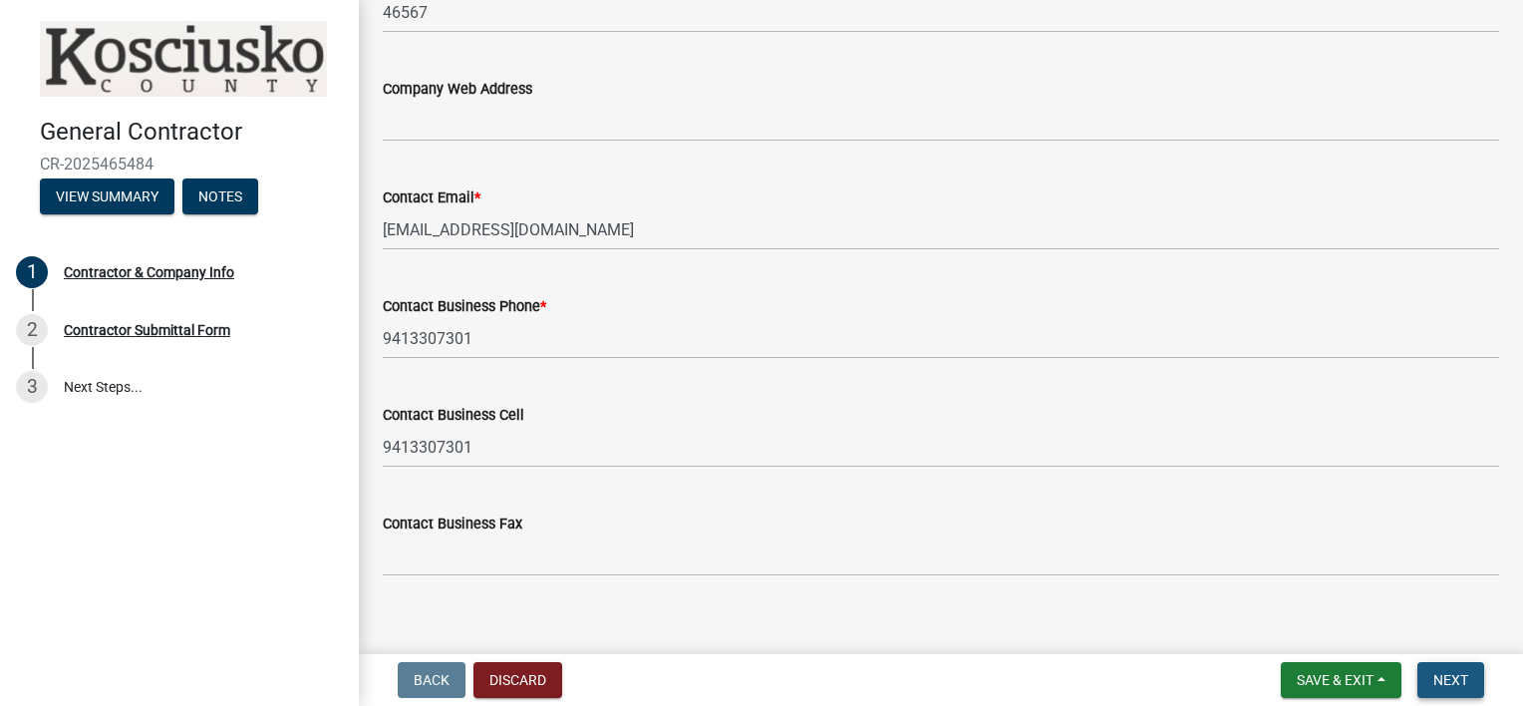
scroll to position [1929, 0]
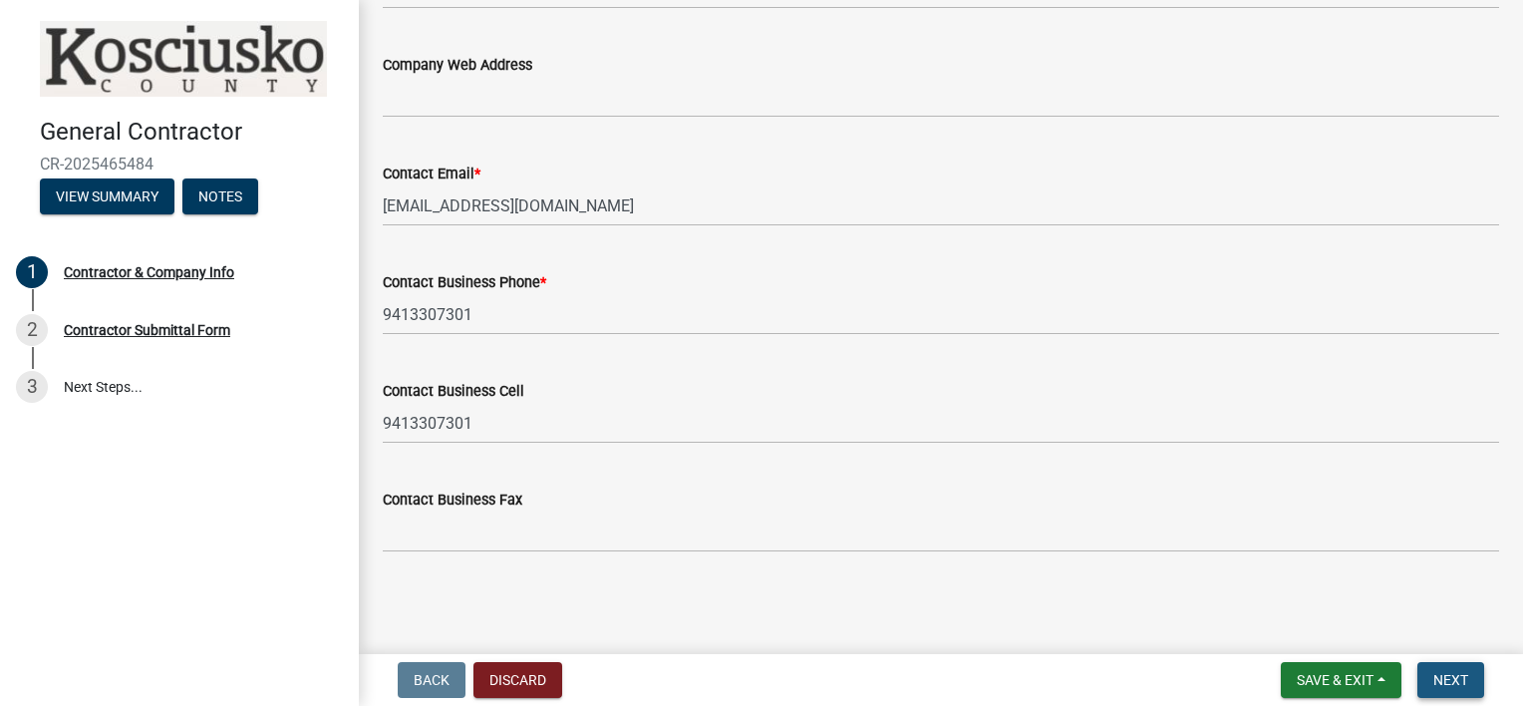
click at [1448, 679] on span "Next" at bounding box center [1450, 680] width 35 height 16
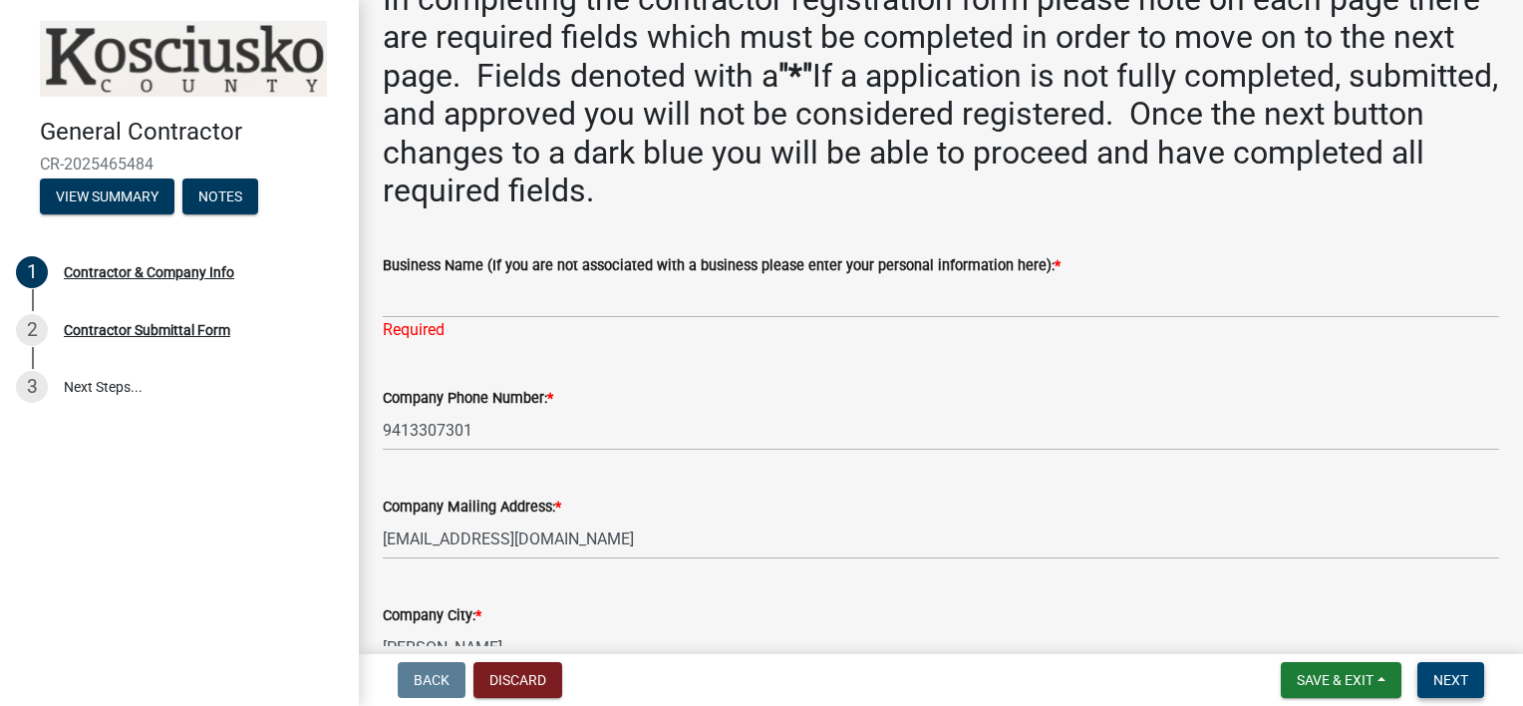
scroll to position [0, 0]
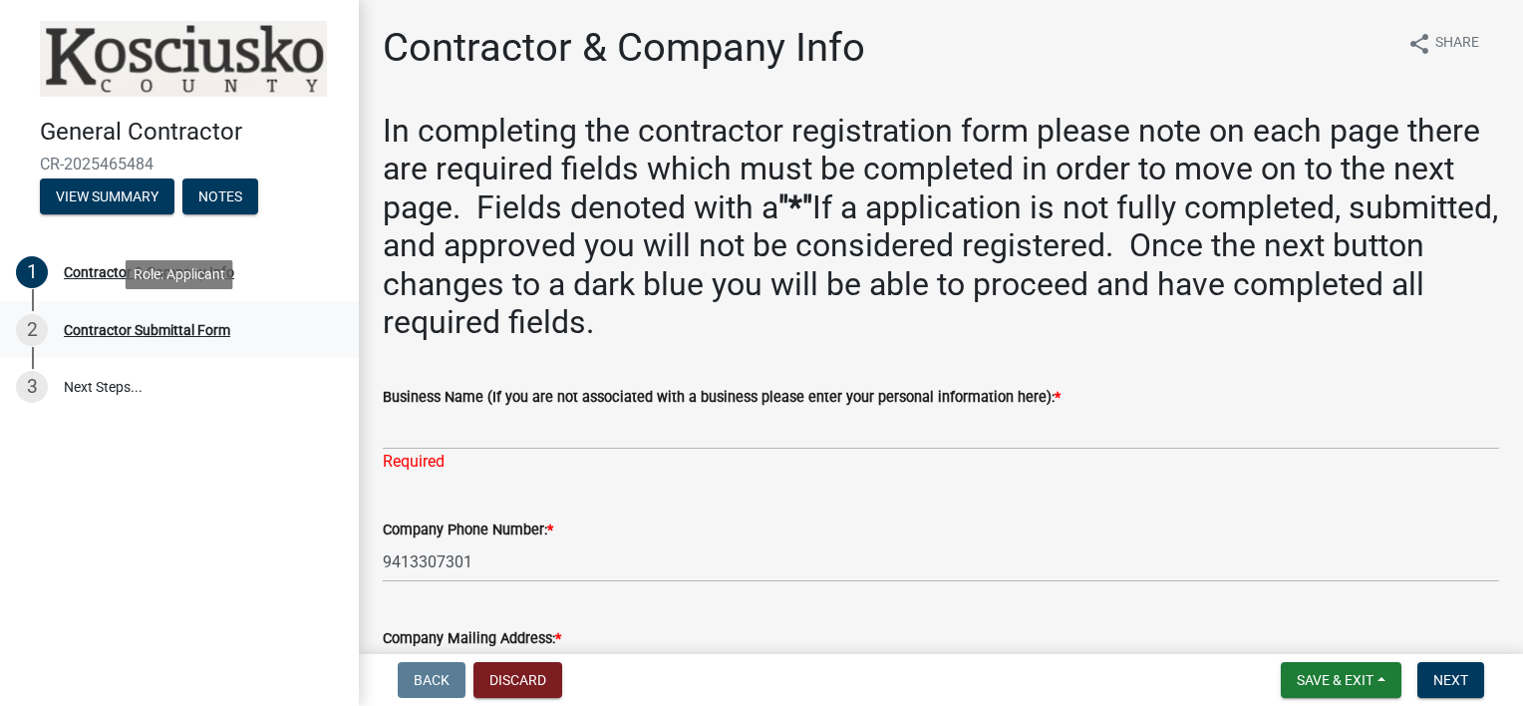
click at [185, 331] on div "Contractor Submittal Form" at bounding box center [147, 330] width 166 height 14
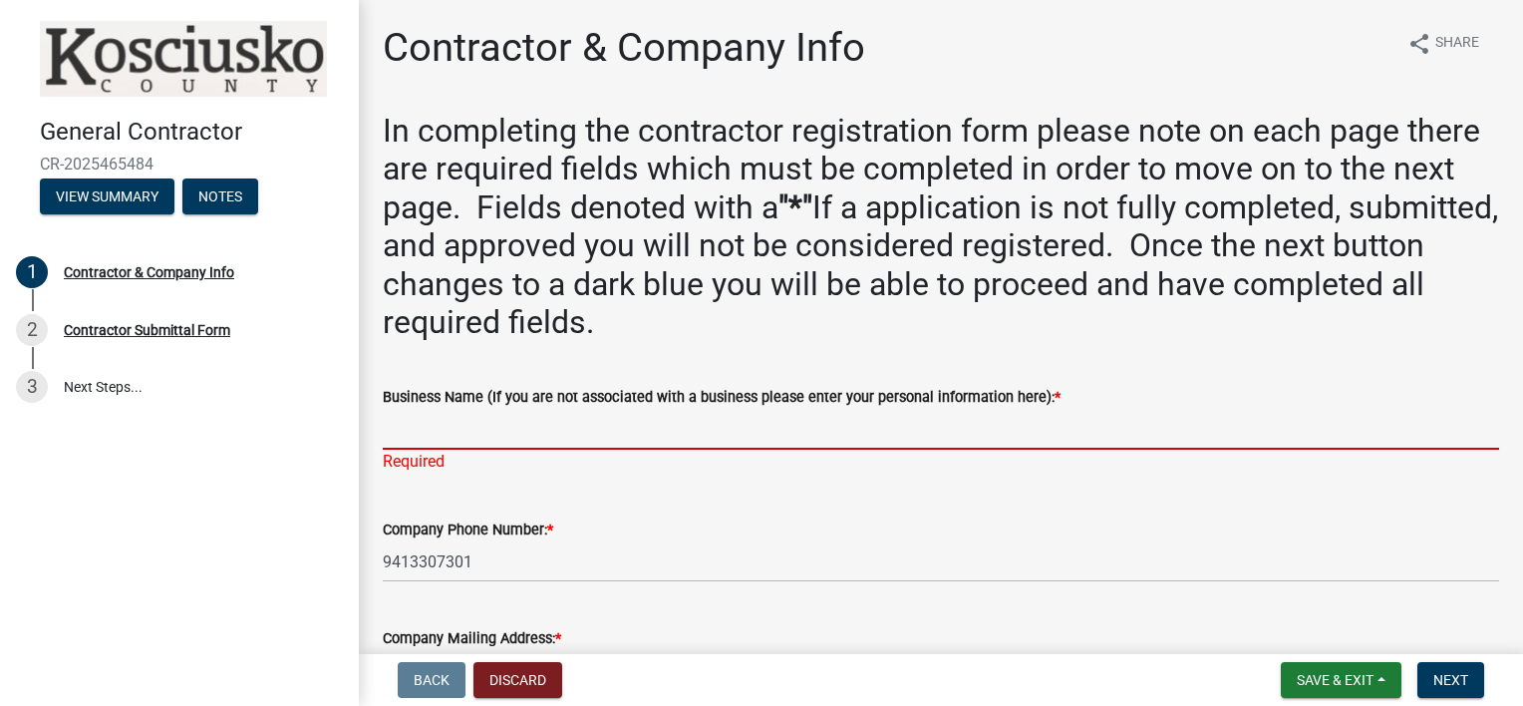
click at [535, 443] on input "Business Name (If you are not associated with a business please enter your pers…" at bounding box center [941, 429] width 1116 height 41
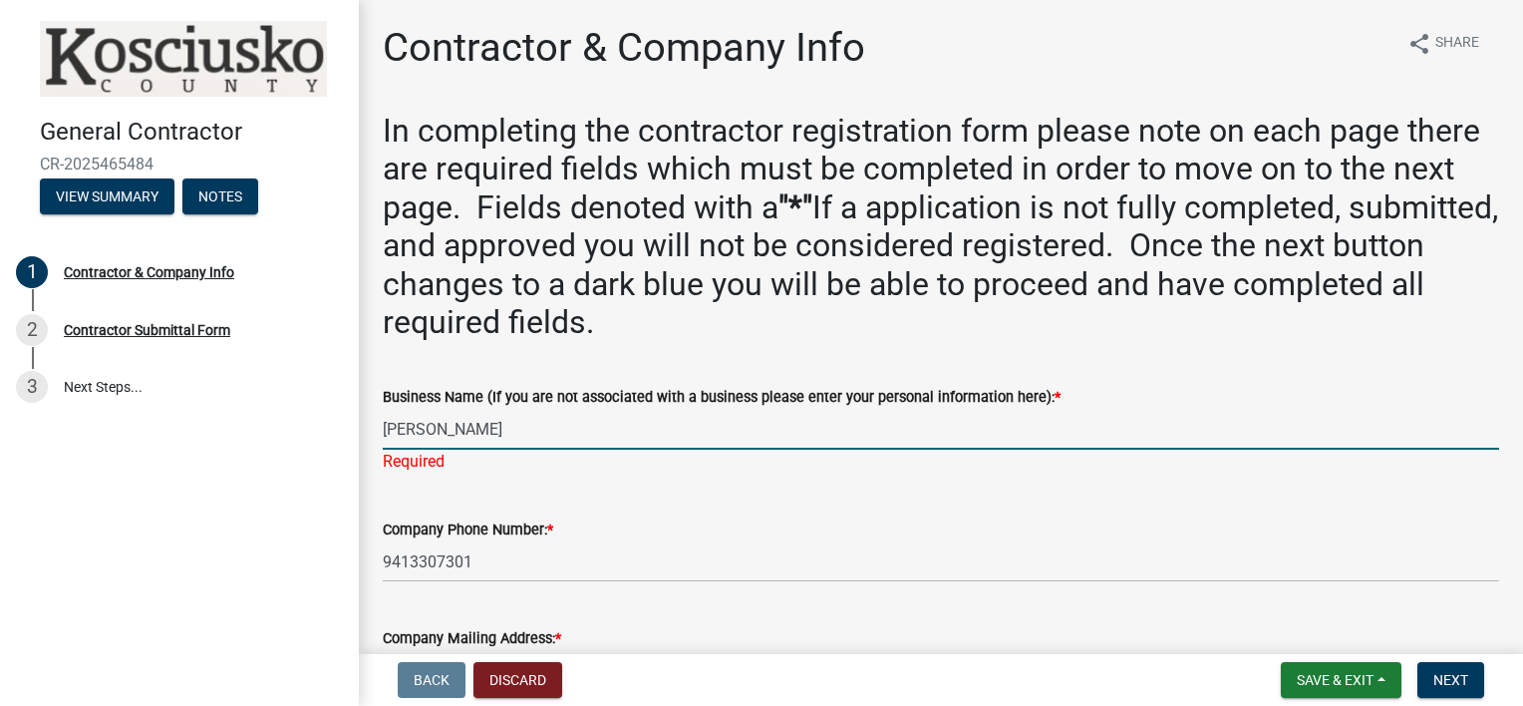
type input "[PERSON_NAME]"
click at [666, 509] on div "Company Phone Number: * 9413307301" at bounding box center [941, 535] width 1116 height 93
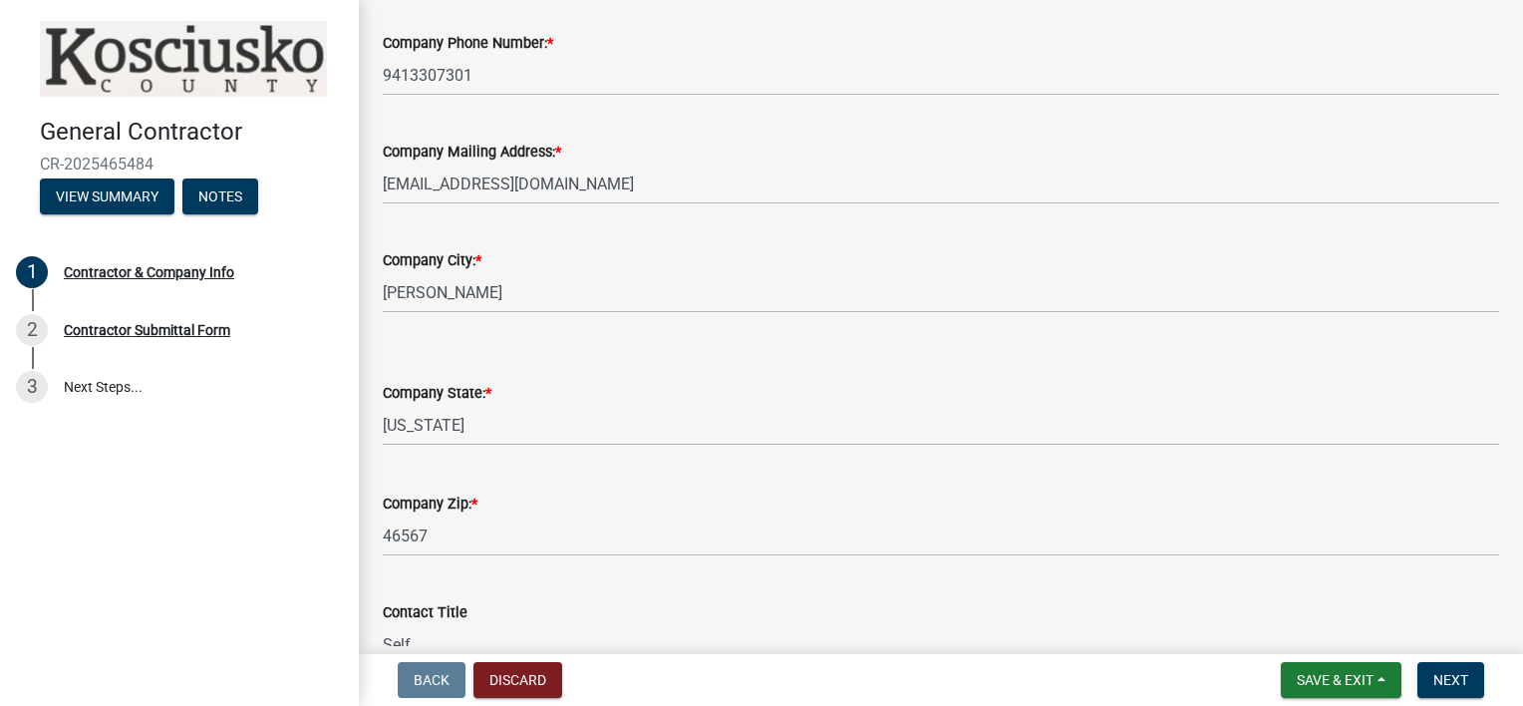
scroll to position [498, 0]
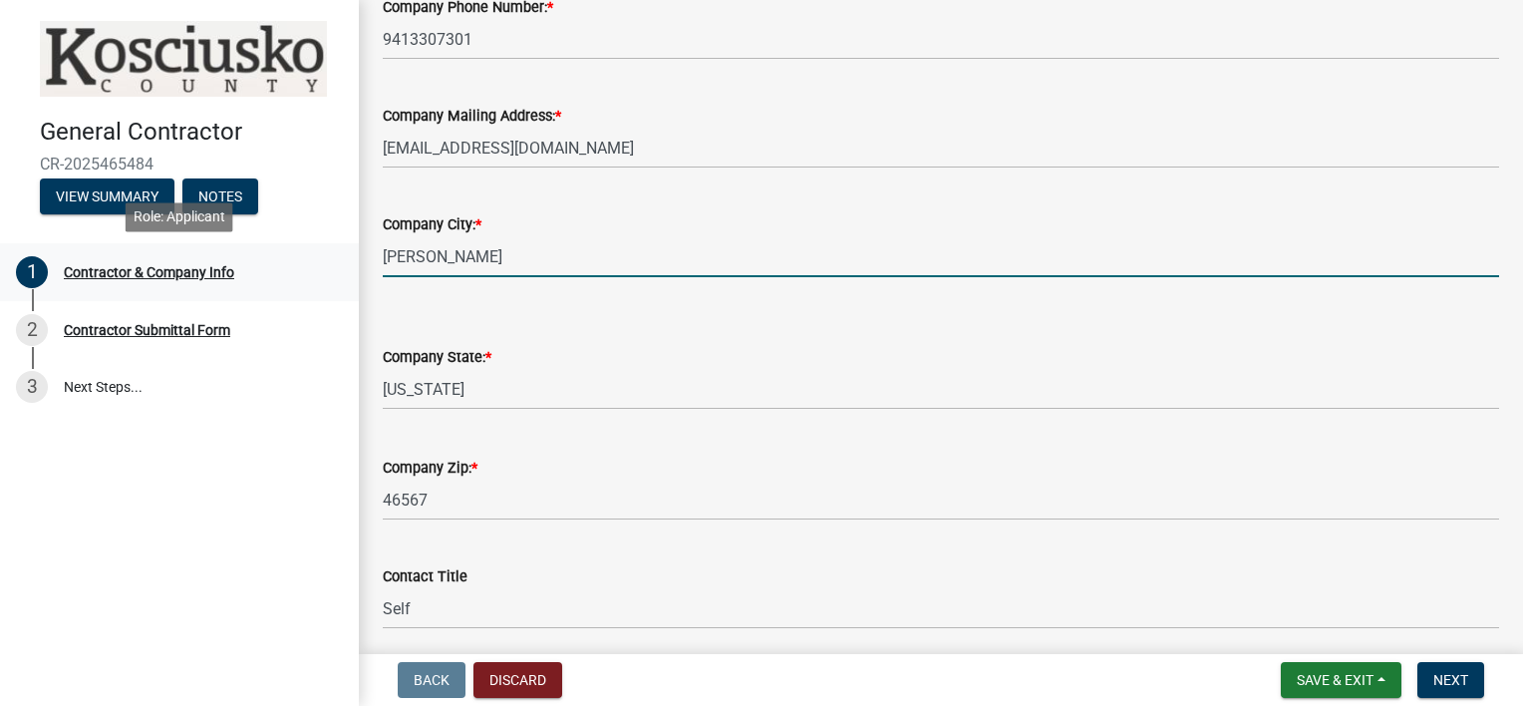
drag, startPoint x: 503, startPoint y: 250, endPoint x: 317, endPoint y: 258, distance: 186.6
click at [317, 258] on div "General Contractor CR-2025465484 View Summary Notes 1 Contractor & Company Info…" at bounding box center [761, 353] width 1523 height 706
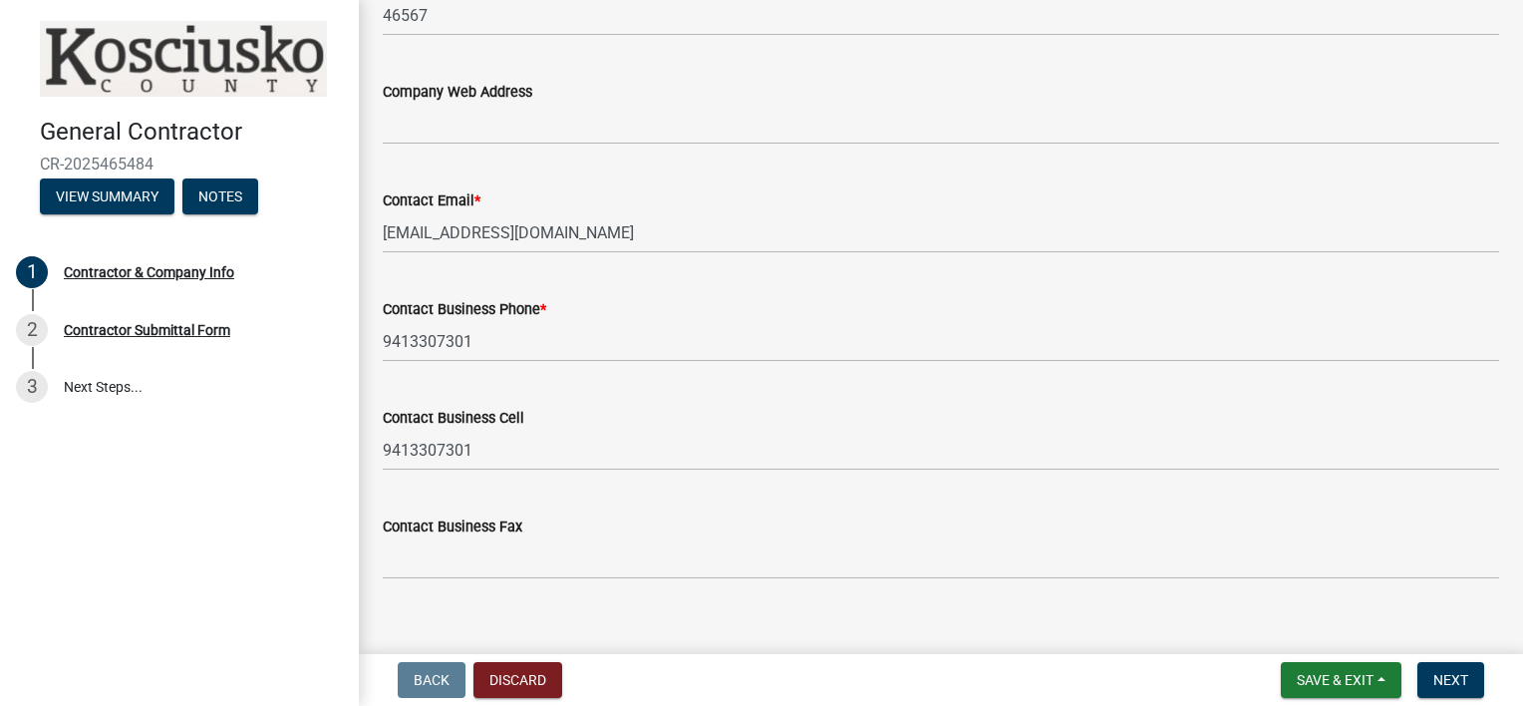
scroll to position [1905, 0]
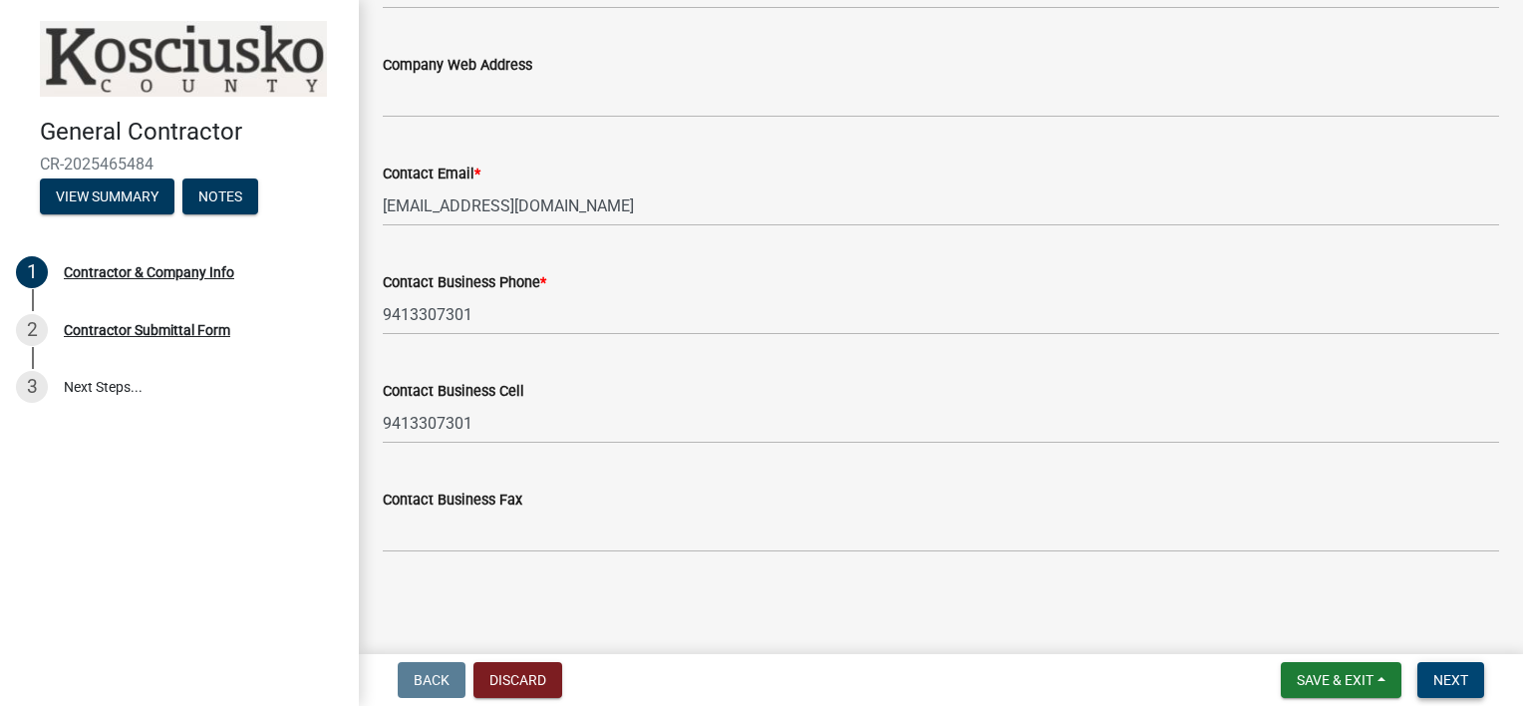
type input "[GEOGRAPHIC_DATA]"
click at [1447, 677] on span "Next" at bounding box center [1450, 680] width 35 height 16
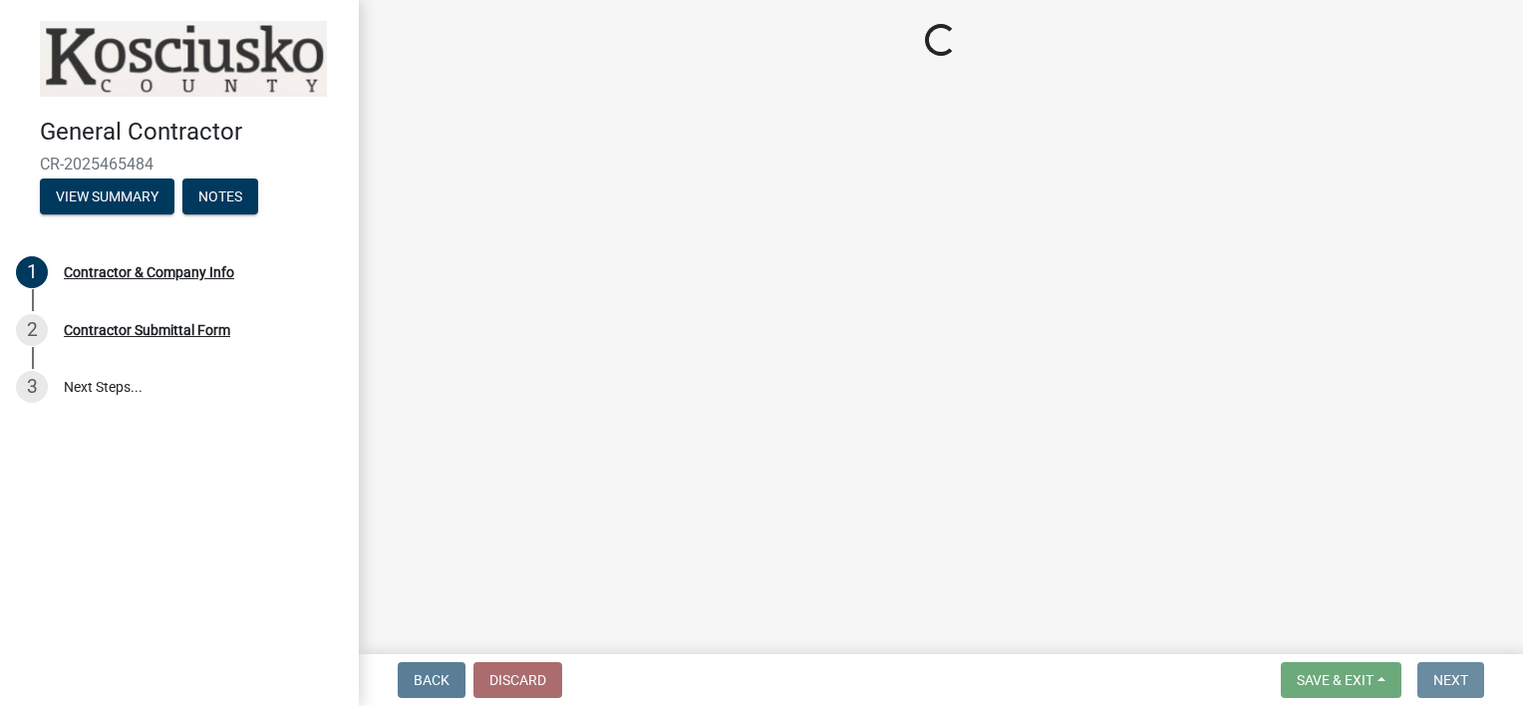
scroll to position [0, 0]
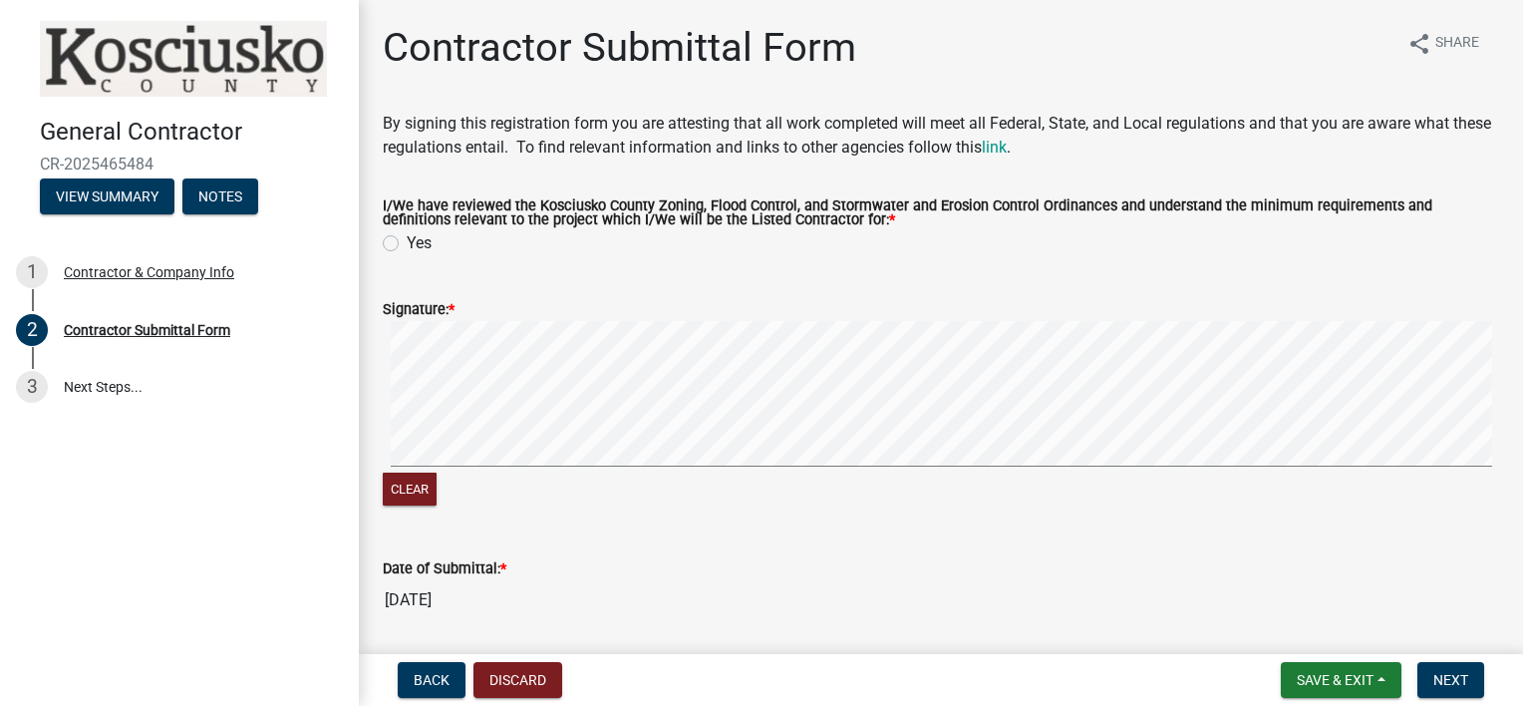
click at [407, 239] on label "Yes" at bounding box center [419, 243] width 25 height 24
click at [407, 239] on input "Yes" at bounding box center [413, 237] width 13 height 13
radio input "true"
click at [457, 311] on div "Signature: *" at bounding box center [941, 309] width 1116 height 24
click at [420, 304] on label "Signature: *" at bounding box center [419, 310] width 72 height 14
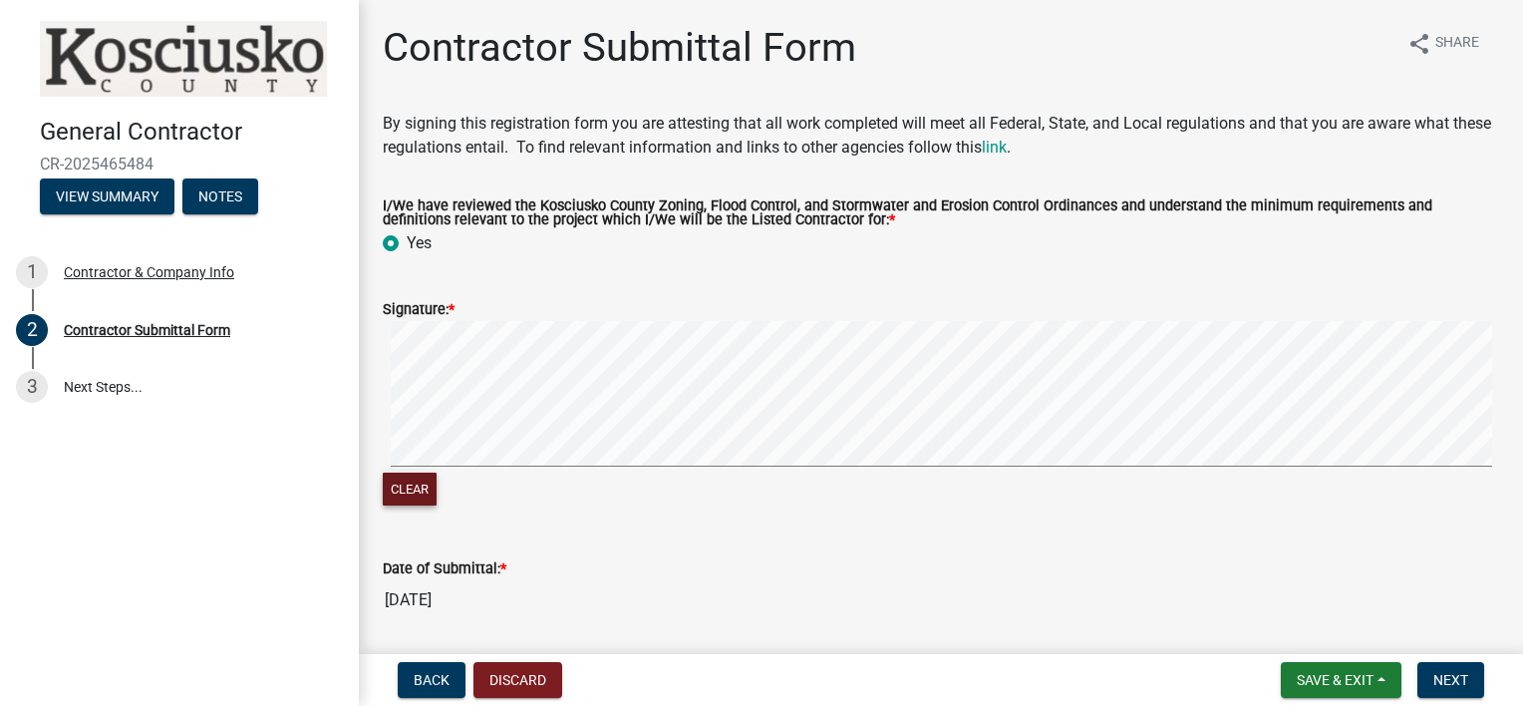
click at [403, 487] on button "Clear" at bounding box center [410, 488] width 54 height 33
click at [422, 497] on button "Clear" at bounding box center [410, 488] width 54 height 33
click at [415, 493] on button "Clear" at bounding box center [410, 488] width 54 height 33
click at [424, 490] on button "Clear" at bounding box center [410, 488] width 54 height 33
click at [419, 473] on button "Clear" at bounding box center [410, 488] width 54 height 33
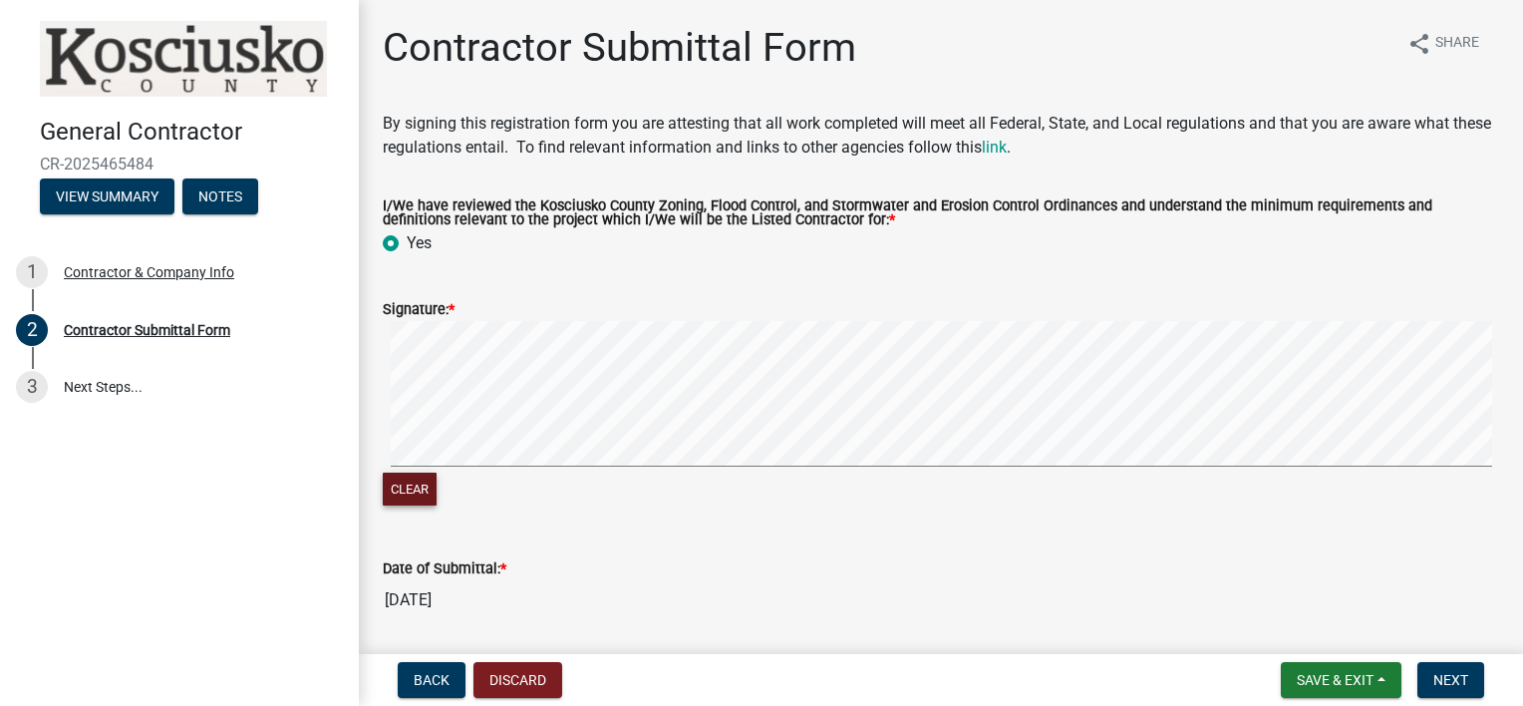
click at [418, 480] on button "Clear" at bounding box center [410, 488] width 54 height 33
click at [418, 484] on button "Clear" at bounding box center [410, 488] width 54 height 33
click at [418, 492] on button "Clear" at bounding box center [410, 488] width 54 height 33
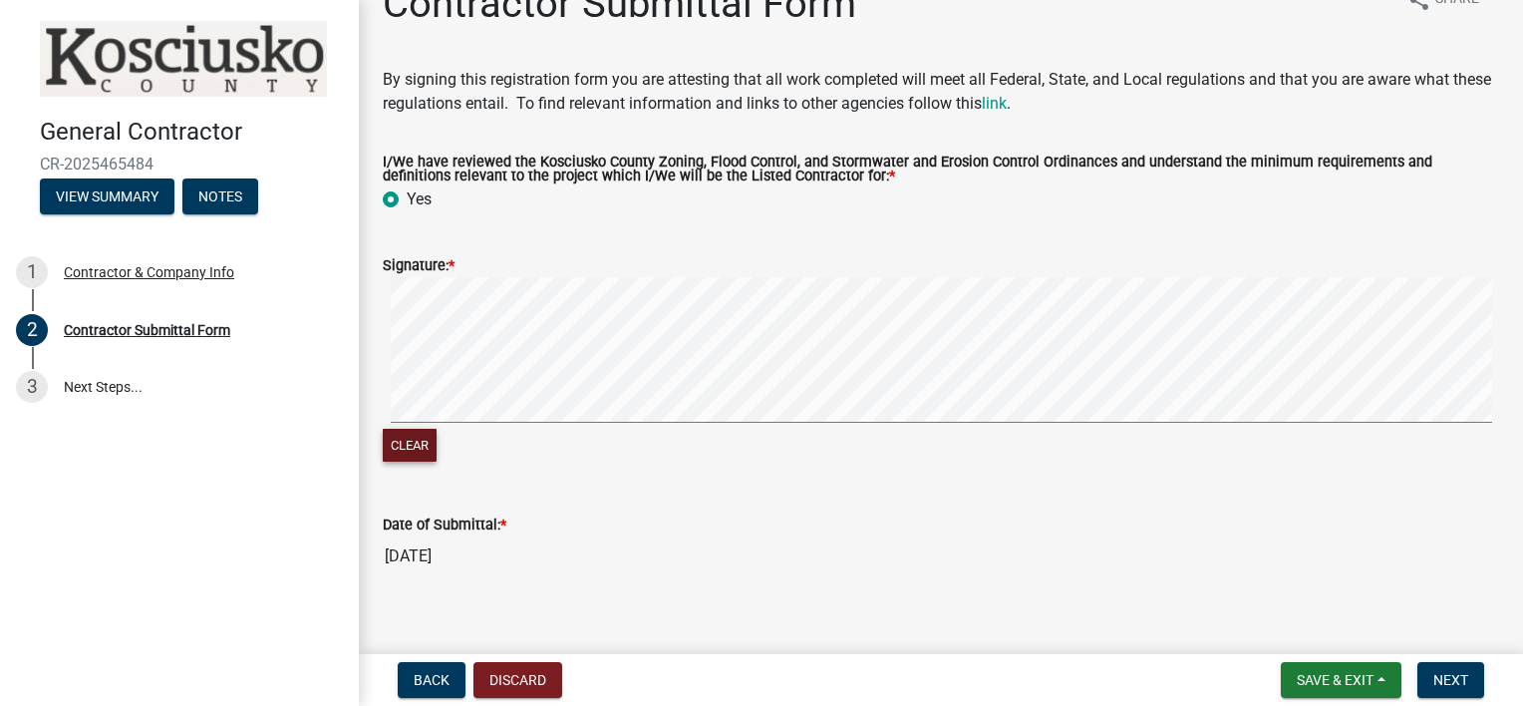
scroll to position [68, 0]
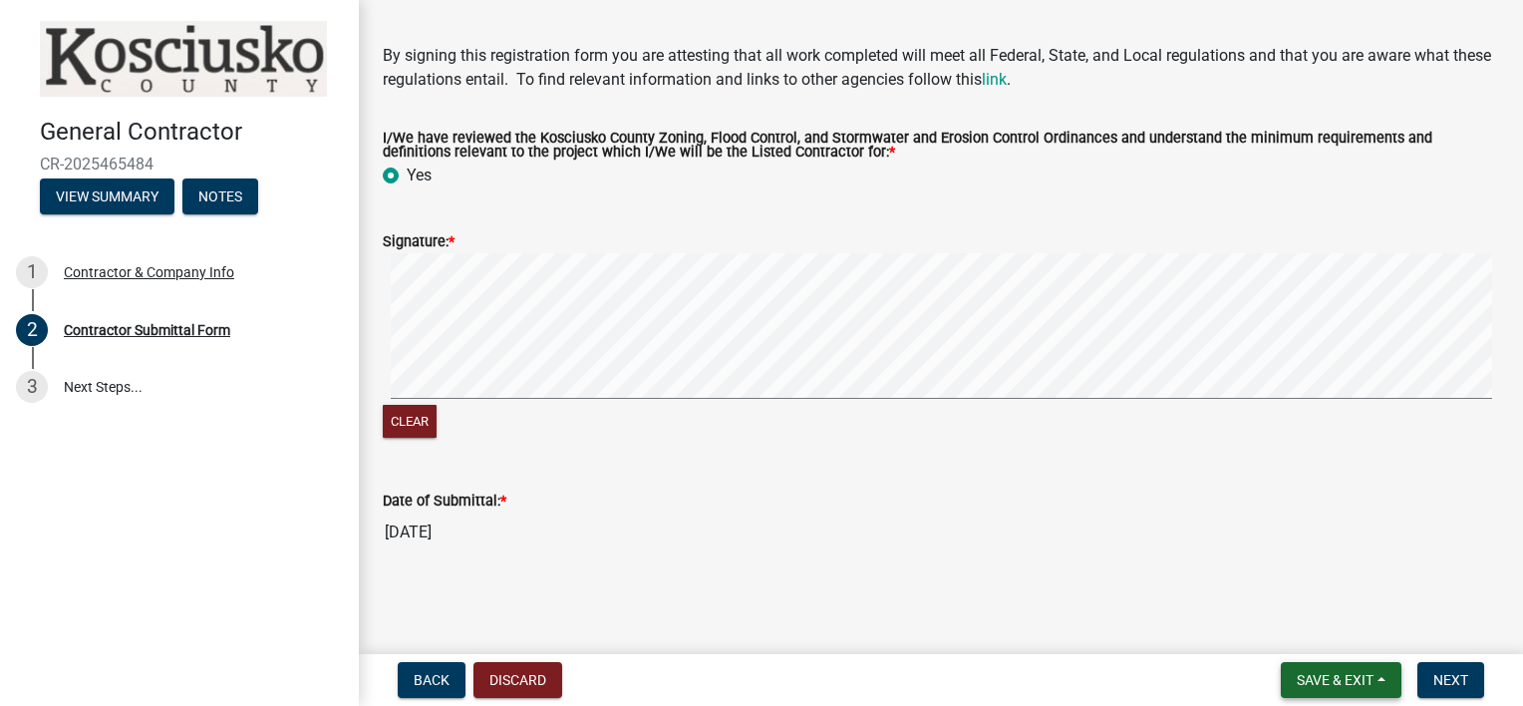
click at [1316, 673] on span "Save & Exit" at bounding box center [1335, 680] width 77 height 16
click at [1276, 575] on button "Save" at bounding box center [1321, 580] width 159 height 48
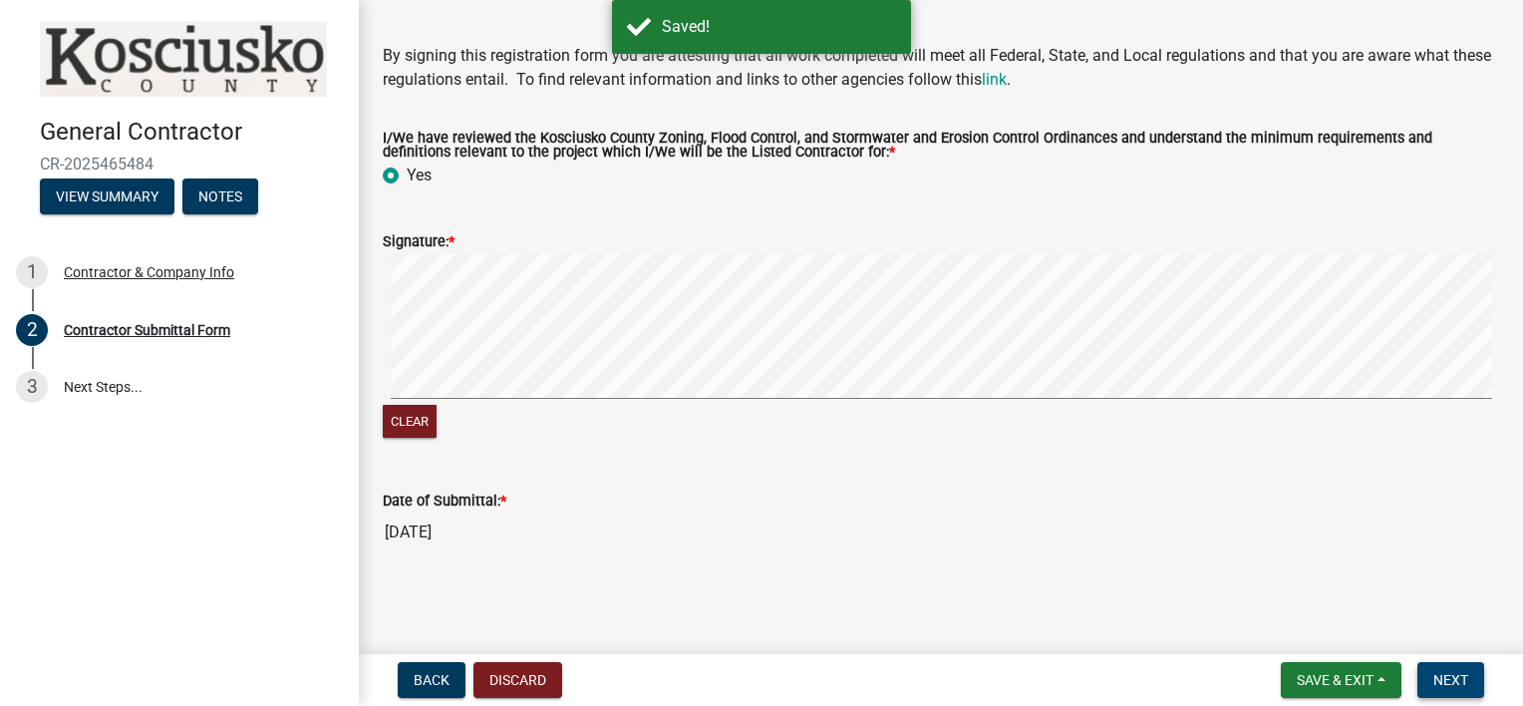
click at [1437, 675] on span "Next" at bounding box center [1450, 680] width 35 height 16
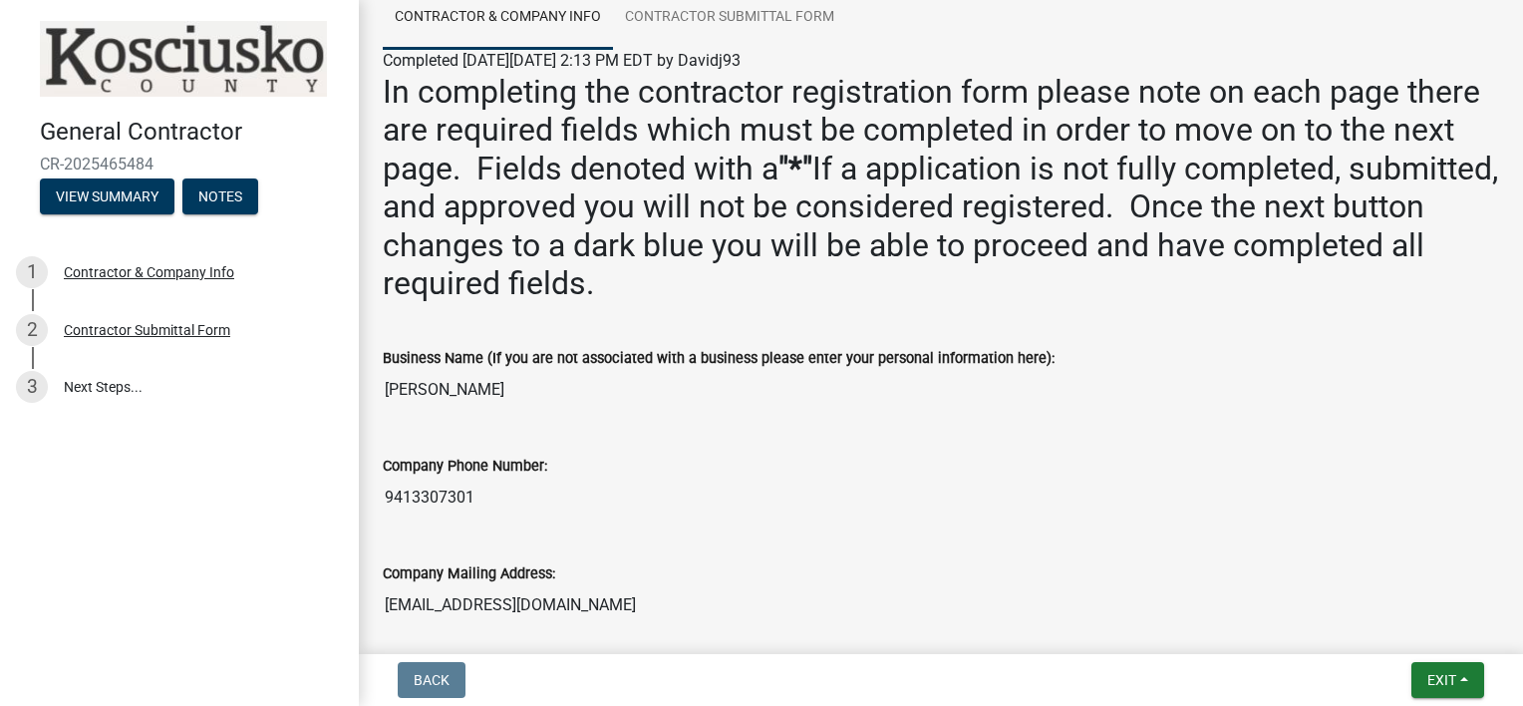
scroll to position [0, 0]
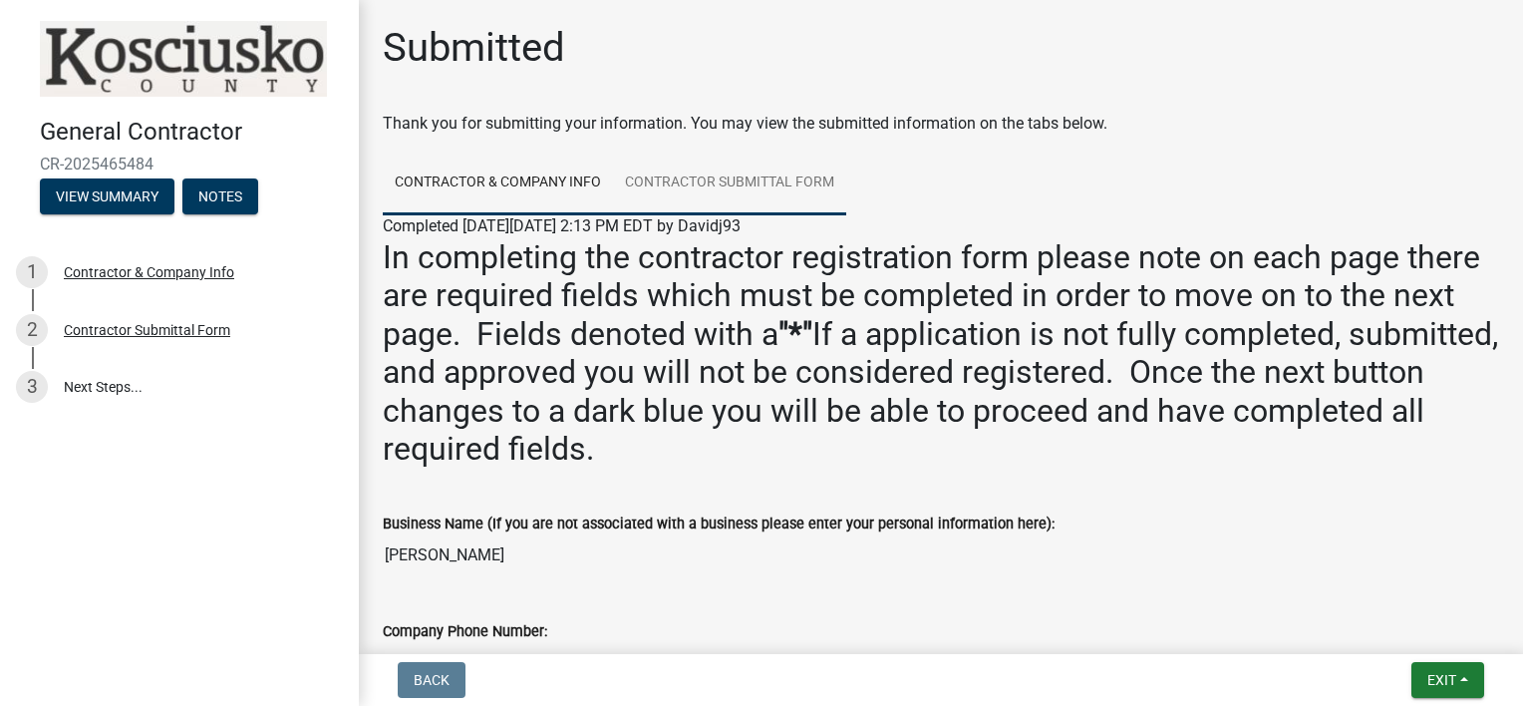
click at [753, 177] on link "Contractor Submittal Form" at bounding box center [729, 183] width 233 height 64
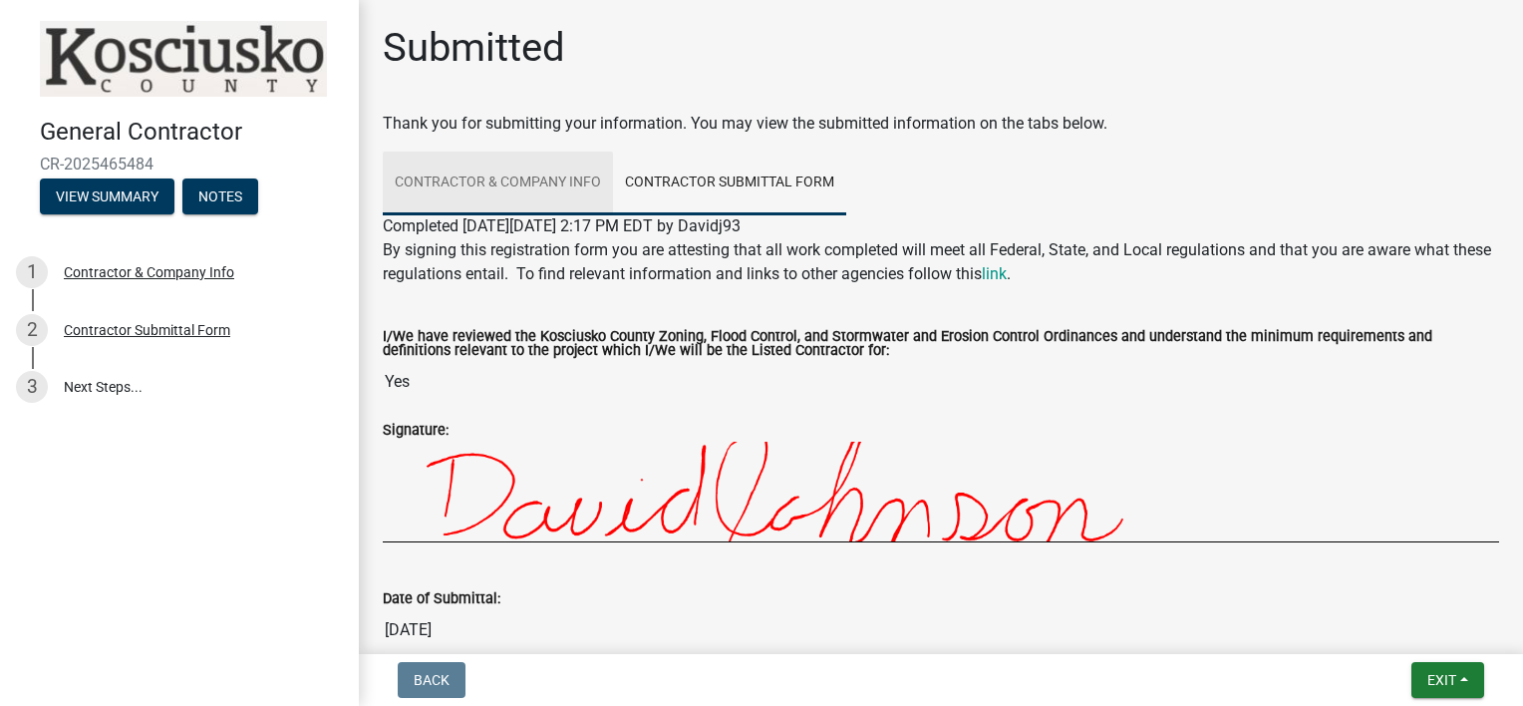
click at [530, 172] on link "Contractor & Company Info" at bounding box center [498, 183] width 230 height 64
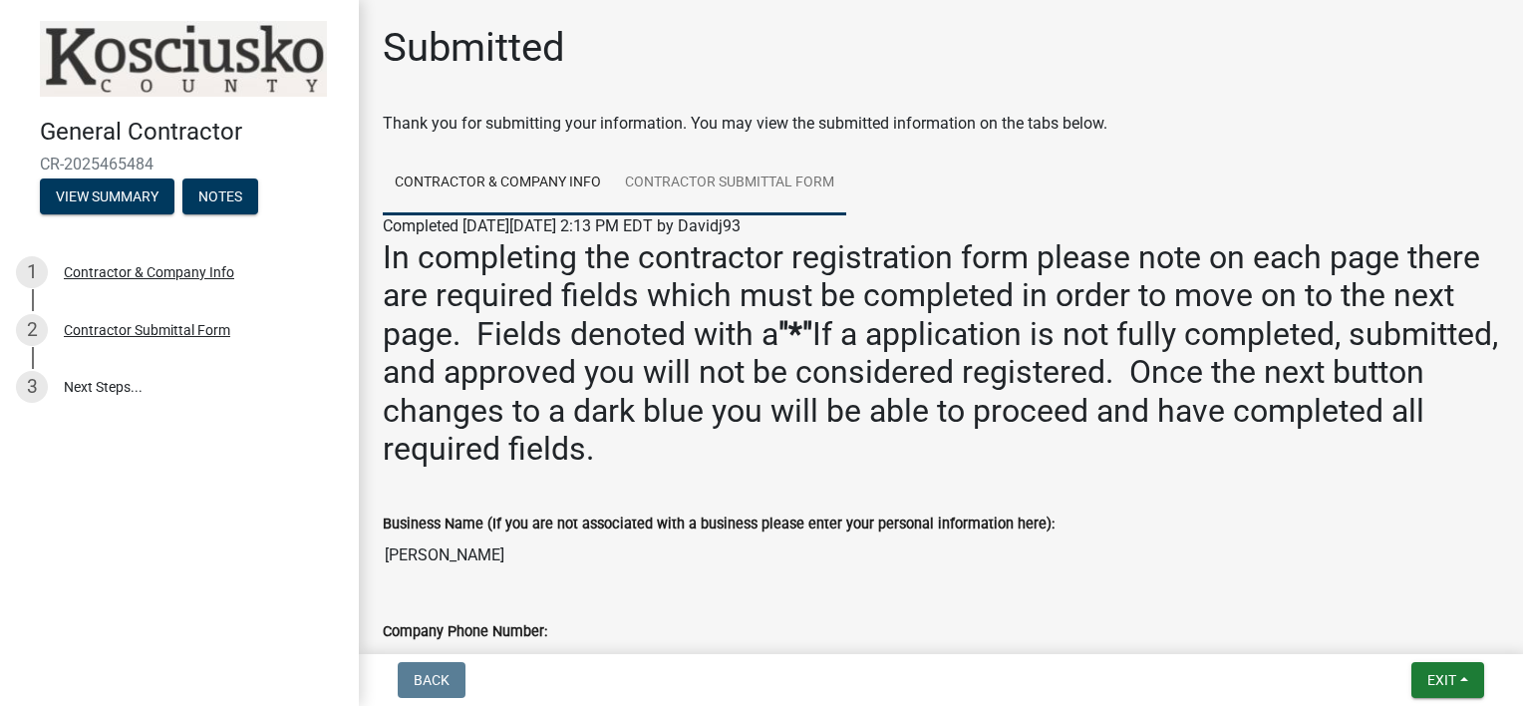
click at [761, 181] on link "Contractor Submittal Form" at bounding box center [729, 183] width 233 height 64
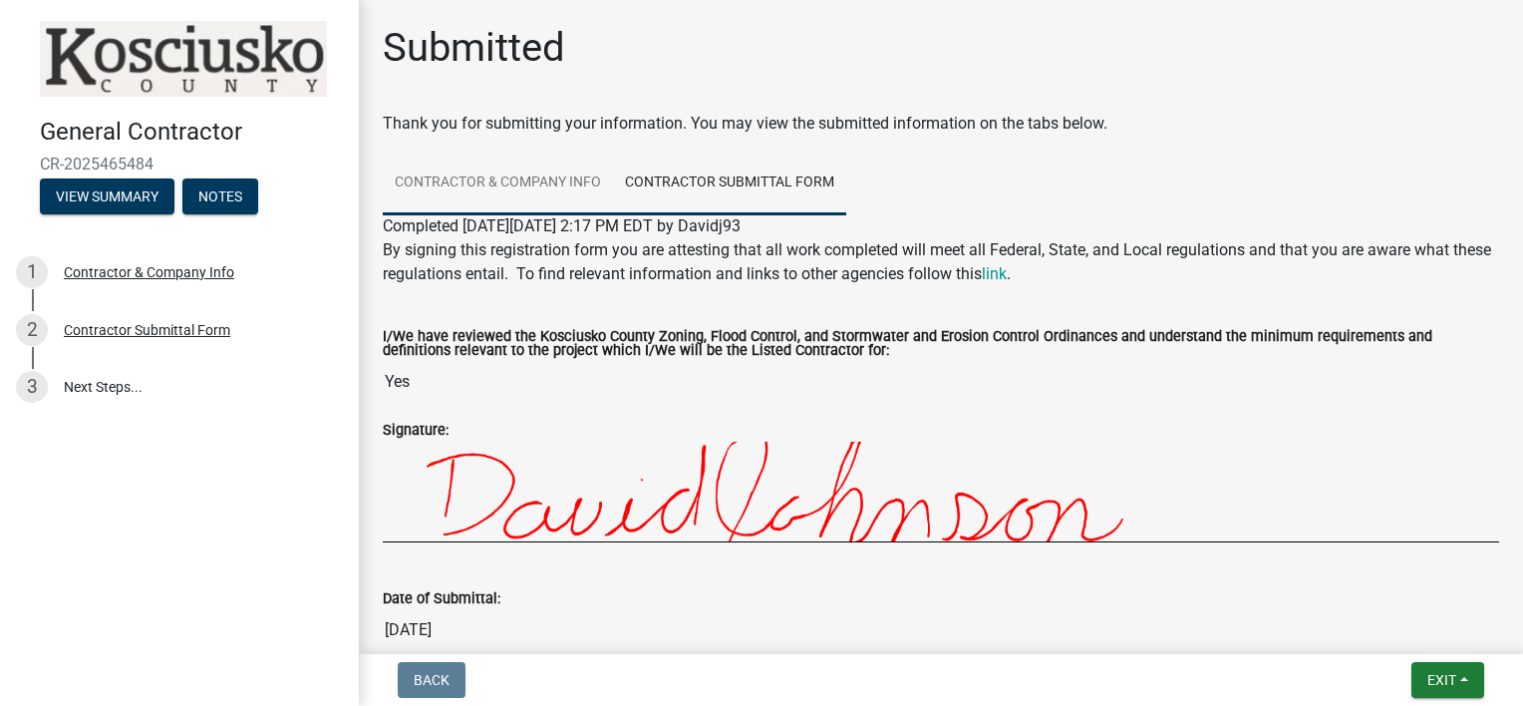
click at [535, 175] on link "Contractor & Company Info" at bounding box center [498, 183] width 230 height 64
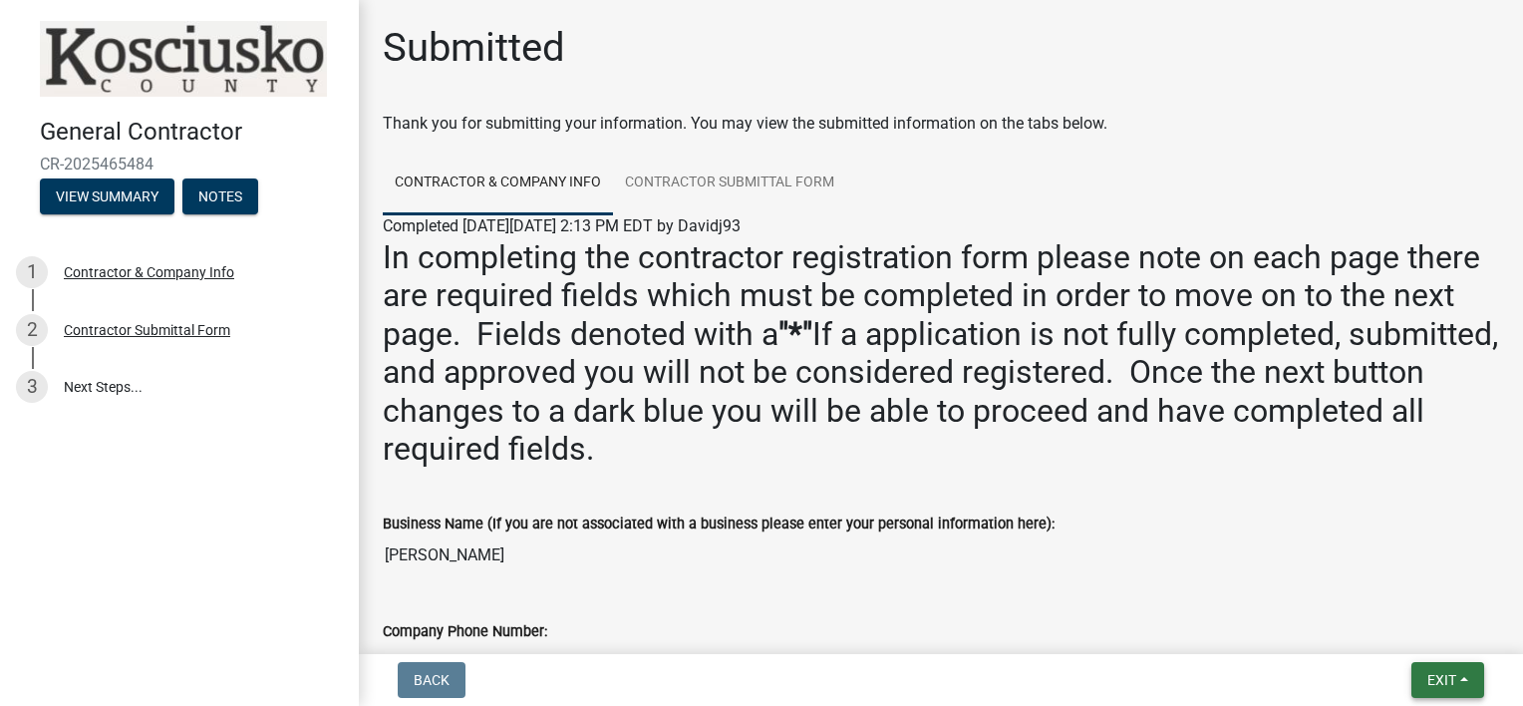
click at [1429, 674] on span "Exit" at bounding box center [1441, 680] width 29 height 16
click at [1377, 573] on button "Save" at bounding box center [1405, 580] width 159 height 48
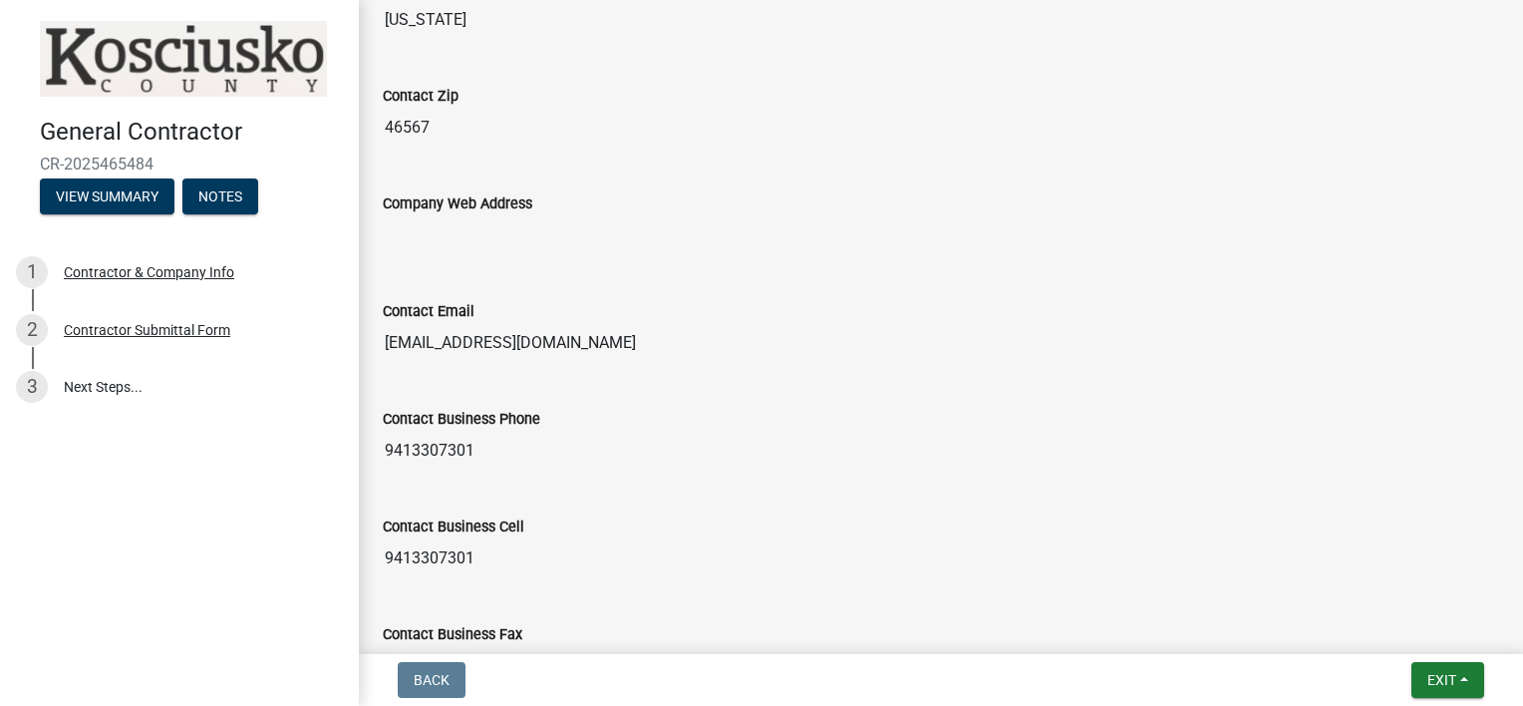
scroll to position [1977, 0]
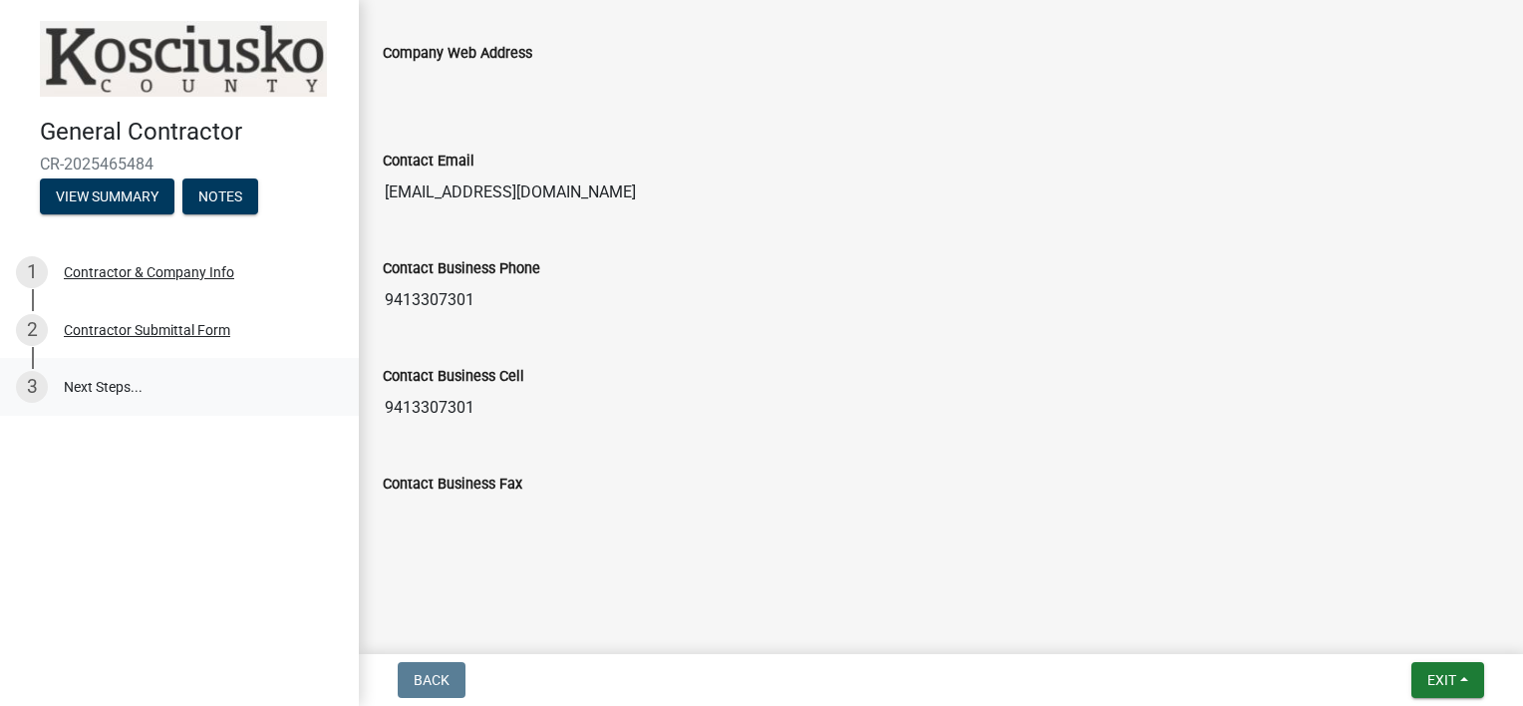
click at [102, 389] on link "3 Next Steps..." at bounding box center [179, 387] width 359 height 58
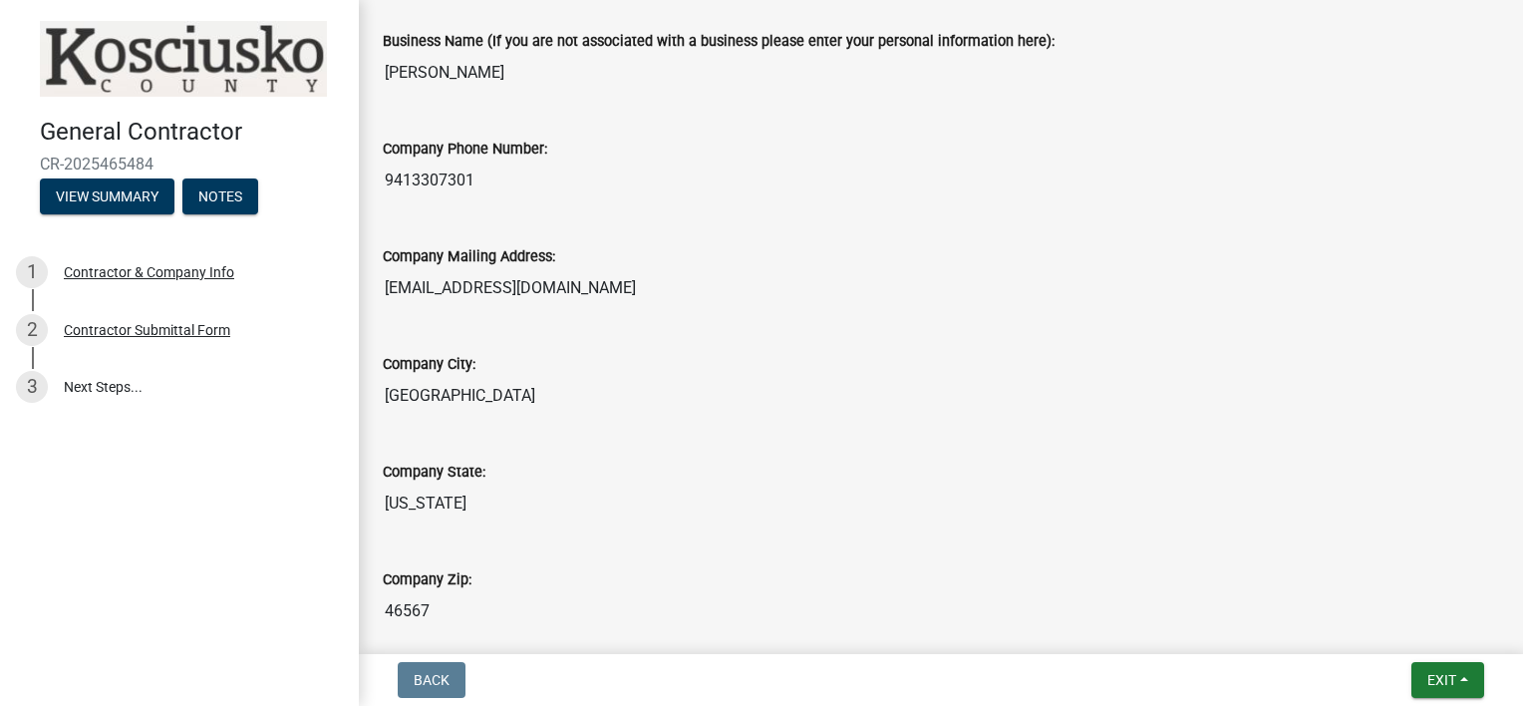
scroll to position [0, 0]
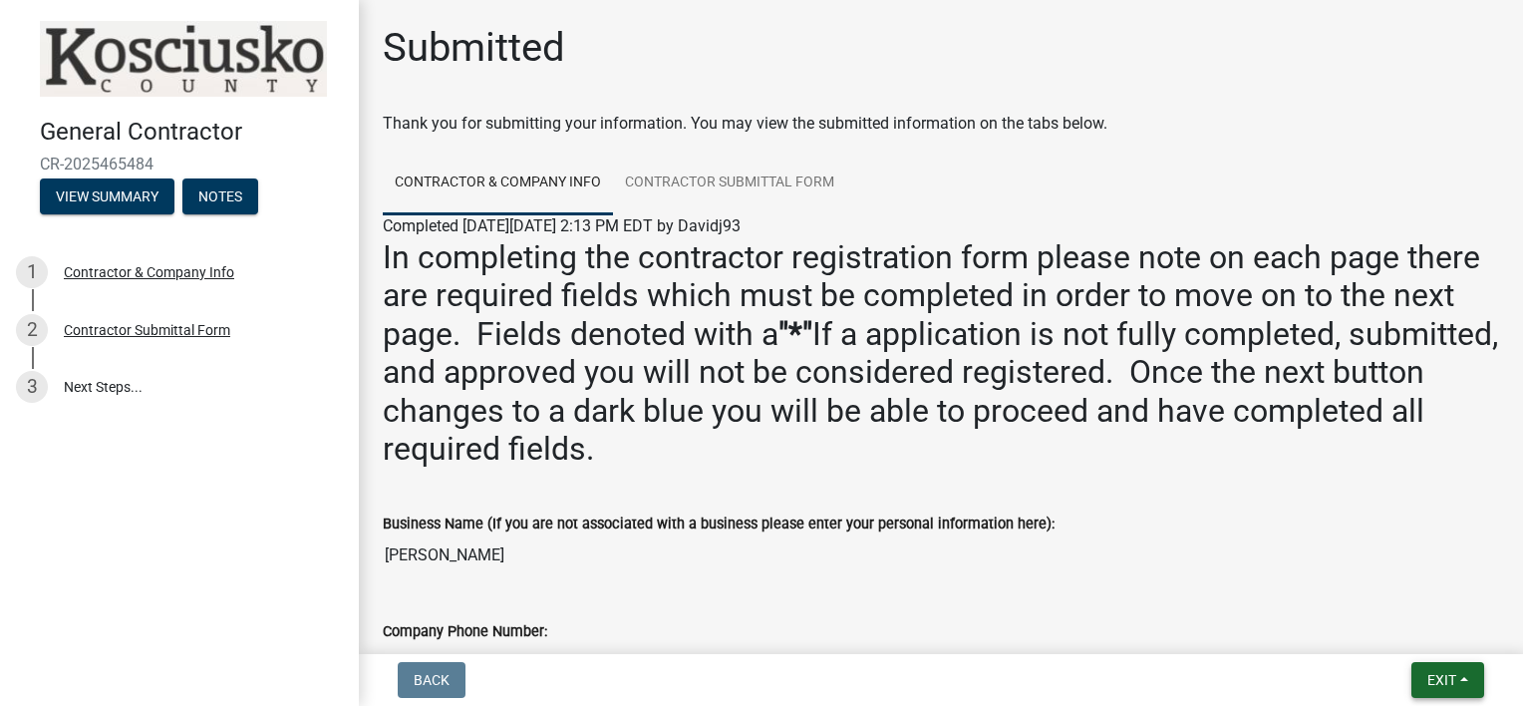
click at [1450, 682] on span "Exit" at bounding box center [1441, 680] width 29 height 16
click at [1411, 628] on button "Save & Exit" at bounding box center [1405, 628] width 159 height 48
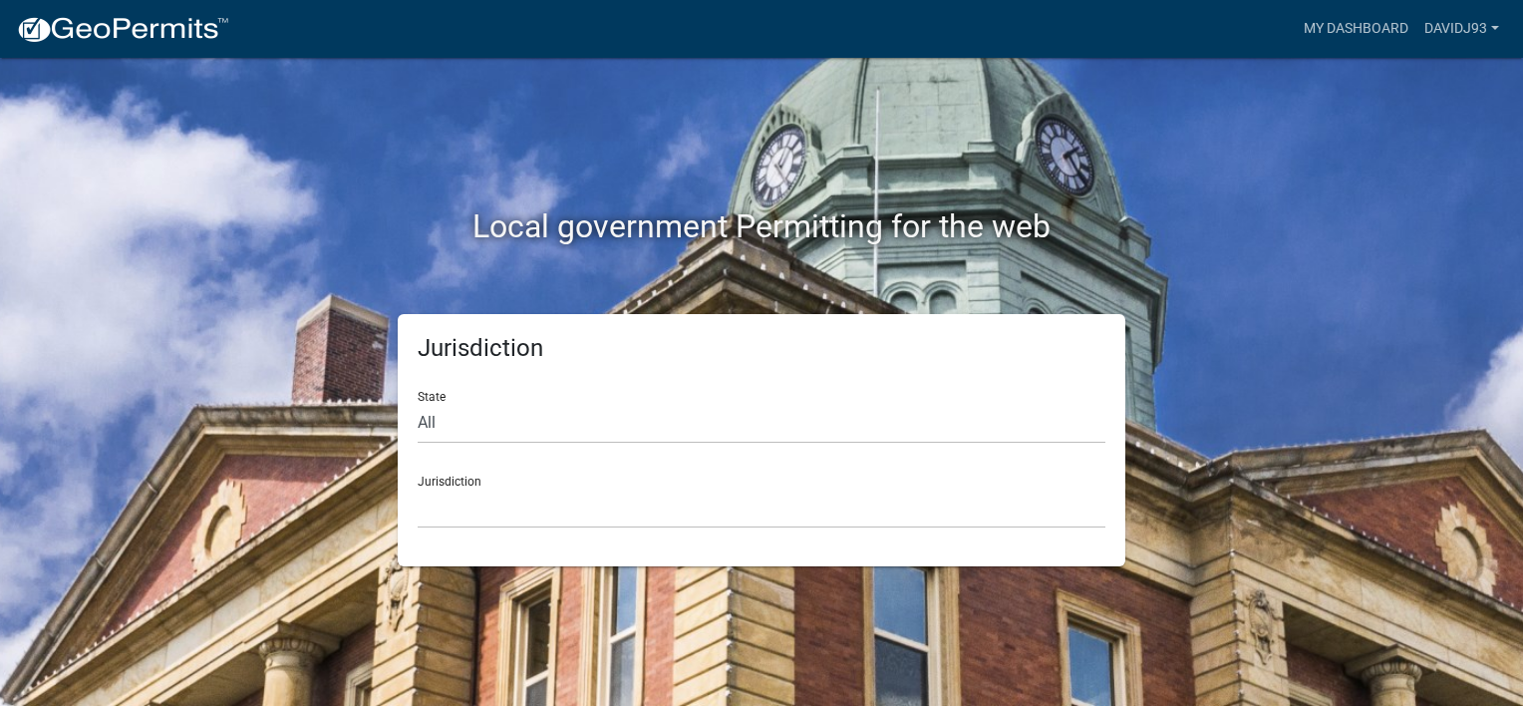
click at [0, 0] on wm-landing "more_horiz My Dashboard Davidj93 Account Contractor Profile Logout Local govern…" at bounding box center [0, 0] width 0 height 0
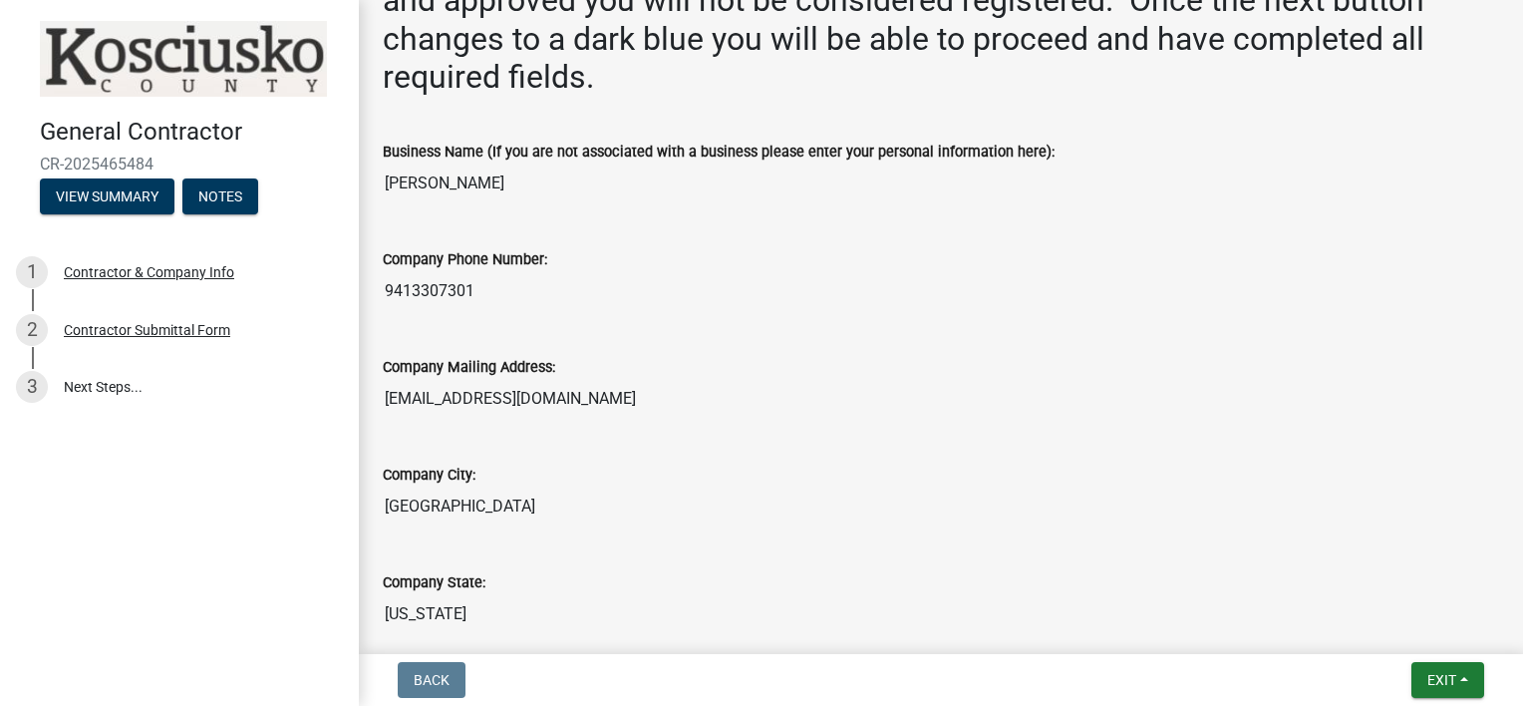
scroll to position [316, 0]
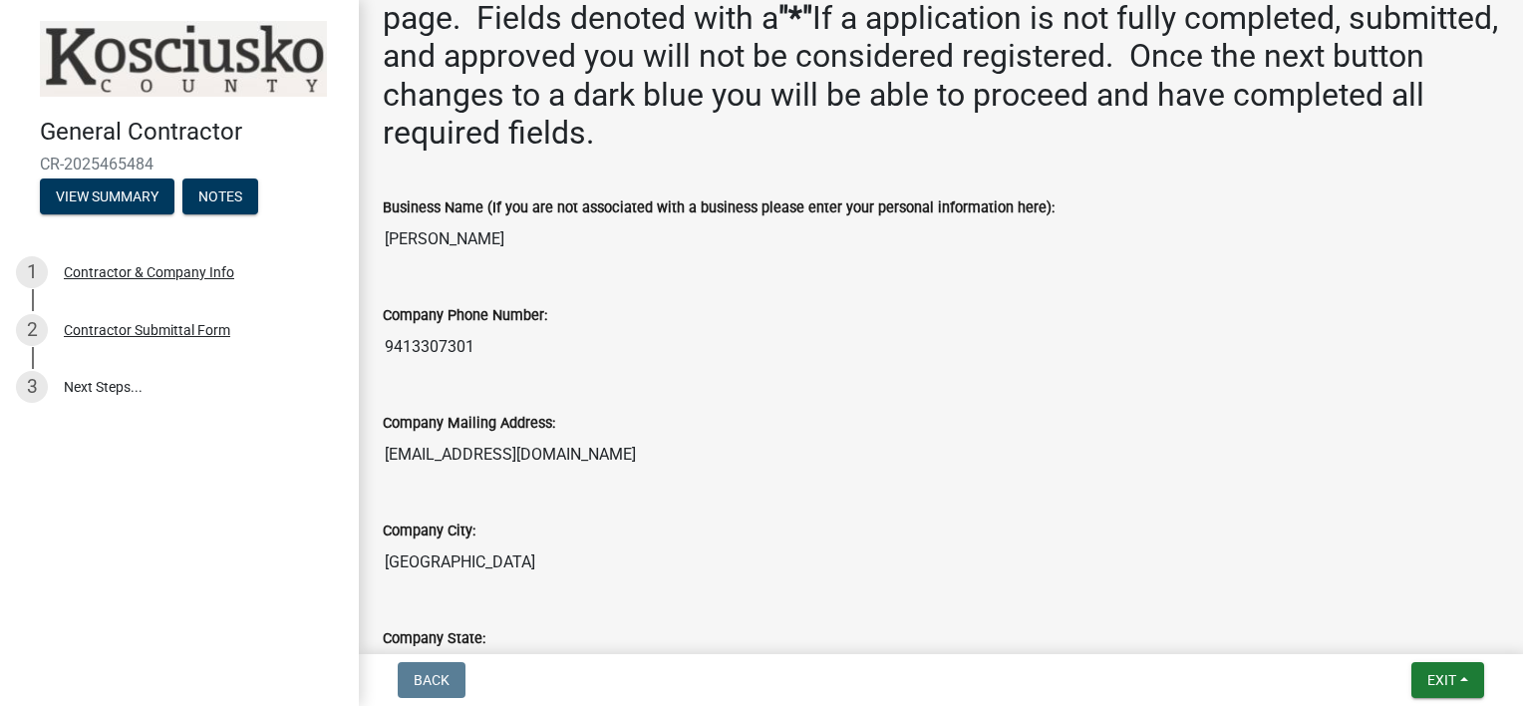
click at [537, 239] on input "[PERSON_NAME]" at bounding box center [941, 239] width 1116 height 40
click at [502, 238] on input "[PERSON_NAME]" at bounding box center [941, 239] width 1116 height 40
click at [555, 343] on input "9413307301" at bounding box center [941, 347] width 1116 height 40
click at [879, 441] on input "[EMAIL_ADDRESS][DOMAIN_NAME]" at bounding box center [941, 455] width 1116 height 40
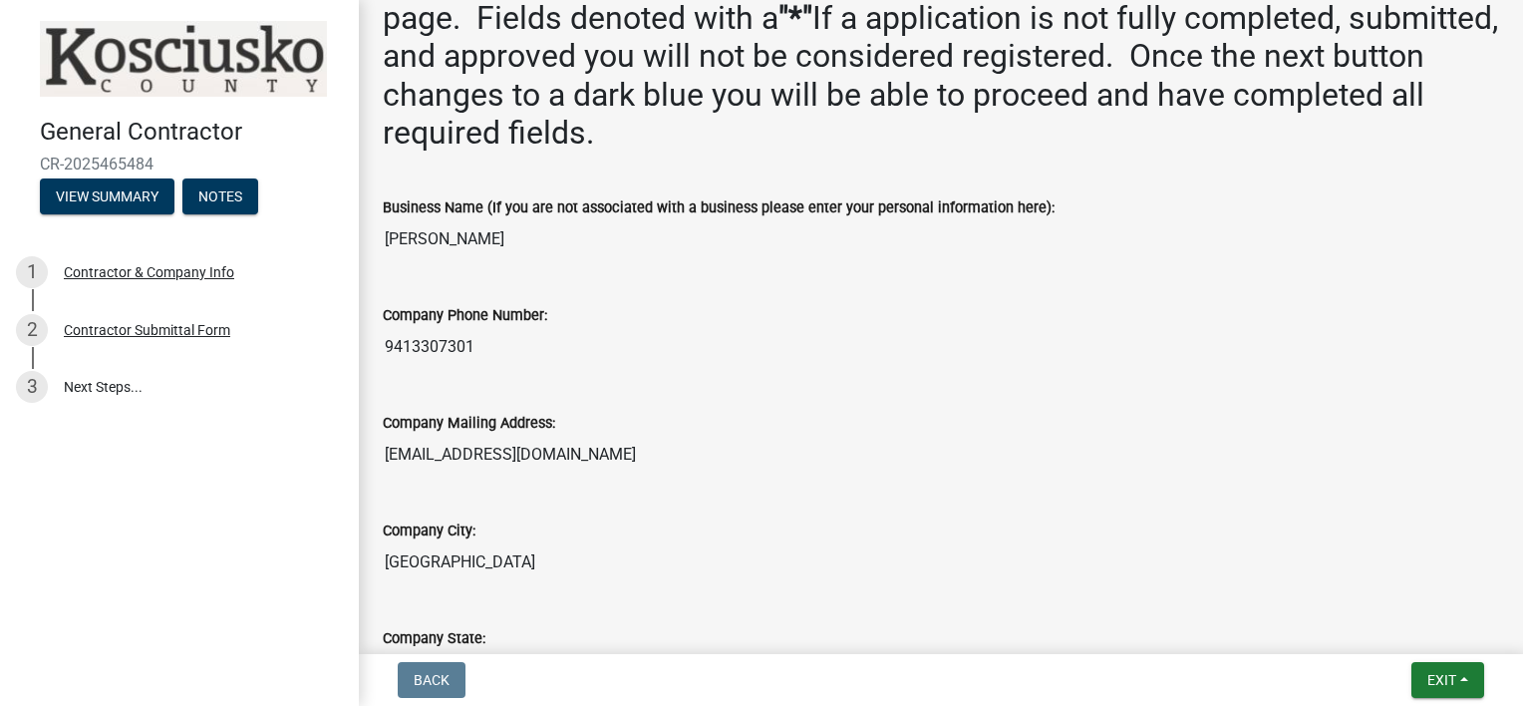
scroll to position [0, 0]
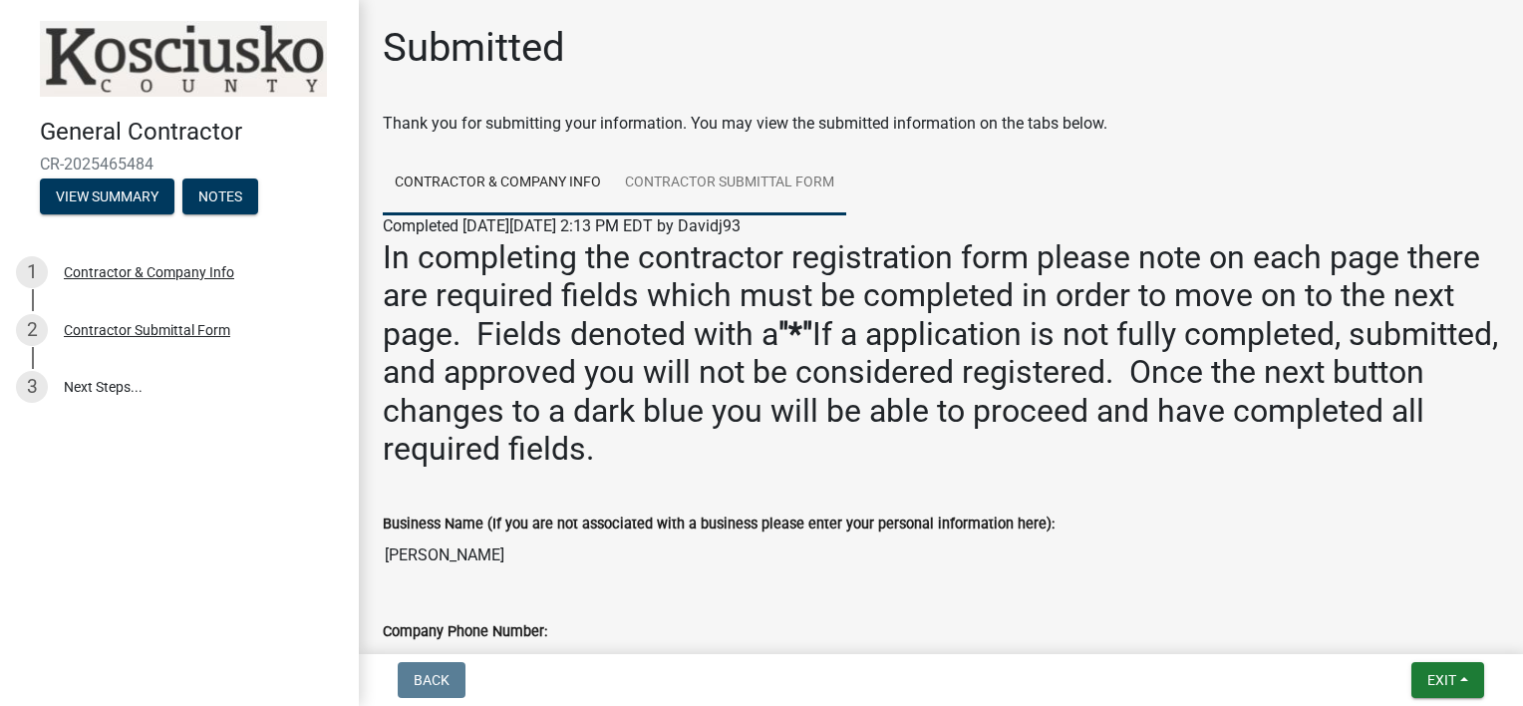
click at [727, 180] on link "Contractor Submittal Form" at bounding box center [729, 183] width 233 height 64
